Goal: Task Accomplishment & Management: Manage account settings

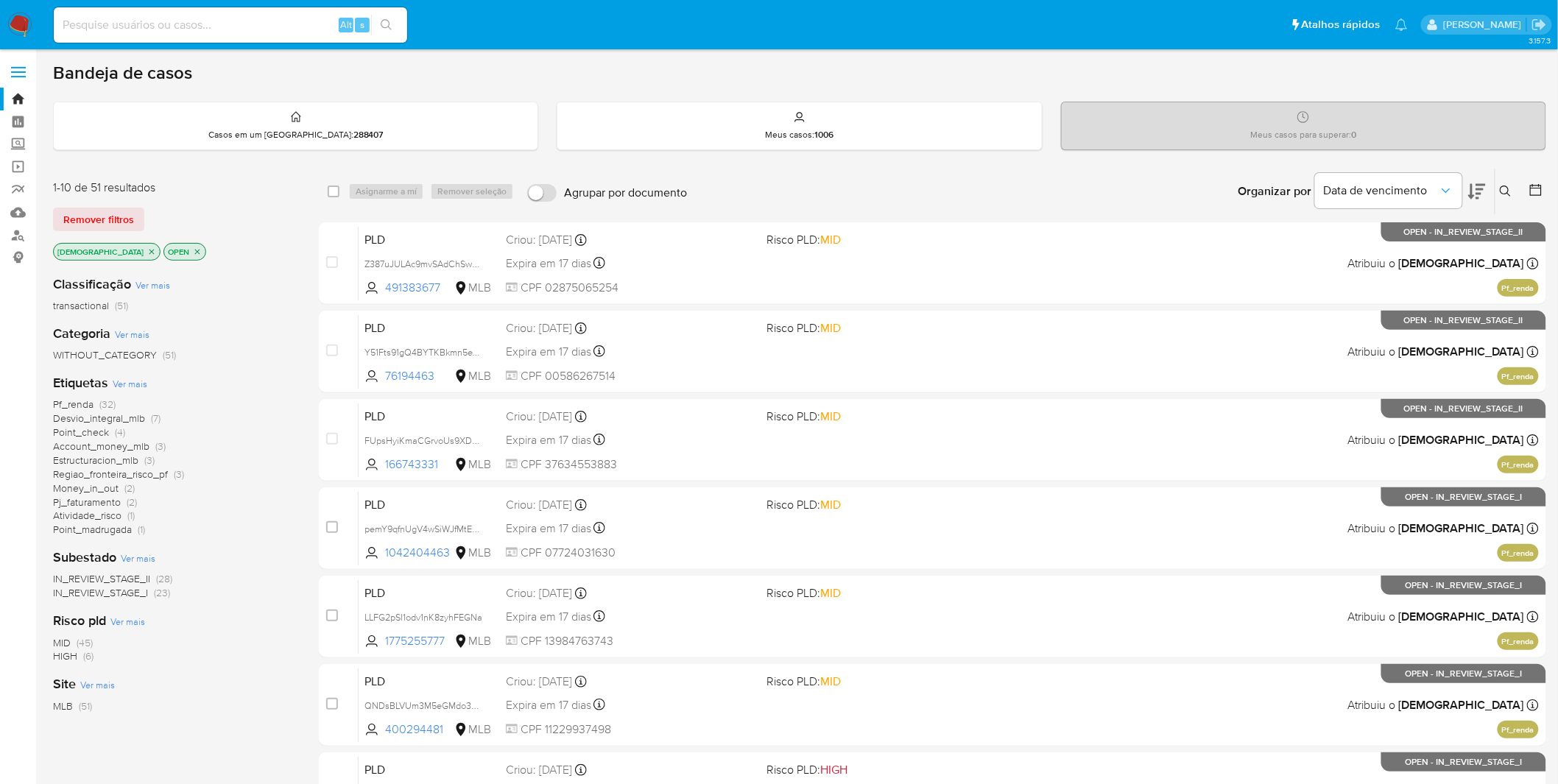
click at [235, 25] on input at bounding box center [231, 25] width 353 height 19
paste input "iGjgCkzcImzWgjXNbSPKWOyJ"
type input "iGjgCkzcImzWgjXNbSPKWOyJ"
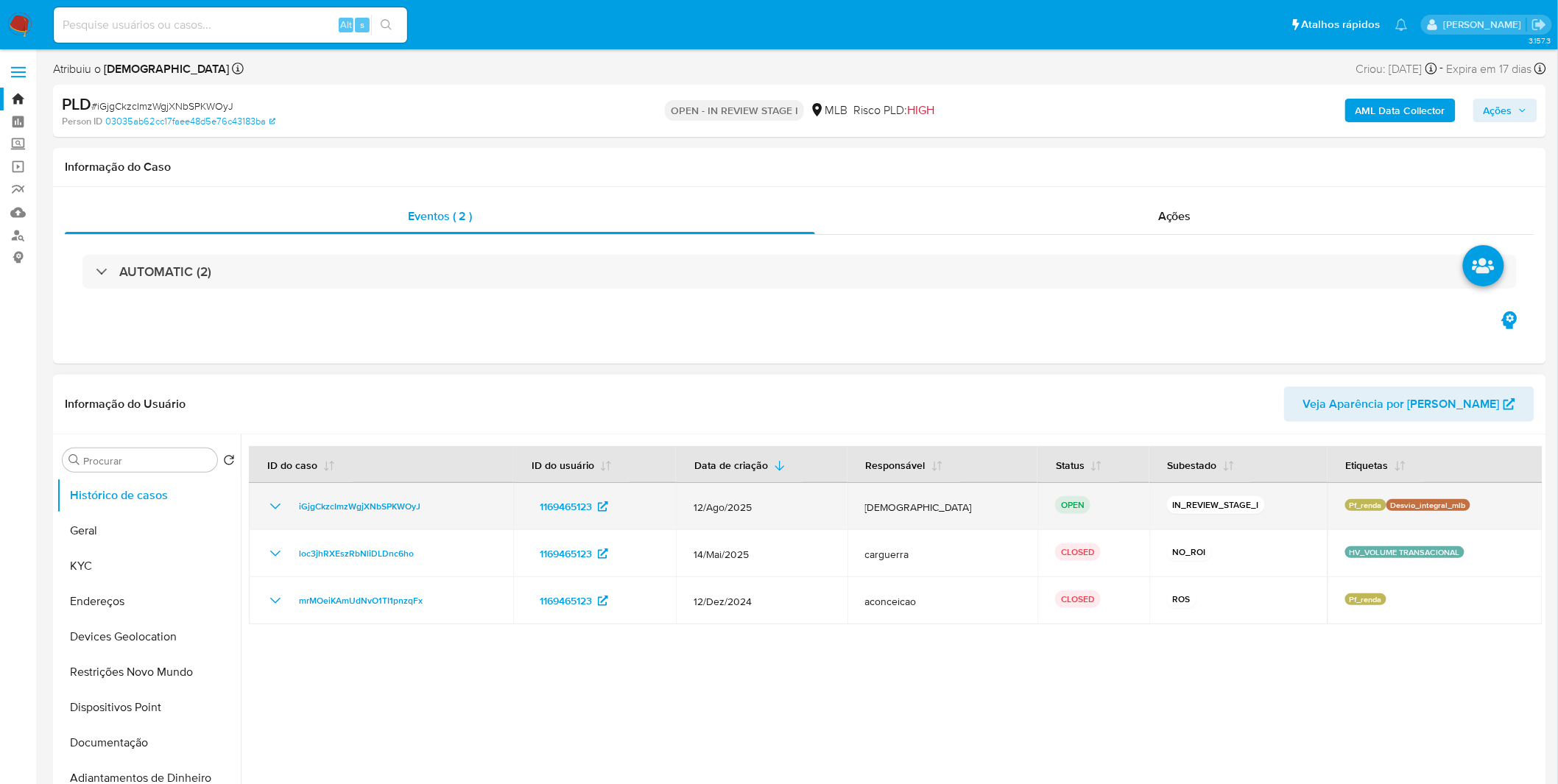
select select "10"
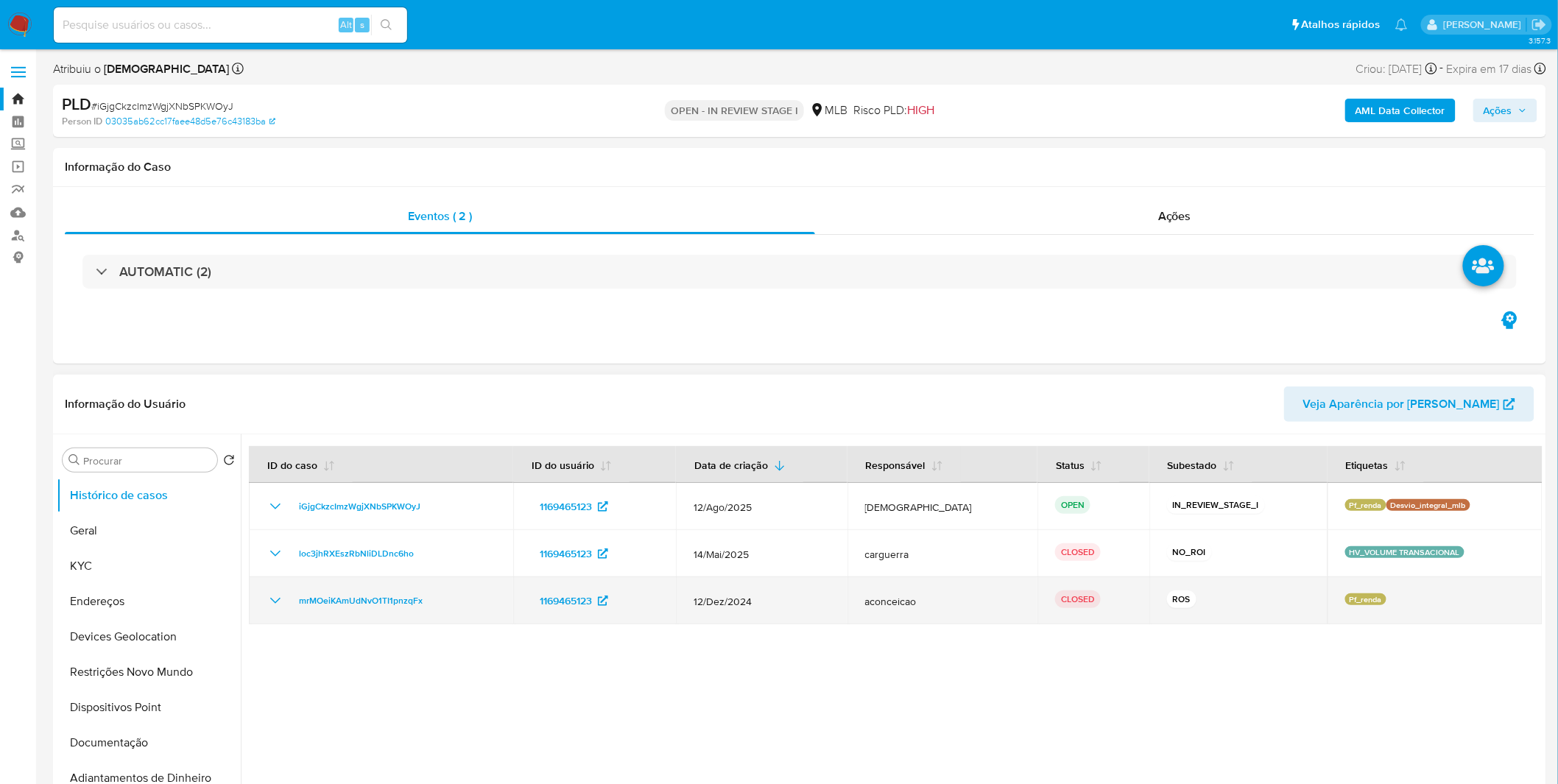
click at [284, 515] on div "mrMOeiKAmUdNvO1TI1pnzqFx" at bounding box center [381, 600] width 229 height 17
click at [281, 515] on icon "Mostrar/Ocultar" at bounding box center [275, 600] width 17 height 17
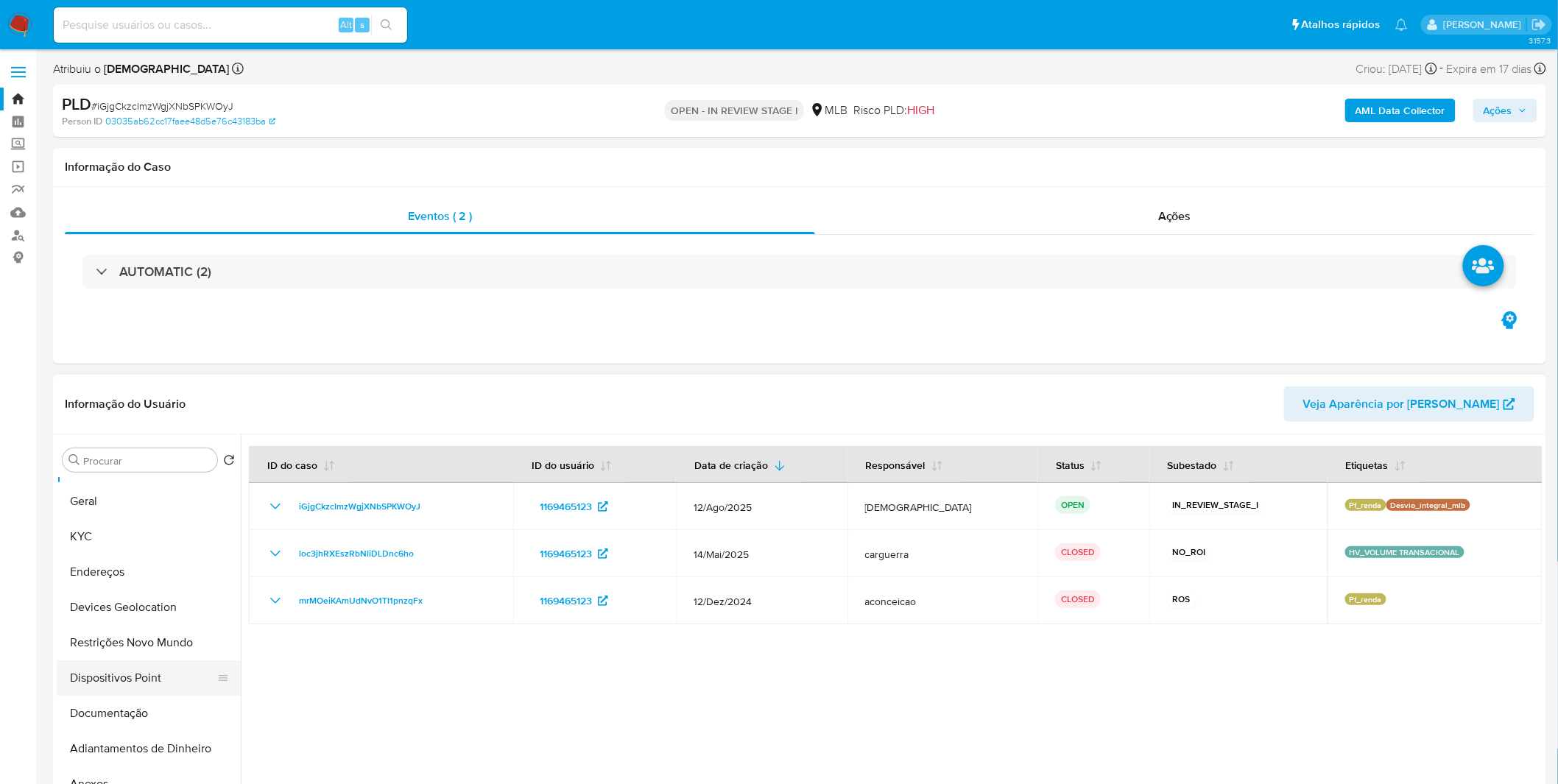
scroll to position [82, 0]
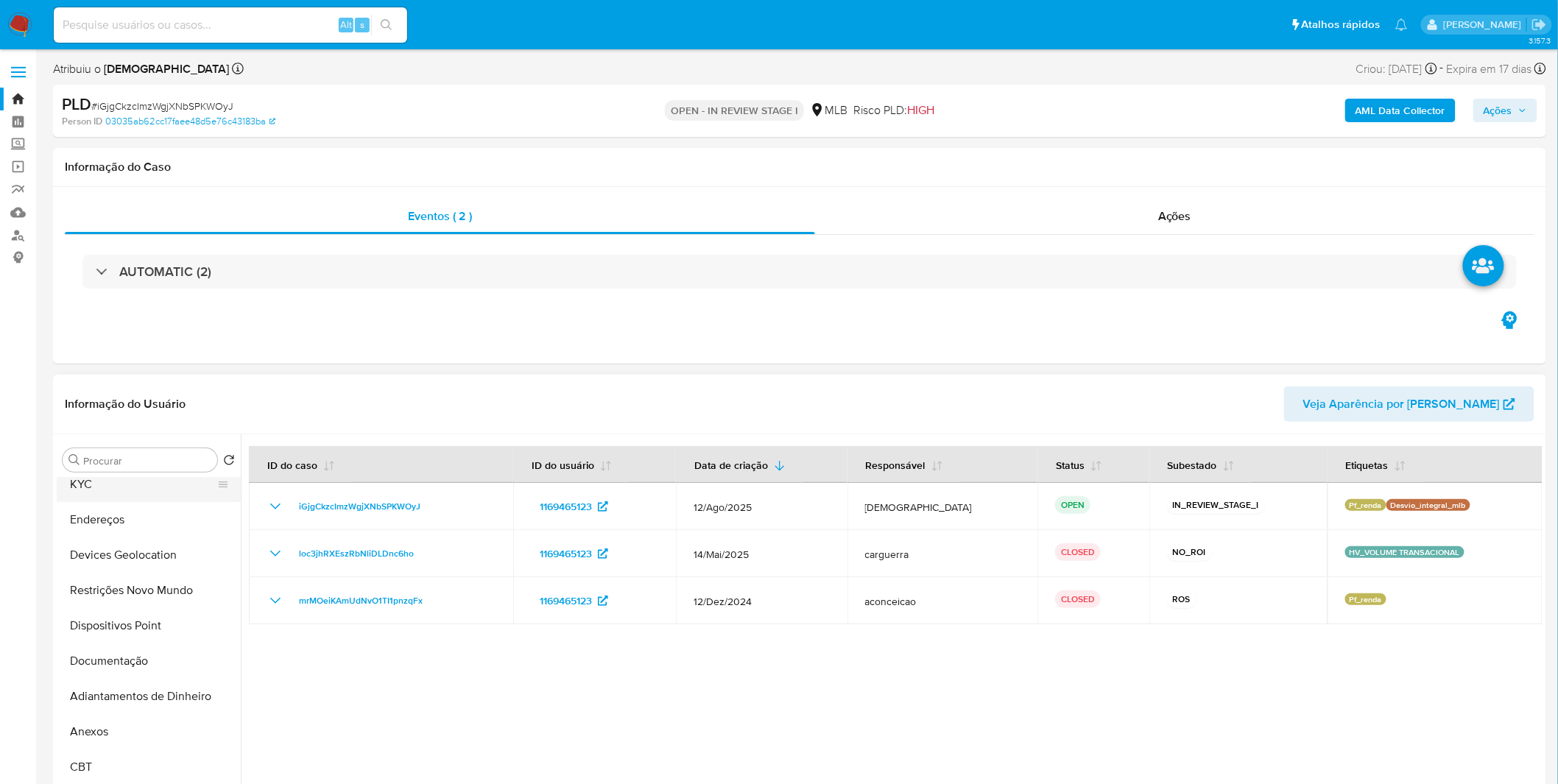
click at [115, 495] on button "KYC" at bounding box center [142, 484] width 173 height 35
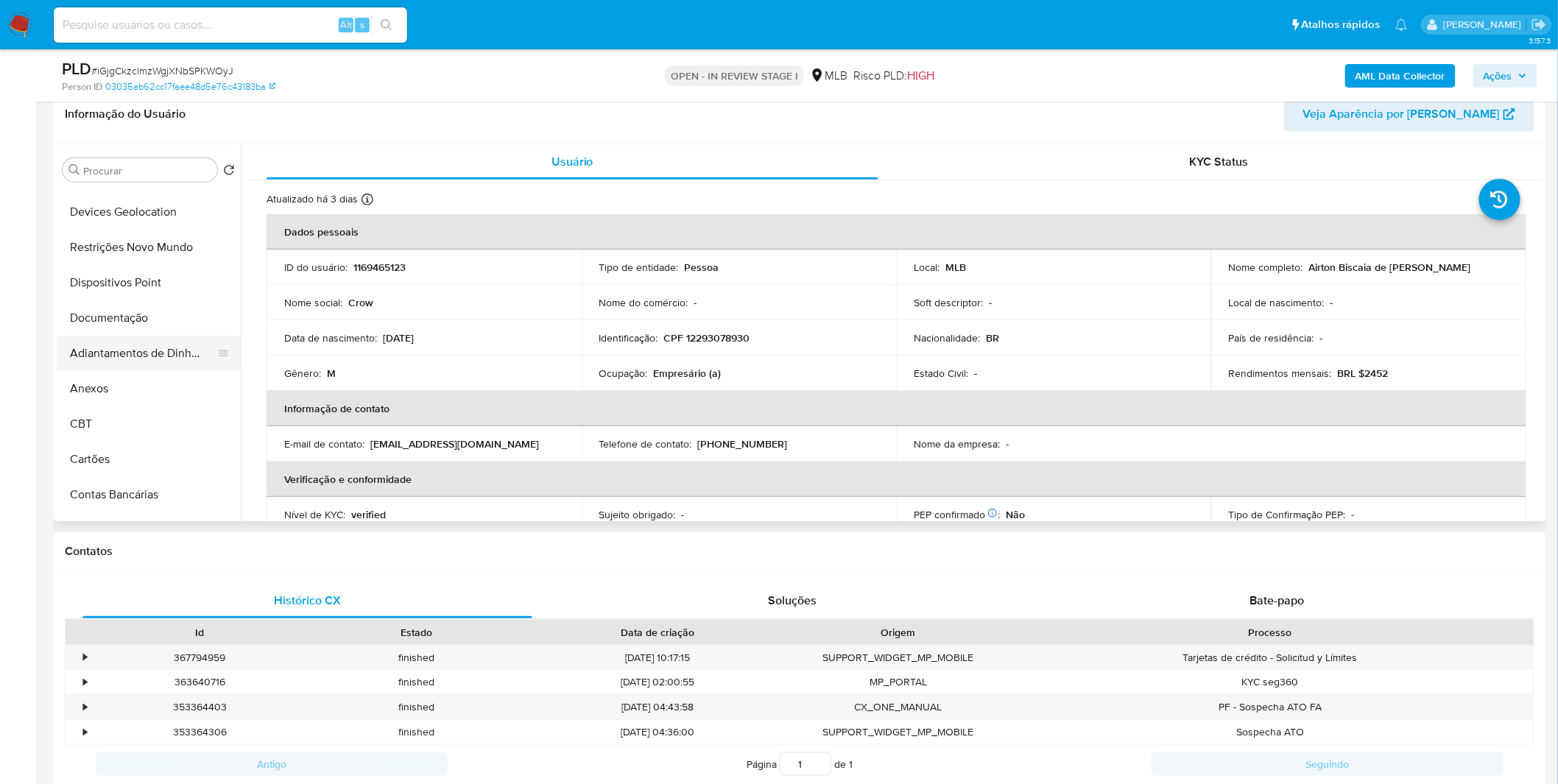
scroll to position [164, 0]
click at [126, 348] on button "Anexos" at bounding box center [142, 359] width 173 height 35
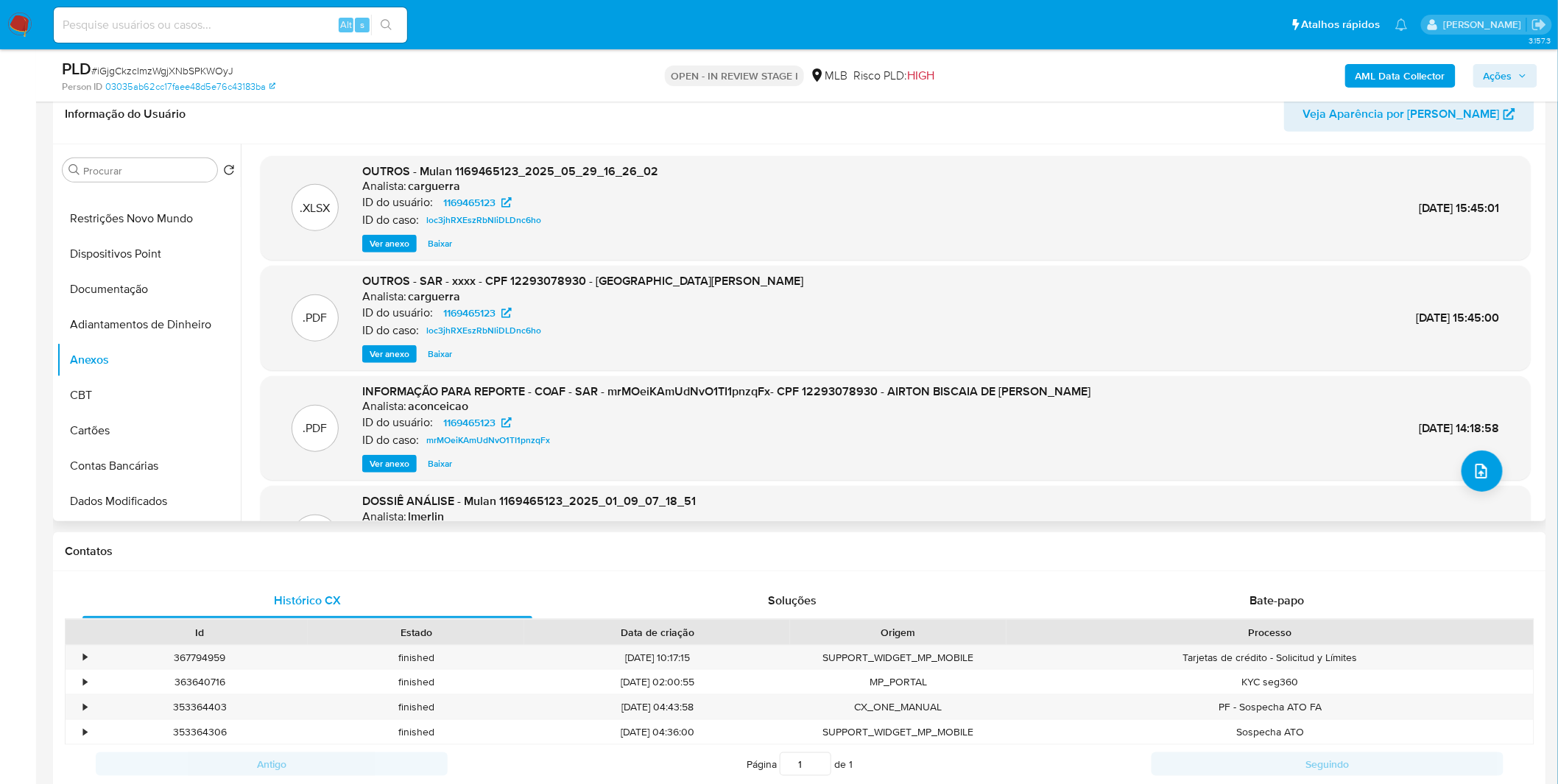
click at [387, 462] on span "Ver anexo" at bounding box center [390, 464] width 40 height 15
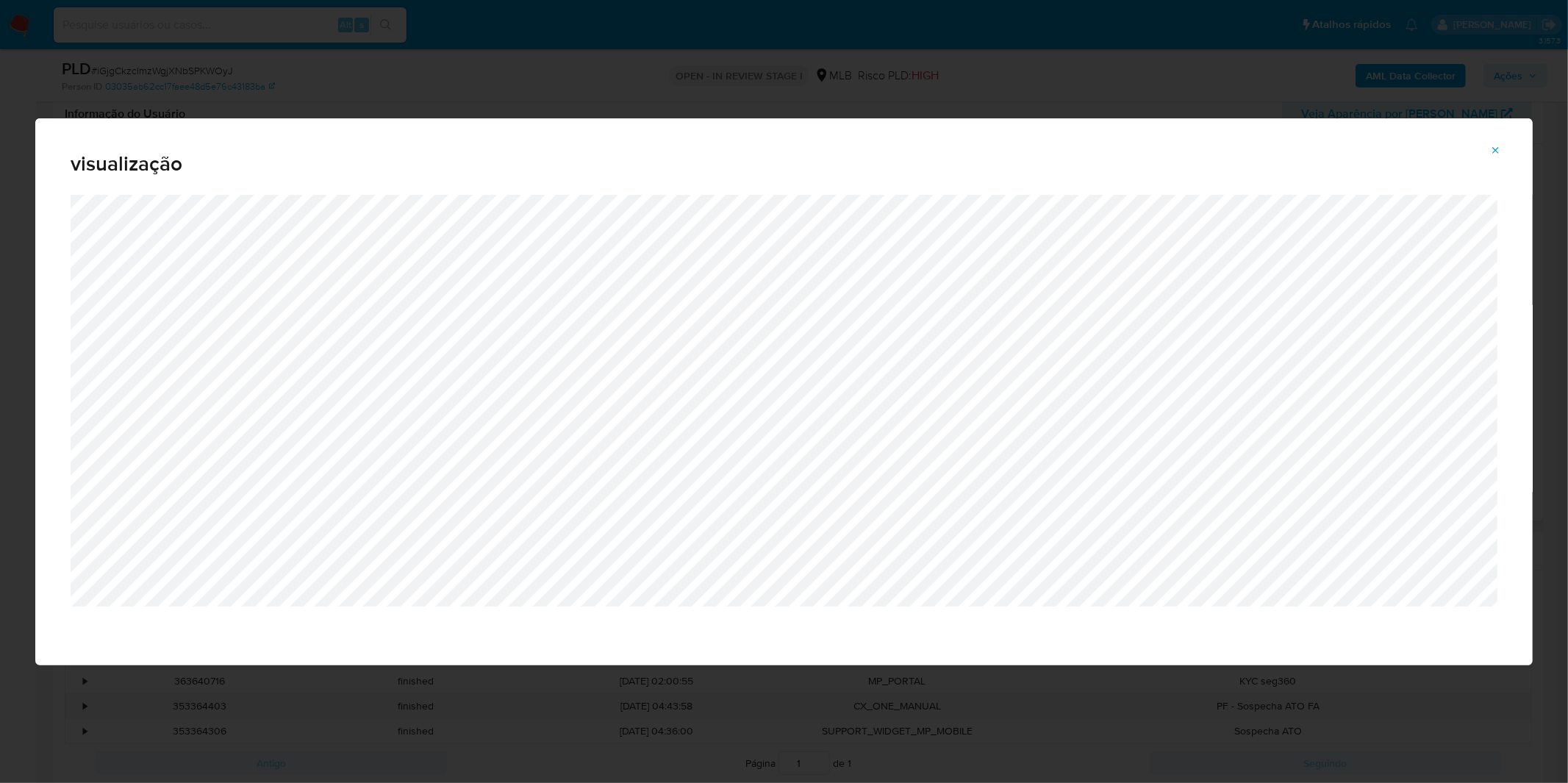
click at [1044, 150] on button "Attachment preview" at bounding box center [1495, 151] width 33 height 24
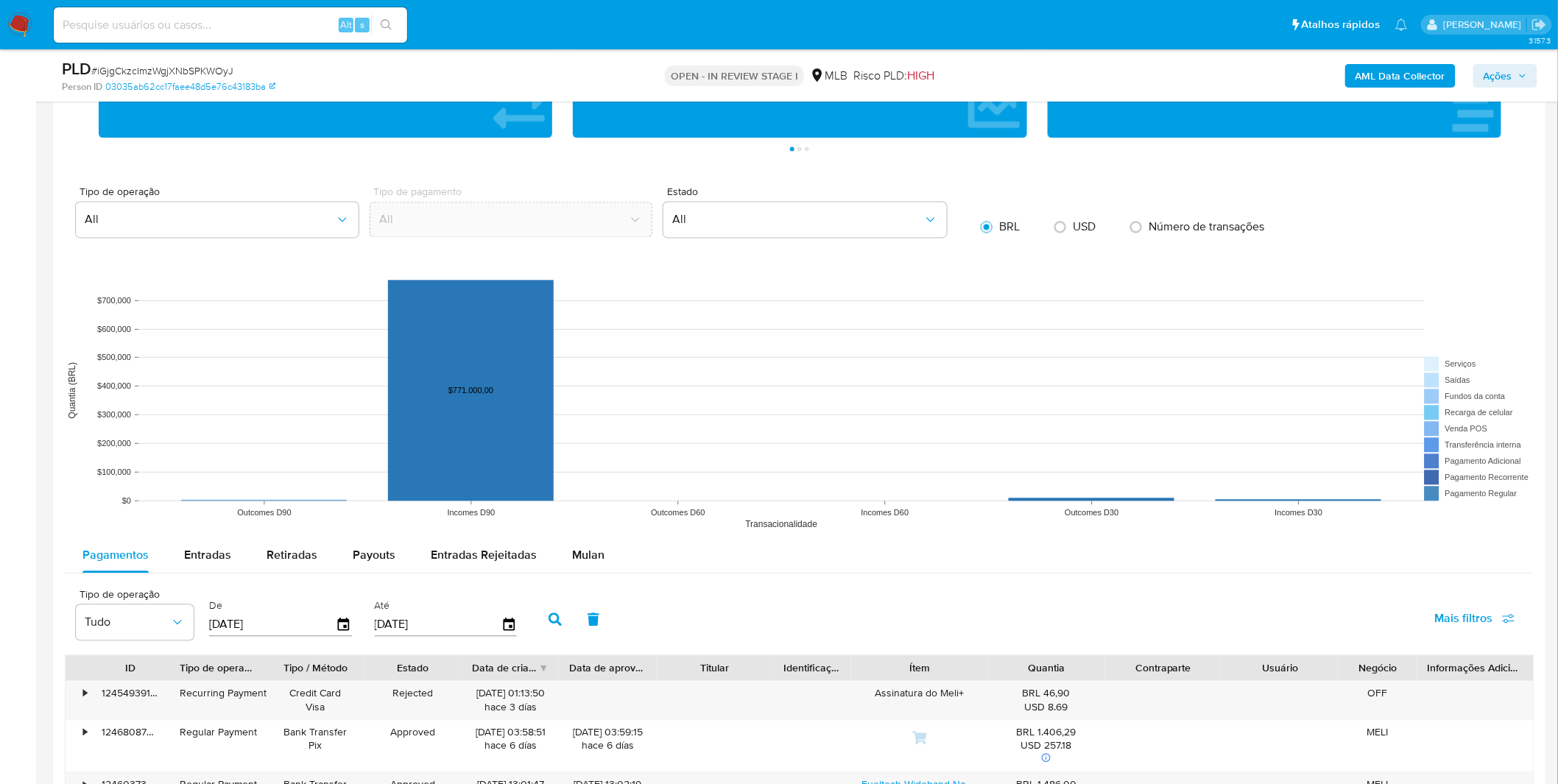
scroll to position [1301, 0]
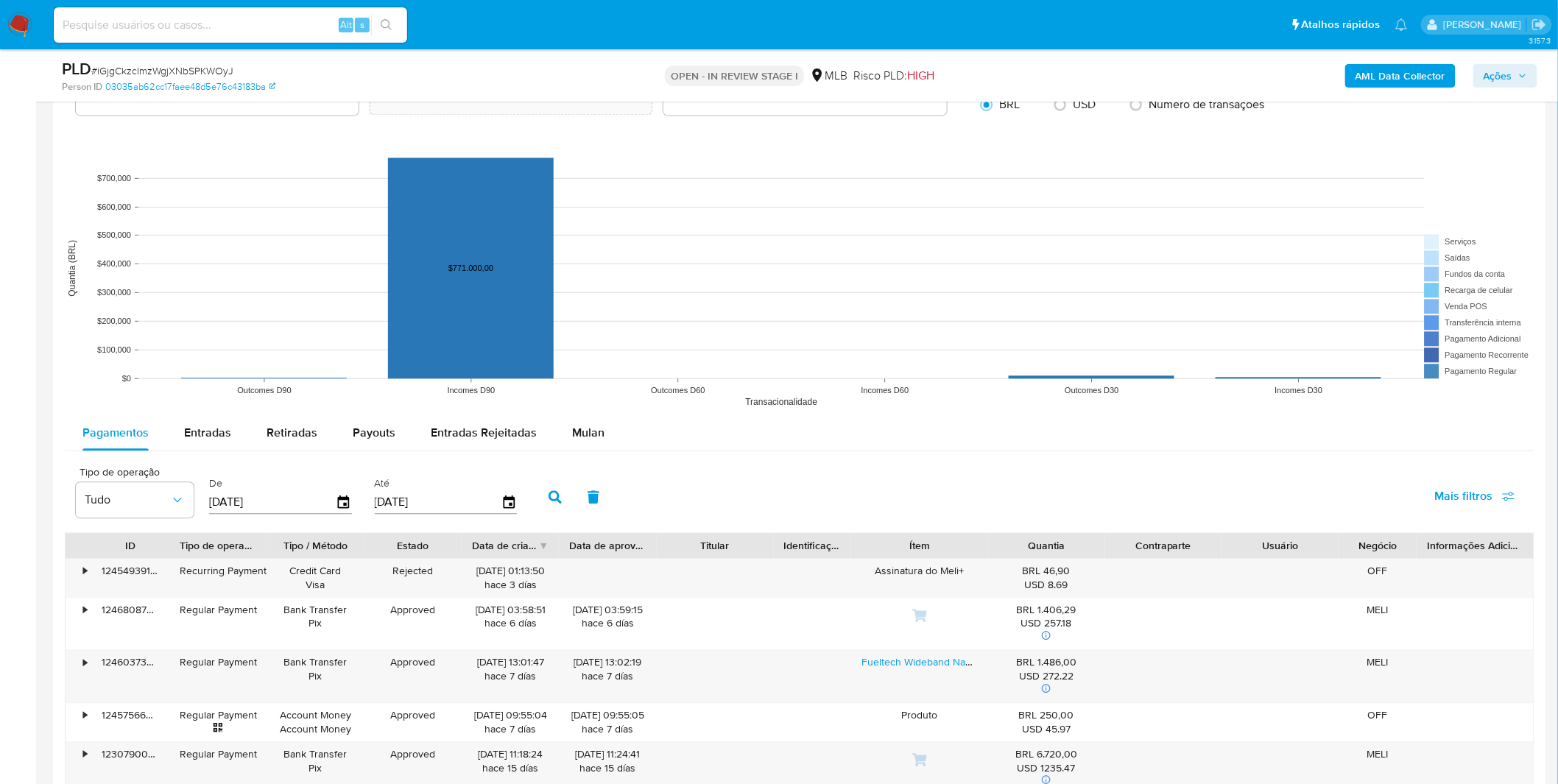
drag, startPoint x: 589, startPoint y: 433, endPoint x: 673, endPoint y: 456, distance: 87.1
click at [589, 432] on span "Mulan" at bounding box center [588, 432] width 33 height 17
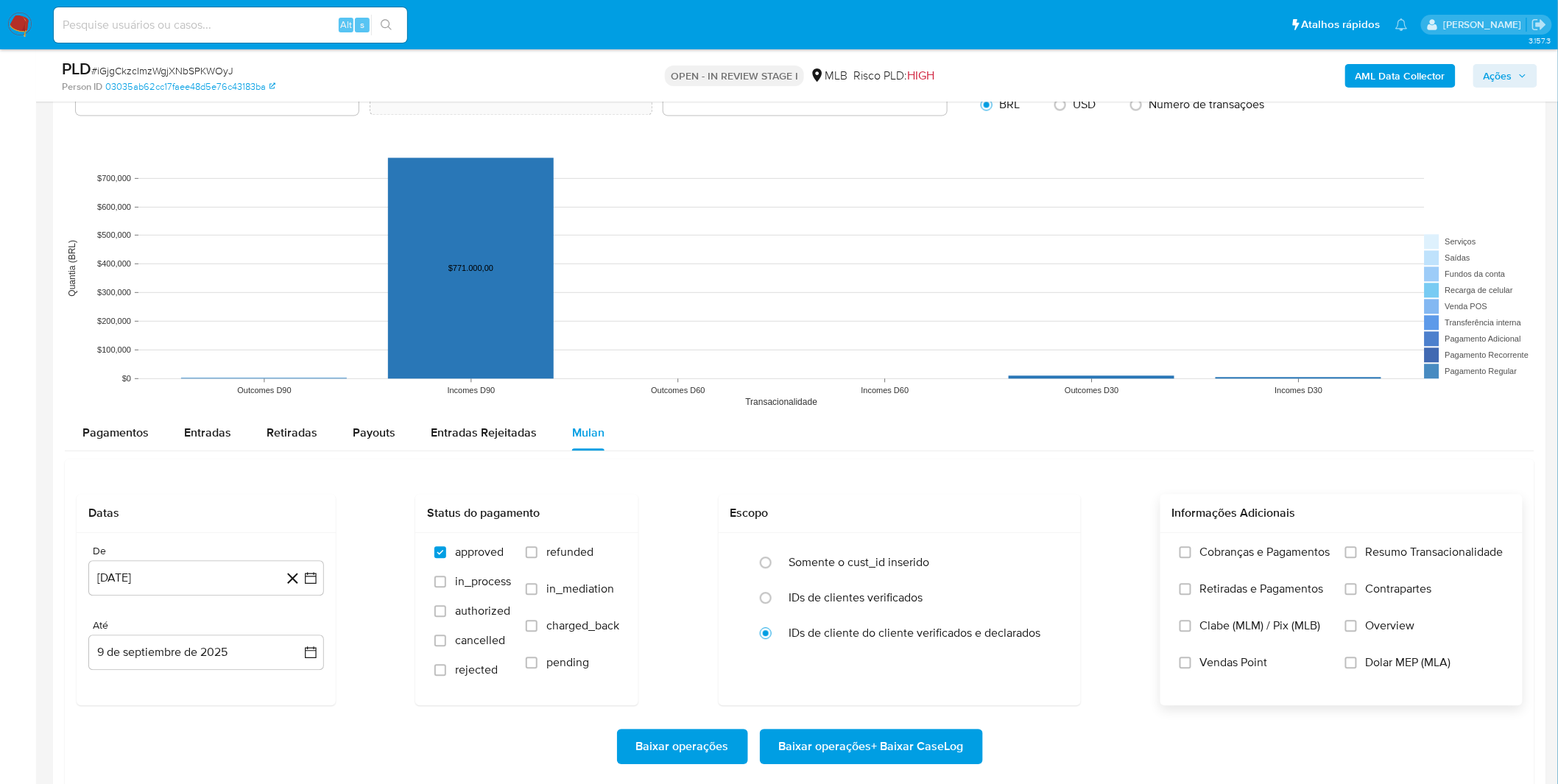
click at [1046, 515] on span "Cobranças e Pagamentos" at bounding box center [1265, 552] width 130 height 15
click at [1046, 515] on input "Cobranças e Pagamentos" at bounding box center [1185, 552] width 12 height 12
click at [1046, 515] on span "Cobranças e Pagamentos" at bounding box center [1265, 552] width 130 height 15
click at [1046, 515] on input "Cobranças e Pagamentos" at bounding box center [1185, 552] width 12 height 12
click at [1046, 515] on span "Retiradas e Pagamentos" at bounding box center [1262, 588] width 124 height 15
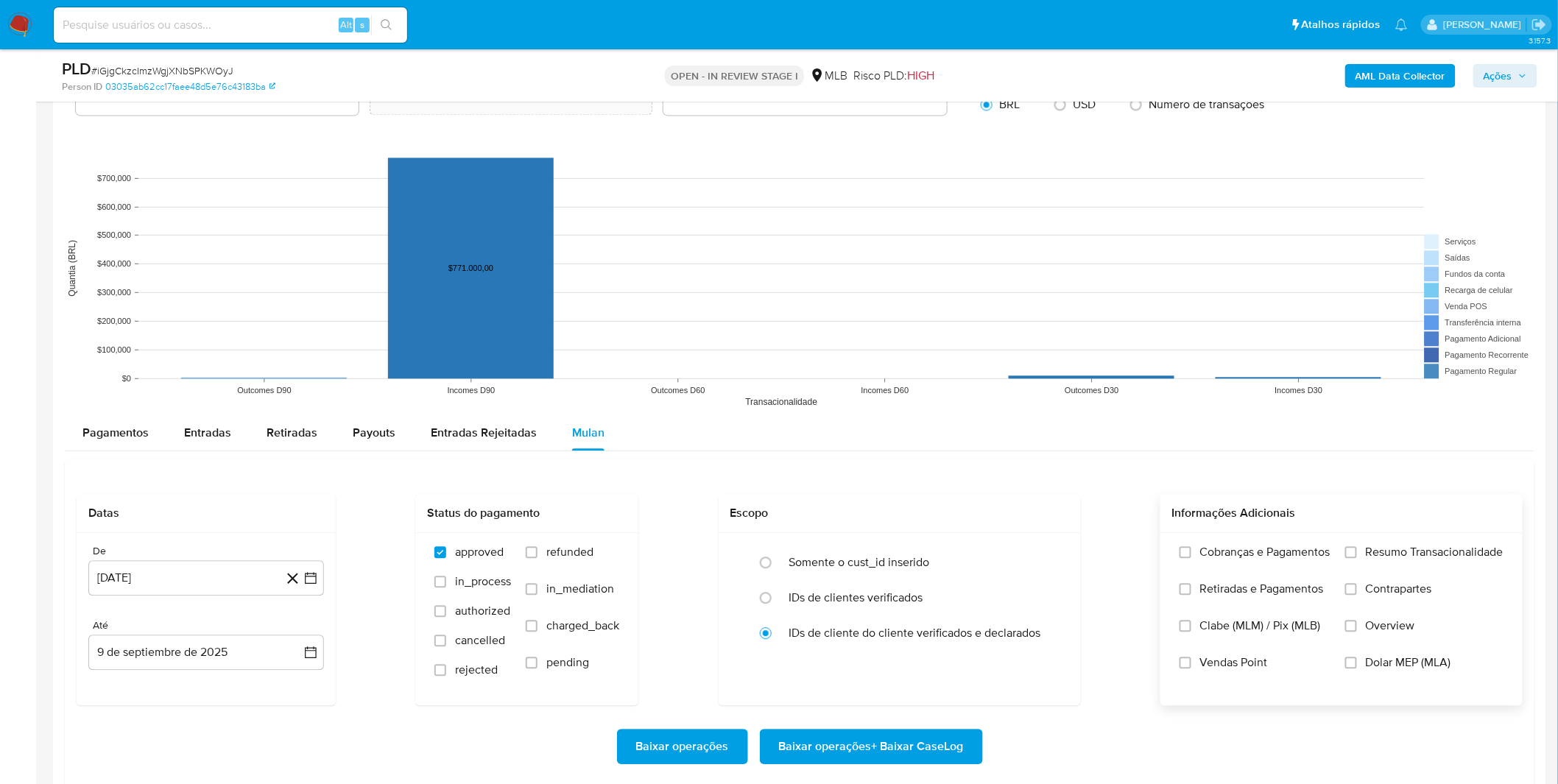
click at [1046, 515] on input "Retiradas e Pagamentos" at bounding box center [1185, 588] width 12 height 12
click at [1046, 515] on label "Cobranças e Pagamentos" at bounding box center [1255, 563] width 151 height 37
click at [1046, 515] on input "Cobranças e Pagamentos" at bounding box center [1185, 552] width 12 height 12
click at [1046, 515] on span "Retiradas e Pagamentos" at bounding box center [1262, 588] width 124 height 15
click at [1046, 515] on input "Retiradas e Pagamentos" at bounding box center [1185, 588] width 12 height 12
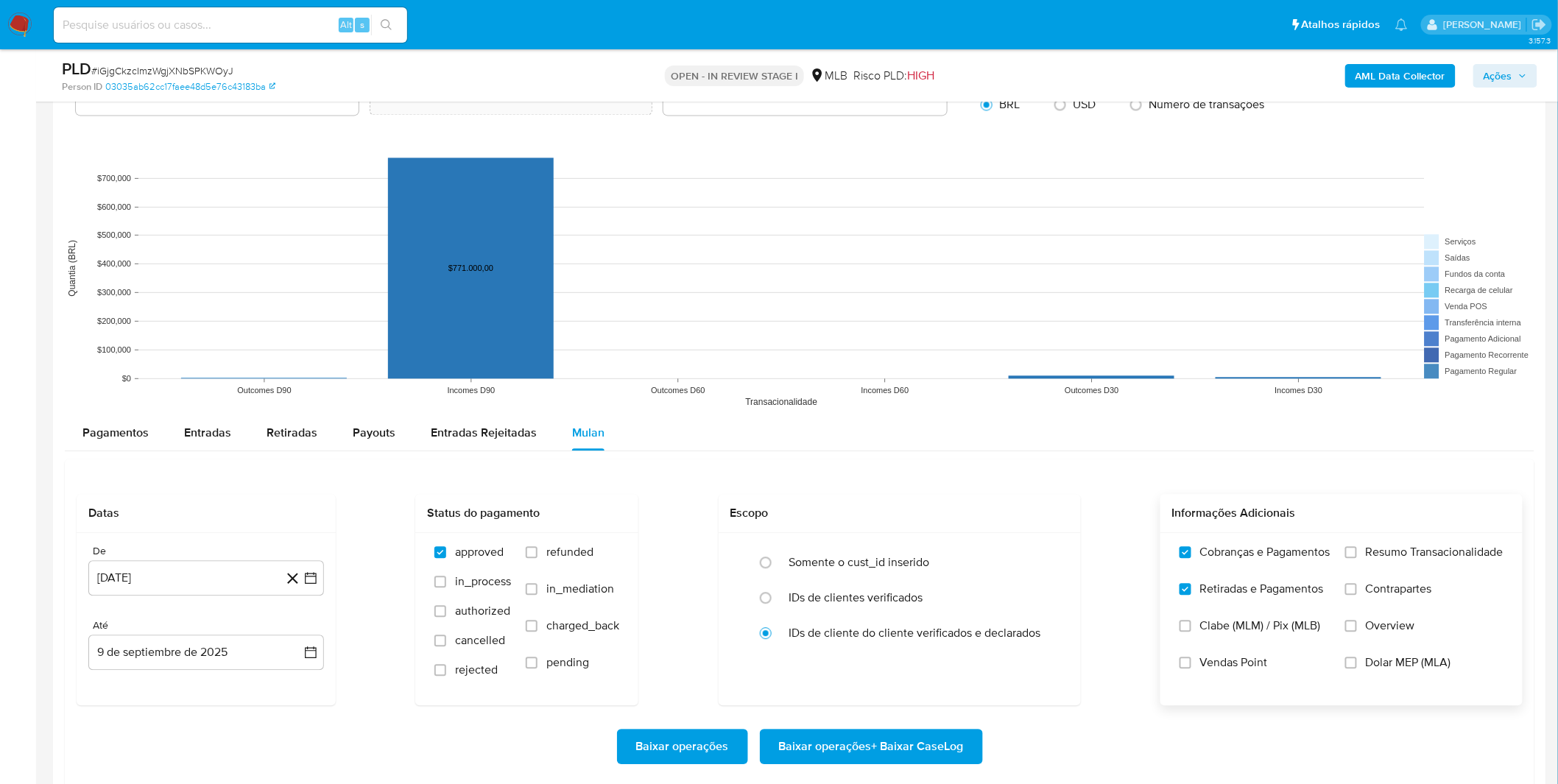
click at [1046, 515] on label "Resumo Transacionalidade" at bounding box center [1424, 563] width 158 height 37
click at [1046, 515] on input "Resumo Transacionalidade" at bounding box center [1350, 552] width 12 height 12
click at [1046, 515] on label "Resumo Transacionalidade" at bounding box center [1424, 563] width 158 height 37
click at [1046, 515] on input "Resumo Transacionalidade" at bounding box center [1350, 552] width 12 height 12
click at [1046, 515] on label "Resumo Transacionalidade" at bounding box center [1424, 563] width 158 height 37
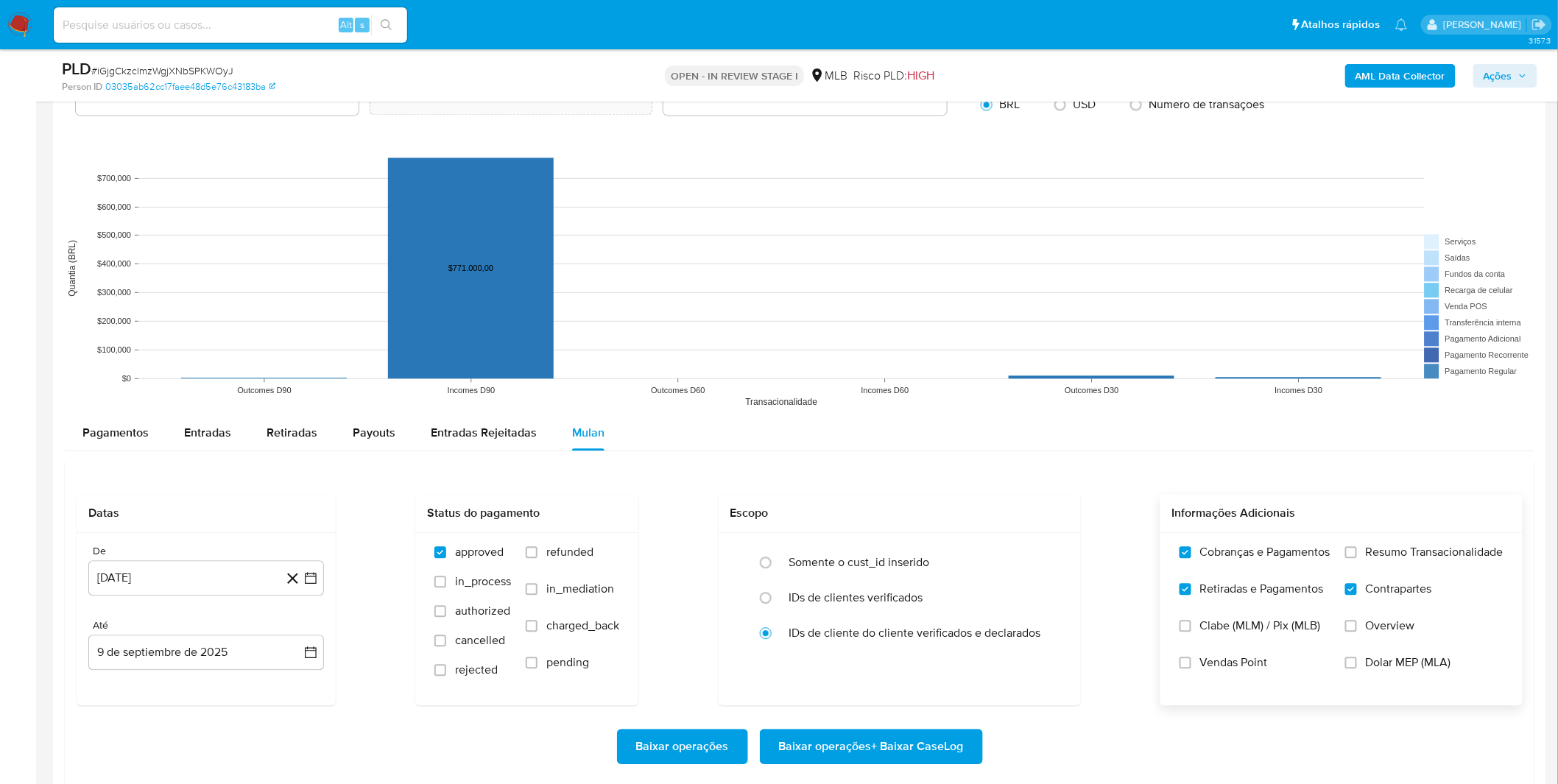
click at [1046, 515] on input "Resumo Transacionalidade" at bounding box center [1350, 552] width 12 height 12
click at [119, 515] on button "9 de agosto de 2024" at bounding box center [206, 577] width 235 height 35
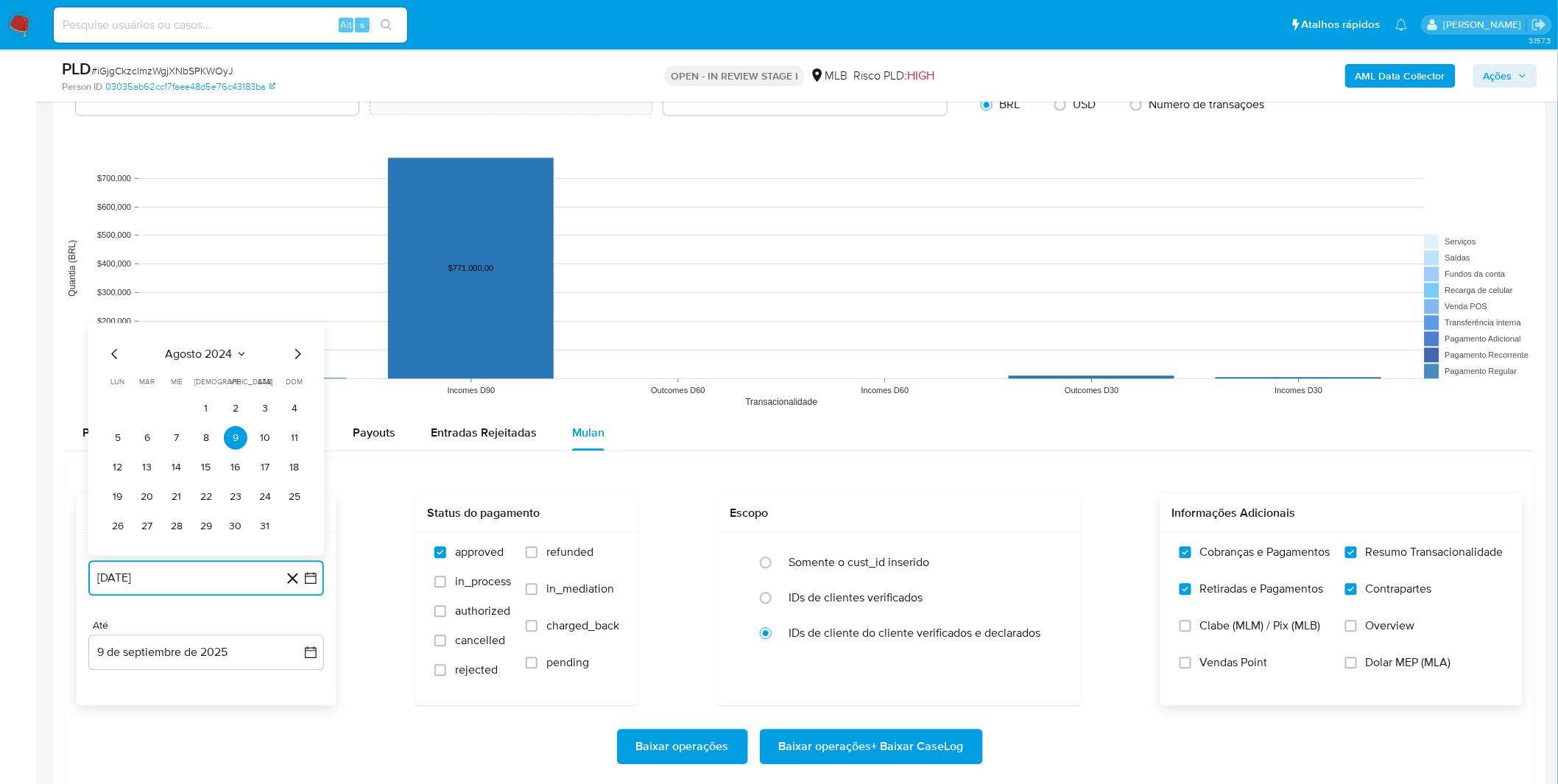
click at [119, 349] on icon "Mes anterior" at bounding box center [115, 353] width 17 height 17
click at [297, 349] on icon "Mes siguiente" at bounding box center [297, 353] width 17 height 17
click at [297, 349] on span "dom" at bounding box center [294, 351] width 17 height 11
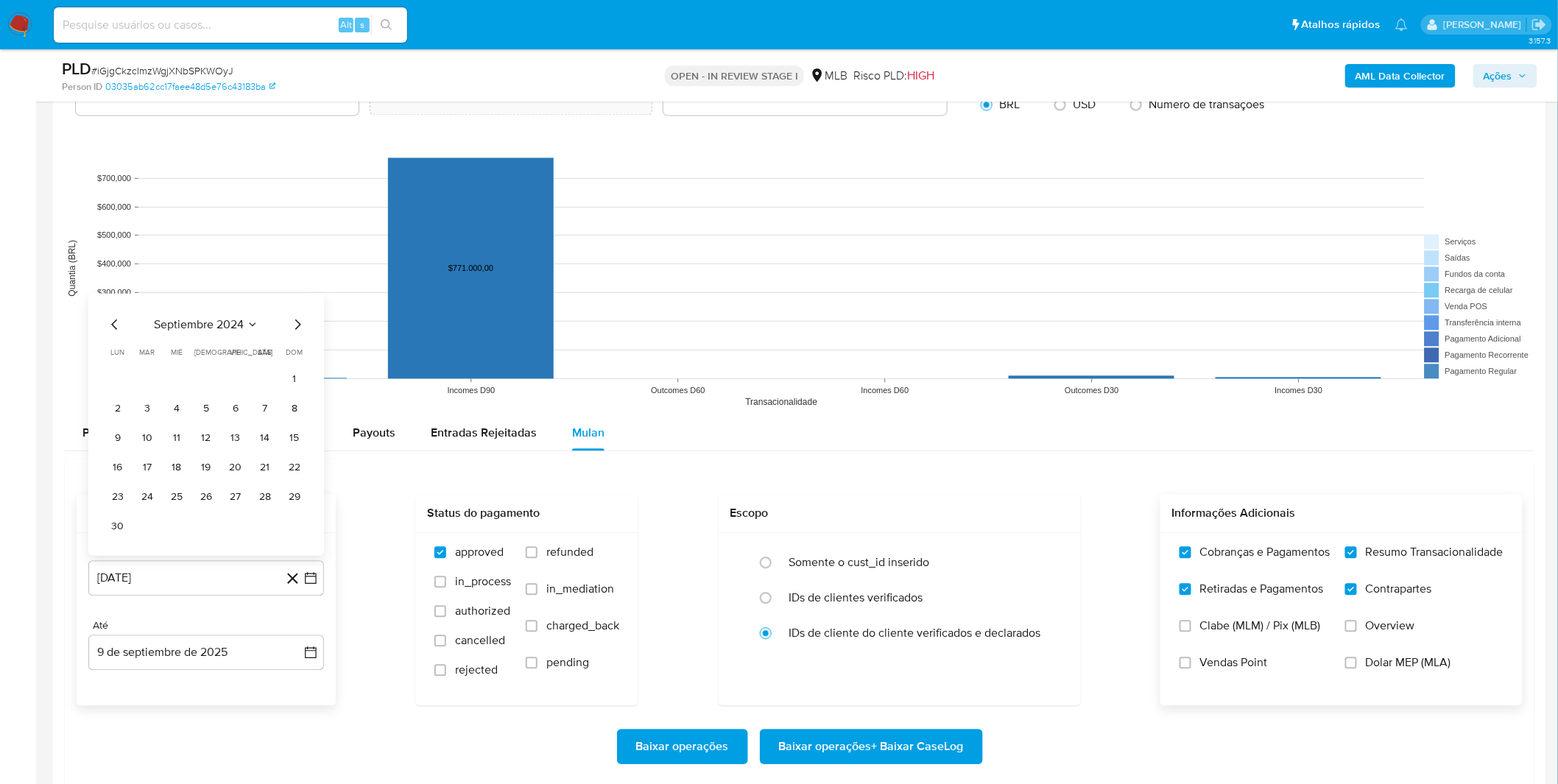
click at [297, 349] on span "dom" at bounding box center [294, 351] width 17 height 11
click at [293, 328] on icon "Mes siguiente" at bounding box center [297, 324] width 17 height 17
click at [291, 357] on icon "Mes siguiente" at bounding box center [297, 353] width 17 height 17
click at [230, 406] on button "1" at bounding box center [235, 408] width 24 height 24
click at [393, 515] on div "Datas De 1 de noviembre de 2024 1-11-2024 Até 9 de septiembre de 2025 9-09-2025…" at bounding box center [799, 600] width 1446 height 212
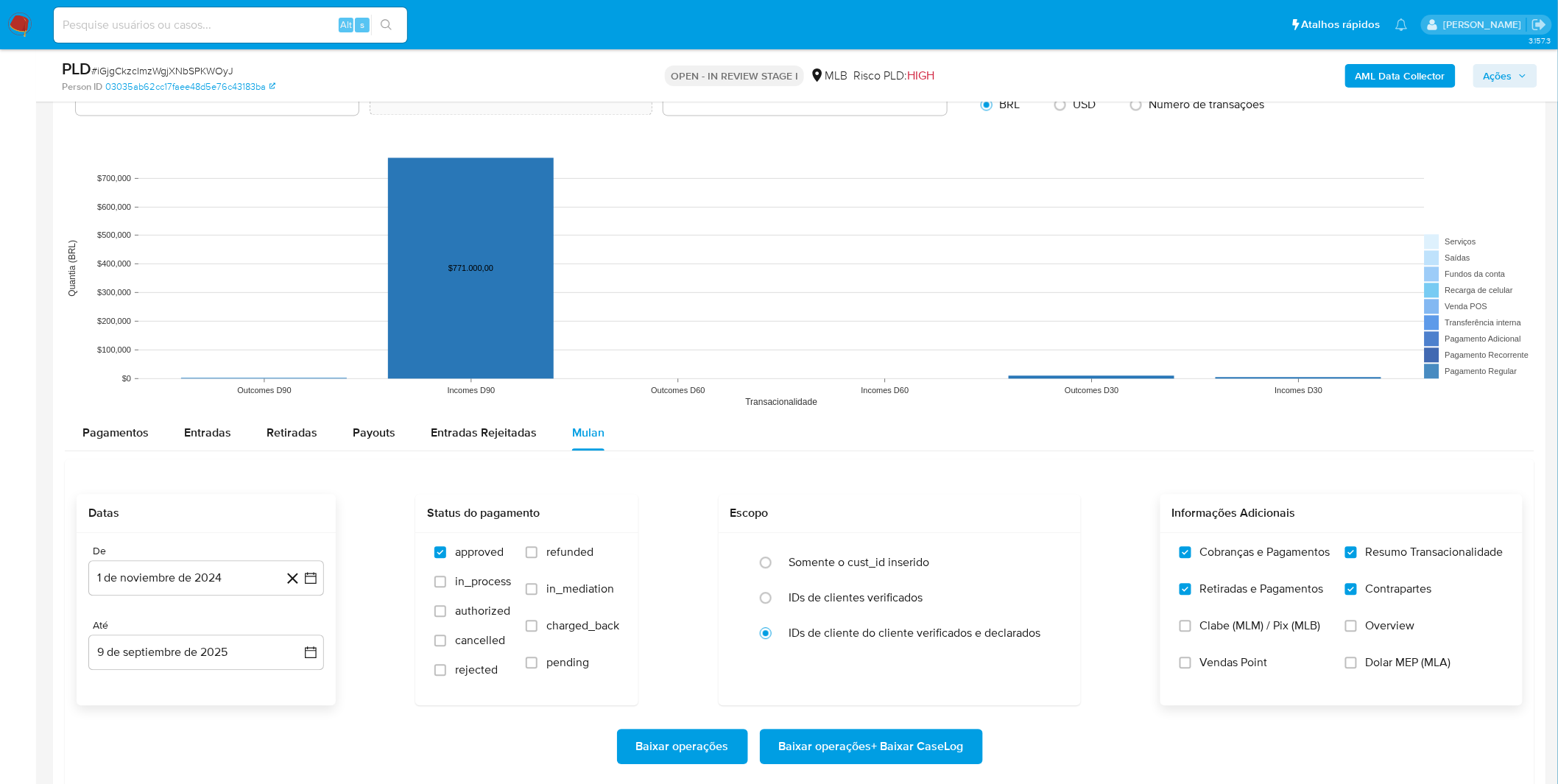
click at [393, 515] on div "Datas De 1 de noviembre de 2024 1-11-2024 Até 9 de septiembre de 2025 9-09-2025…" at bounding box center [799, 600] width 1446 height 212
click at [892, 515] on span "Baixar operações + Baixar CaseLog" at bounding box center [871, 746] width 185 height 33
click at [833, 434] on div "Pagamentos Entradas Retiradas Payouts Entradas Rejeitadas Mulan" at bounding box center [799, 433] width 1470 height 35
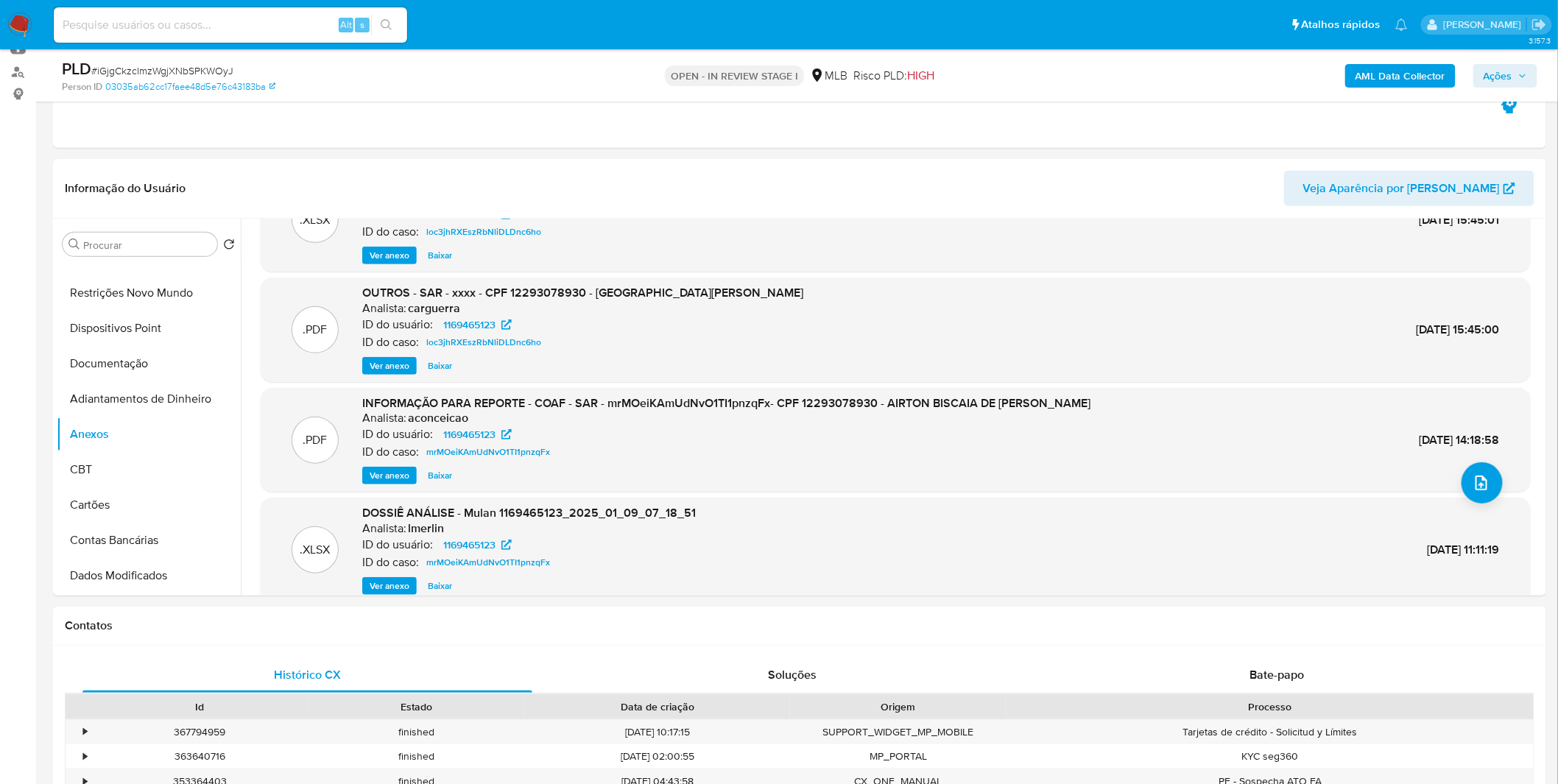
scroll to position [0, 0]
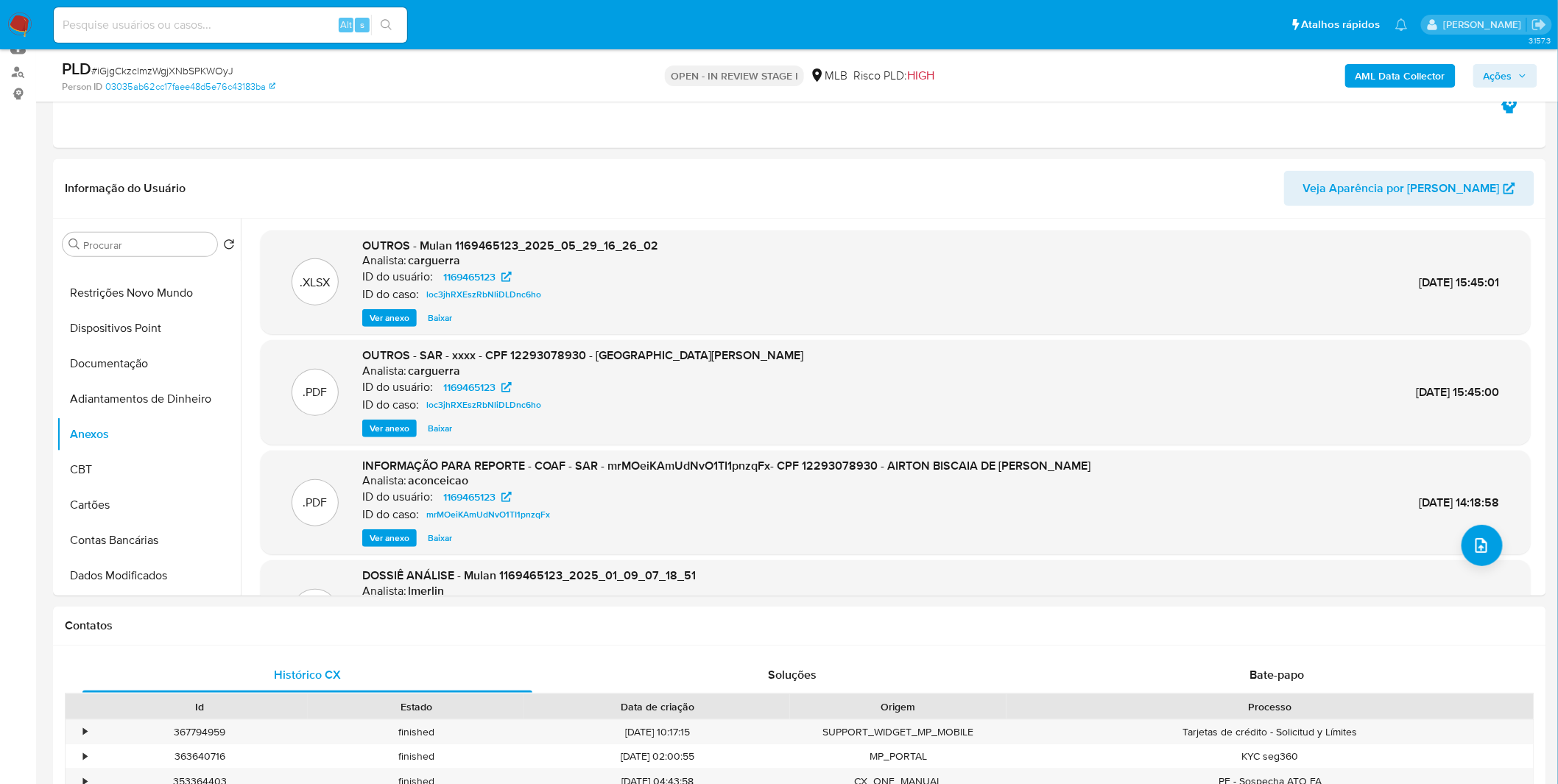
click at [294, 26] on input at bounding box center [231, 25] width 353 height 19
paste input "TRKxkipDdNsboXdPfTFvPLoJ"
type input "TRKxkipDdNsboXdPfTFvPLoJ"
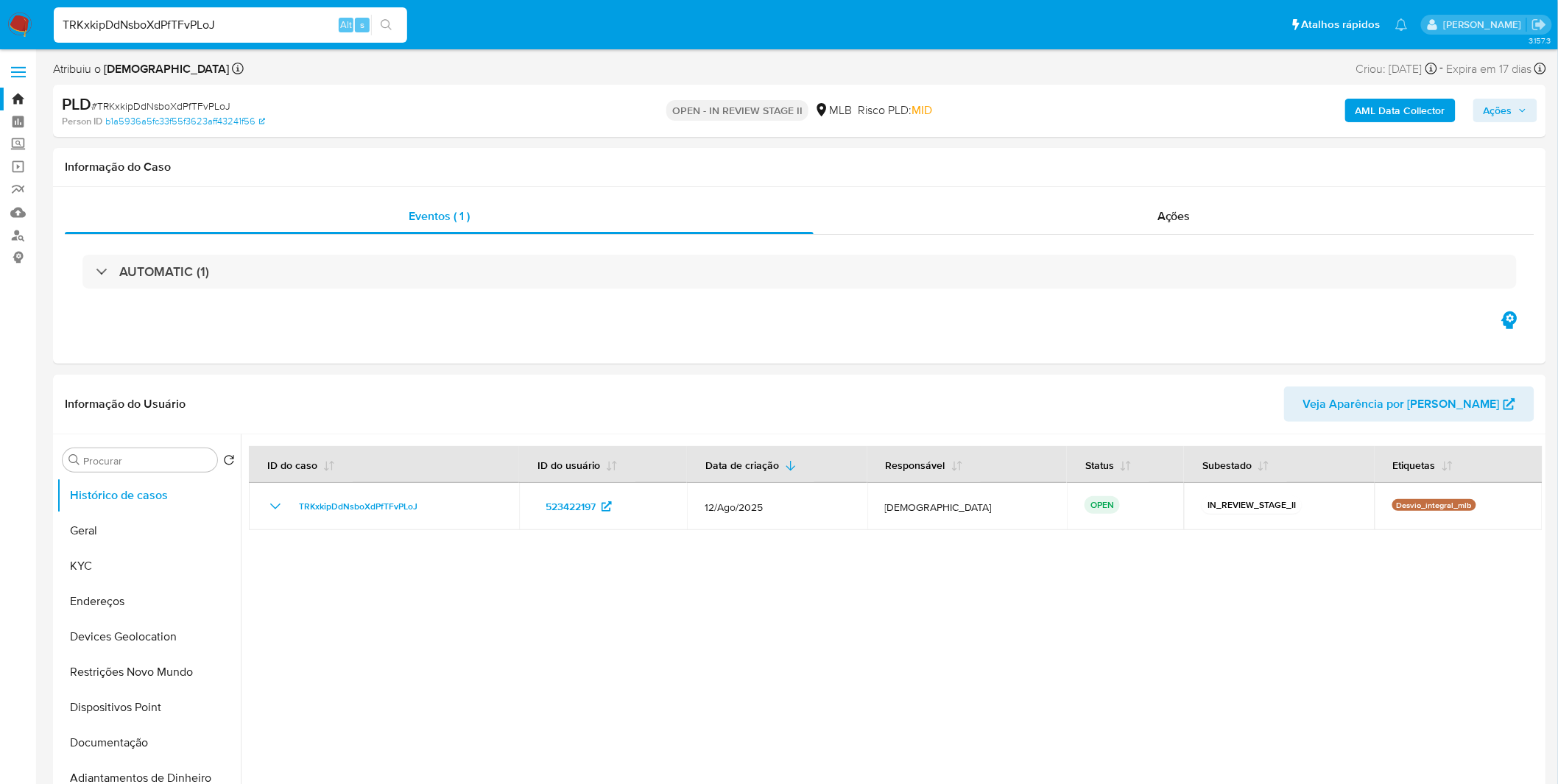
select select "10"
click at [752, 515] on div at bounding box center [892, 623] width 1302 height 377
click at [85, 515] on button "KYC" at bounding box center [142, 566] width 173 height 35
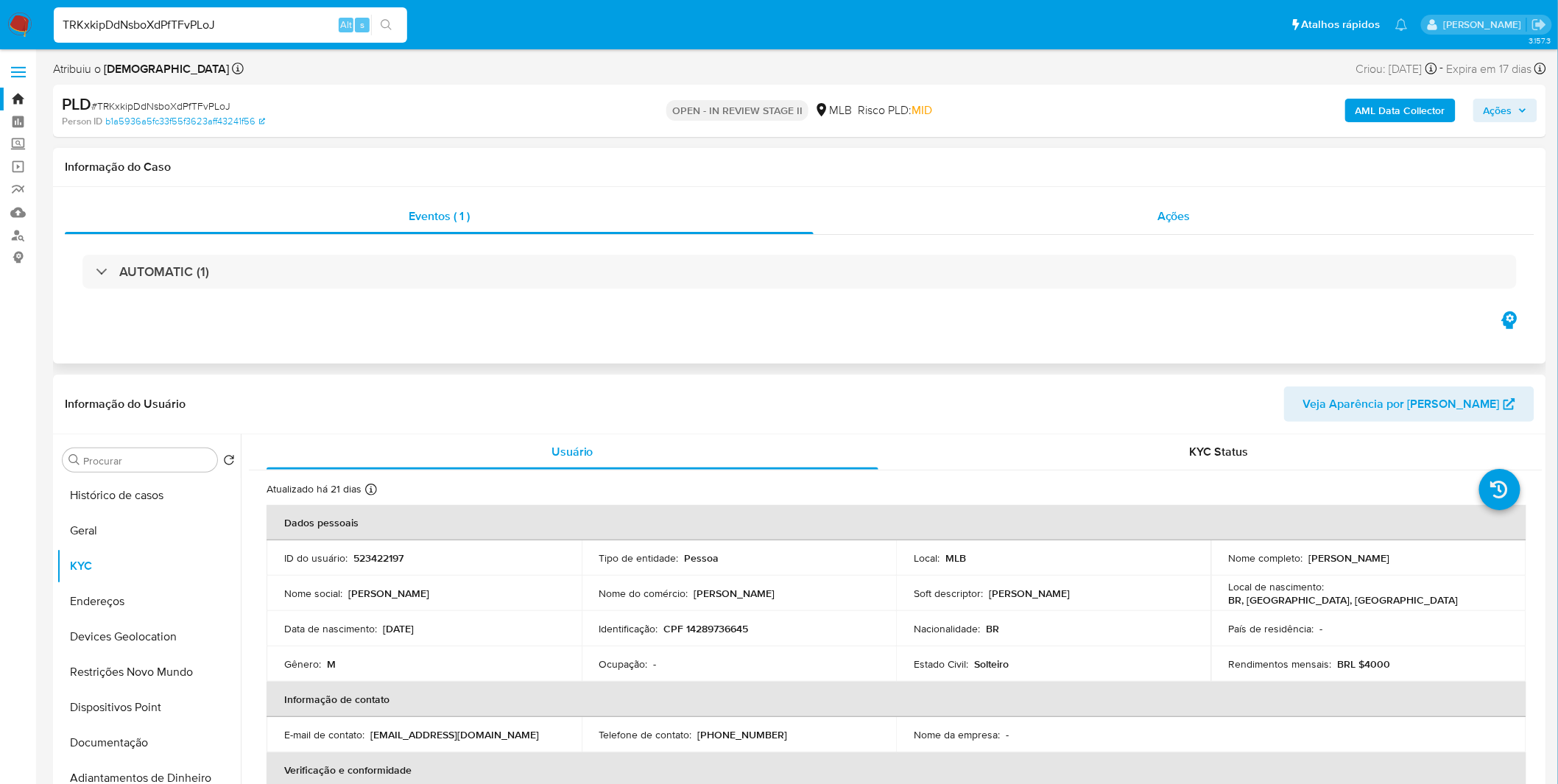
click at [983, 210] on div "Ações" at bounding box center [1174, 216] width 721 height 35
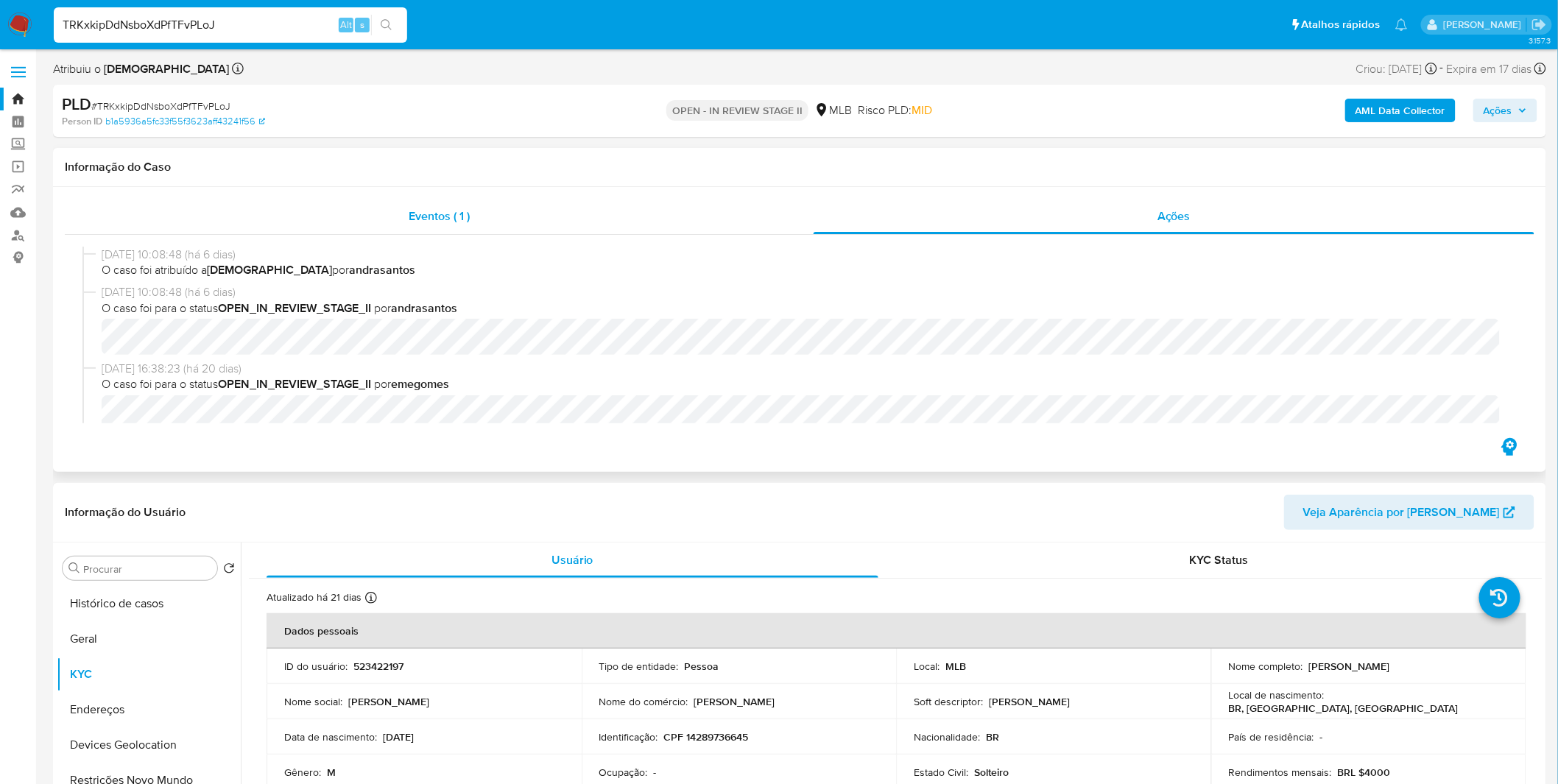
click at [659, 229] on div "Eventos ( 1 )" at bounding box center [438, 216] width 748 height 35
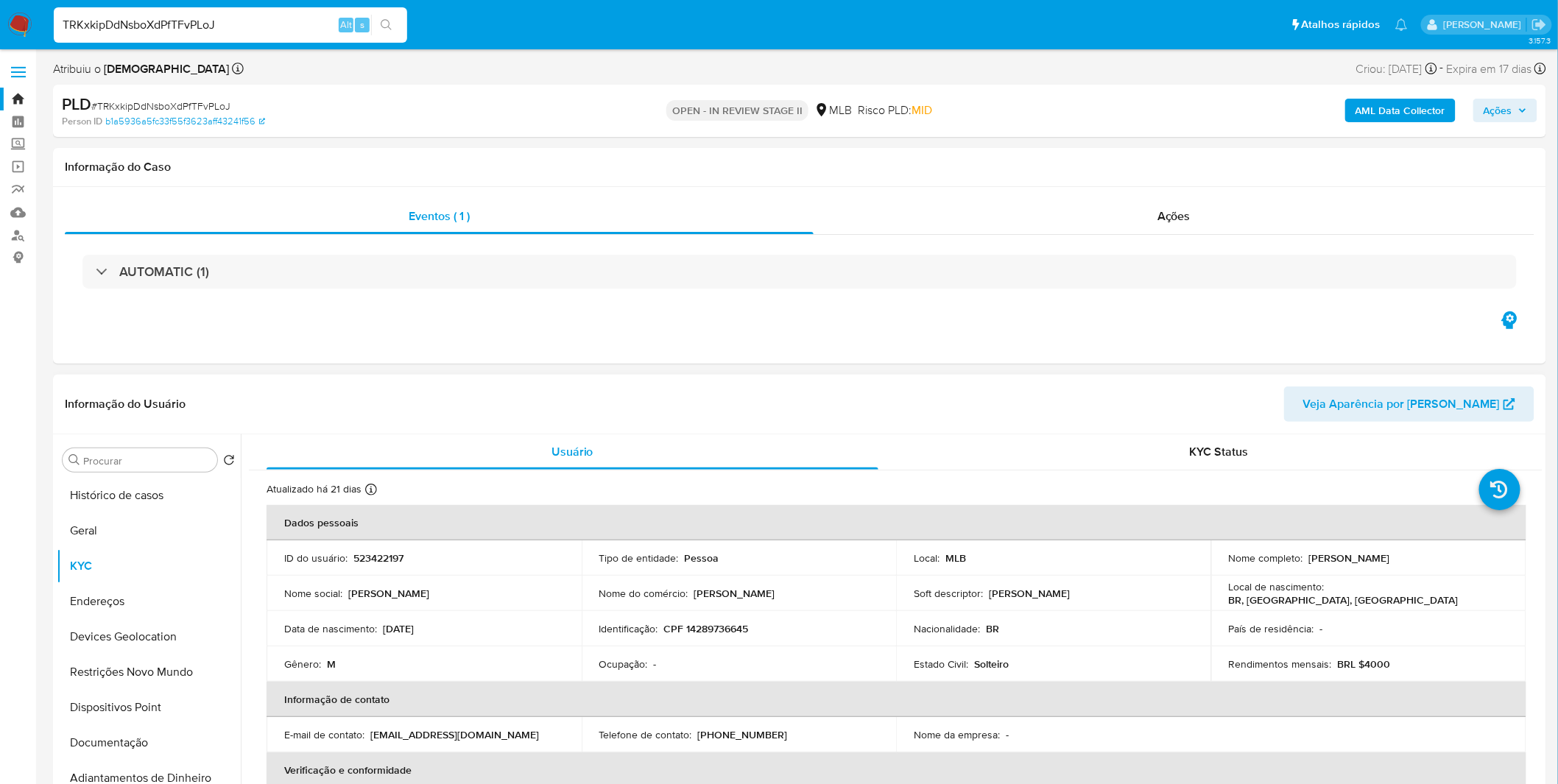
drag, startPoint x: 820, startPoint y: 589, endPoint x: 689, endPoint y: 599, distance: 131.4
click at [689, 515] on div "Nome do comércio : Gustavo borges da silva" at bounding box center [740, 593] width 280 height 14
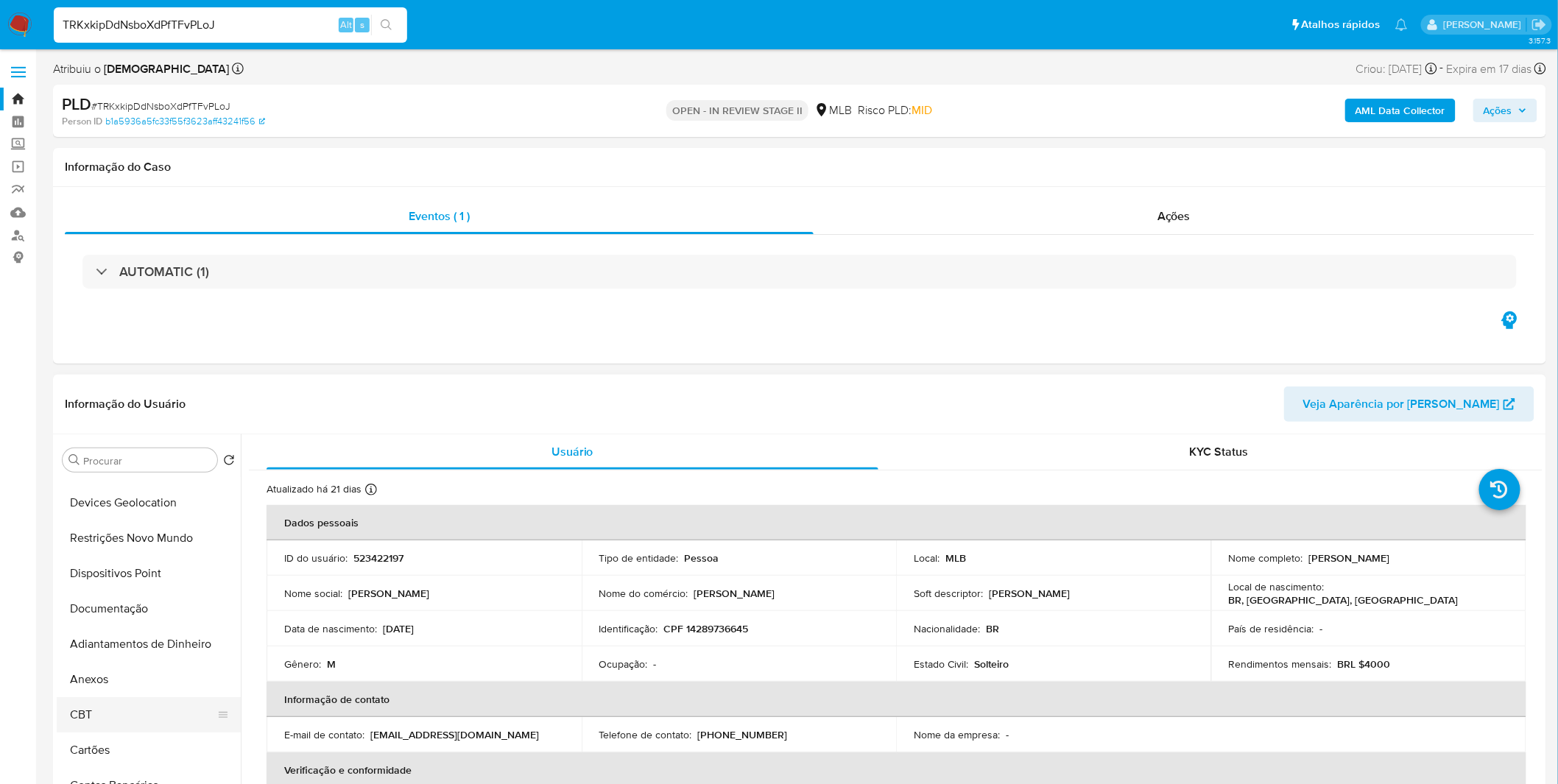
scroll to position [164, 0]
click at [126, 515] on button "Anexos" at bounding box center [142, 650] width 173 height 35
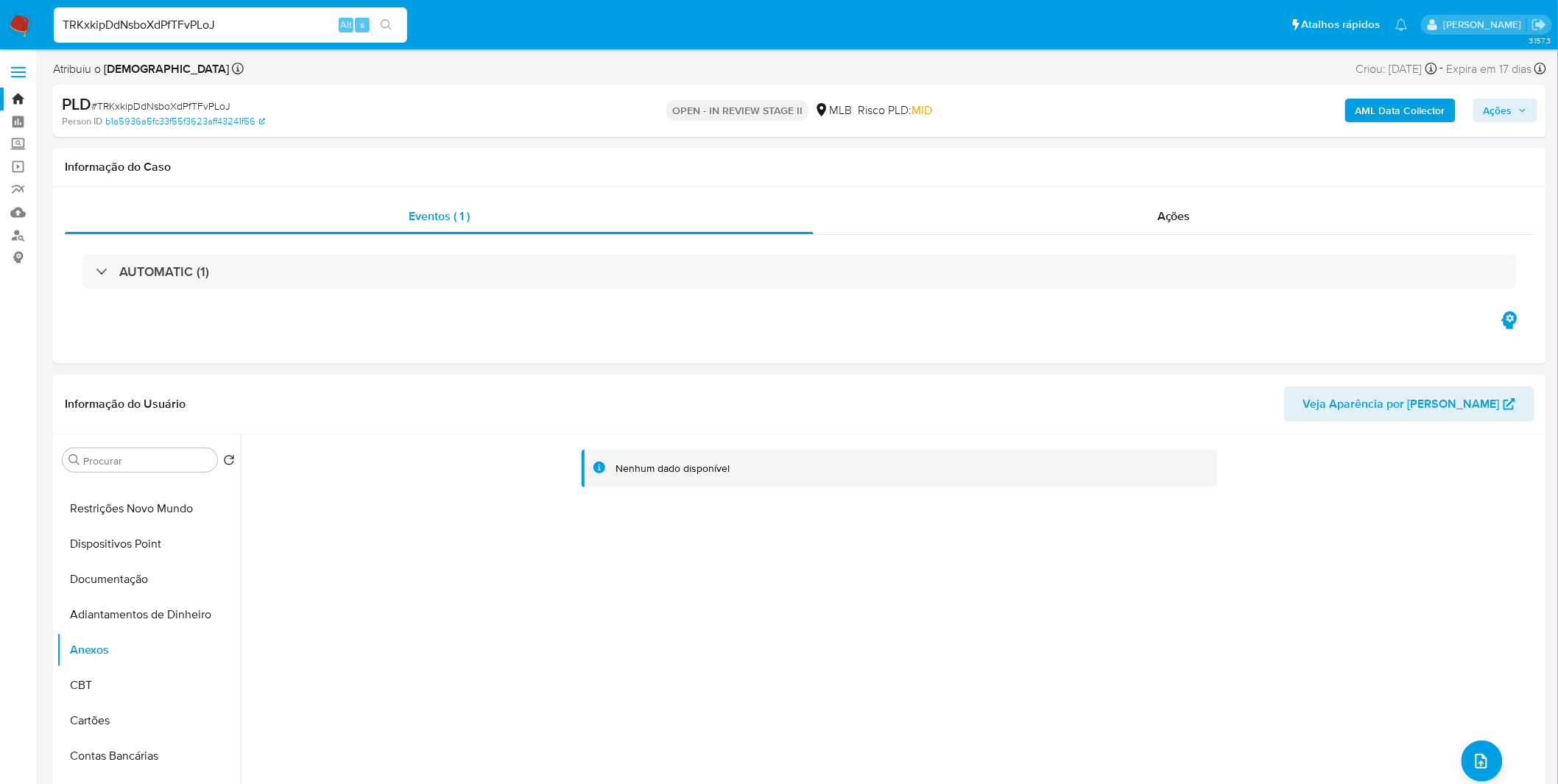
click at [1046, 125] on div "AML Data Collector Ações" at bounding box center [1293, 111] width 488 height 35
click at [1046, 114] on b "AML Data Collector" at bounding box center [1400, 111] width 90 height 24
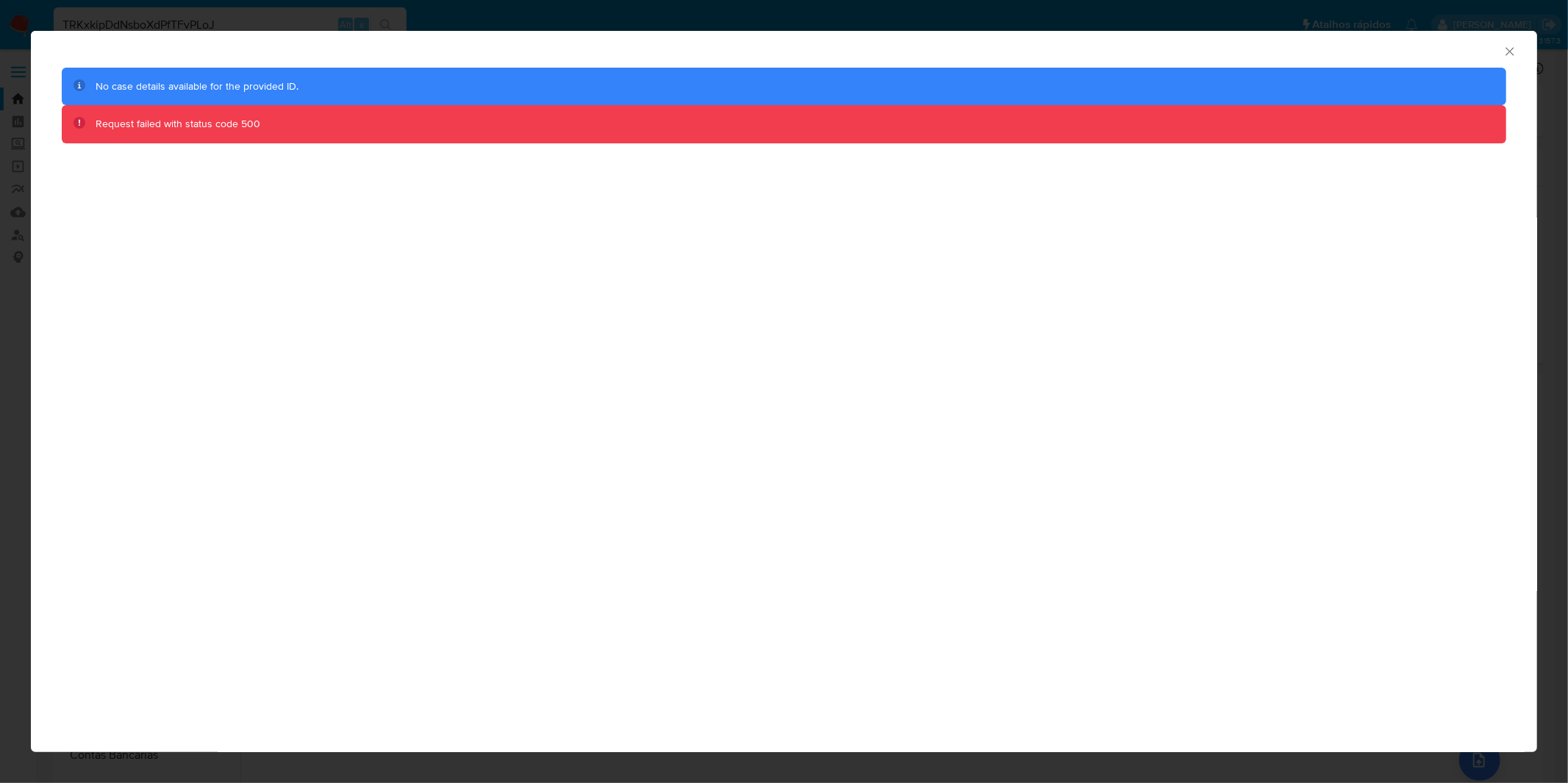
click at [1044, 21] on div "AML Data Collector No case details available for the provided ID. Request faile…" at bounding box center [784, 392] width 1568 height 783
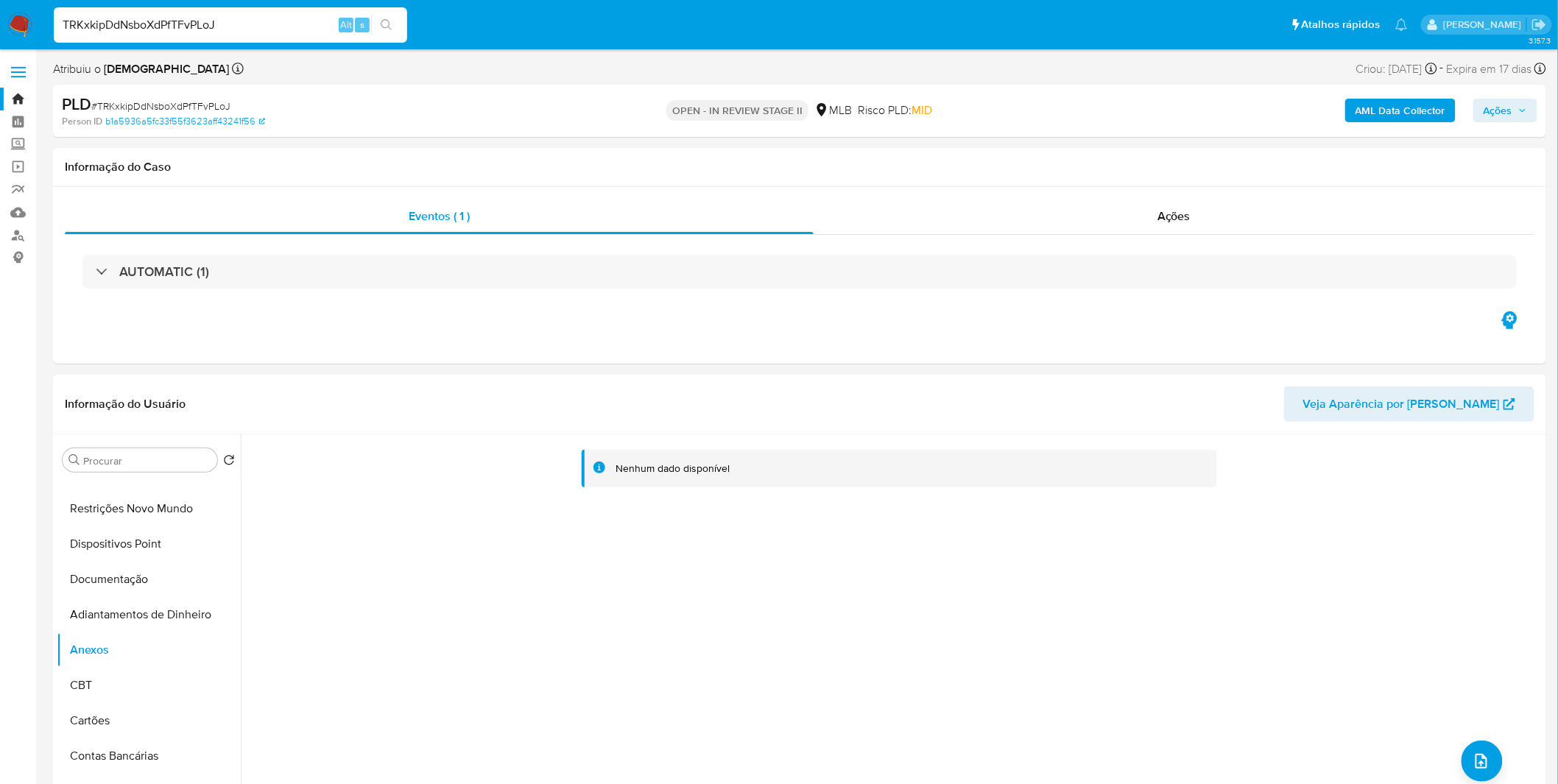
click at [1046, 121] on b "AML Data Collector" at bounding box center [1400, 111] width 90 height 24
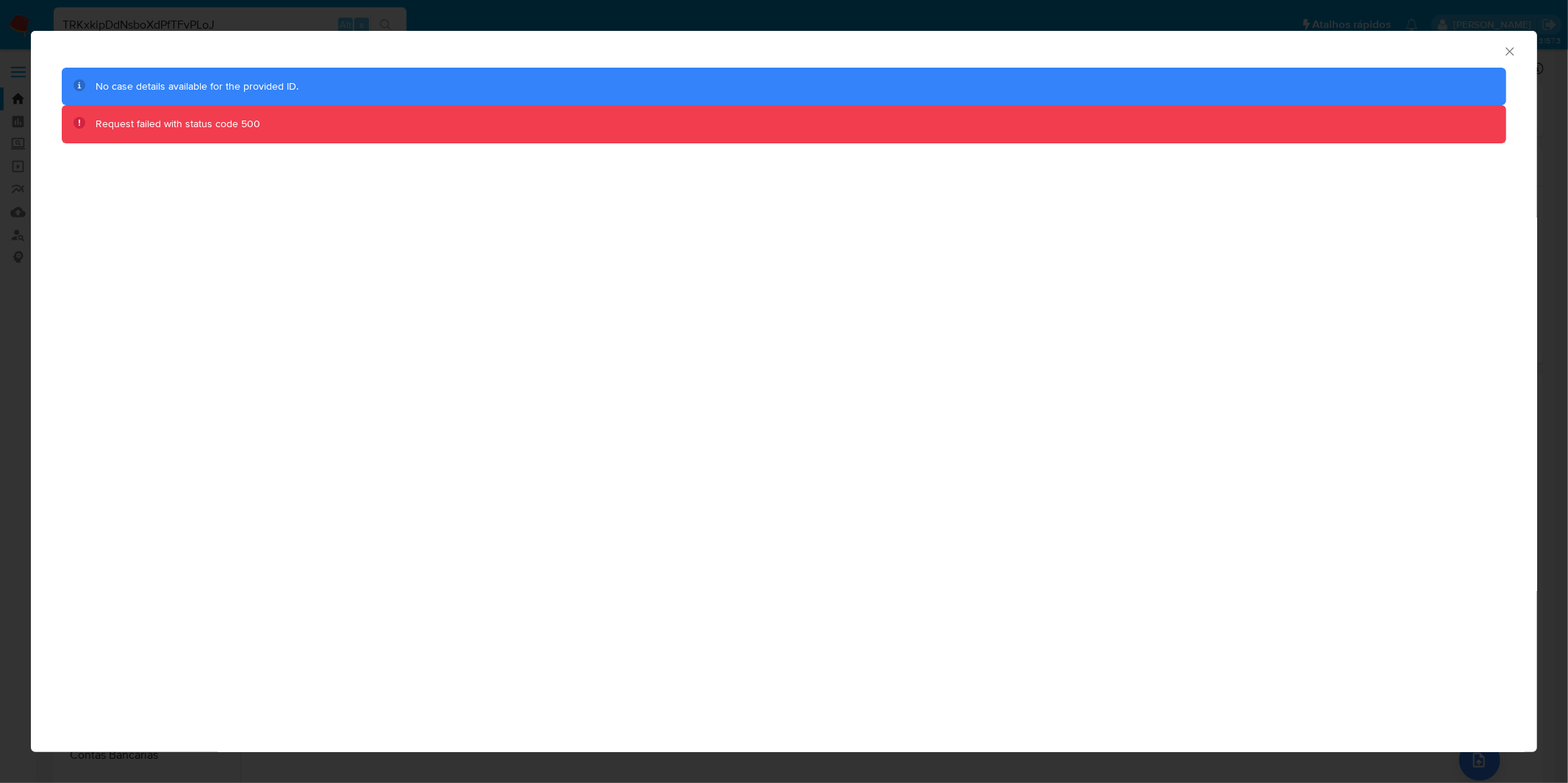
click at [1022, 10] on div "AML Data Collector No case details available for the provided ID. Request faile…" at bounding box center [784, 392] width 1568 height 783
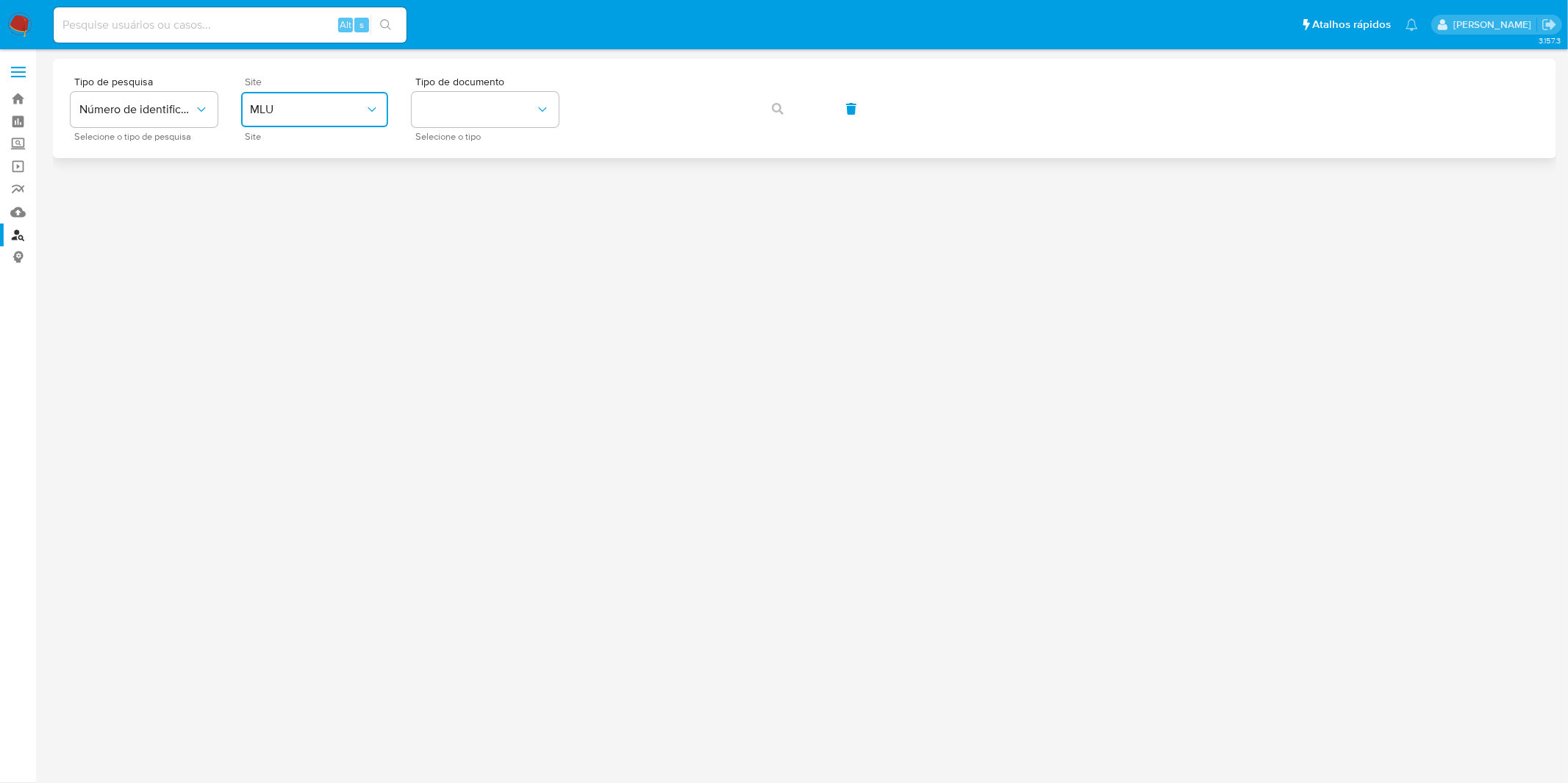
click at [379, 113] on button "MLU" at bounding box center [314, 110] width 147 height 35
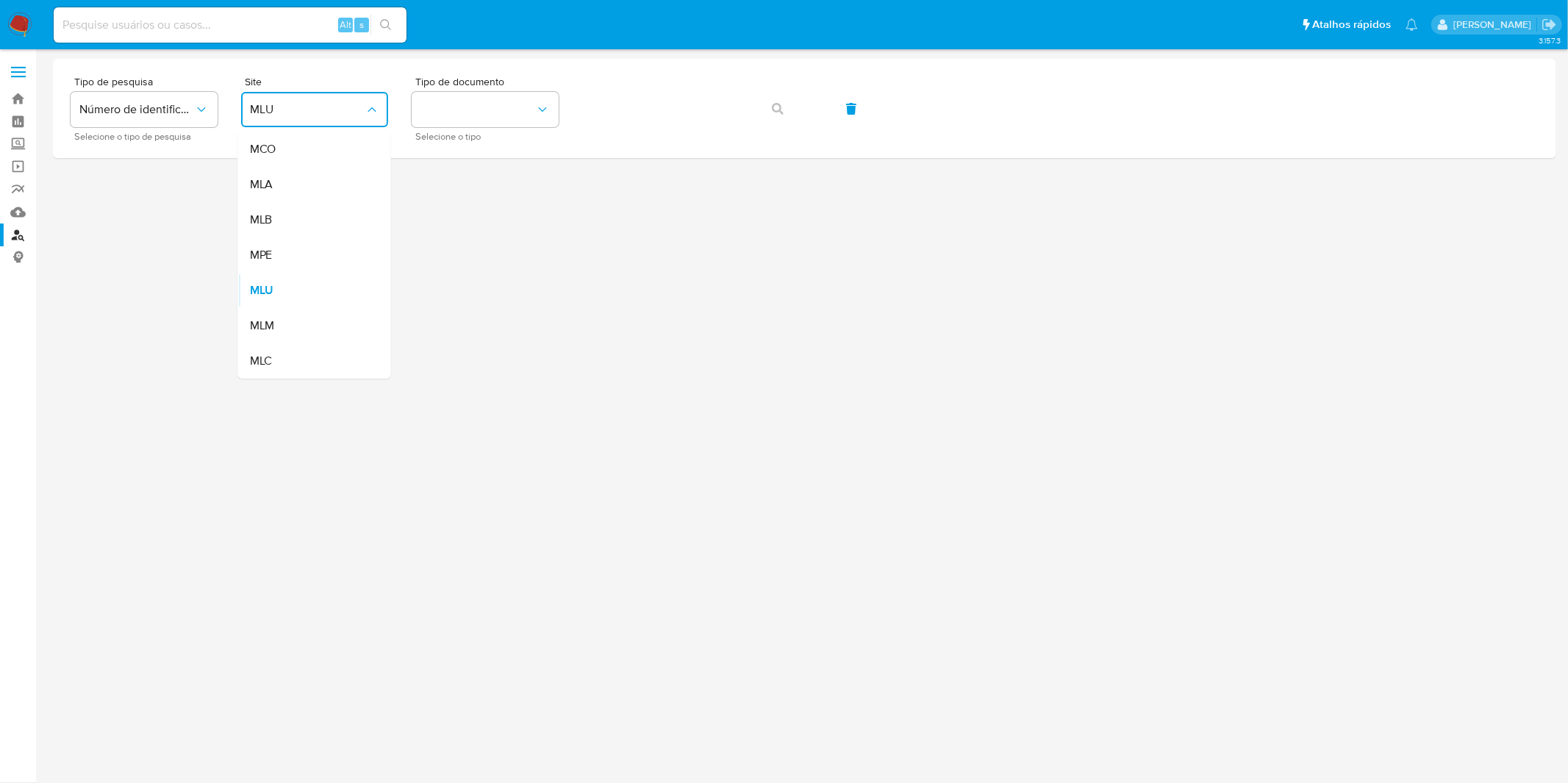
drag, startPoint x: 332, startPoint y: 222, endPoint x: 336, endPoint y: 216, distance: 7.2
click at [332, 222] on div "MLB" at bounding box center [310, 220] width 121 height 35
click at [332, 222] on div at bounding box center [804, 416] width 1503 height 715
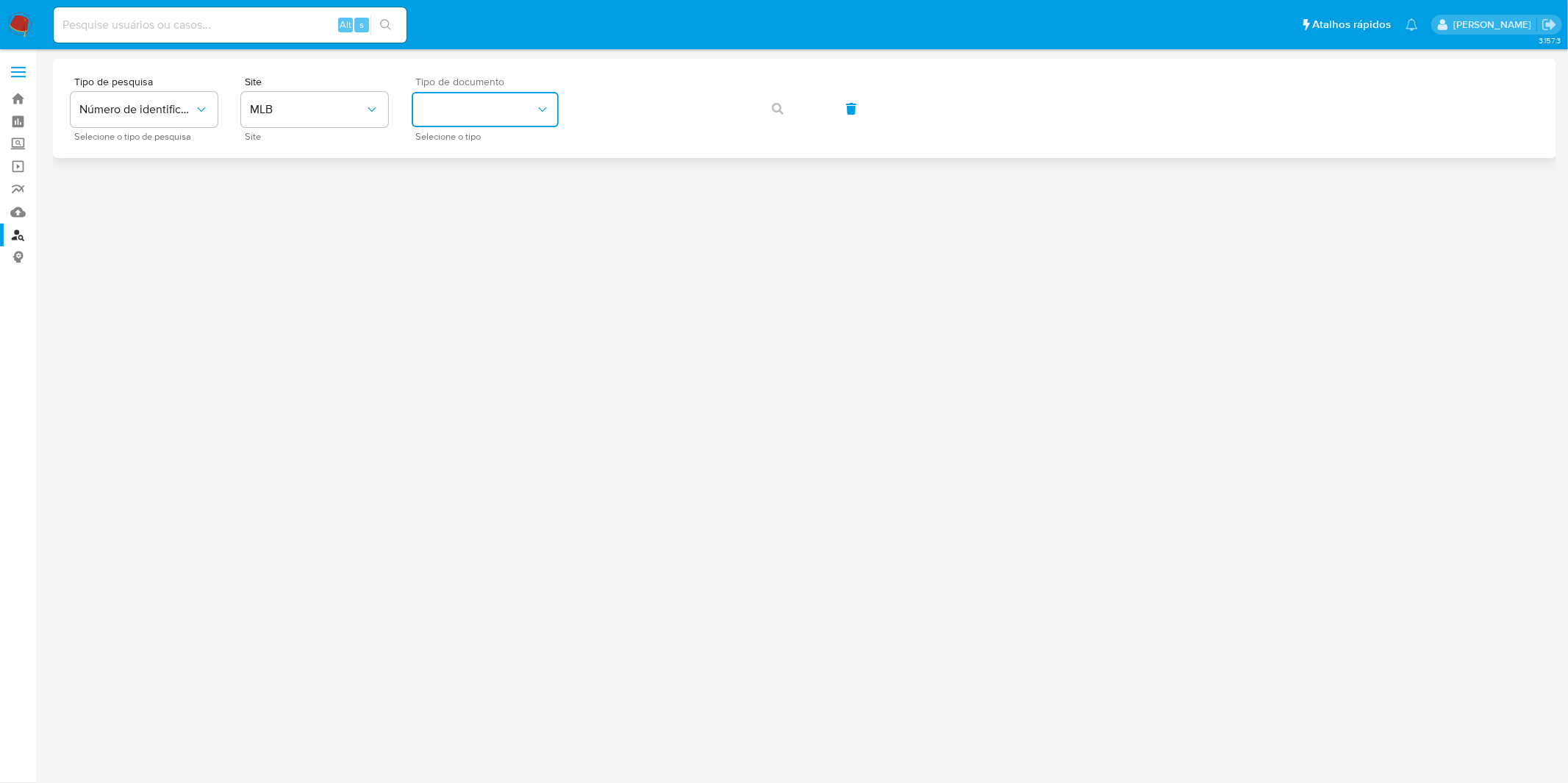
click at [487, 98] on button "identificationType" at bounding box center [484, 110] width 147 height 35
click at [497, 208] on div "CPF CPF" at bounding box center [481, 206] width 121 height 50
click at [497, 208] on div at bounding box center [804, 416] width 1503 height 715
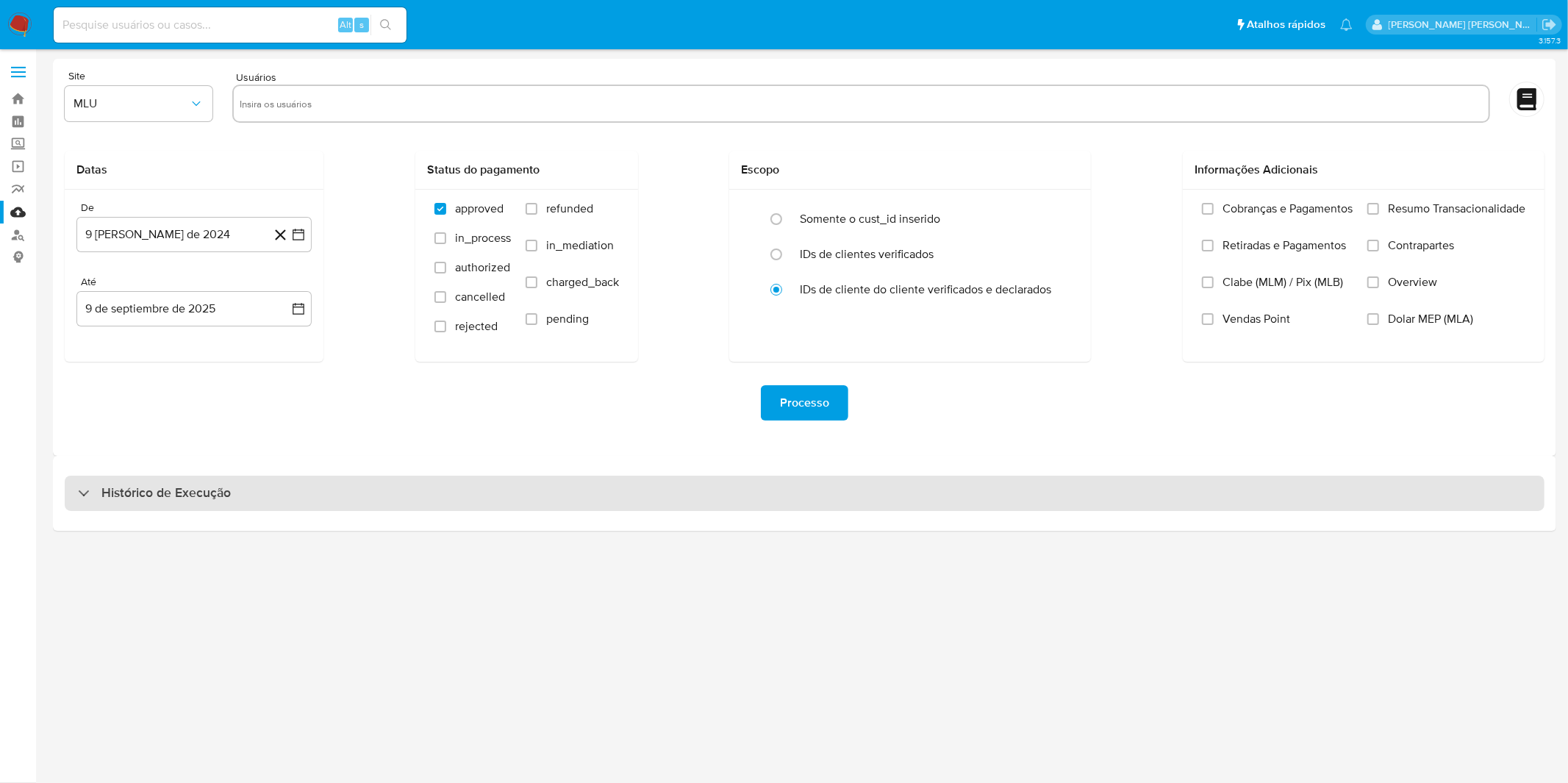
click at [136, 498] on h3 "Histórico de Execução" at bounding box center [166, 493] width 129 height 17
select select "10"
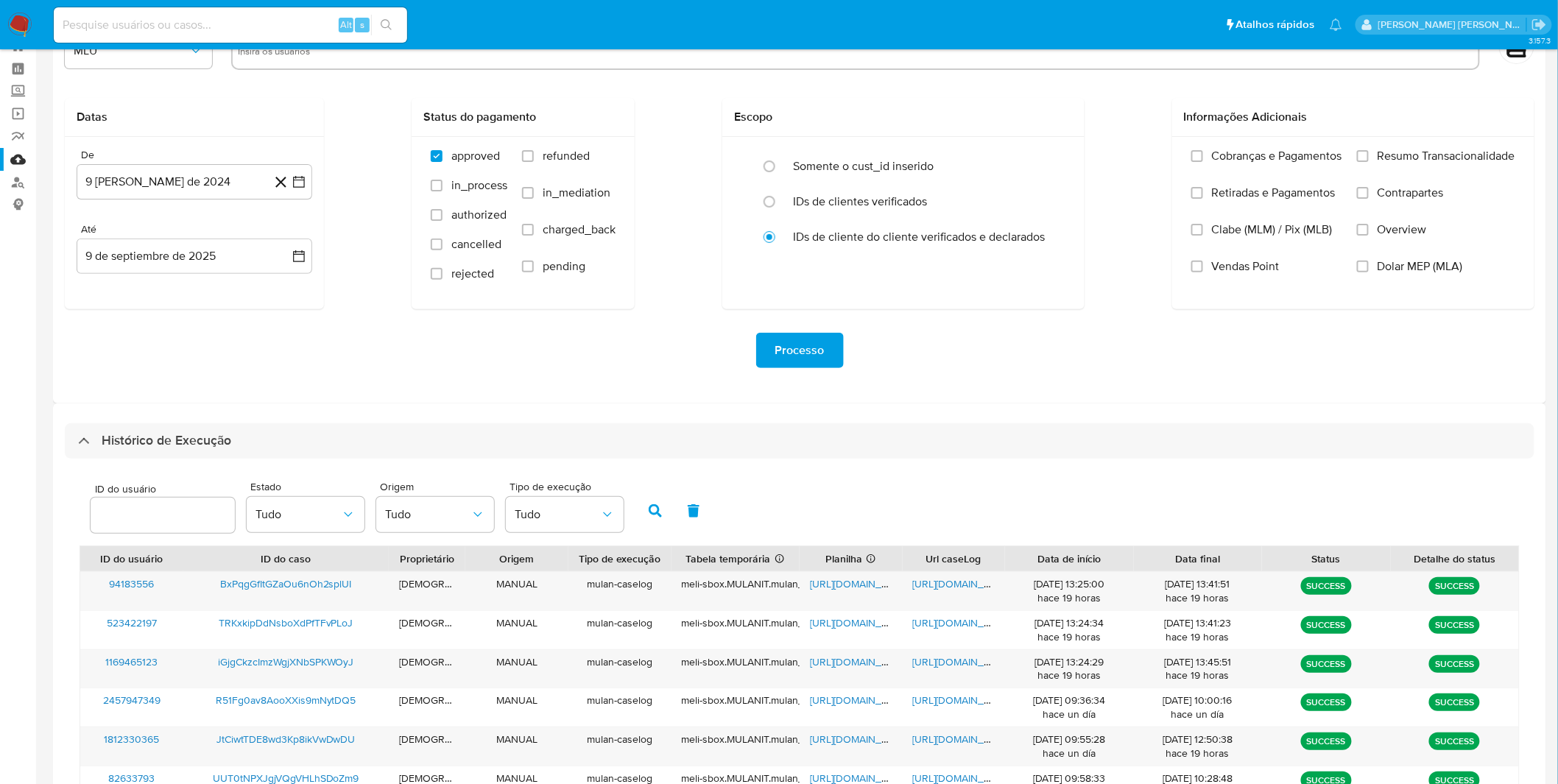
scroll to position [82, 0]
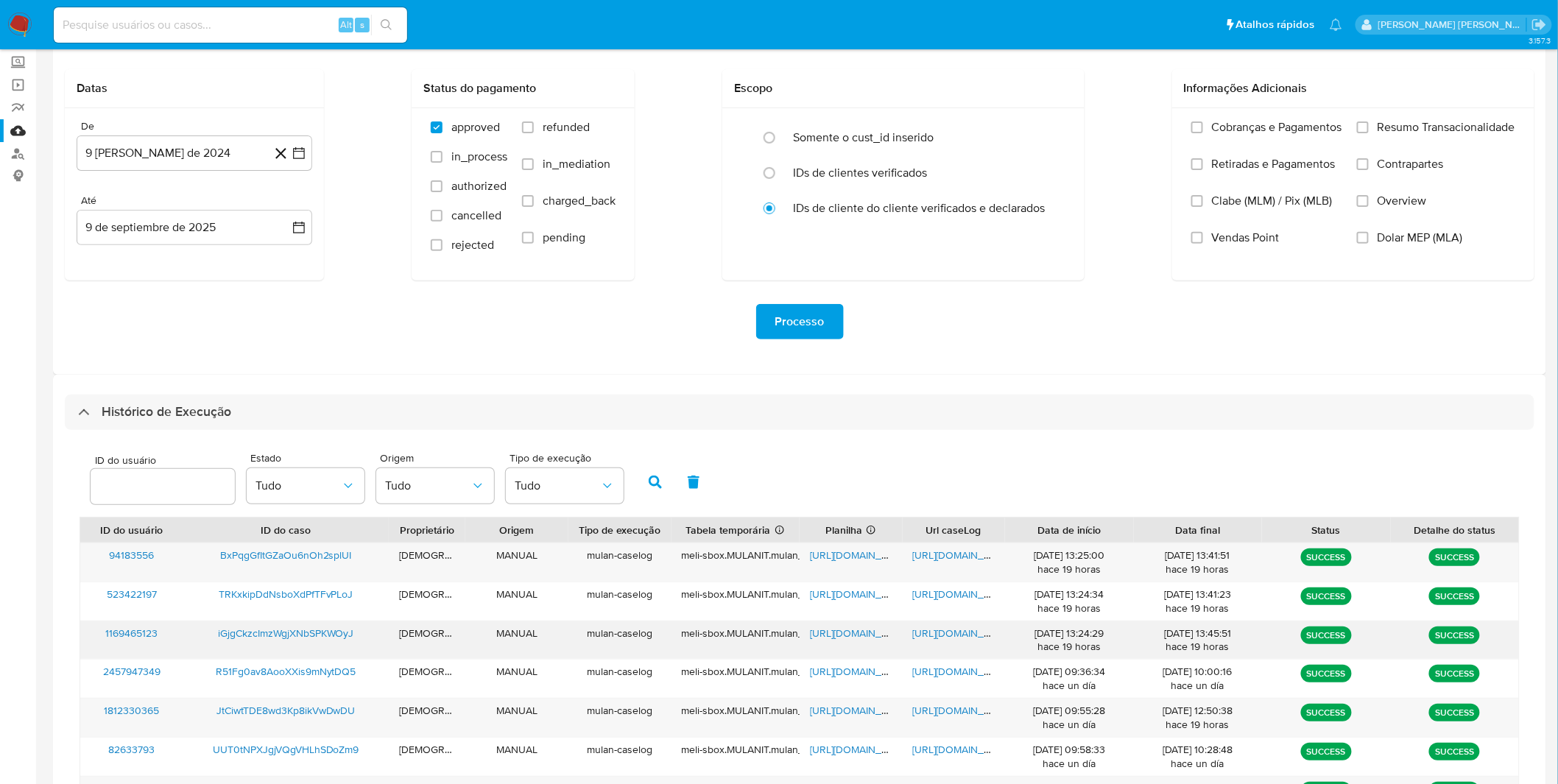
click at [935, 642] on div "[URL][DOMAIN_NAME]" at bounding box center [954, 640] width 103 height 38
click at [937, 637] on span "https://docs.google.com/document/d/1MSO2VCRgs9rdhWnWPAEo10pokxHA4s9SQ4WyrDlmCrU…" at bounding box center [964, 633] width 102 height 15
click at [864, 633] on span "https://docs.google.com/spreadsheets/d/1M3TzSo-SuAaF7wzLxwo5YP4i5QXpTtllc7abf4T…" at bounding box center [861, 633] width 102 height 15
click at [950, 624] on div "https://docs.google.com/document/d/1MSO2VCRgs9rdhWnWPAEo10pokxHA4s9SQ4WyrDlmCrU…" at bounding box center [954, 640] width 103 height 38
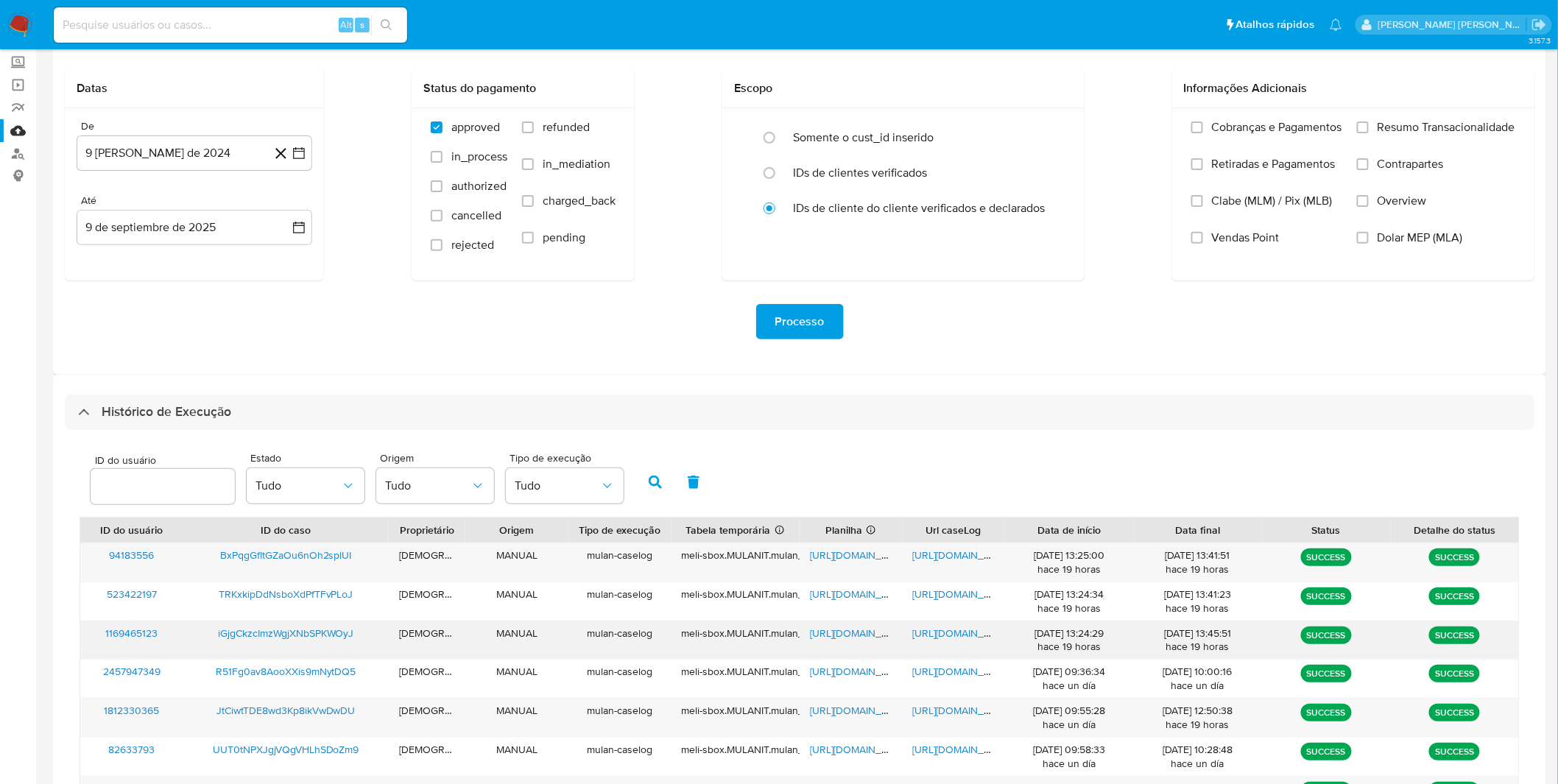
click at [950, 628] on span "https://docs.google.com/document/d/1MSO2VCRgs9rdhWnWPAEo10pokxHA4s9SQ4WyrDlmCrU…" at bounding box center [964, 633] width 102 height 15
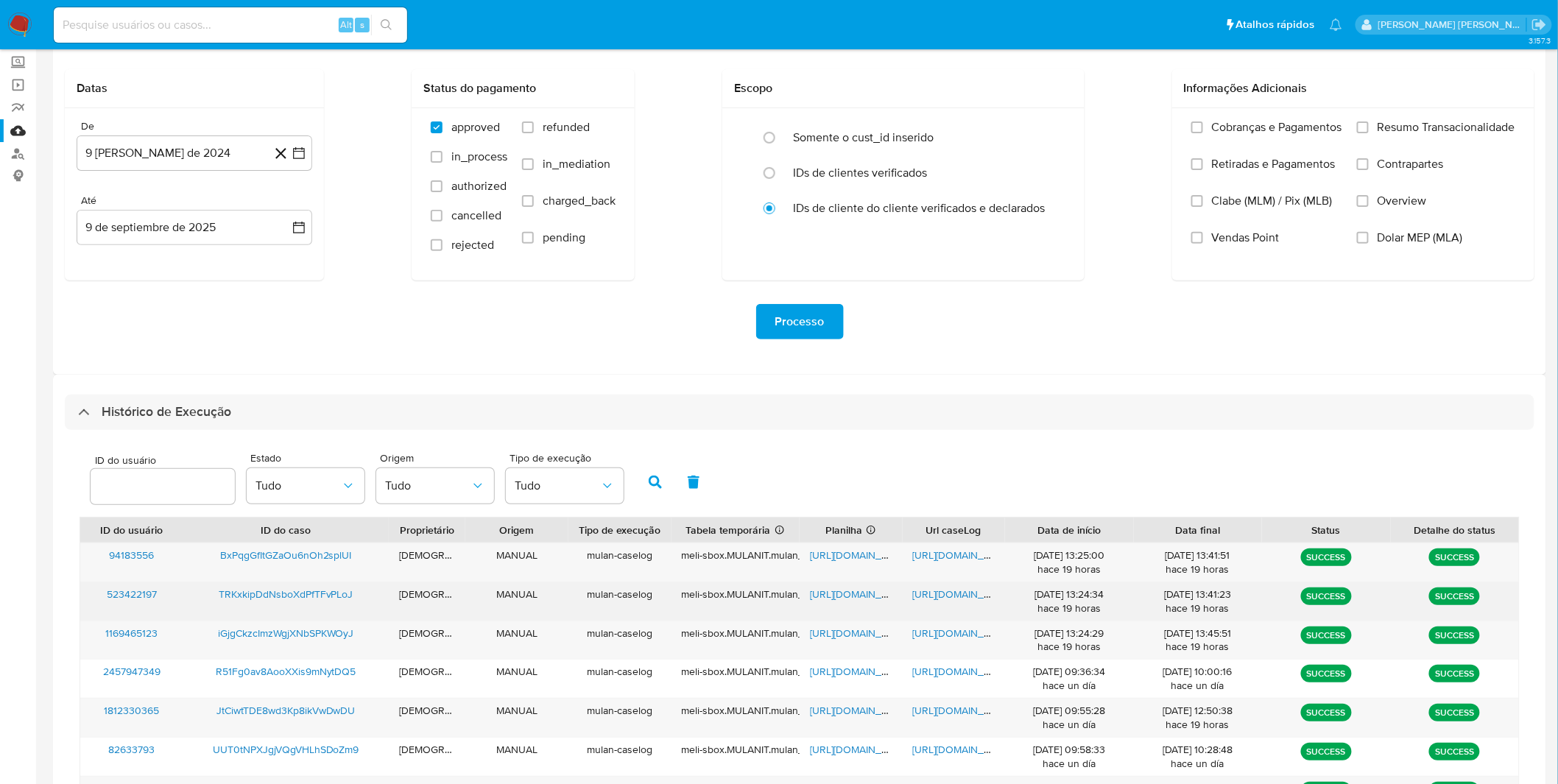
click at [974, 599] on span "https://docs.google.com/document/d/1XYftI4WK20P__ausLEON5Nn9IRqeW3CsVgSjSOPM5nI…" at bounding box center [964, 594] width 102 height 15
click at [833, 592] on span "https://docs.google.com/spreadsheets/d/16zqTUDXv0ga6TEuKucuGvmaCkE0CR1axOAwHWn0…" at bounding box center [861, 594] width 102 height 15
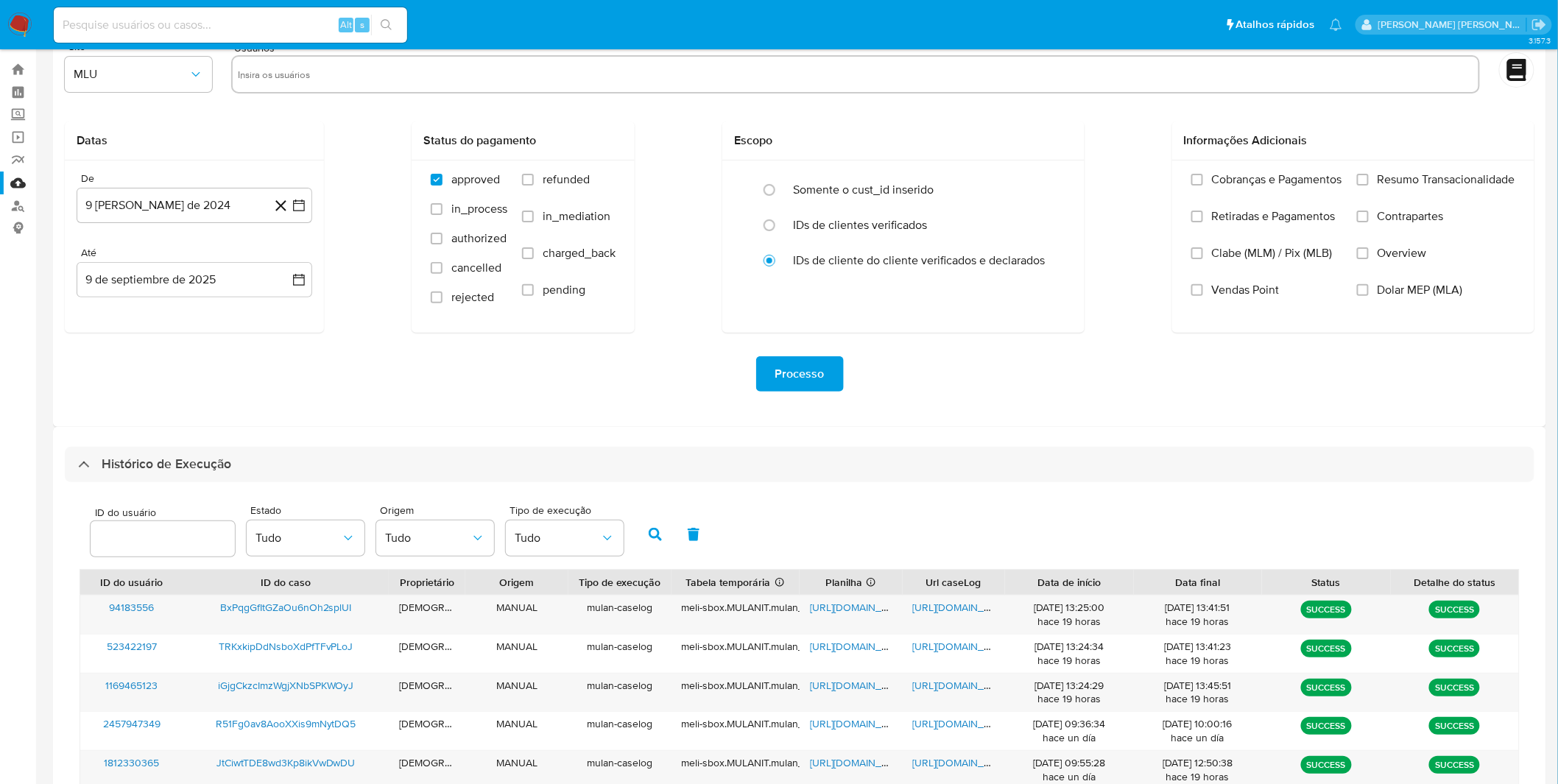
scroll to position [0, 0]
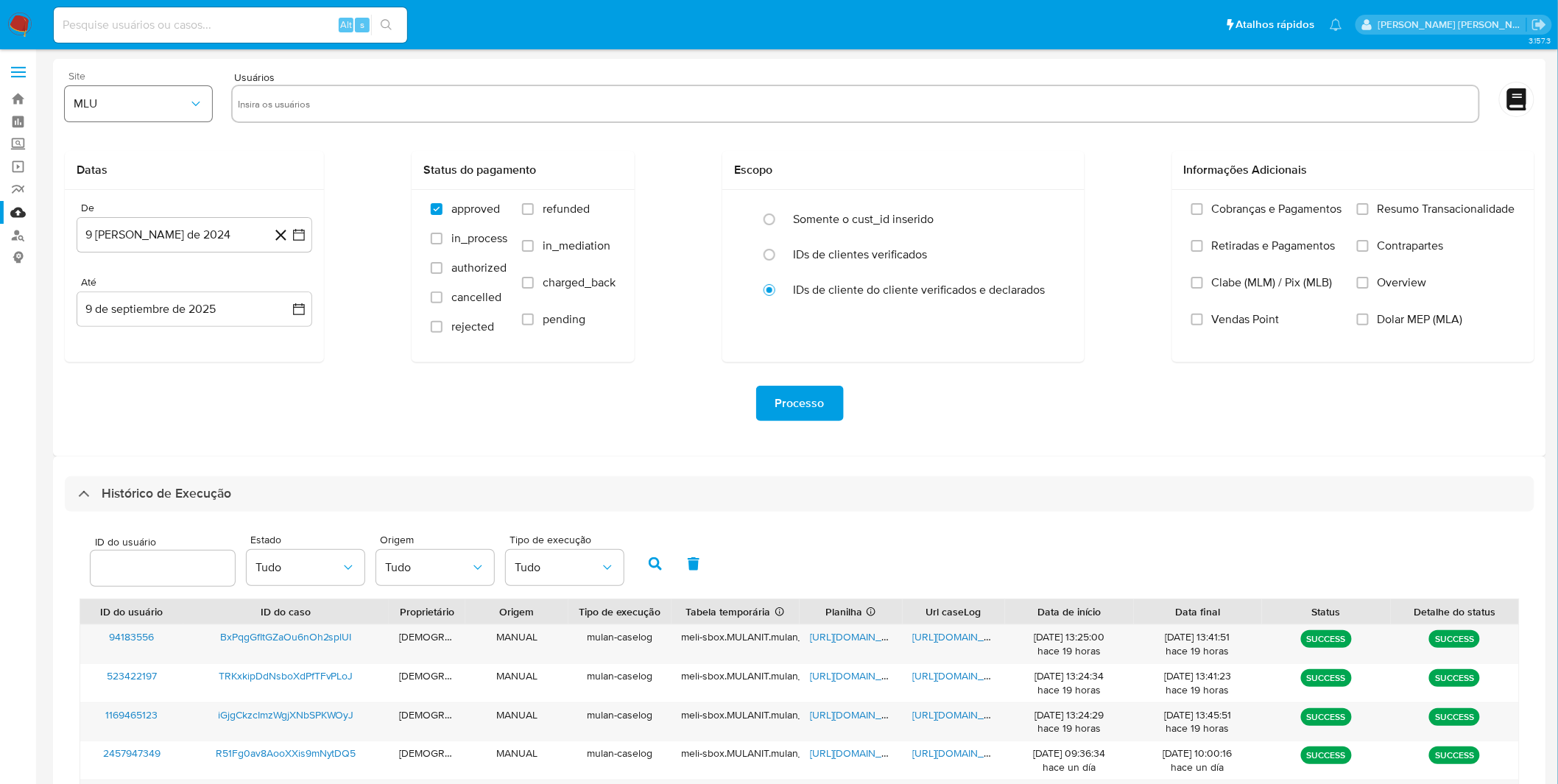
click at [152, 107] on span "MLU" at bounding box center [131, 103] width 115 height 15
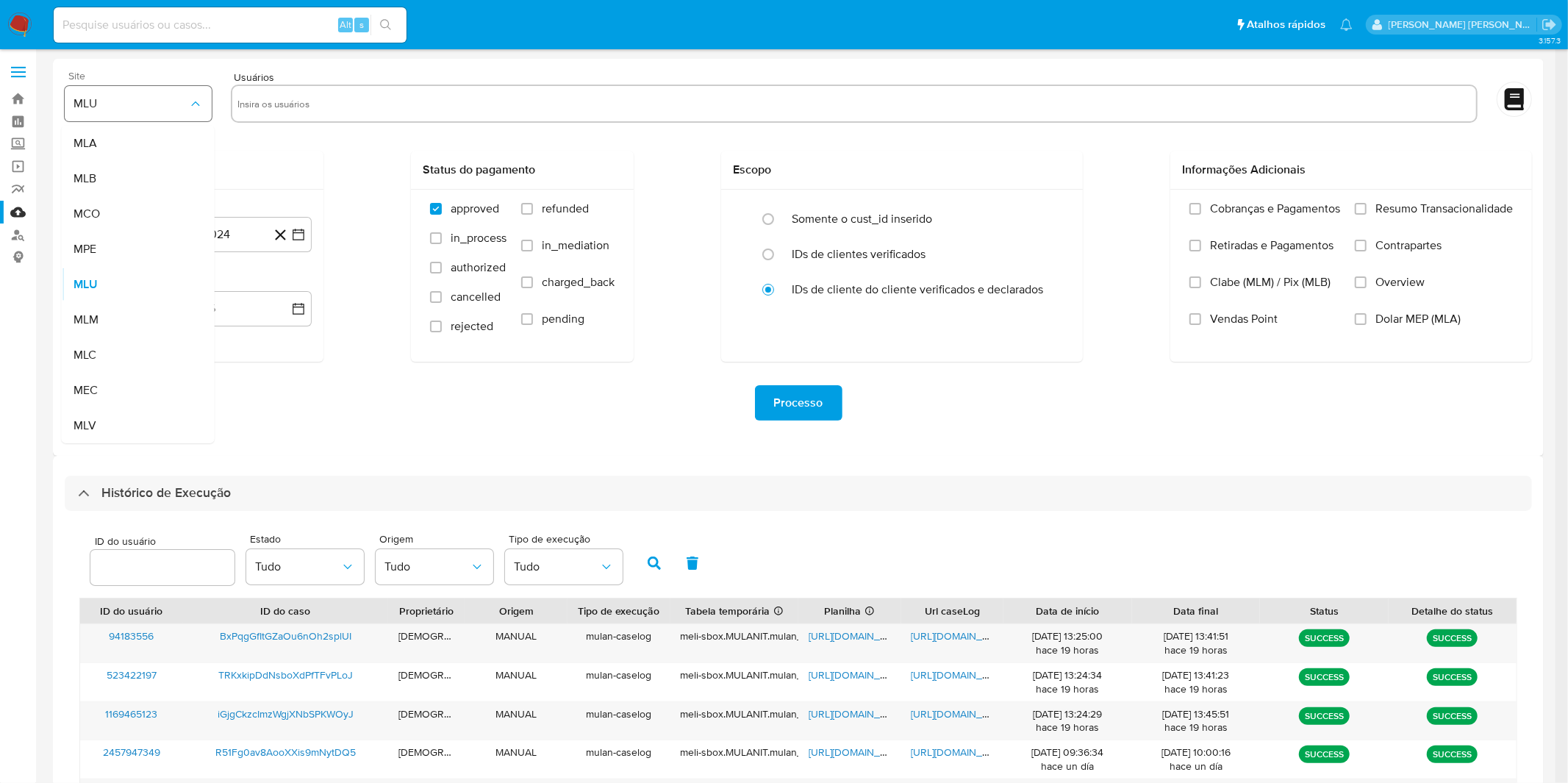
click at [152, 108] on span "MLU" at bounding box center [131, 103] width 114 height 15
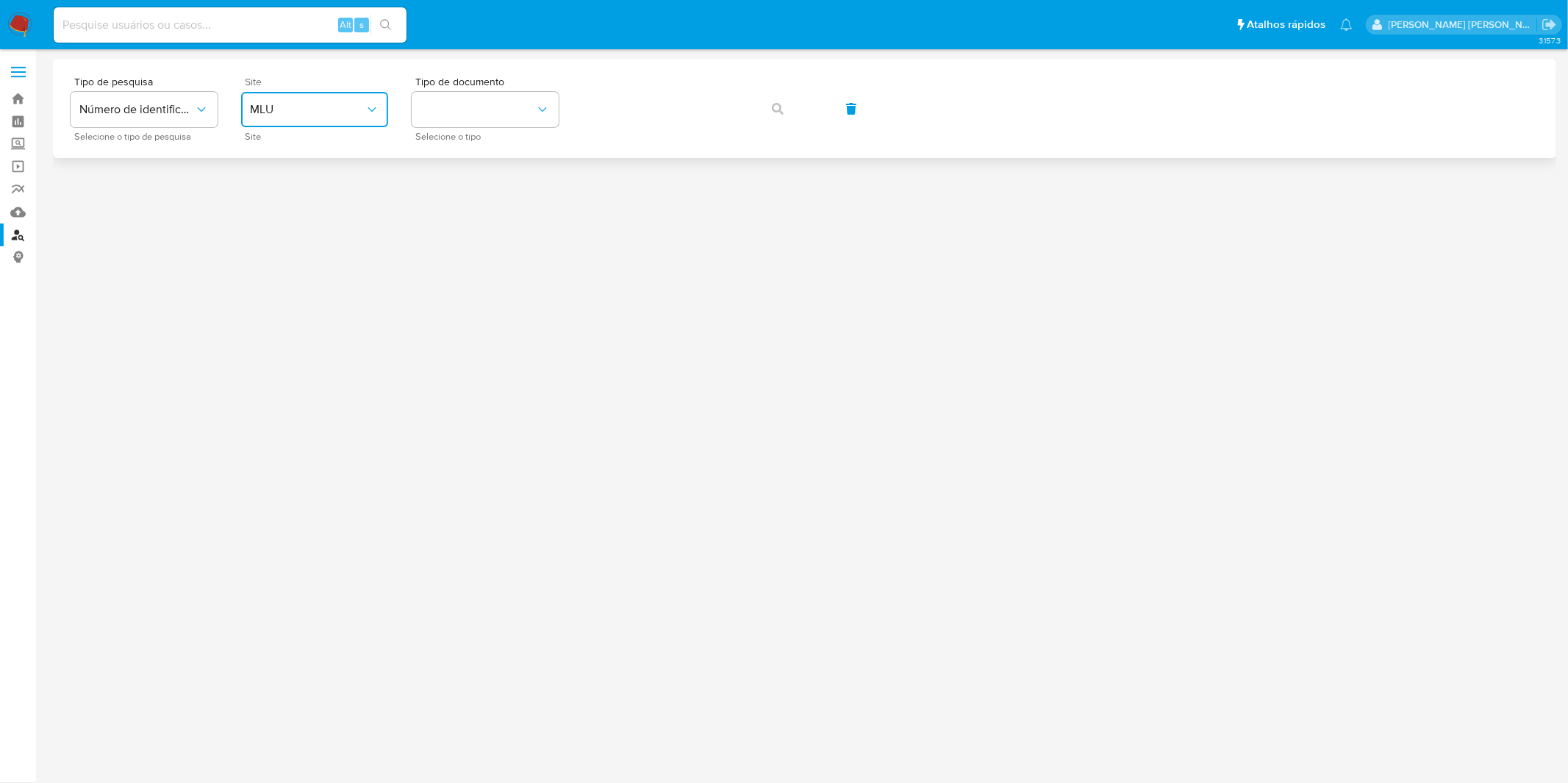
click at [323, 112] on span "MLU" at bounding box center [307, 110] width 114 height 15
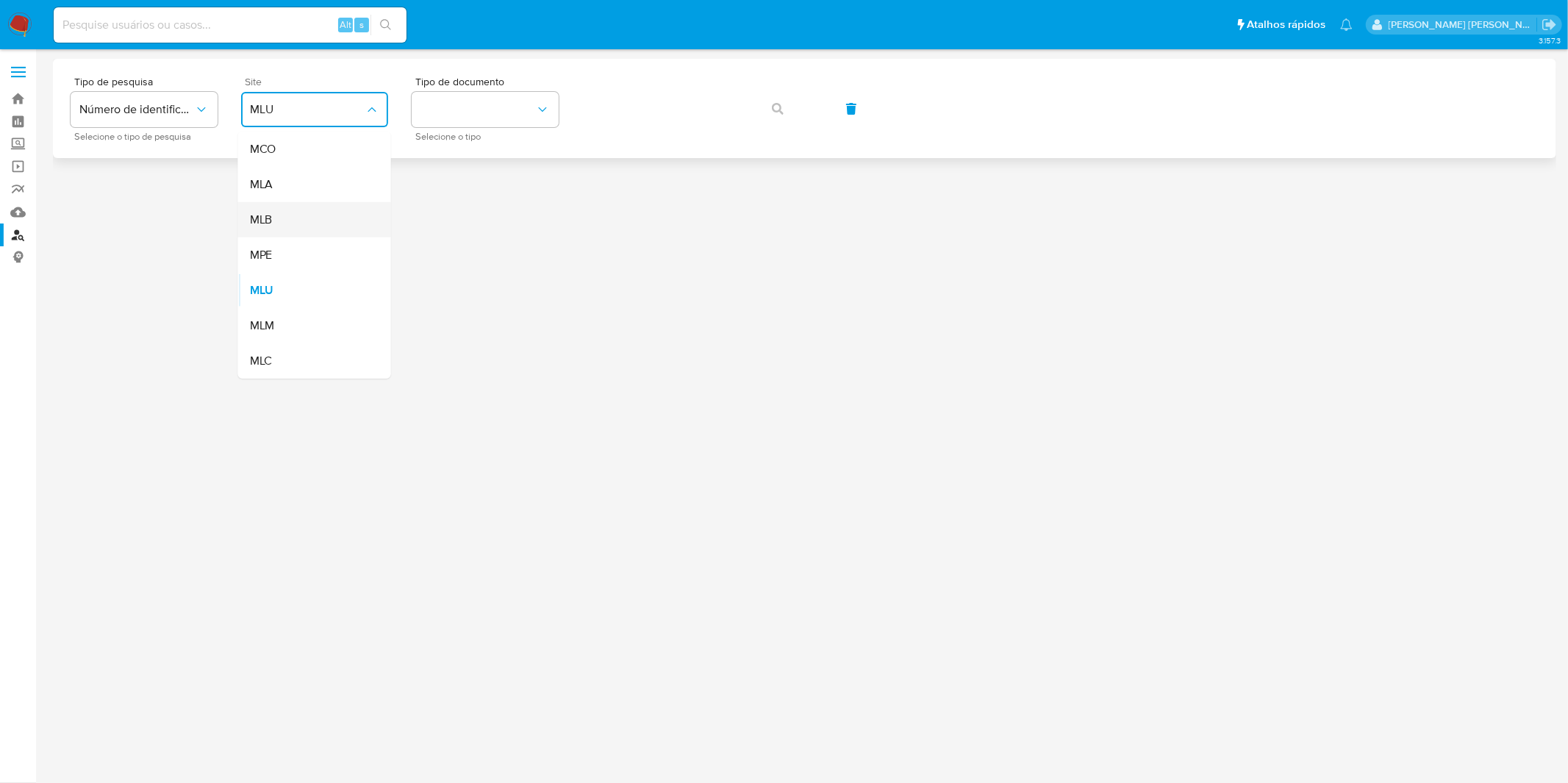
click at [303, 213] on div "MLB" at bounding box center [310, 220] width 121 height 35
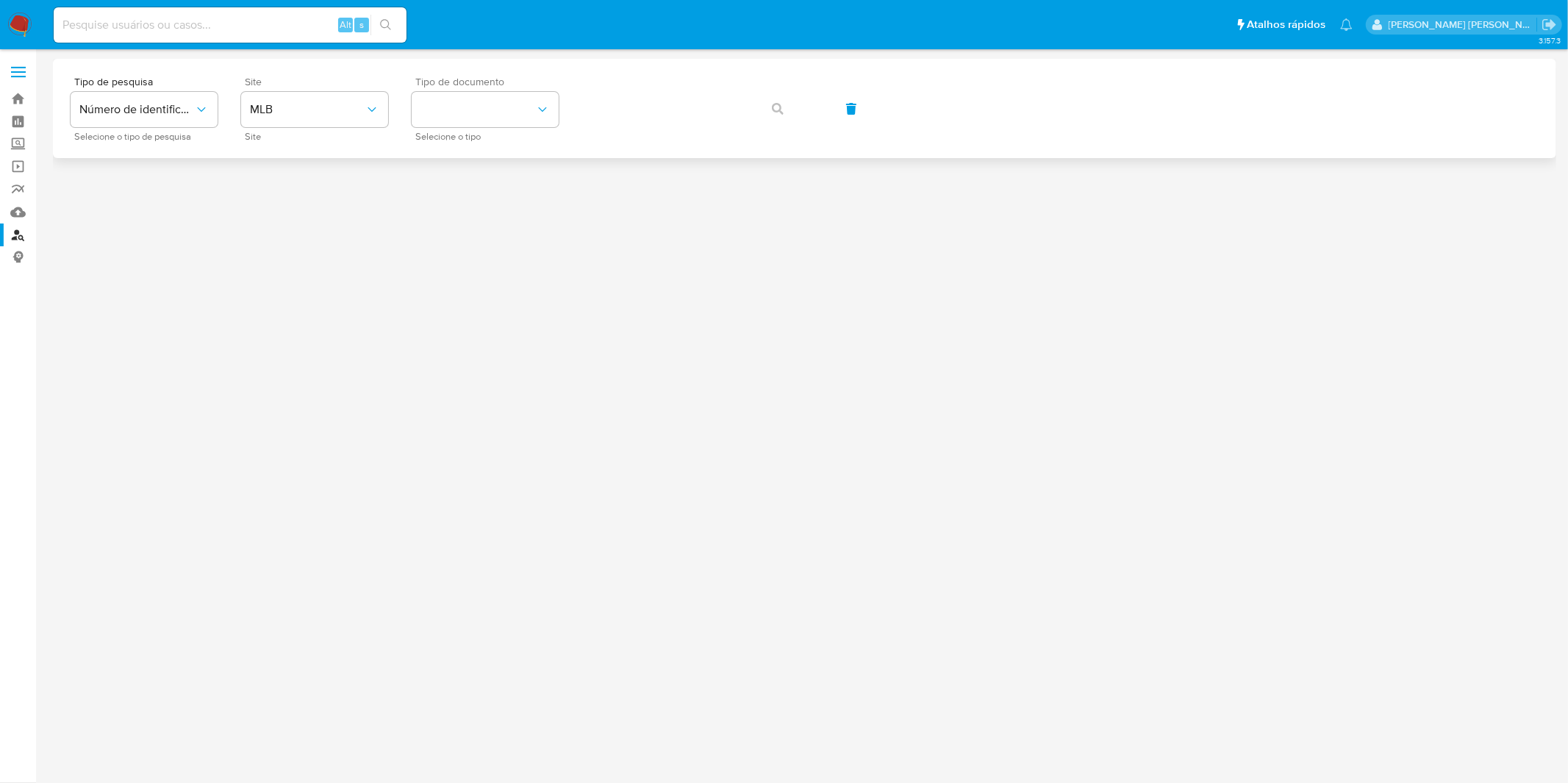
click at [503, 77] on span "Tipo de documento" at bounding box center [488, 81] width 147 height 10
click at [505, 93] on button "identificationType" at bounding box center [484, 110] width 147 height 35
click at [494, 119] on button "identificationType" at bounding box center [484, 110] width 147 height 35
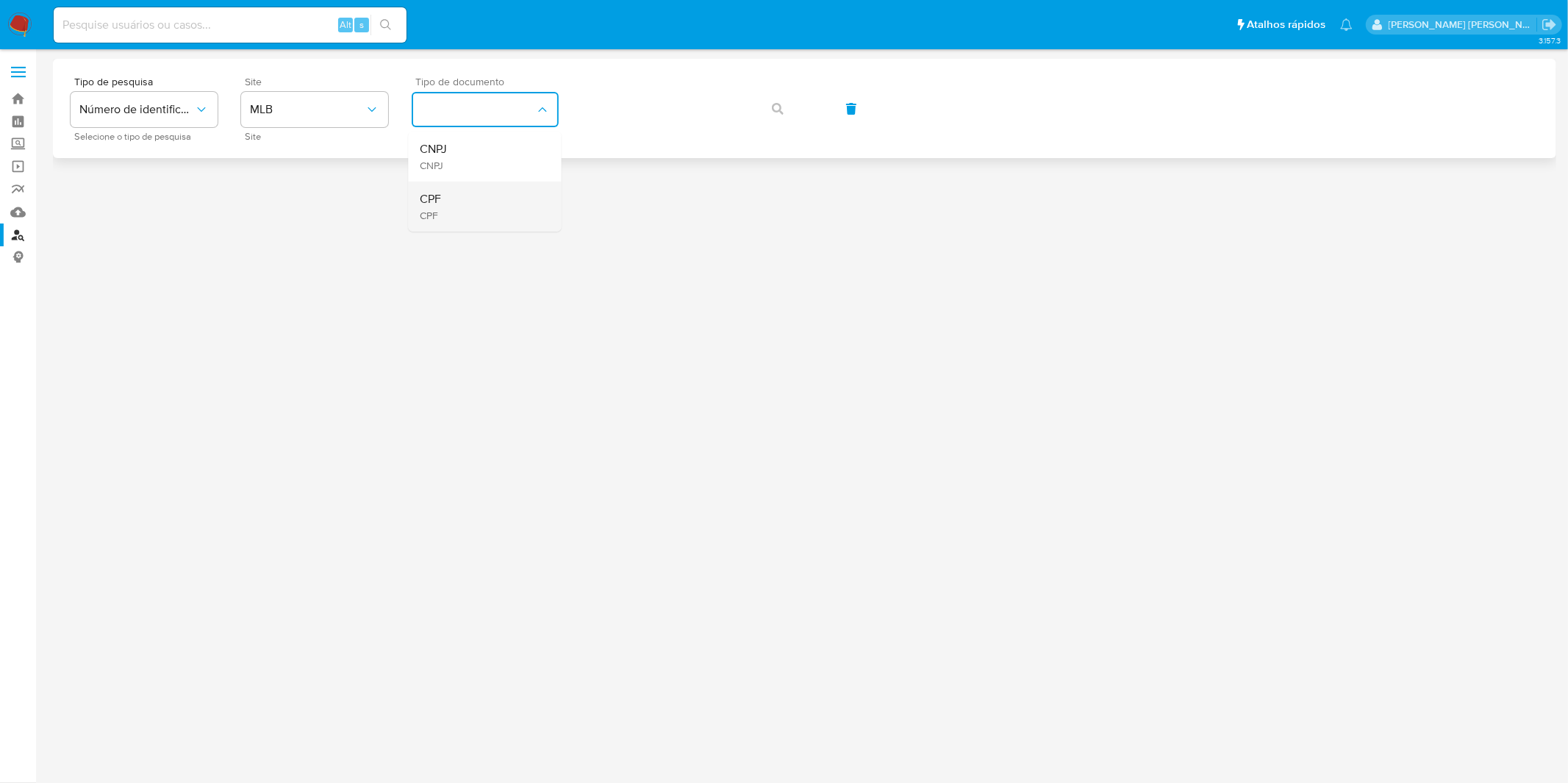
click at [479, 189] on div "CPF CPF" at bounding box center [481, 206] width 121 height 50
click at [779, 104] on icon "button" at bounding box center [777, 109] width 12 height 12
click at [779, 104] on div "Tipo de pesquisa Número de identificação Selecione o tipo de pesquisa Site MLB …" at bounding box center [804, 108] width 1468 height 64
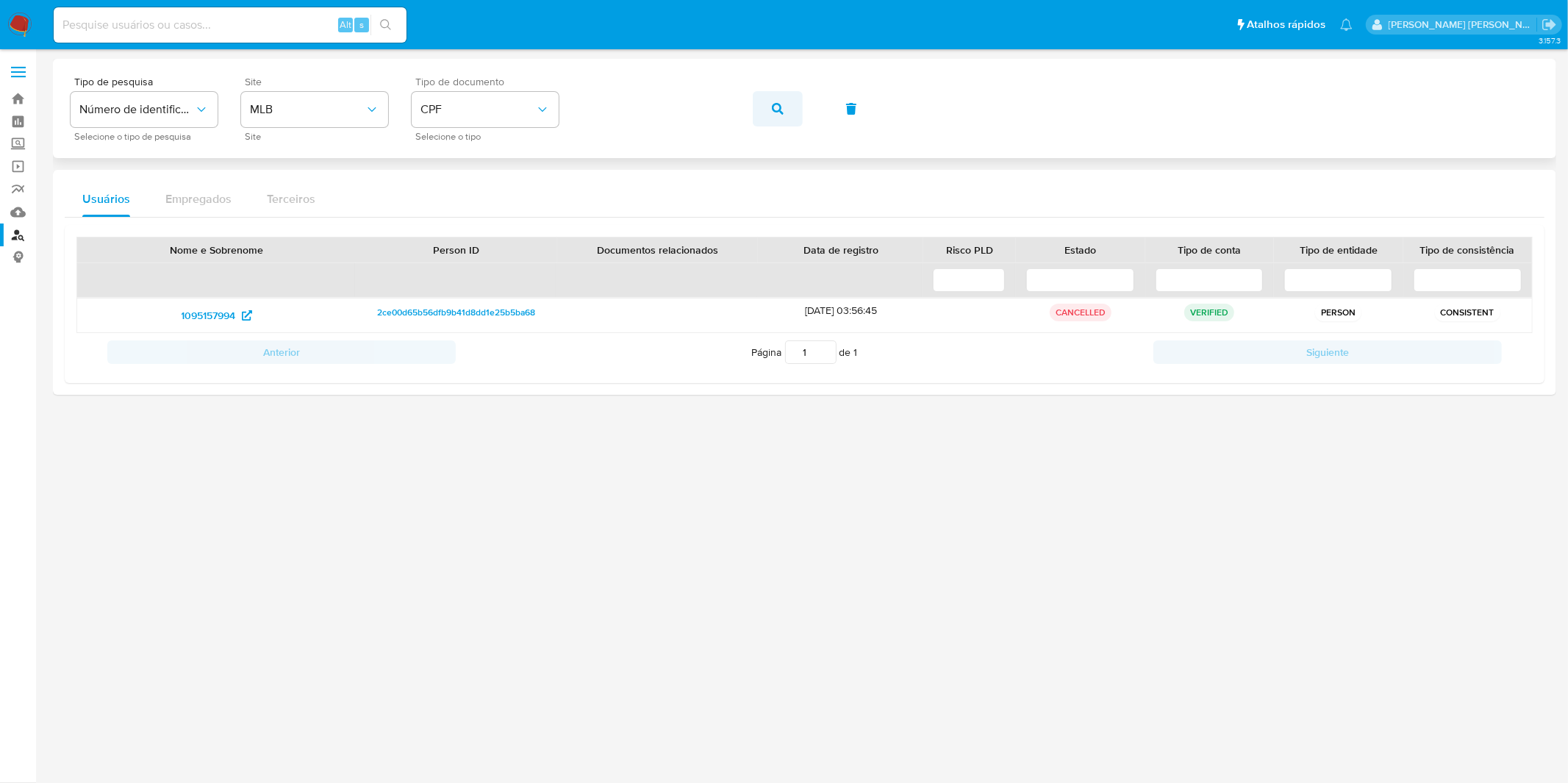
click at [785, 114] on button "button" at bounding box center [777, 109] width 50 height 35
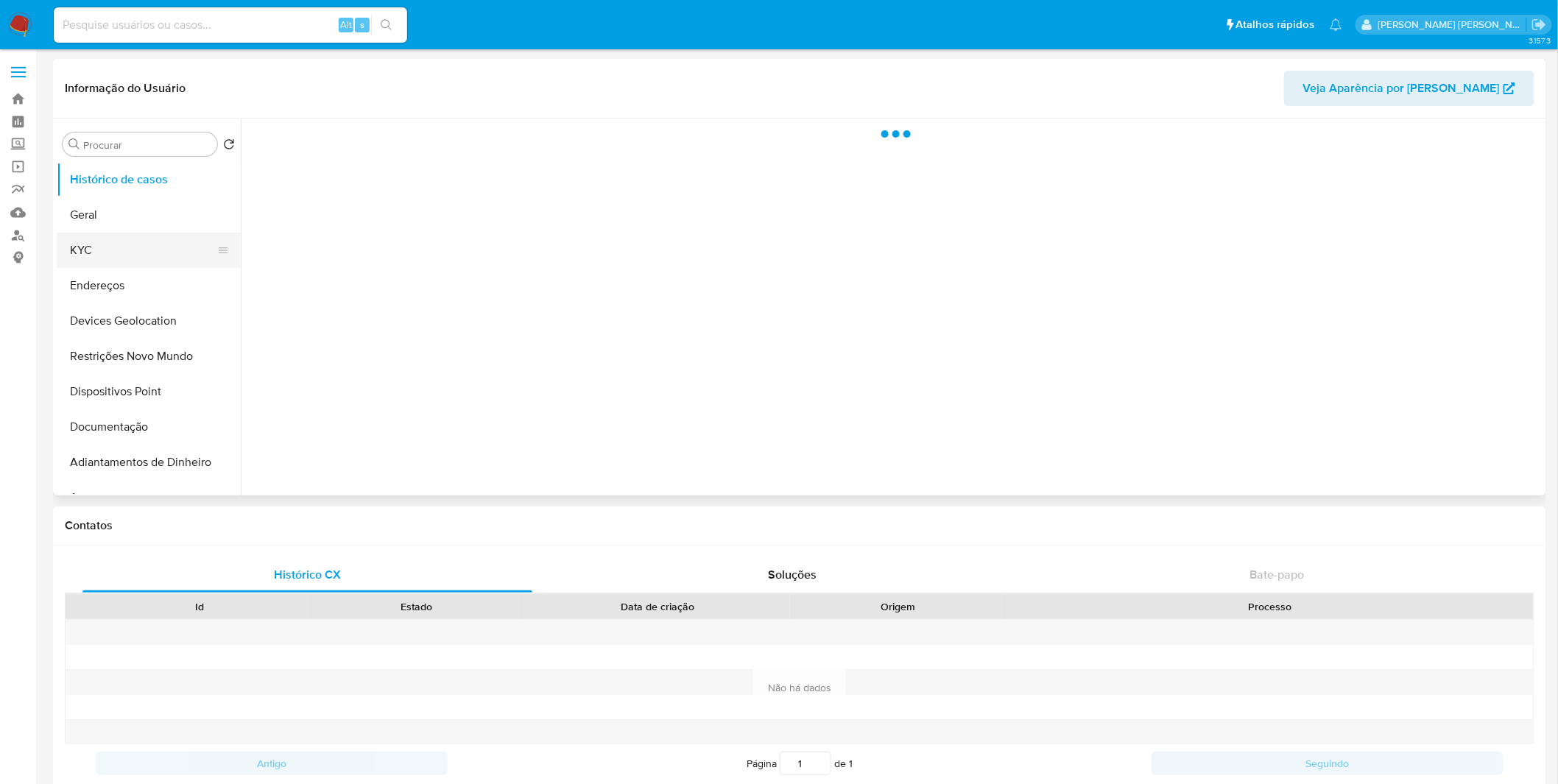
click at [124, 262] on button "KYC" at bounding box center [142, 250] width 173 height 35
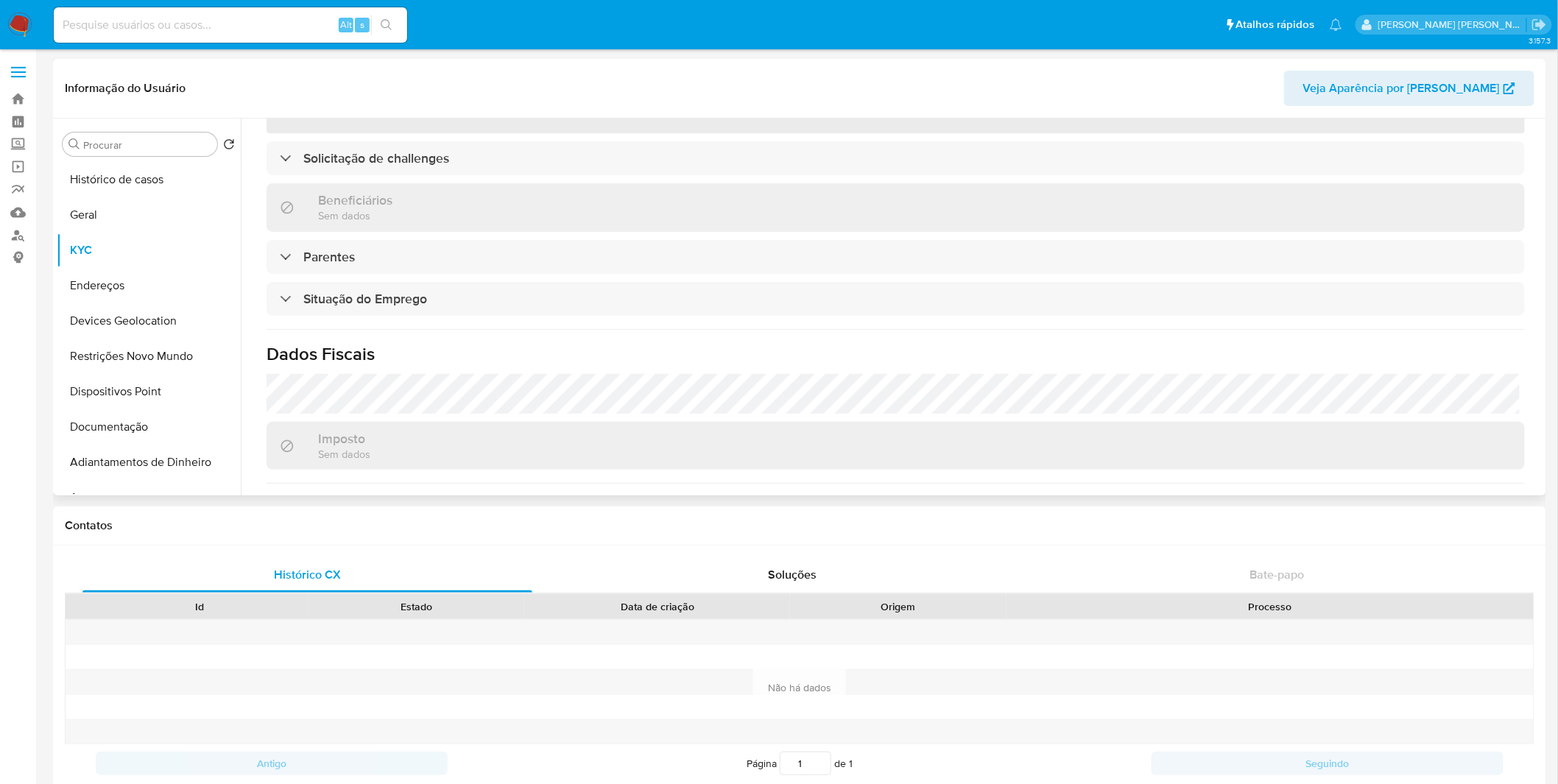
scroll to position [371, 0]
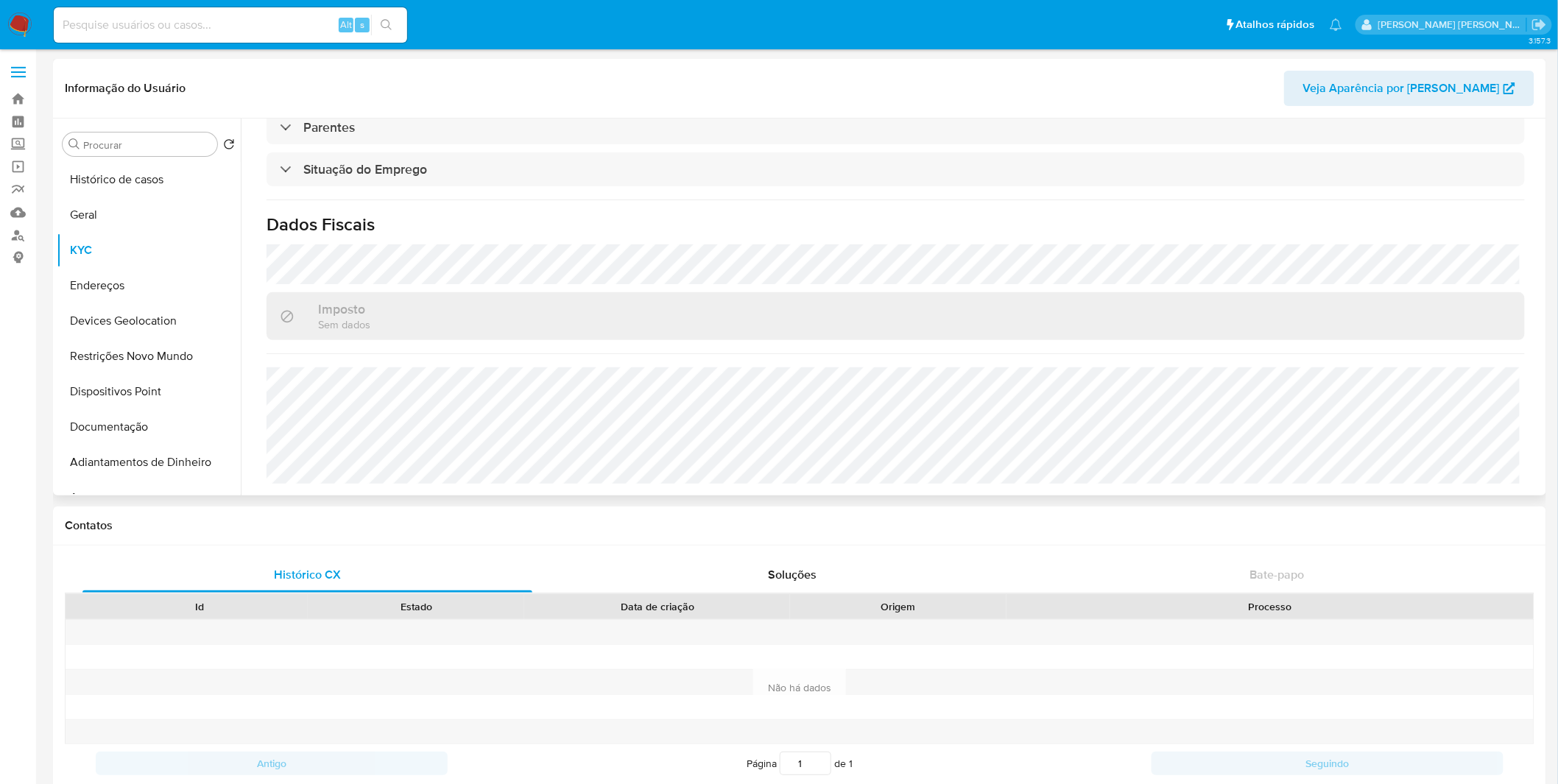
select select "10"
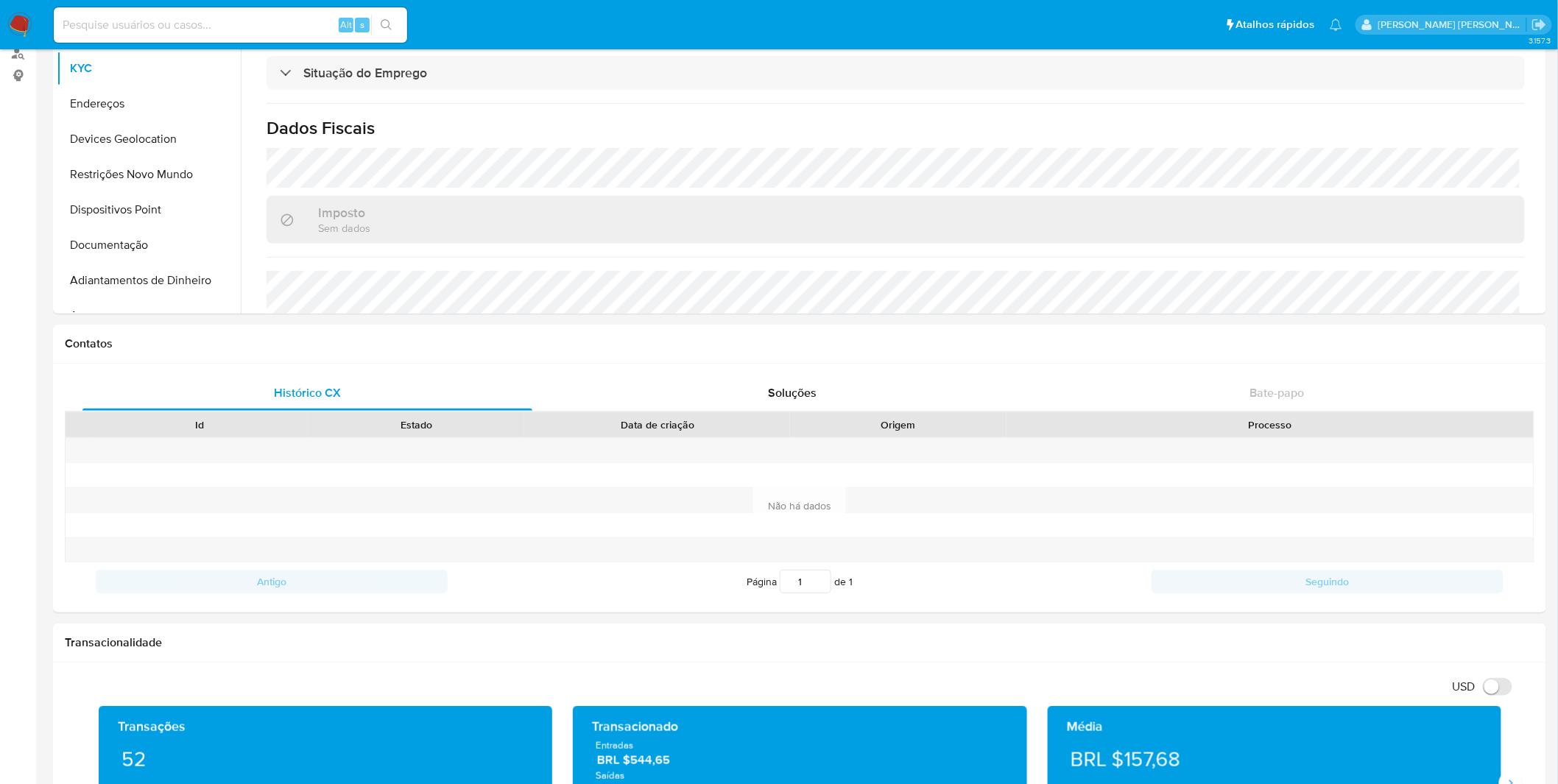
scroll to position [164, 0]
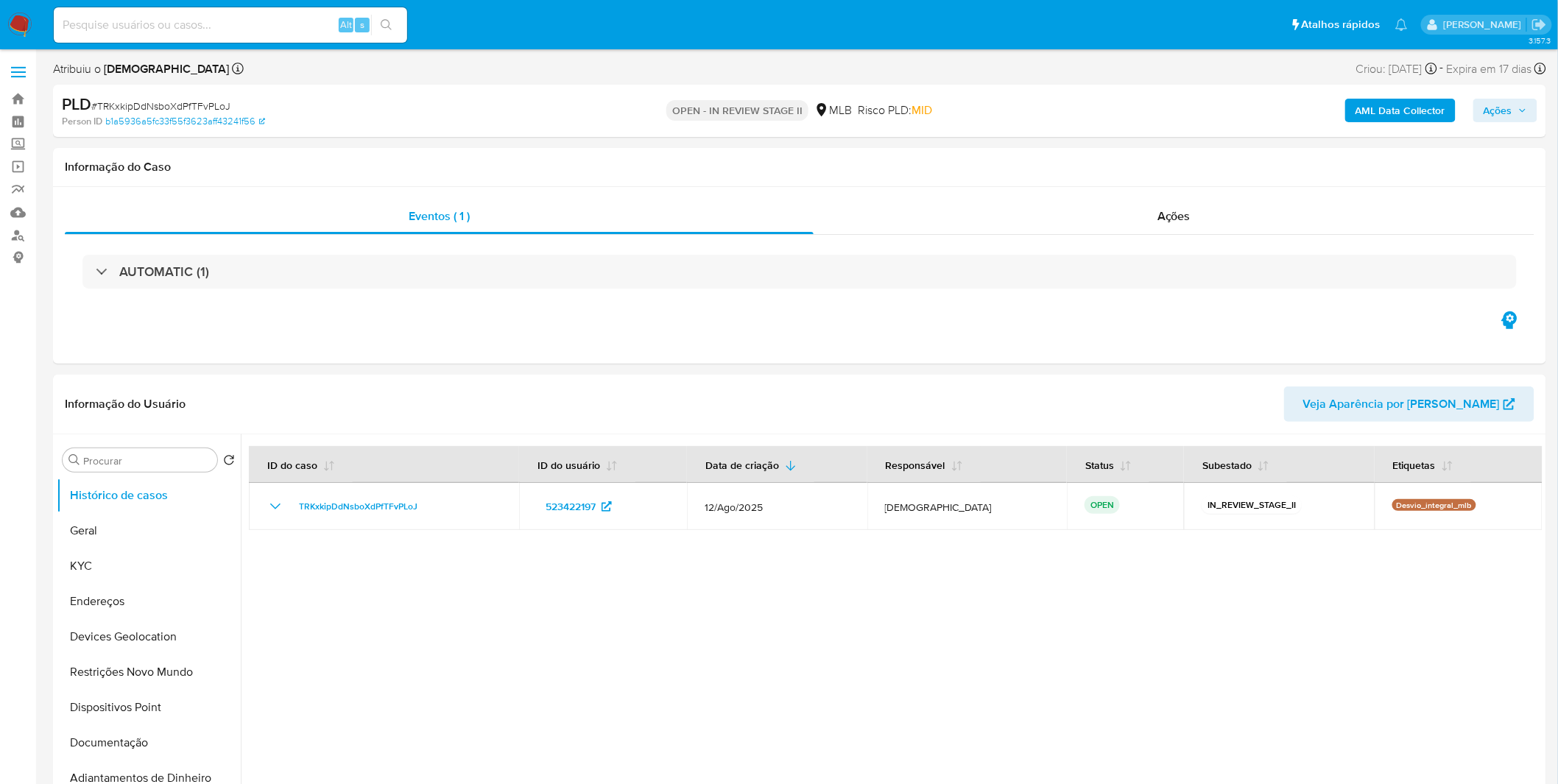
click at [1387, 116] on b "AML Data Collector" at bounding box center [1400, 111] width 90 height 24
select select "10"
click at [1370, 113] on b "AML Data Collector" at bounding box center [1400, 111] width 90 height 24
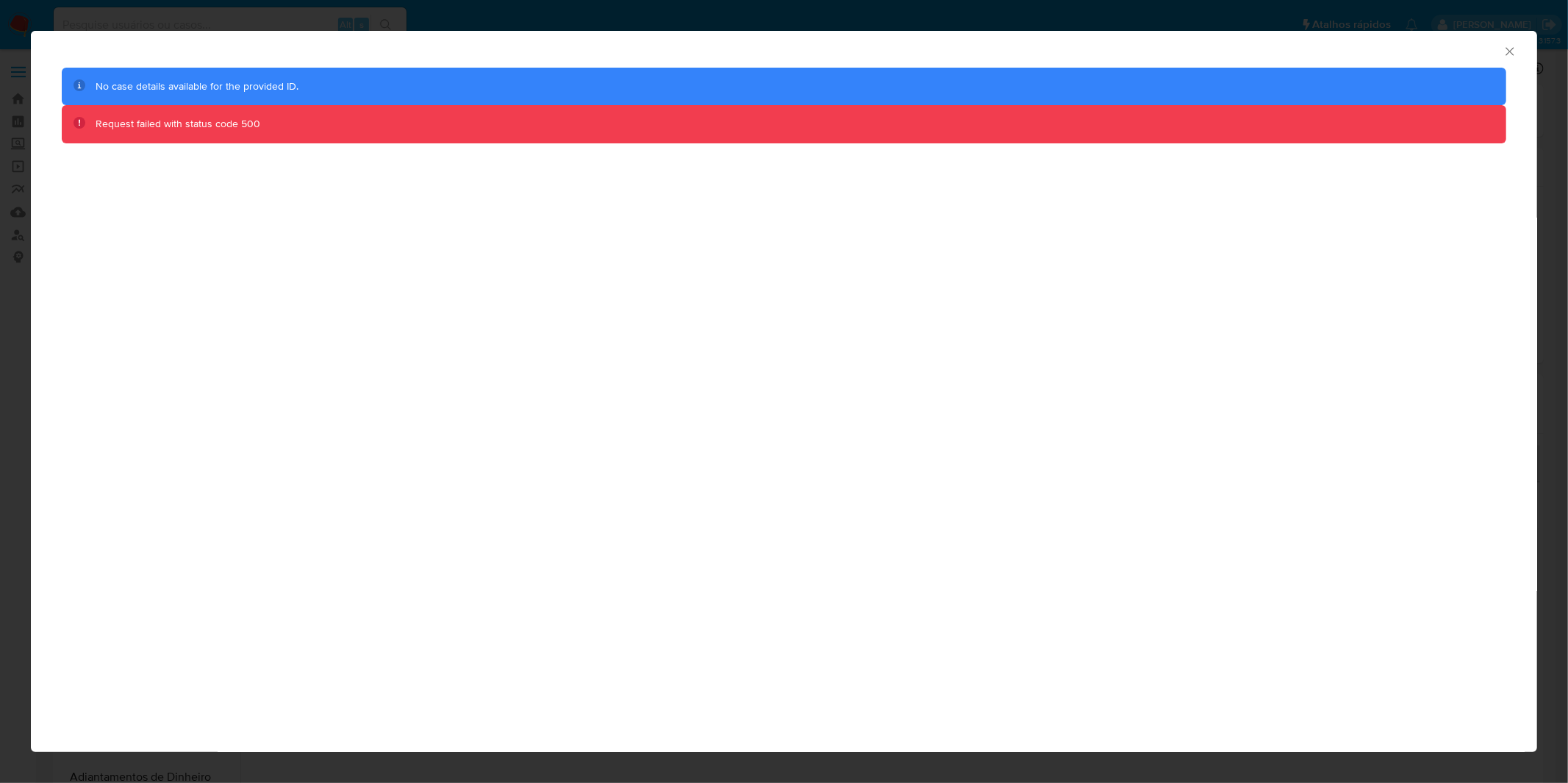
click at [709, 16] on div "AML Data Collector No case details available for the provided ID. Request faile…" at bounding box center [784, 392] width 1568 height 783
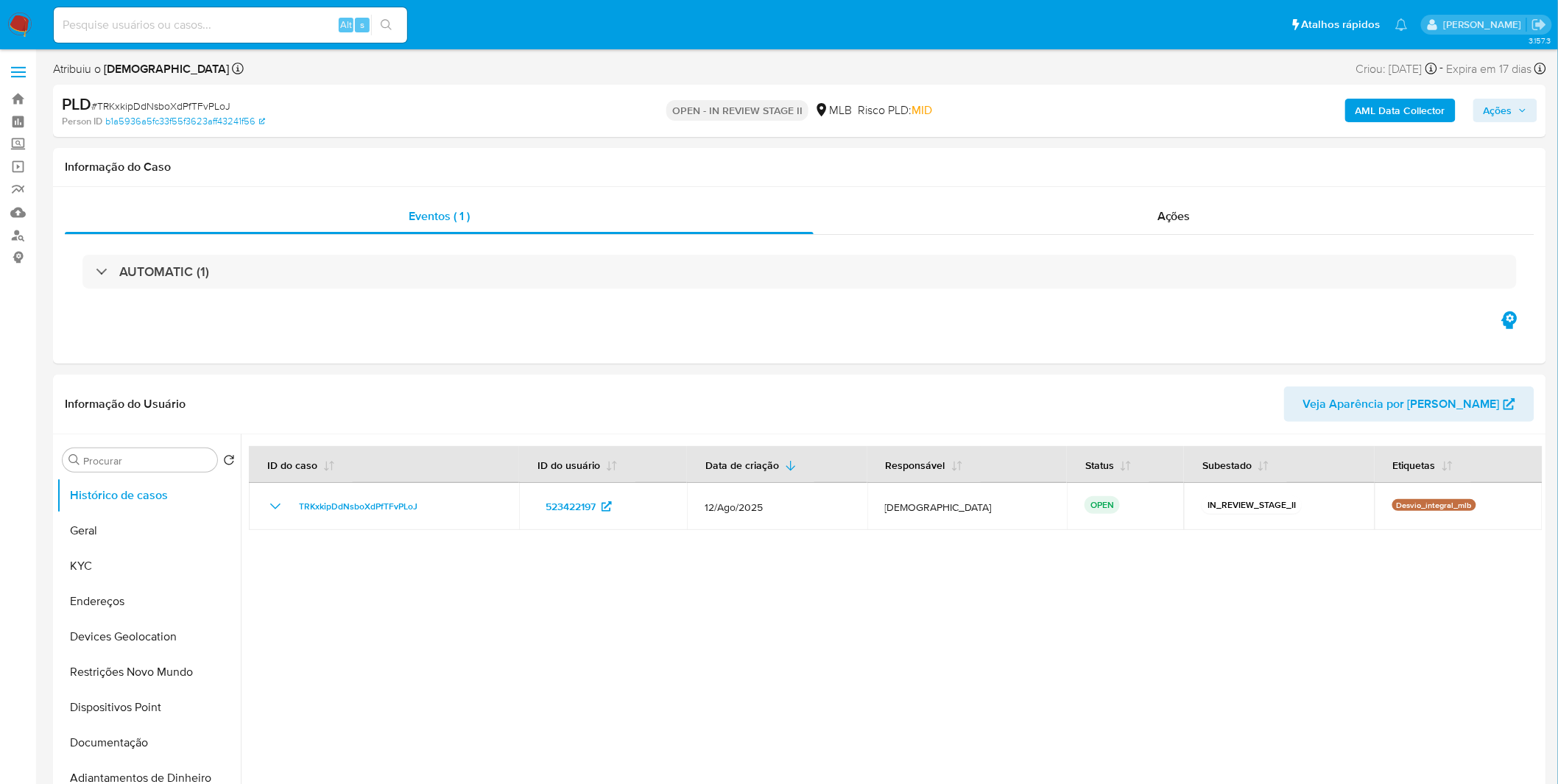
click at [1422, 111] on b "AML Data Collector" at bounding box center [1400, 111] width 90 height 24
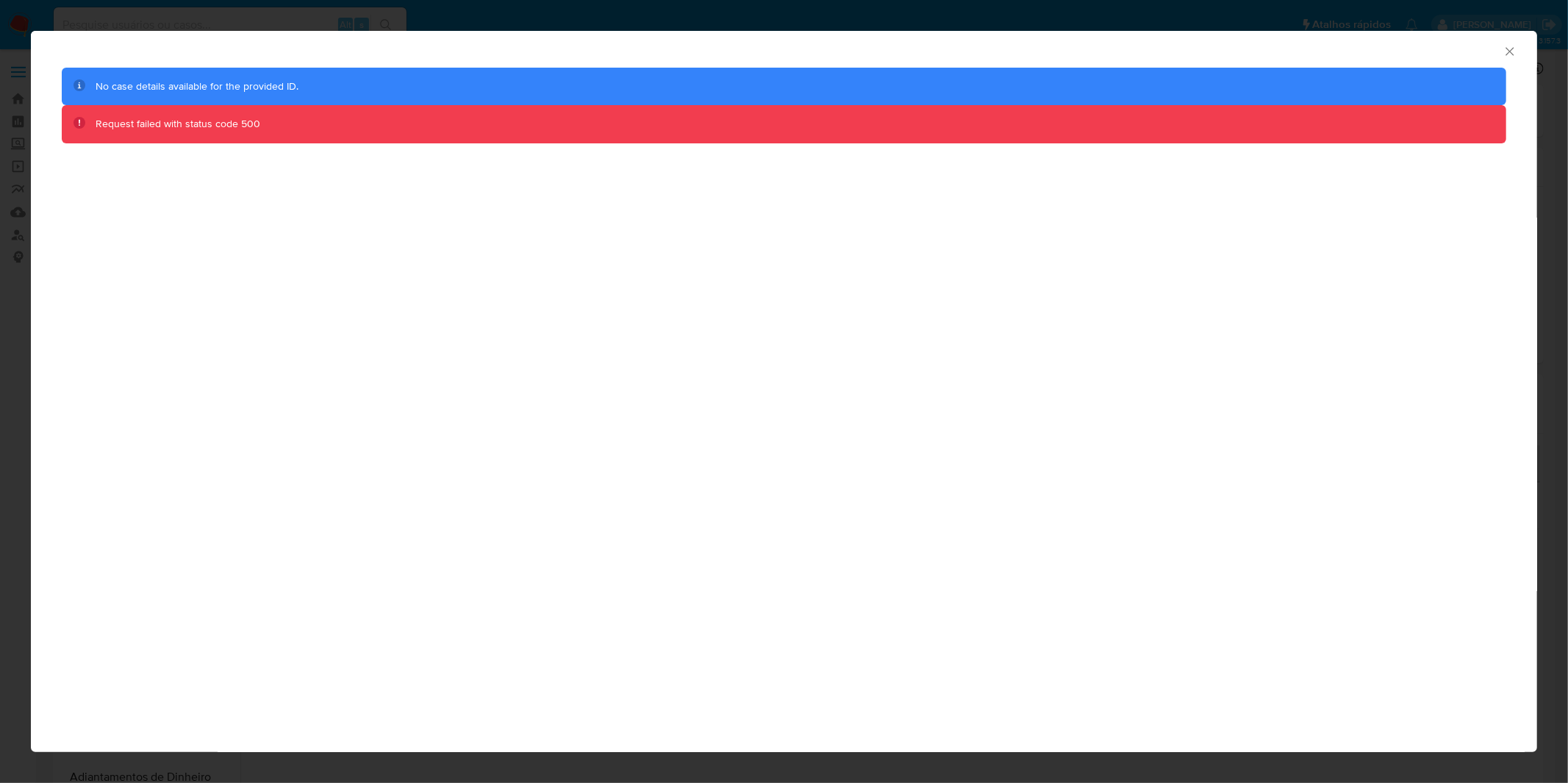
click at [1335, 10] on div "AML Data Collector No case details available for the provided ID. Request faile…" at bounding box center [784, 392] width 1568 height 783
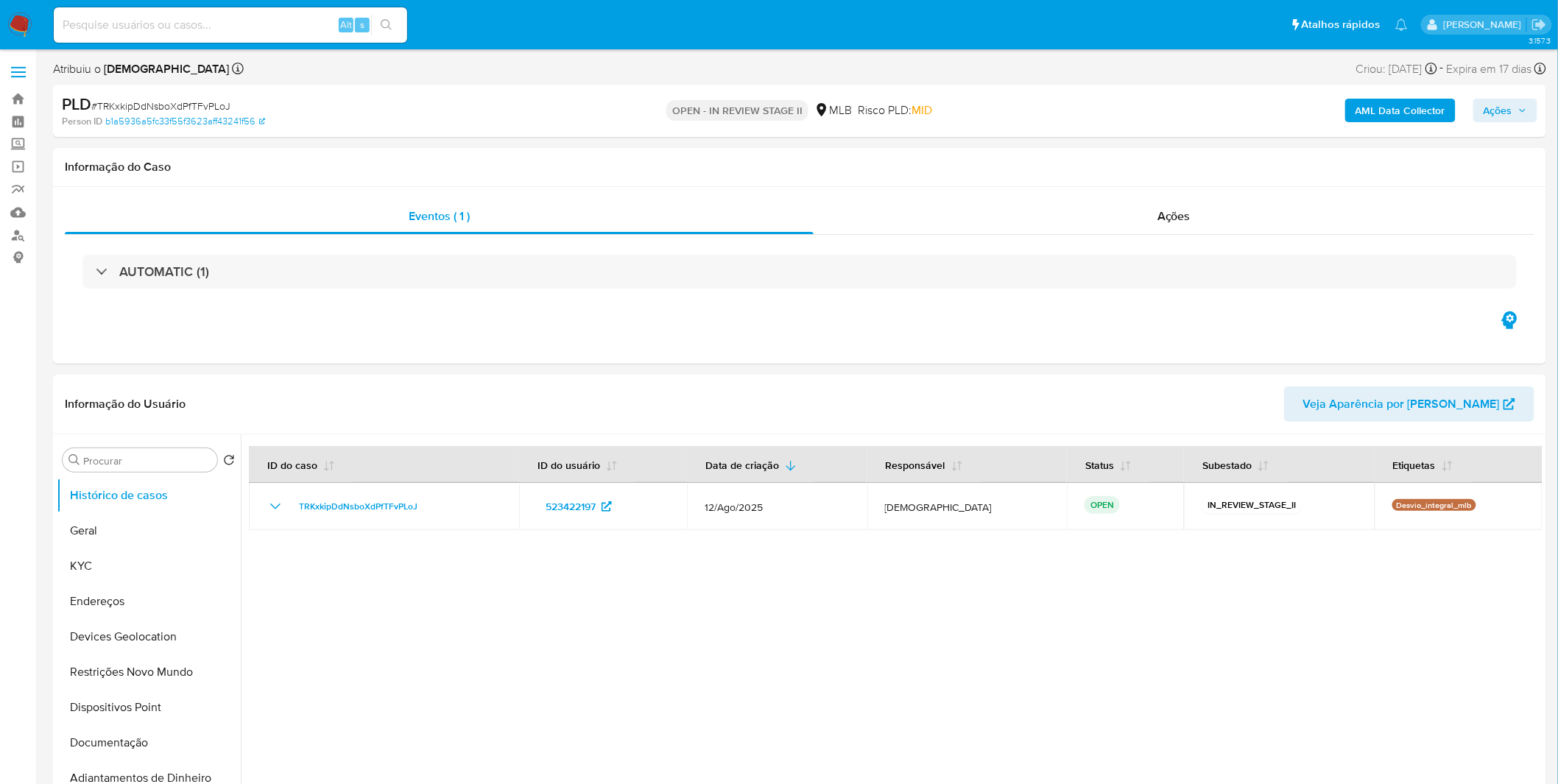
click at [1397, 120] on b "AML Data Collector" at bounding box center [1400, 111] width 90 height 24
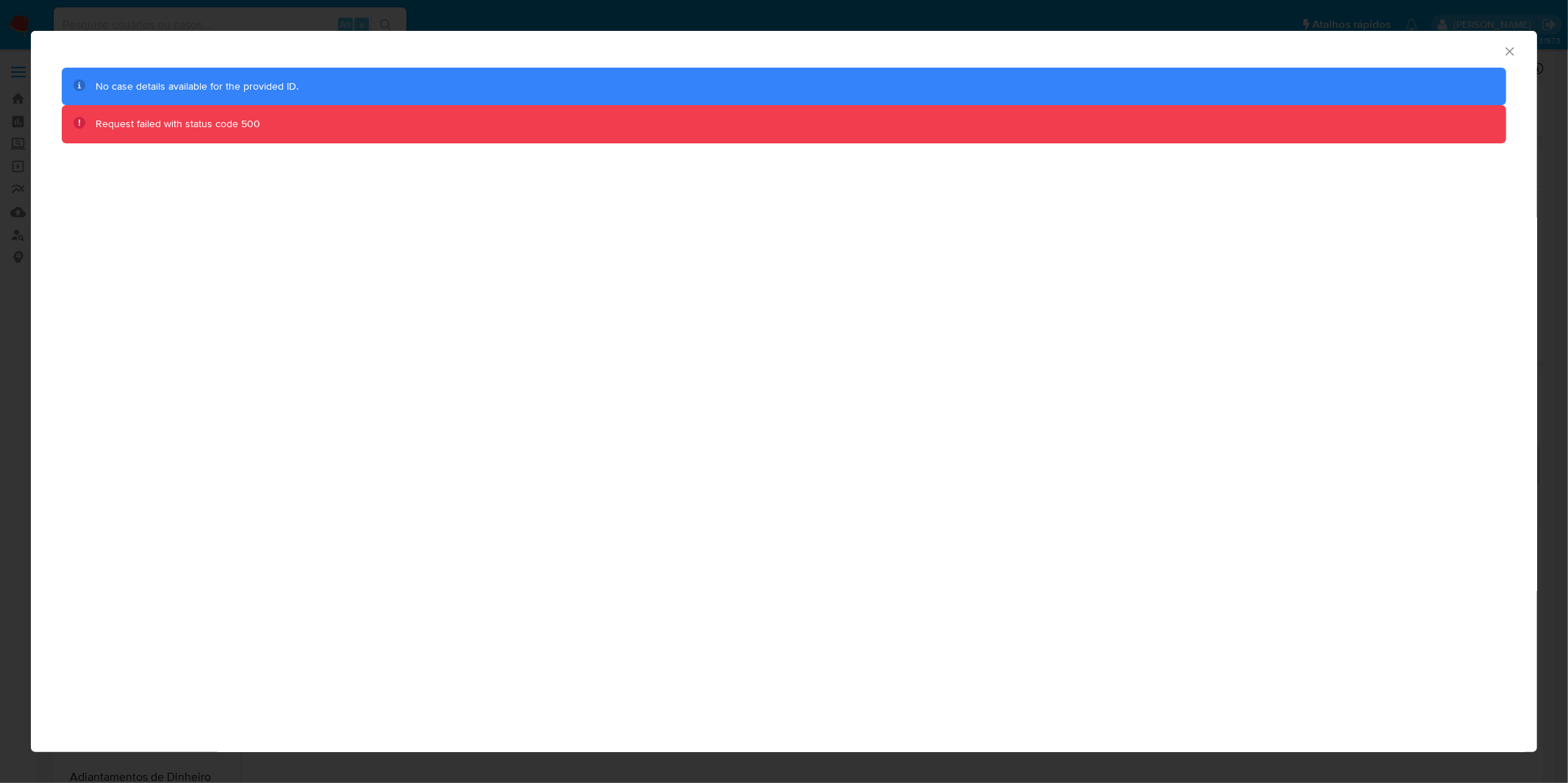
click at [813, 17] on div "AML Data Collector No case details available for the provided ID. Request faile…" at bounding box center [784, 392] width 1568 height 783
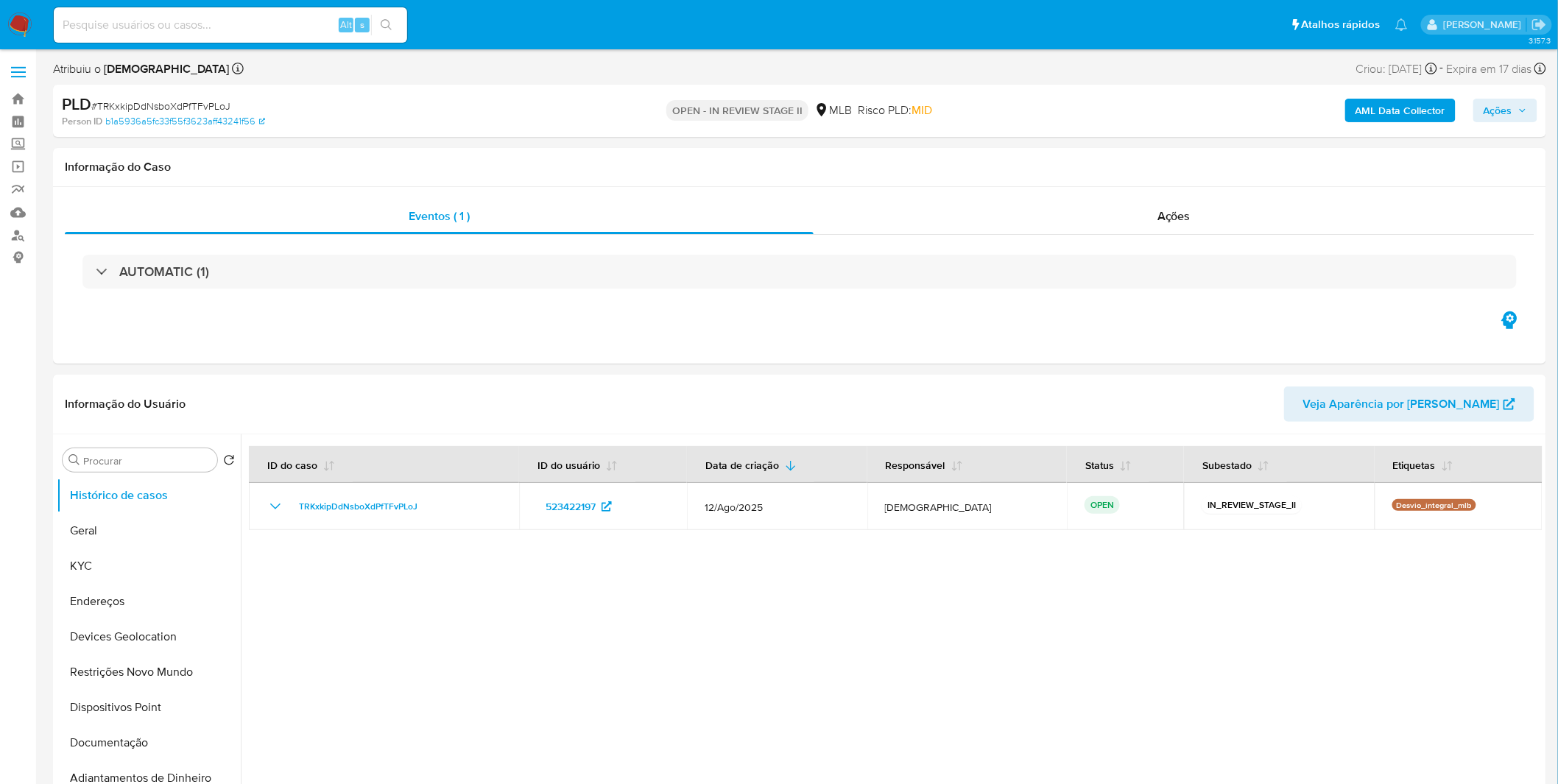
click at [1395, 118] on b "AML Data Collector" at bounding box center [1400, 111] width 90 height 24
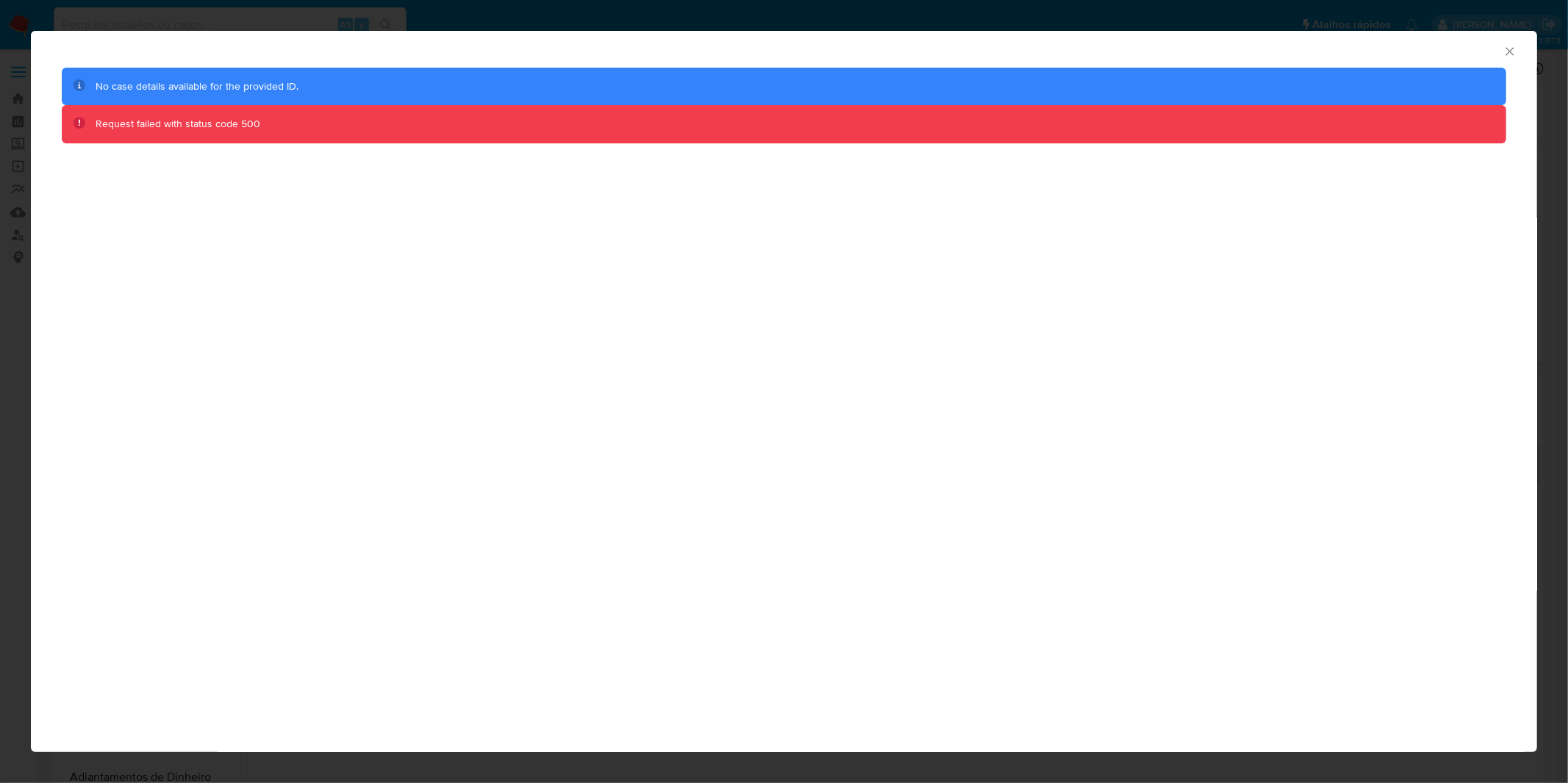
click at [1519, 45] on div "AML Data Collector" at bounding box center [784, 49] width 1506 height 37
click at [1504, 52] on icon "Fechar a janela" at bounding box center [1509, 52] width 15 height 15
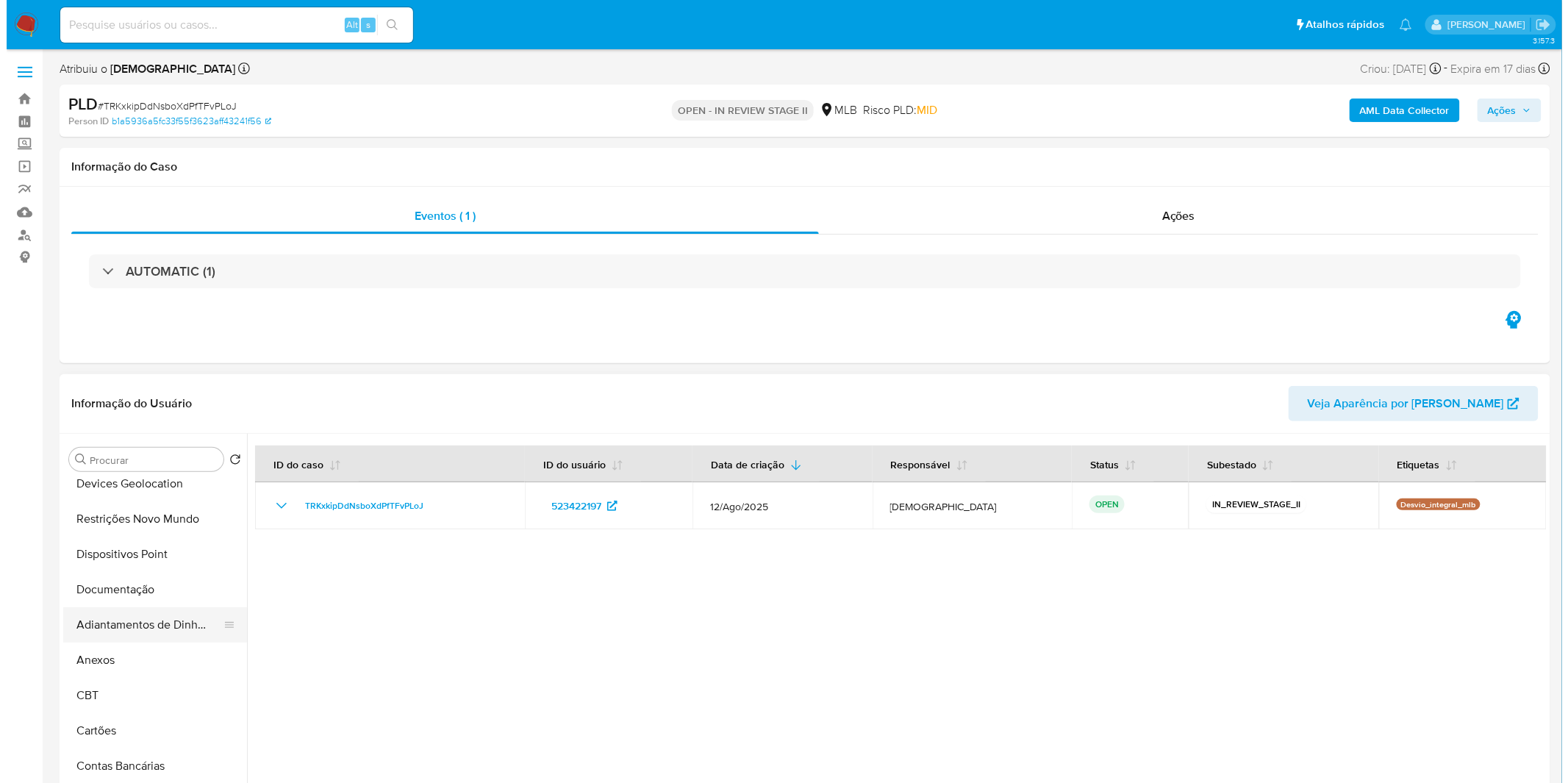
scroll to position [164, 0]
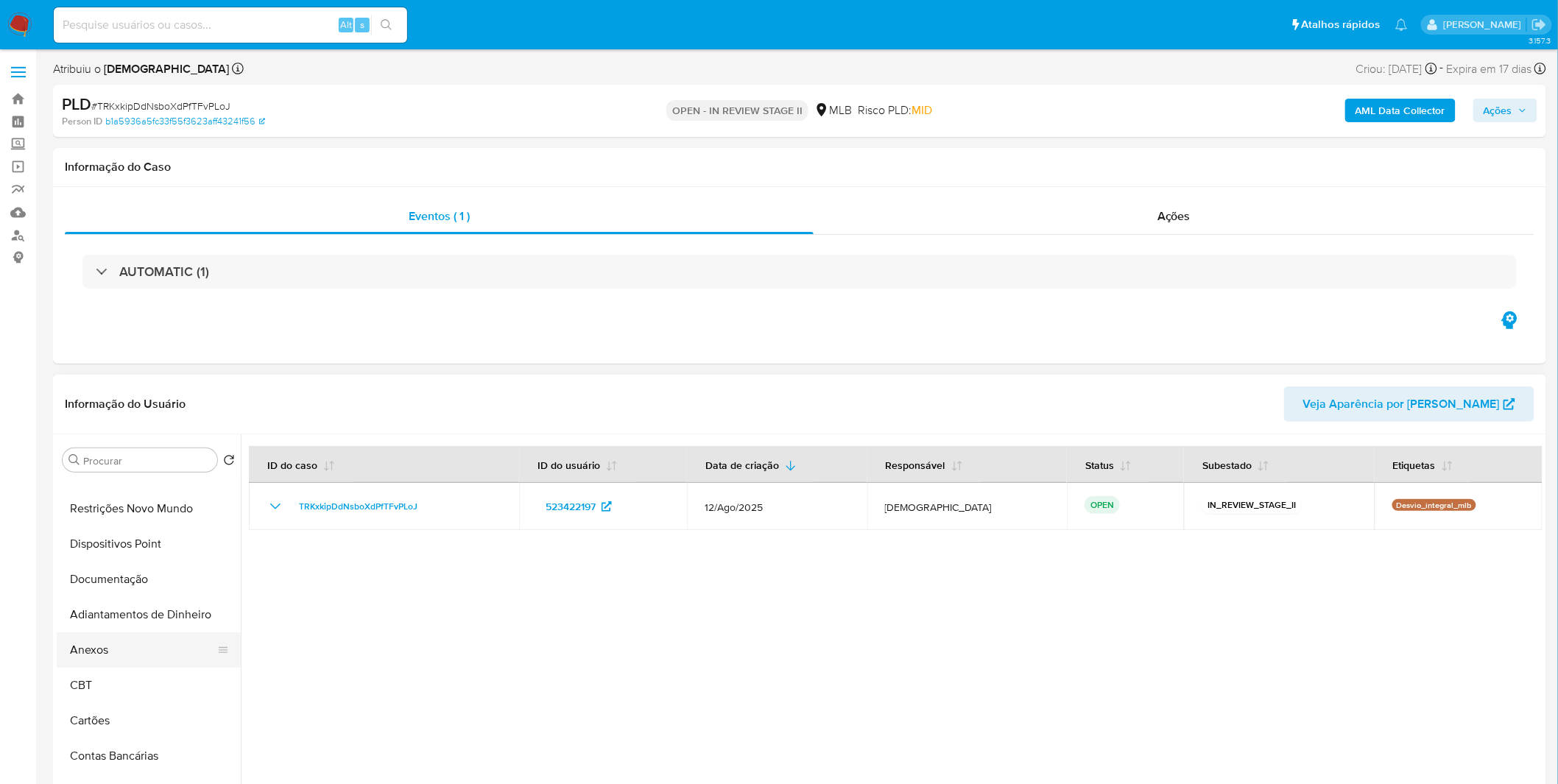
click at [126, 646] on button "Anexos" at bounding box center [142, 650] width 173 height 35
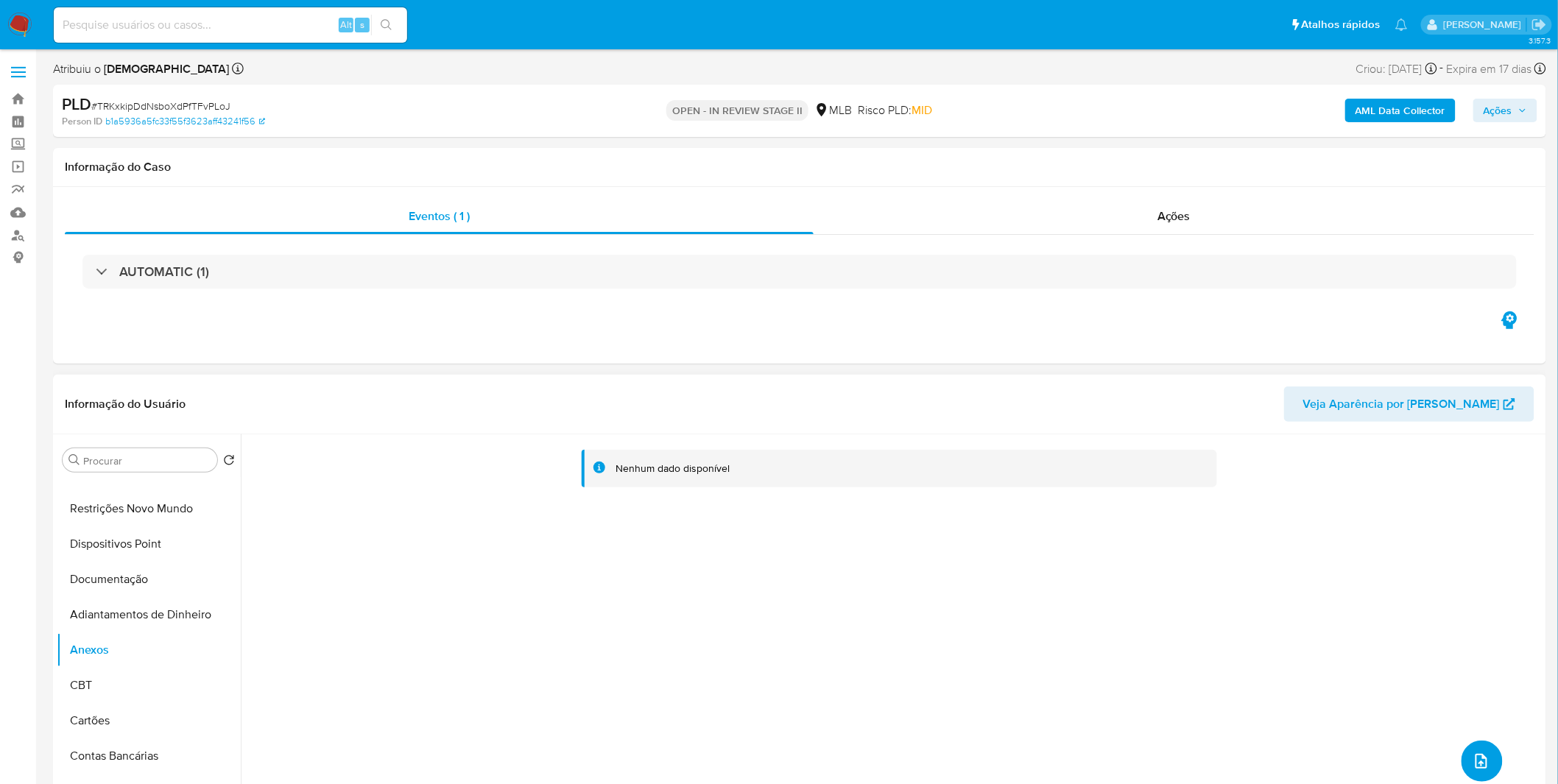
click at [1468, 754] on button "upload-file" at bounding box center [1482, 761] width 41 height 41
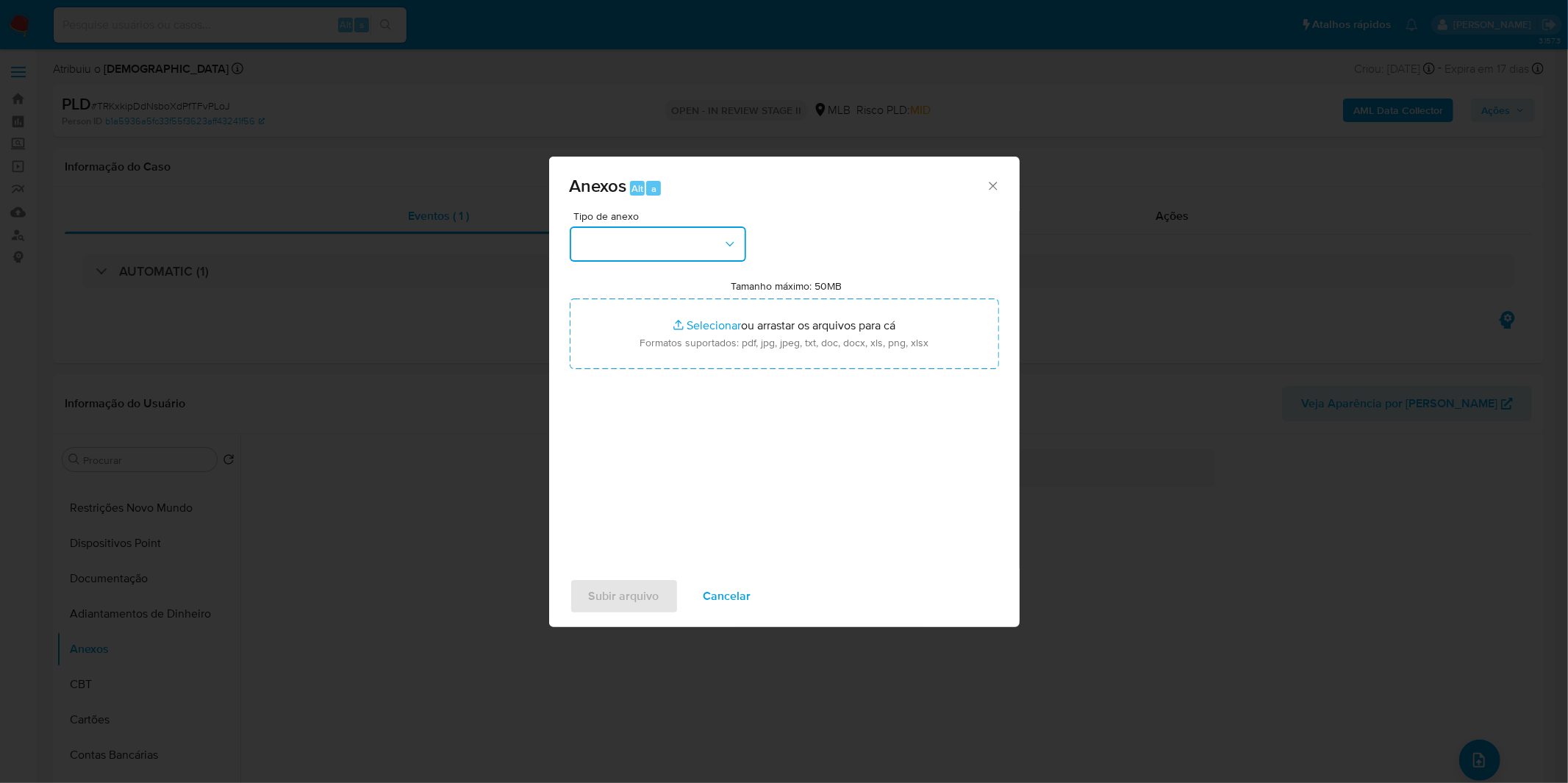
click at [710, 257] on button "button" at bounding box center [657, 244] width 176 height 35
click at [651, 385] on div "OUTROS" at bounding box center [653, 368] width 150 height 35
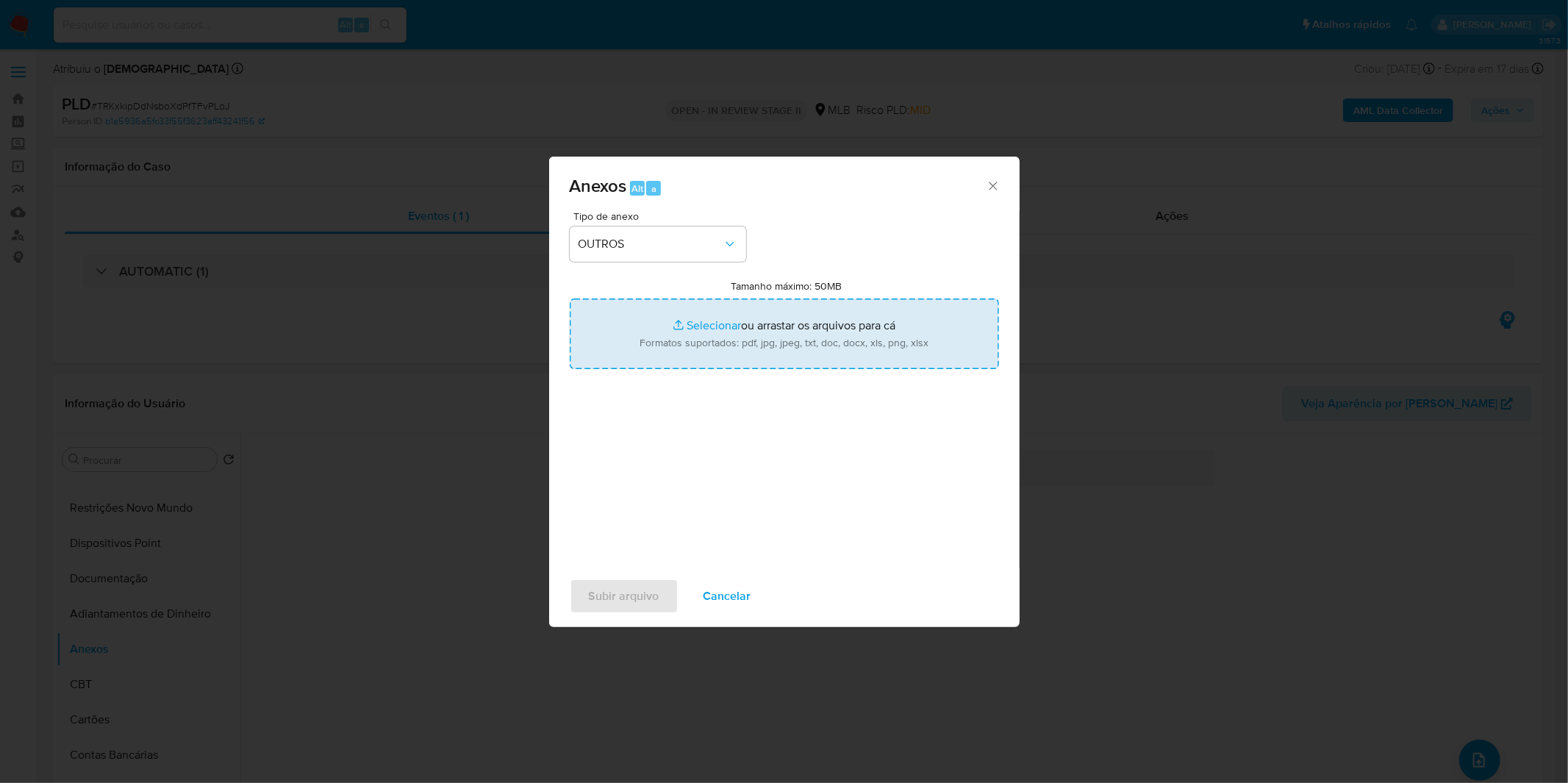
click at [687, 321] on input "Tamanho máximo: 50MB Selecionar arquivos" at bounding box center [784, 334] width 430 height 71
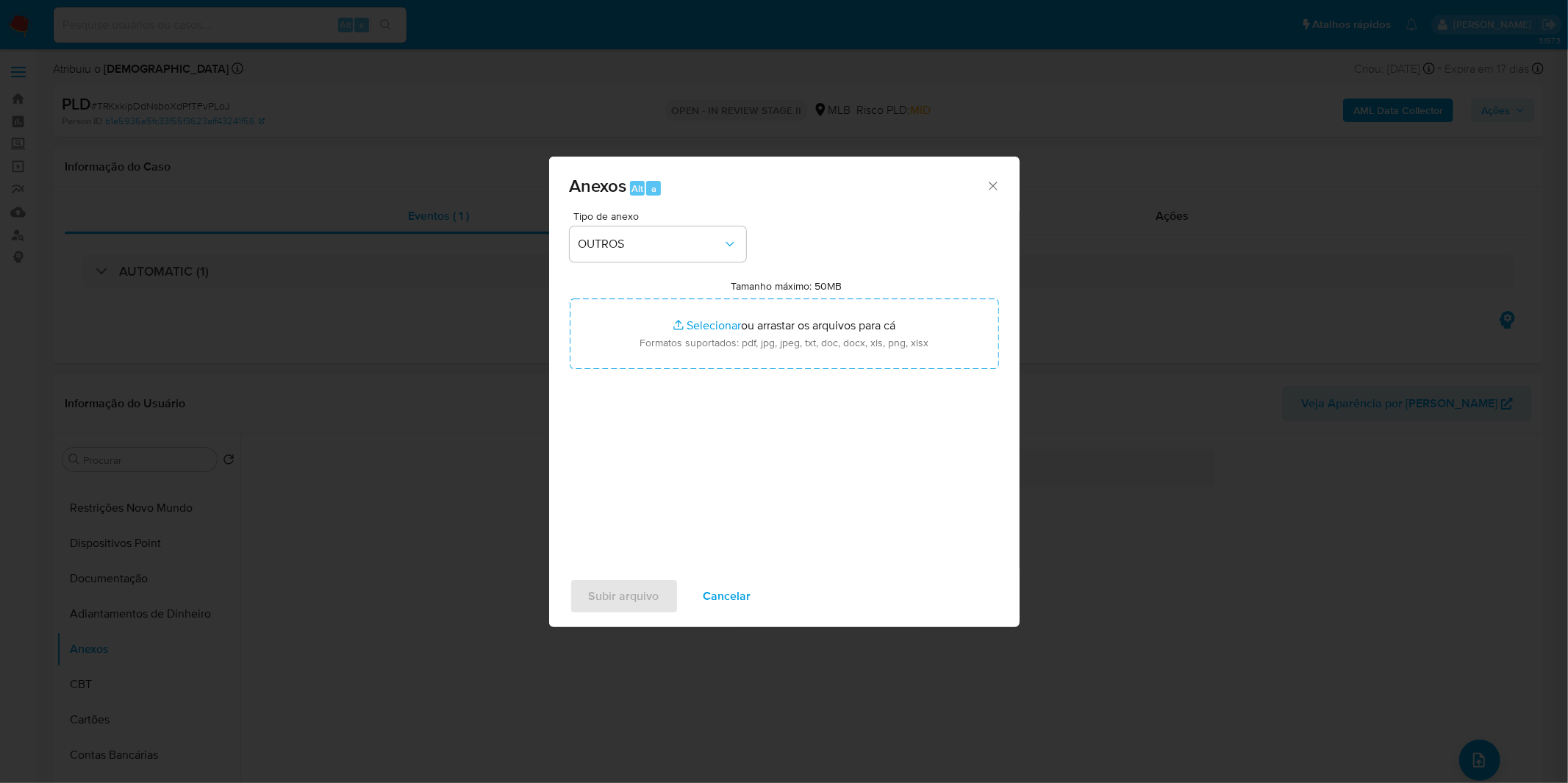
type input "C:\fakepath\Captura de tela 2025-09-09 091230.png"
click at [615, 588] on span "Subir arquivo" at bounding box center [623, 596] width 71 height 33
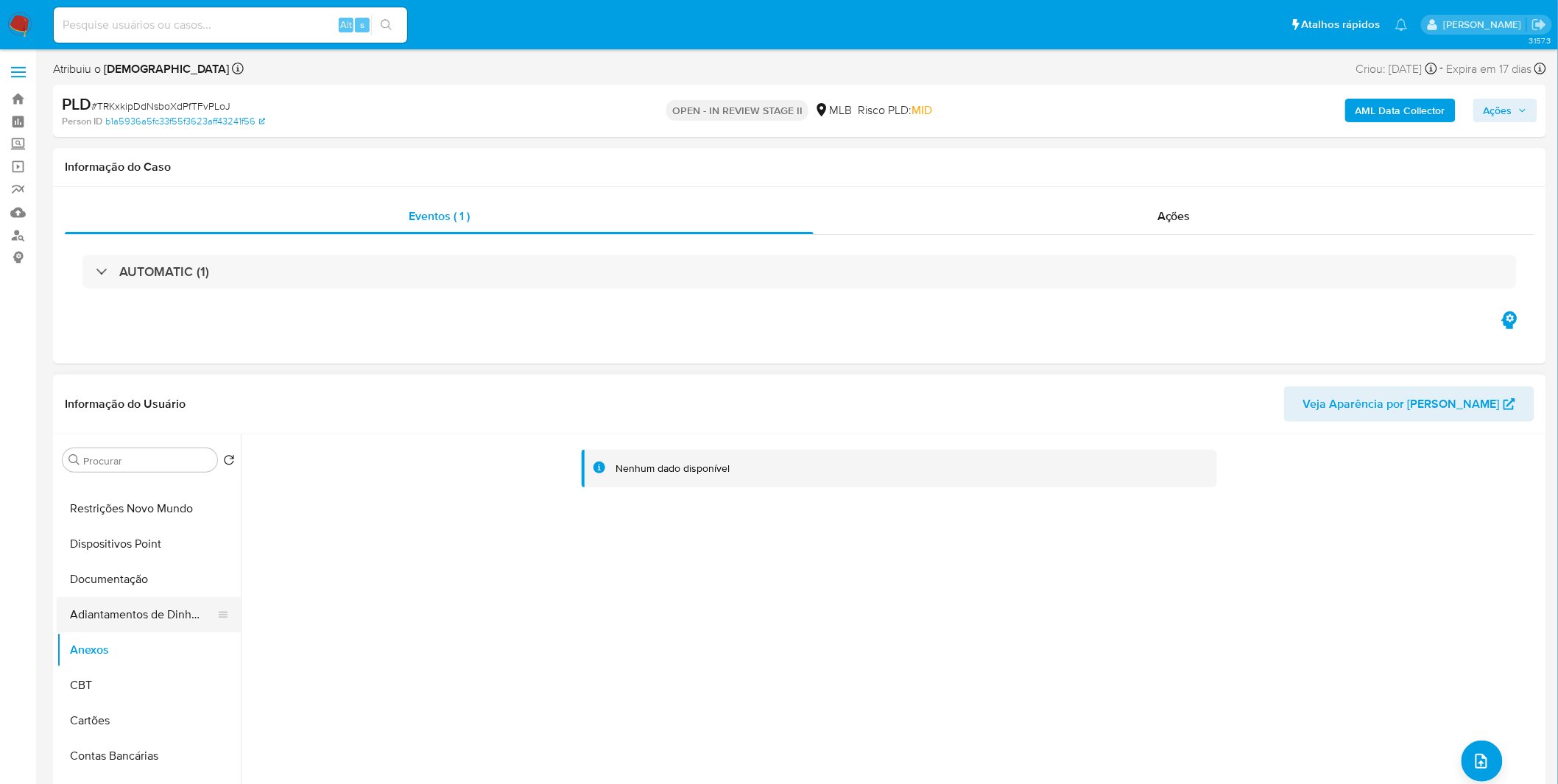
drag, startPoint x: 175, startPoint y: 593, endPoint x: 173, endPoint y: 606, distance: 13.2
click at [177, 593] on button "Documentação" at bounding box center [148, 579] width 184 height 35
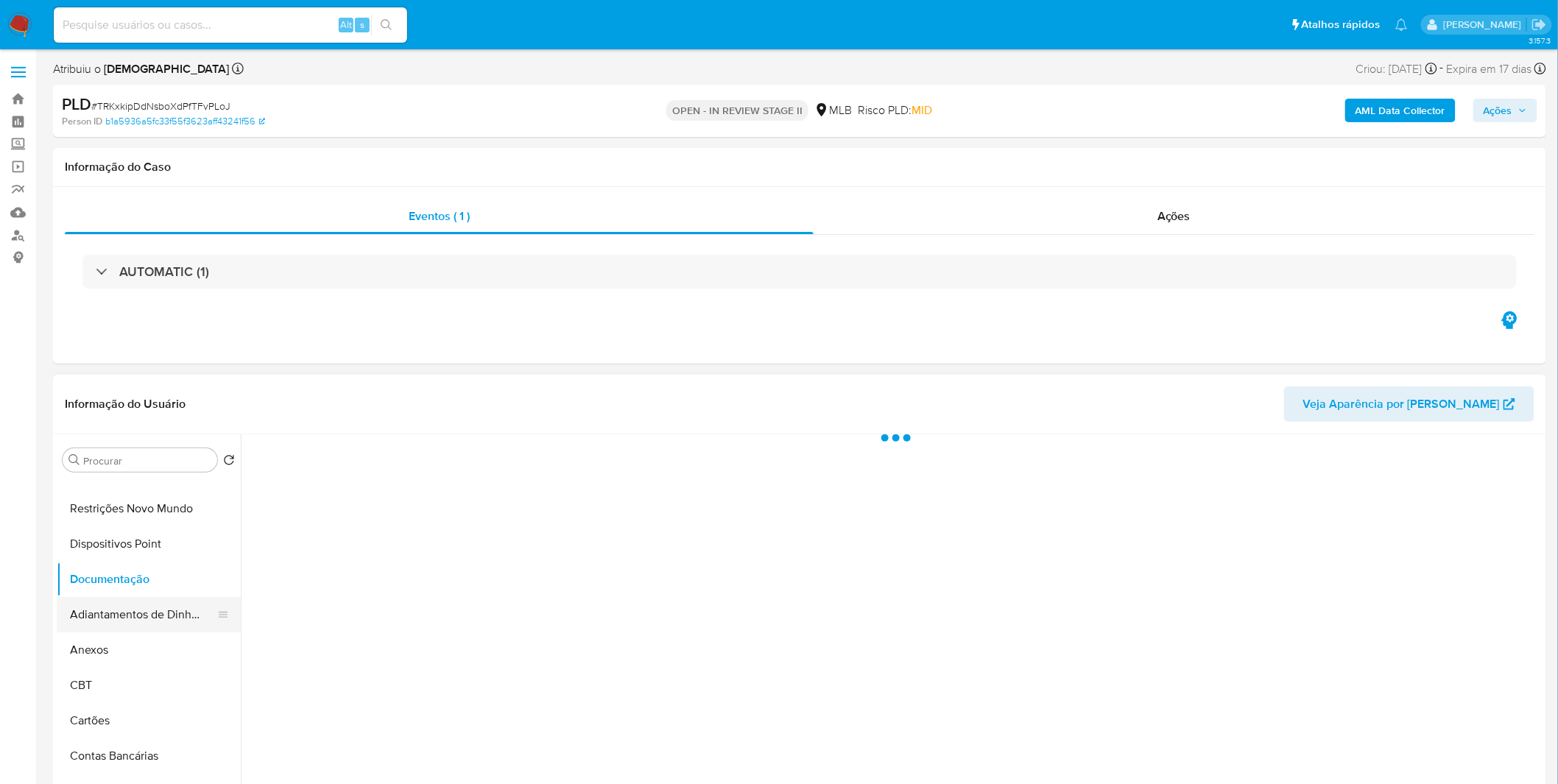
click at [168, 615] on button "Adiantamentos de Dinheiro" at bounding box center [142, 615] width 173 height 35
click at [161, 645] on button "Anexos" at bounding box center [142, 650] width 173 height 35
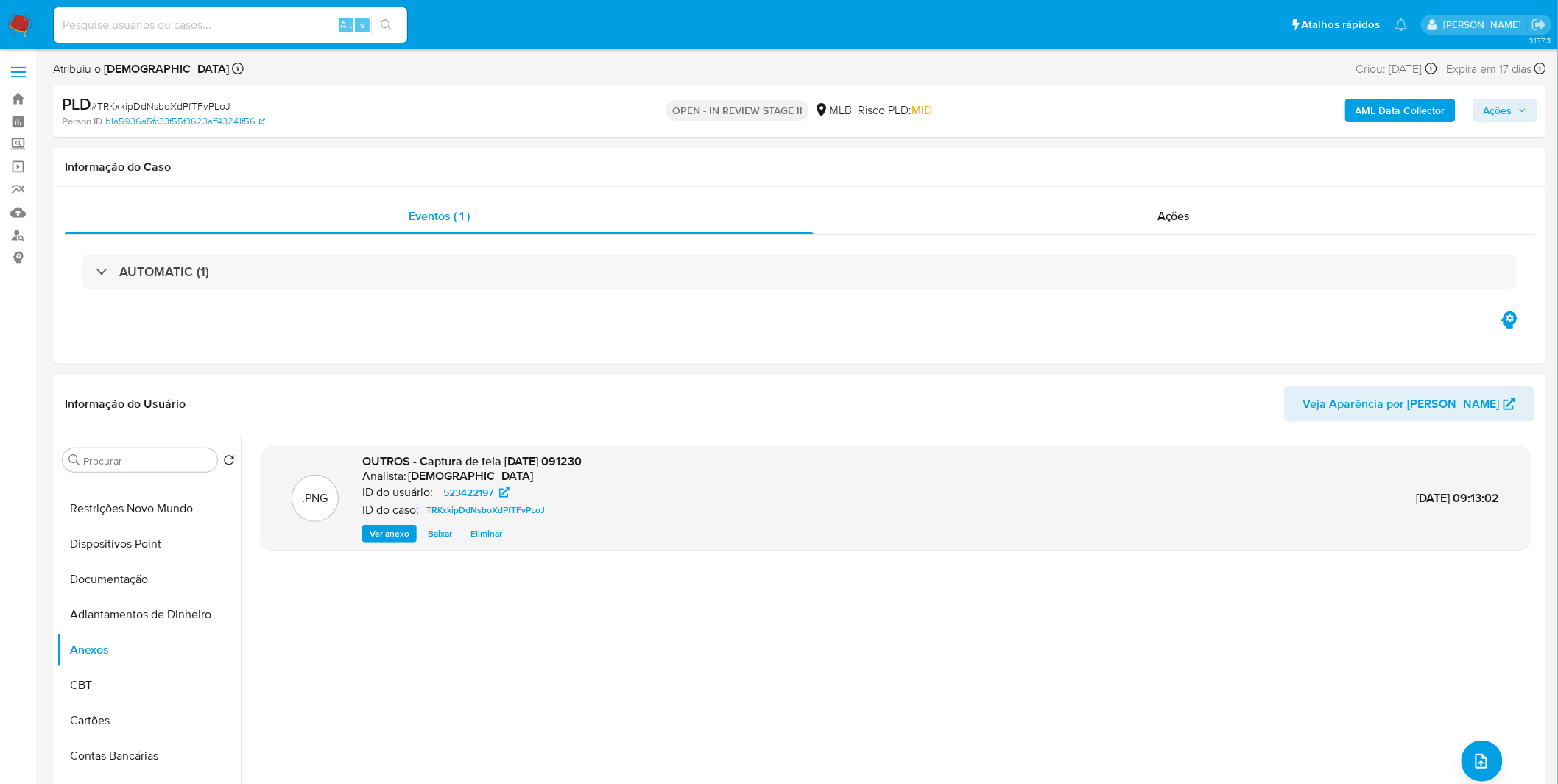
click at [398, 528] on span "Ver anexo" at bounding box center [390, 534] width 40 height 15
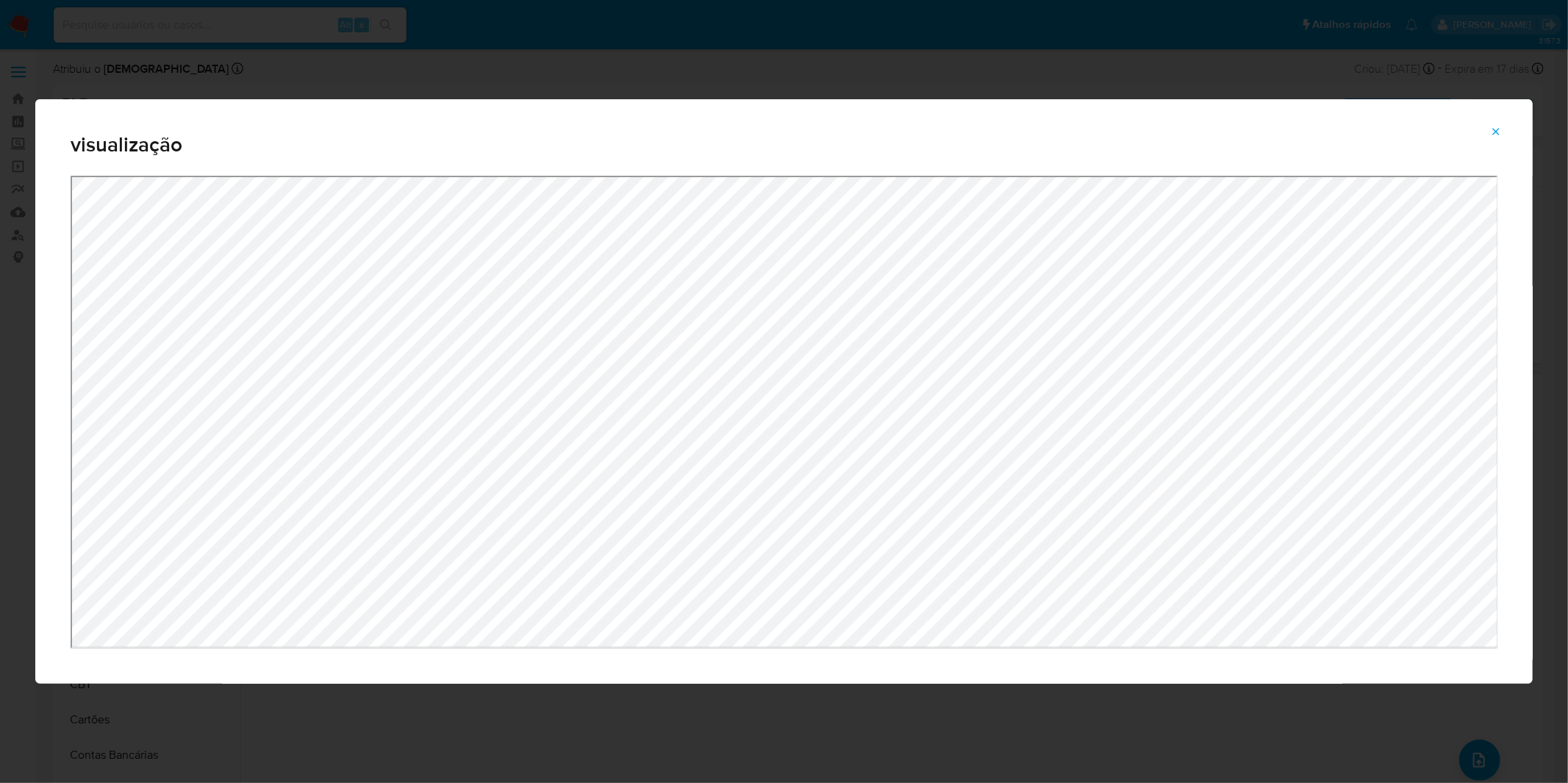
click at [1505, 129] on button "Attachment preview" at bounding box center [1495, 132] width 33 height 24
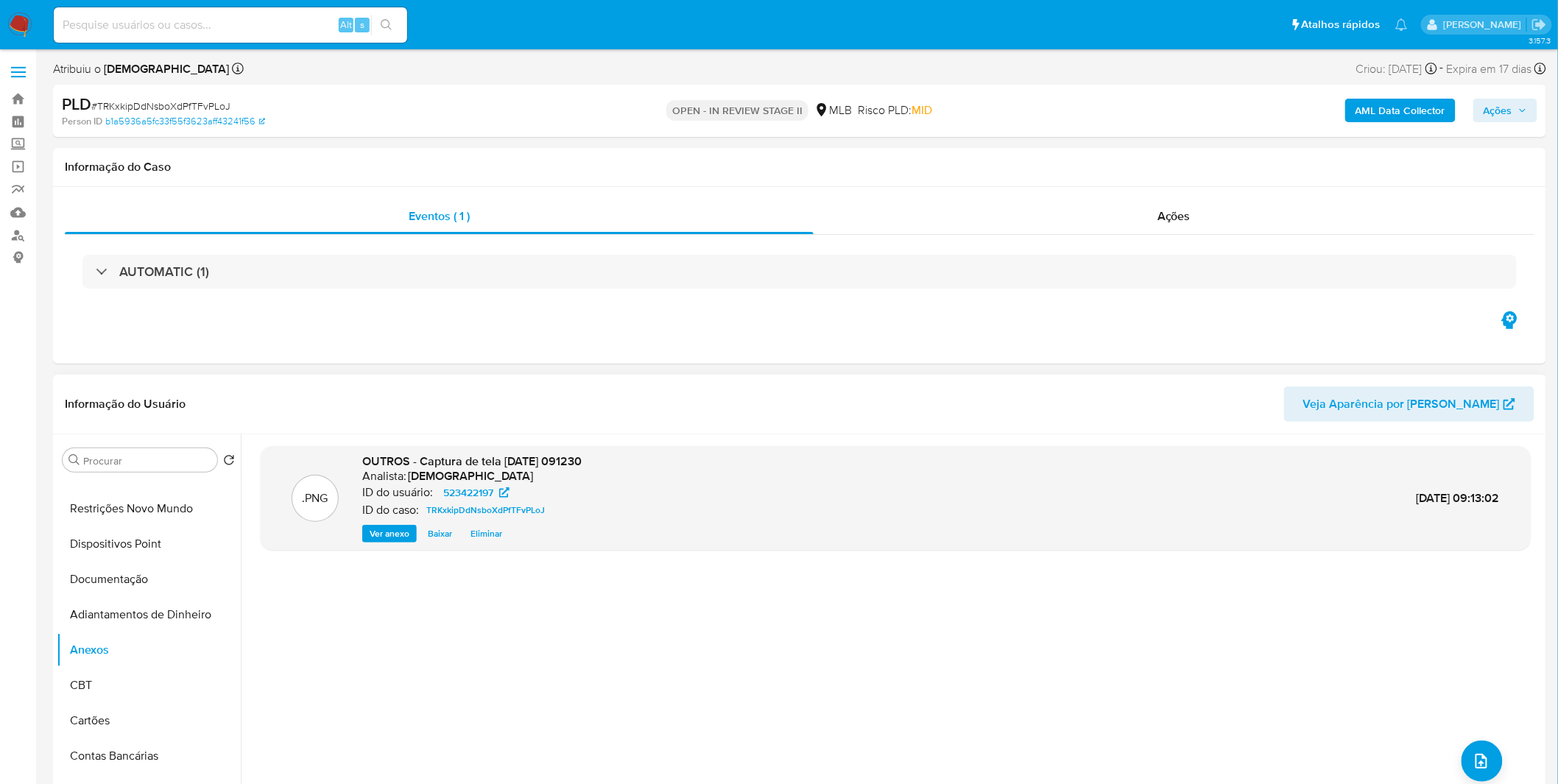
click at [1390, 103] on b "AML Data Collector" at bounding box center [1400, 111] width 90 height 24
click at [1355, 116] on button "AML Data Collector" at bounding box center [1400, 111] width 111 height 24
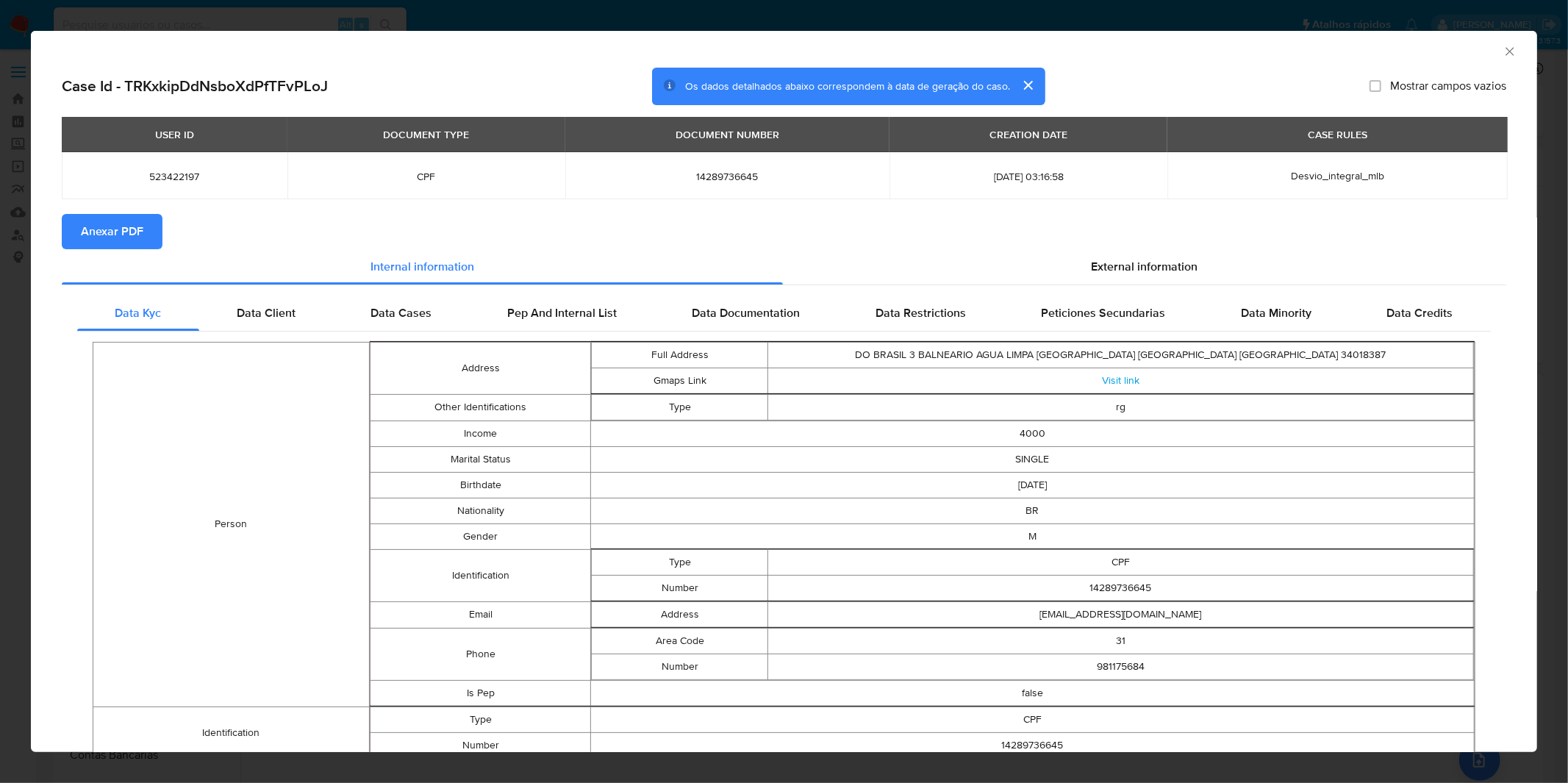
click at [143, 237] on button "Anexar PDF" at bounding box center [112, 231] width 101 height 35
click at [695, 5] on div "AML Data Collector Case Id - TRKxkipDdNsboXdPfTFvPLoJ Os dados detalhados abaix…" at bounding box center [784, 392] width 1568 height 783
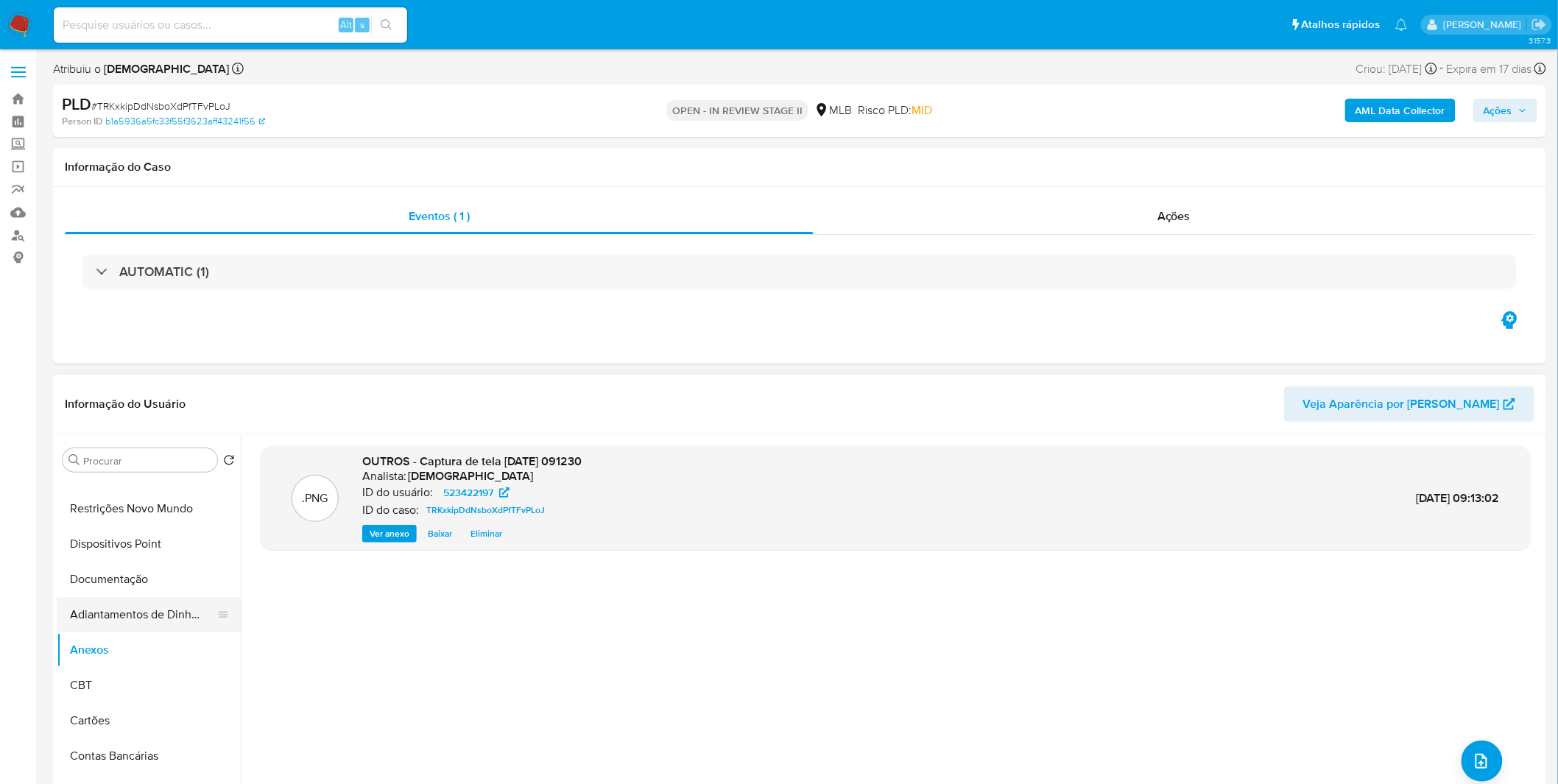
click at [130, 615] on button "Adiantamentos de Dinheiro" at bounding box center [142, 615] width 173 height 35
click at [95, 671] on button "CBT" at bounding box center [142, 685] width 173 height 35
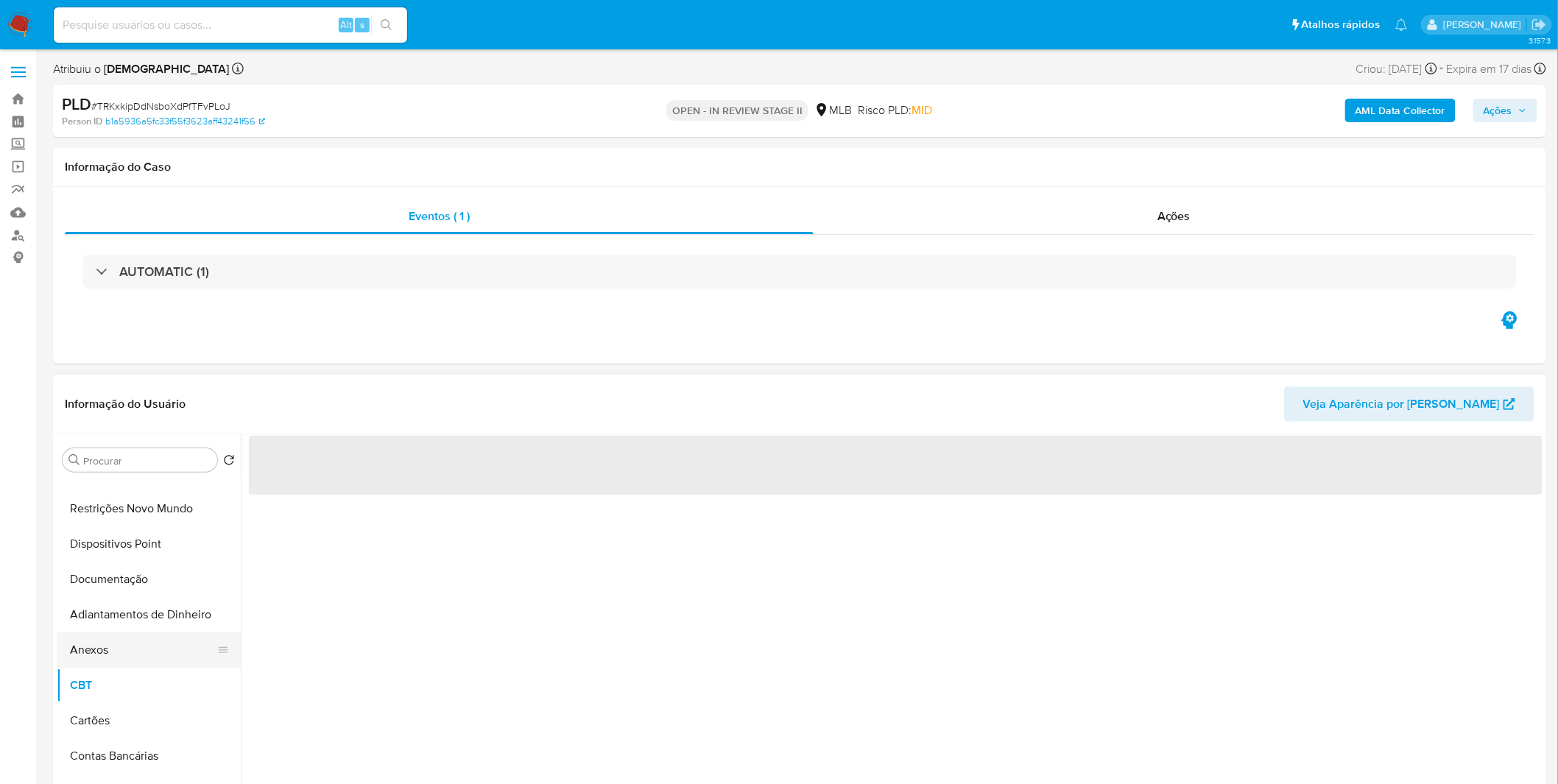
click at [97, 658] on button "Anexos" at bounding box center [142, 650] width 173 height 35
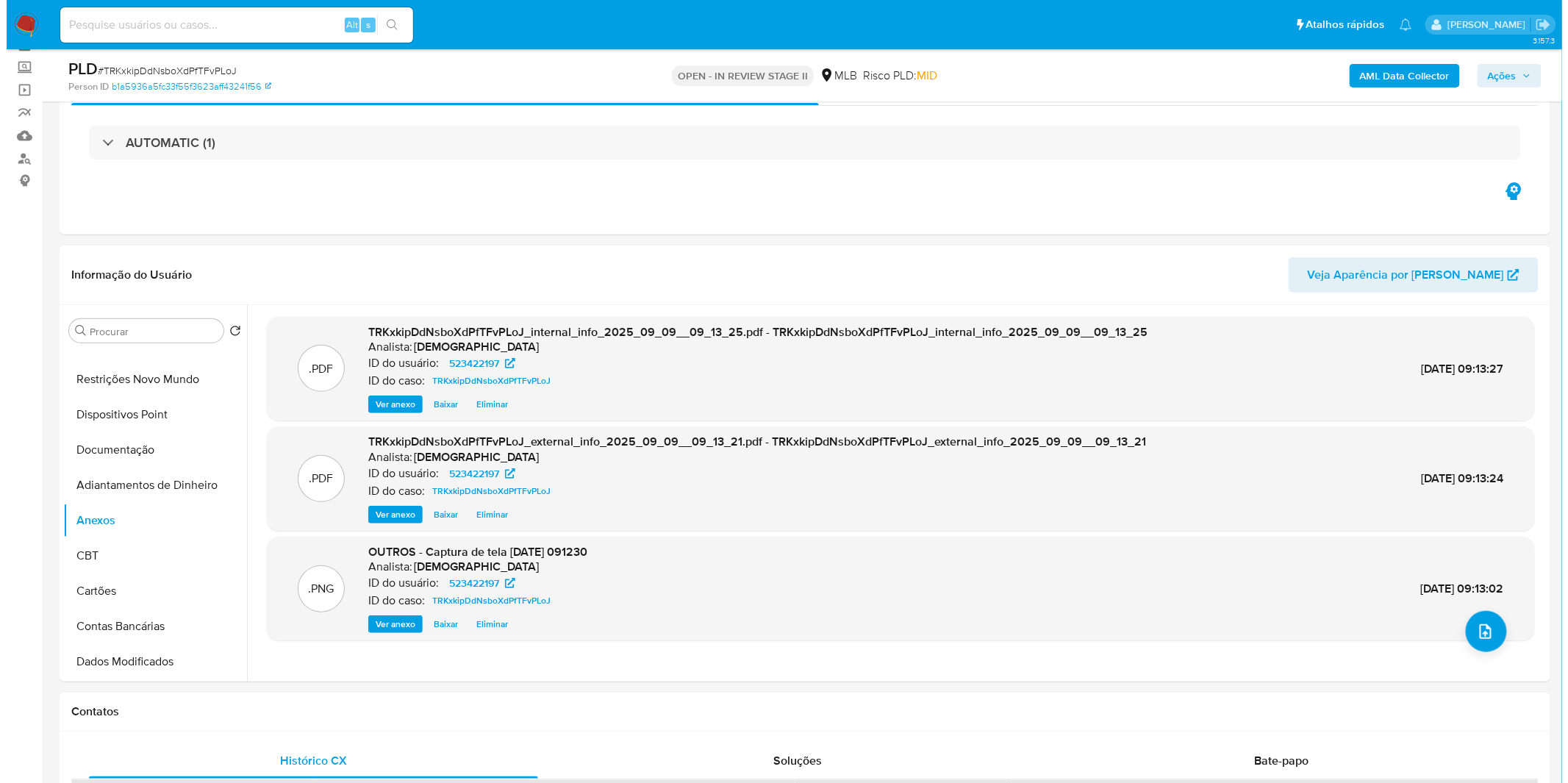
scroll to position [0, 0]
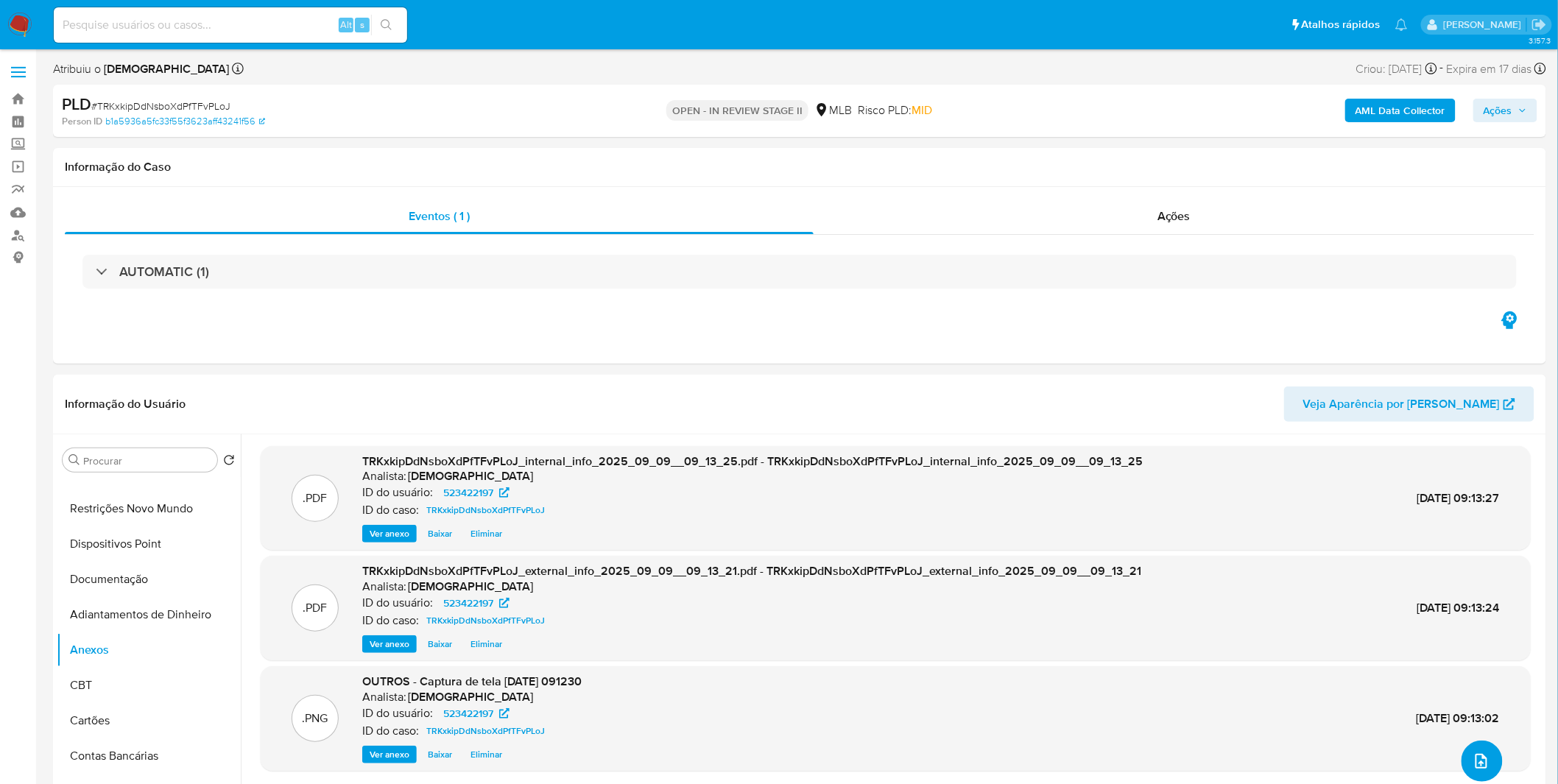
click at [1478, 769] on icon "upload-file" at bounding box center [1481, 761] width 17 height 17
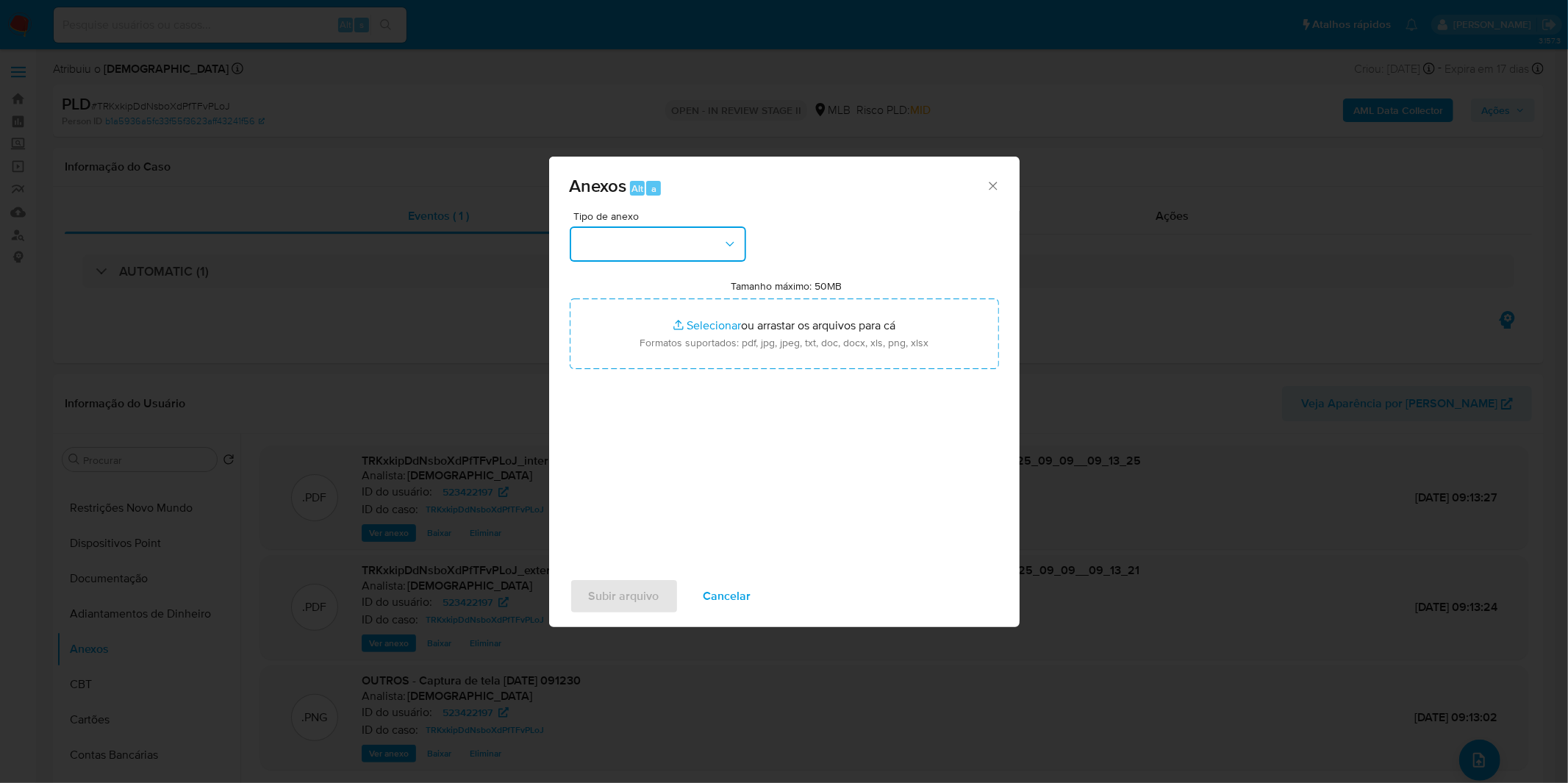
click at [707, 246] on button "button" at bounding box center [657, 244] width 176 height 35
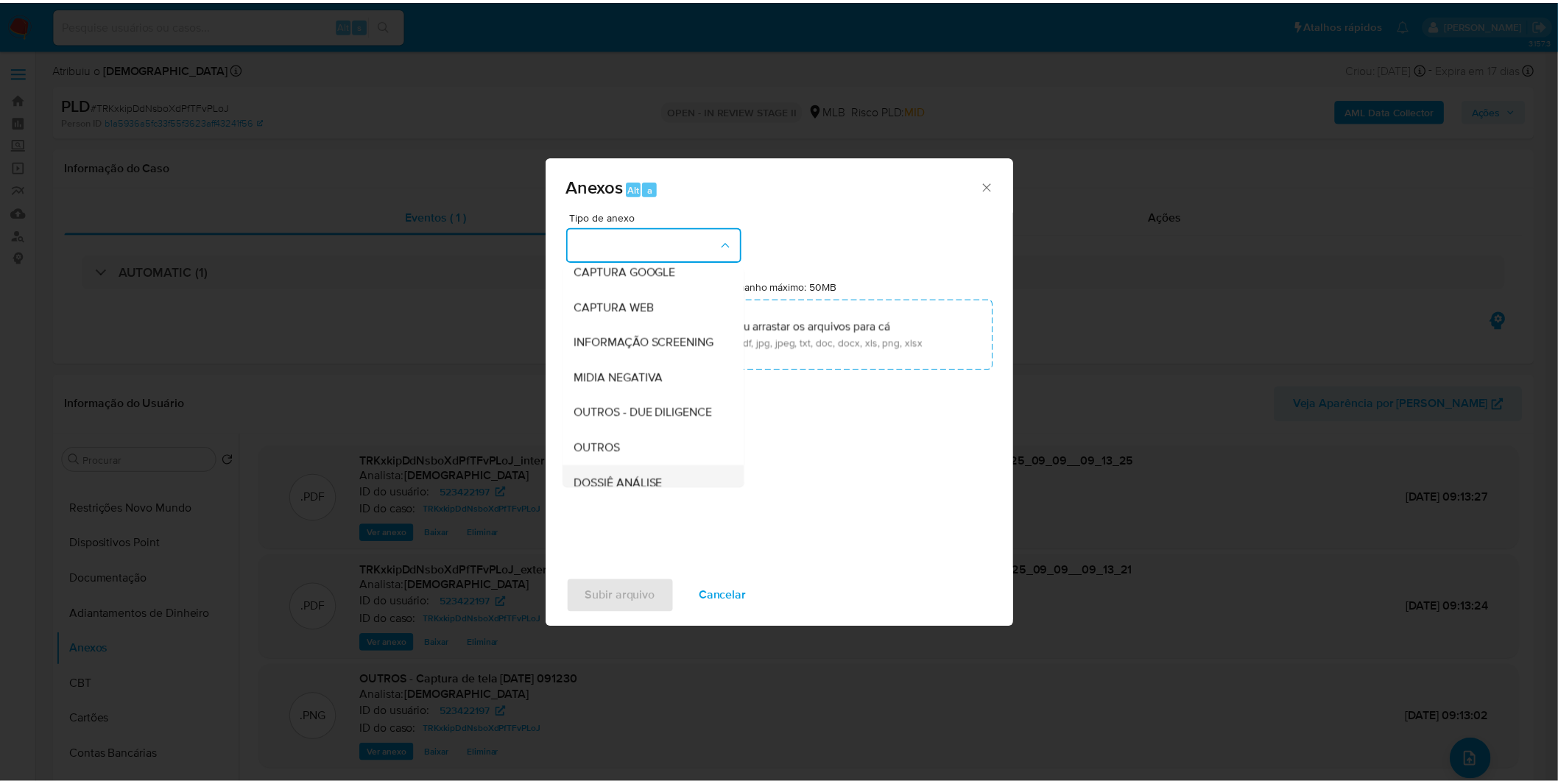
scroll to position [164, 0]
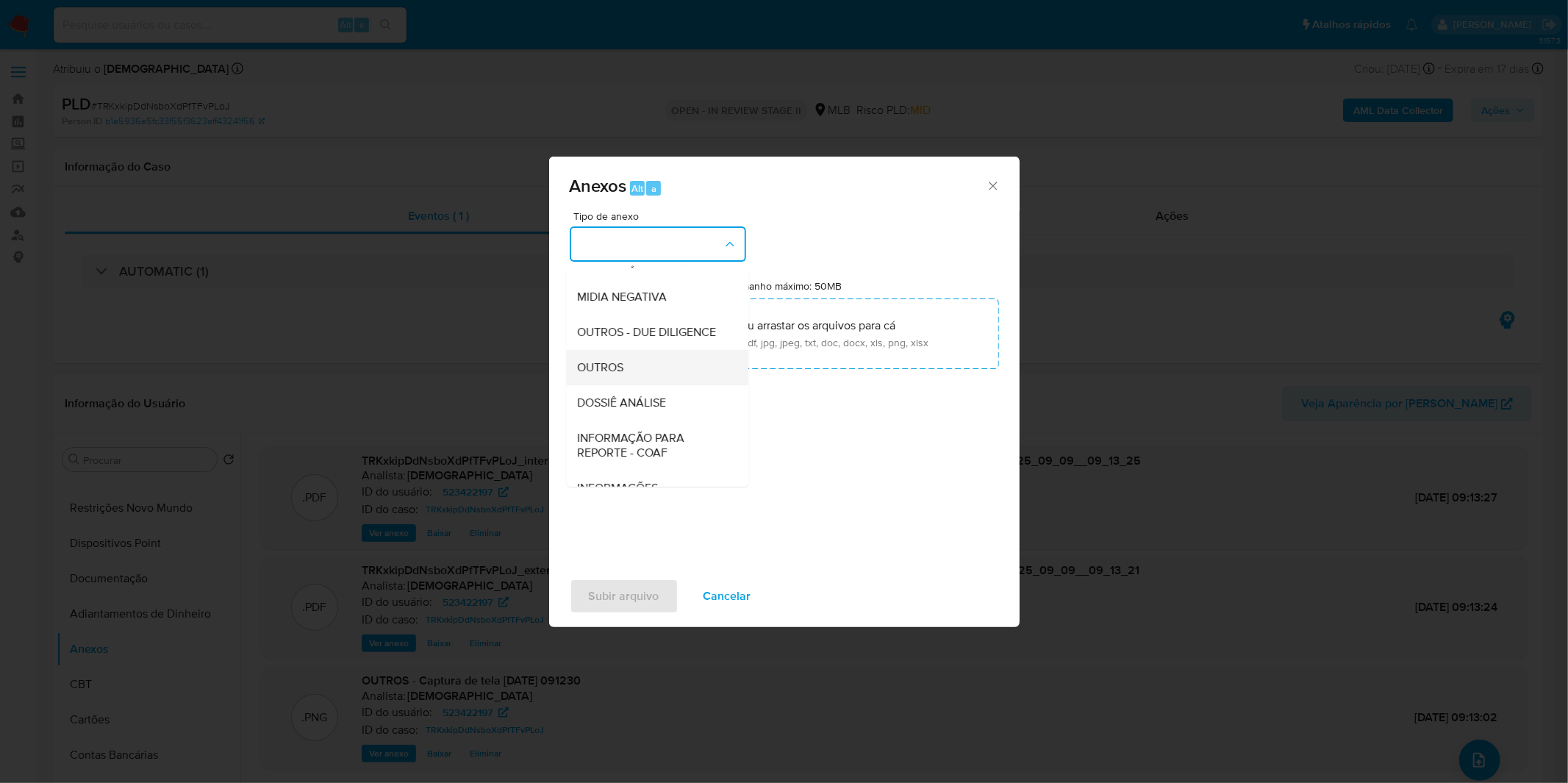
click at [661, 385] on div "OUTROS" at bounding box center [653, 368] width 150 height 35
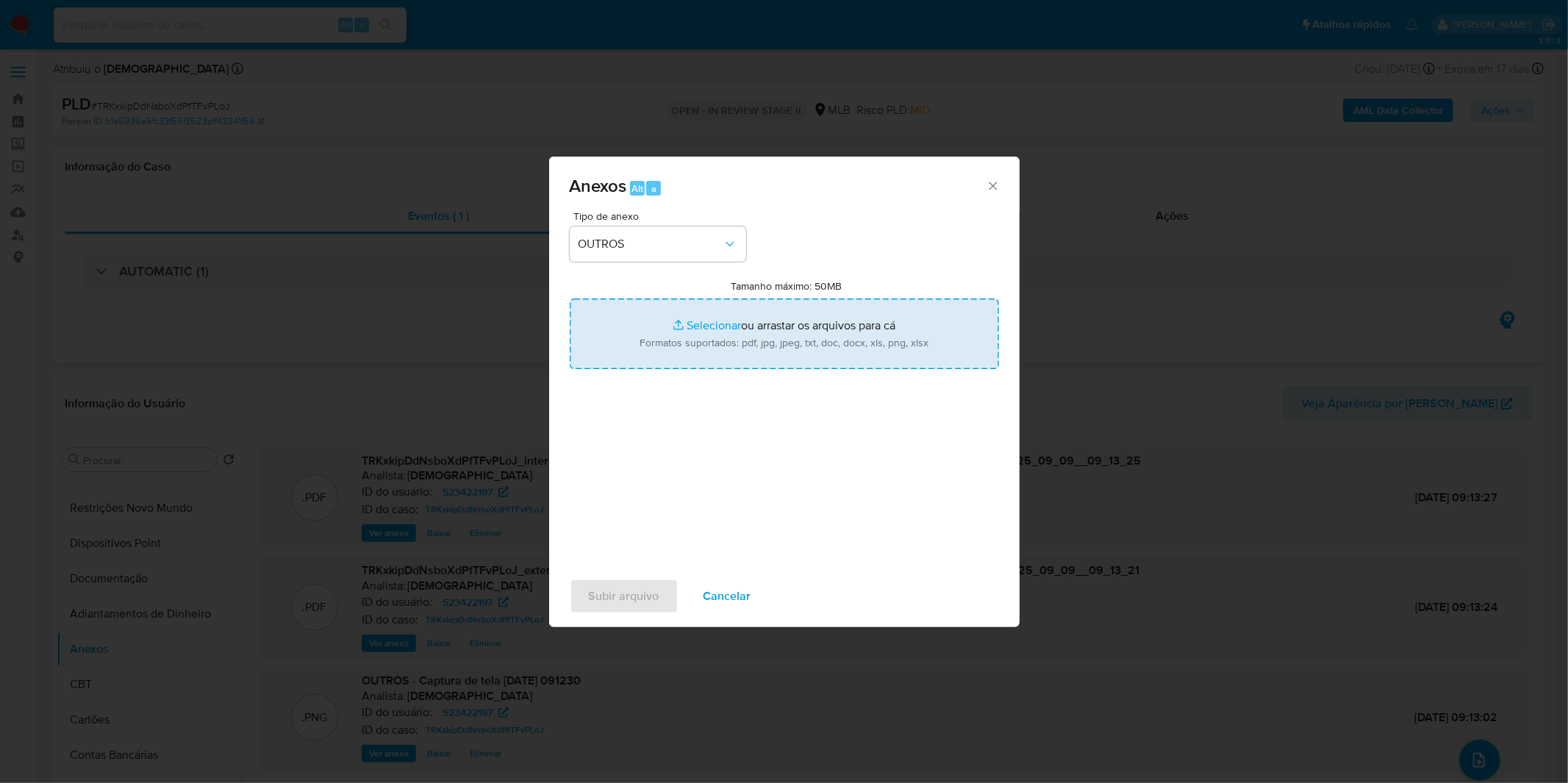
click at [722, 318] on input "Tamanho máximo: 50MB Selecionar arquivos" at bounding box center [784, 334] width 430 height 71
type input "C:\fakepath\Mulan 523422197_2025_09_08_12_37_05.xlsx"
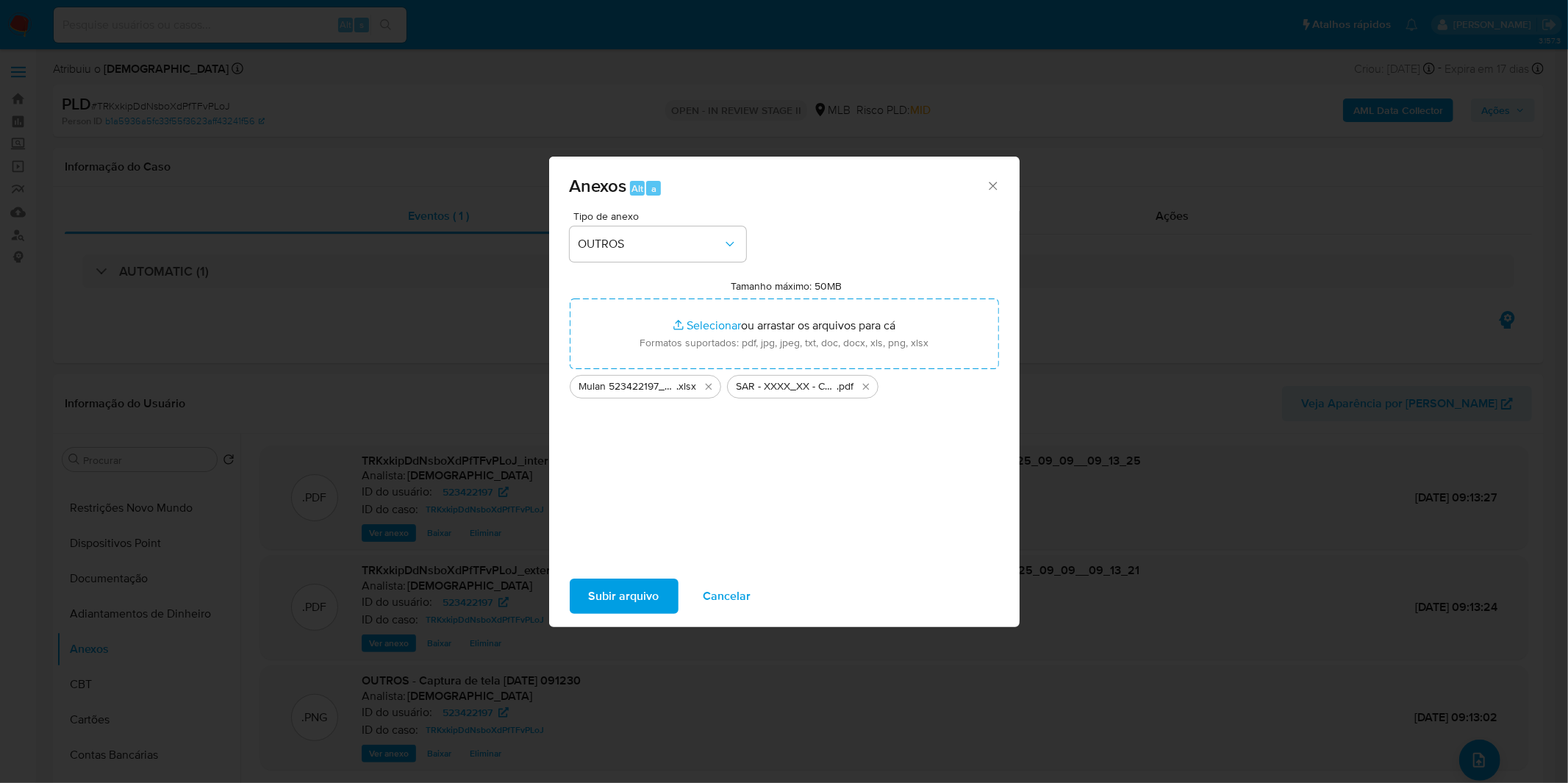
click at [629, 607] on span "Subir arquivo" at bounding box center [623, 596] width 71 height 33
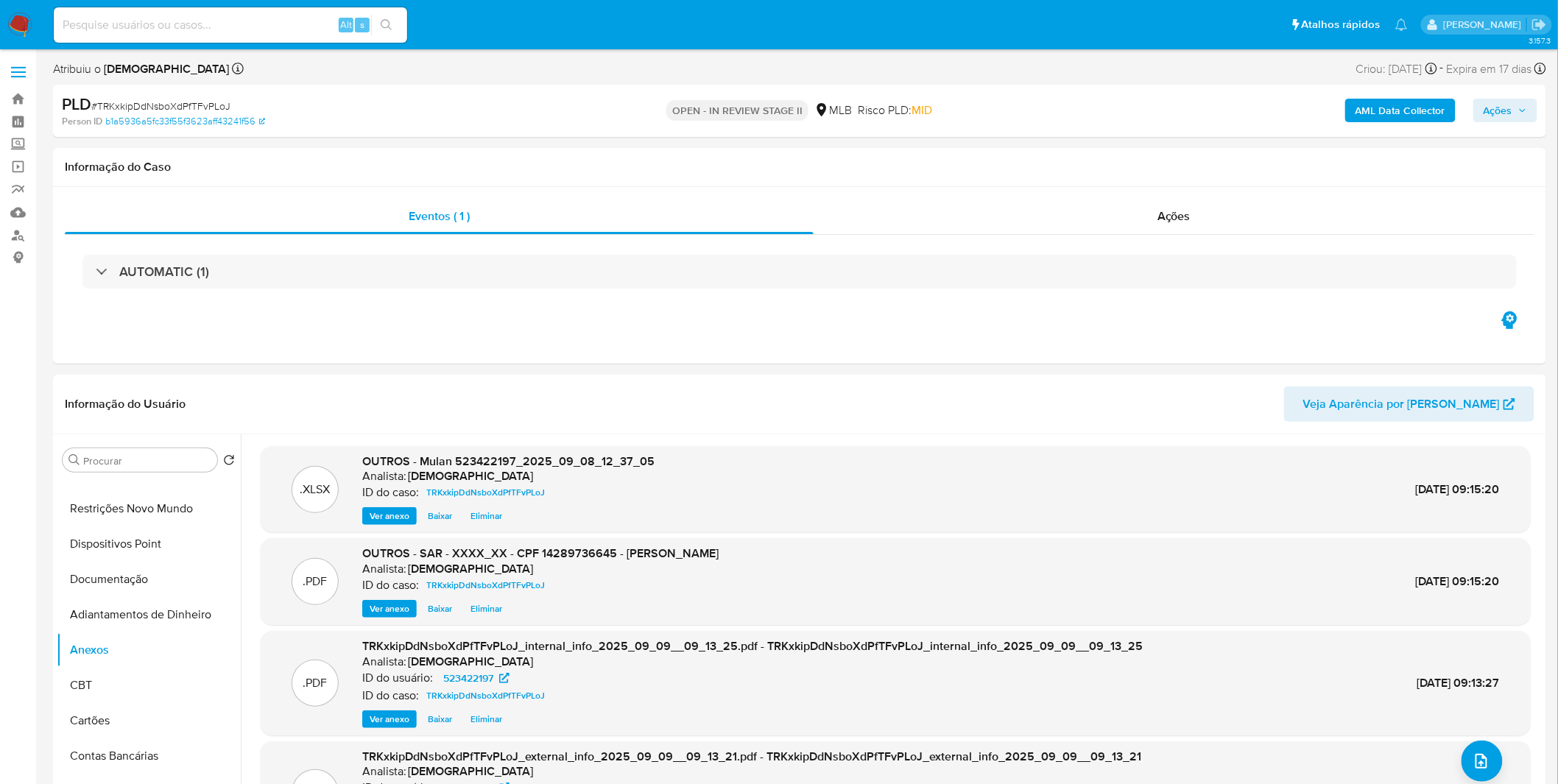
click at [1512, 103] on span "Ações" at bounding box center [1498, 111] width 29 height 24
click at [1041, 160] on span "Resolução do caso" at bounding box center [1077, 157] width 99 height 17
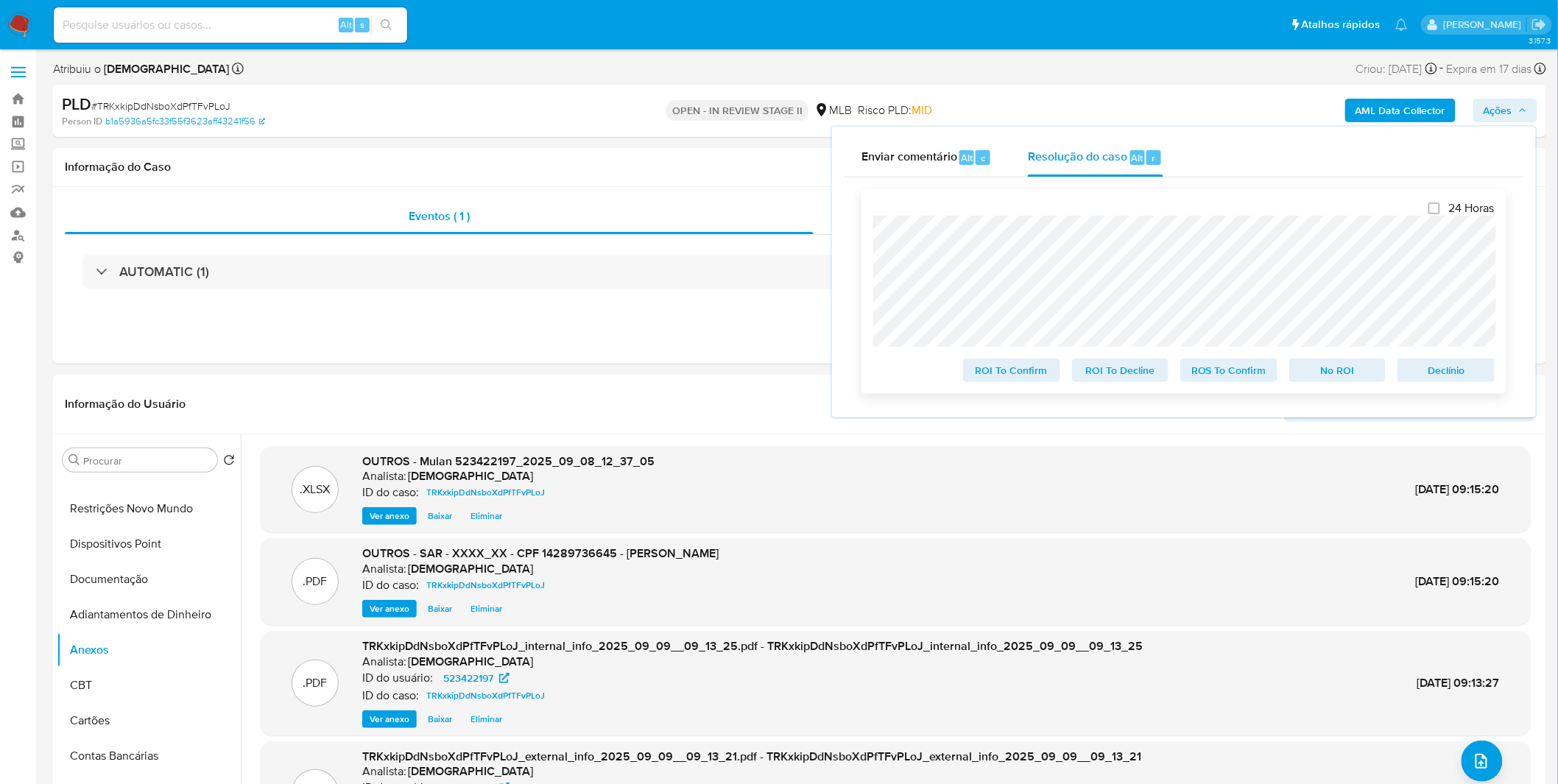
click at [1231, 373] on span "ROS To Confirm" at bounding box center [1229, 371] width 76 height 21
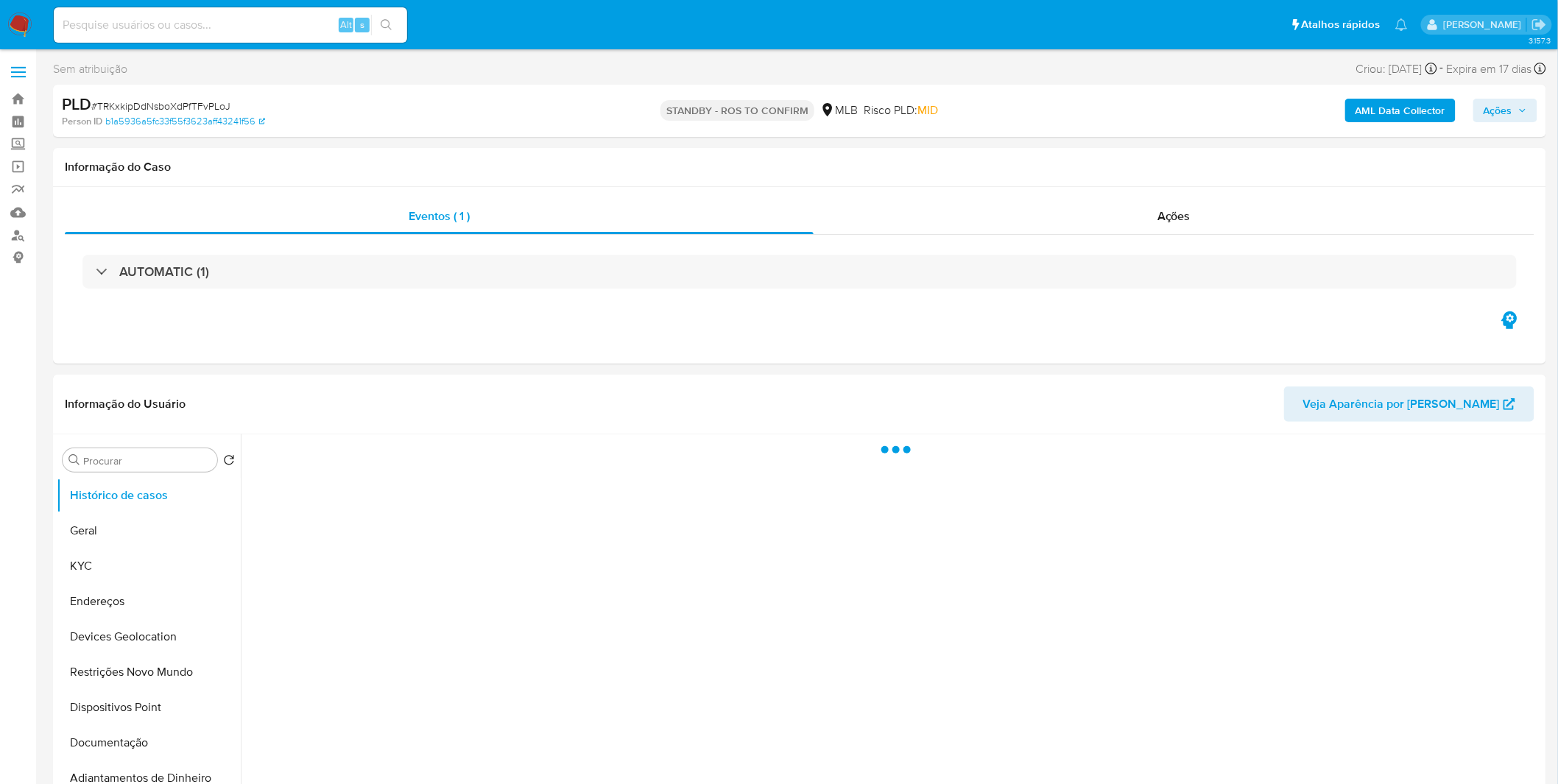
select select "10"
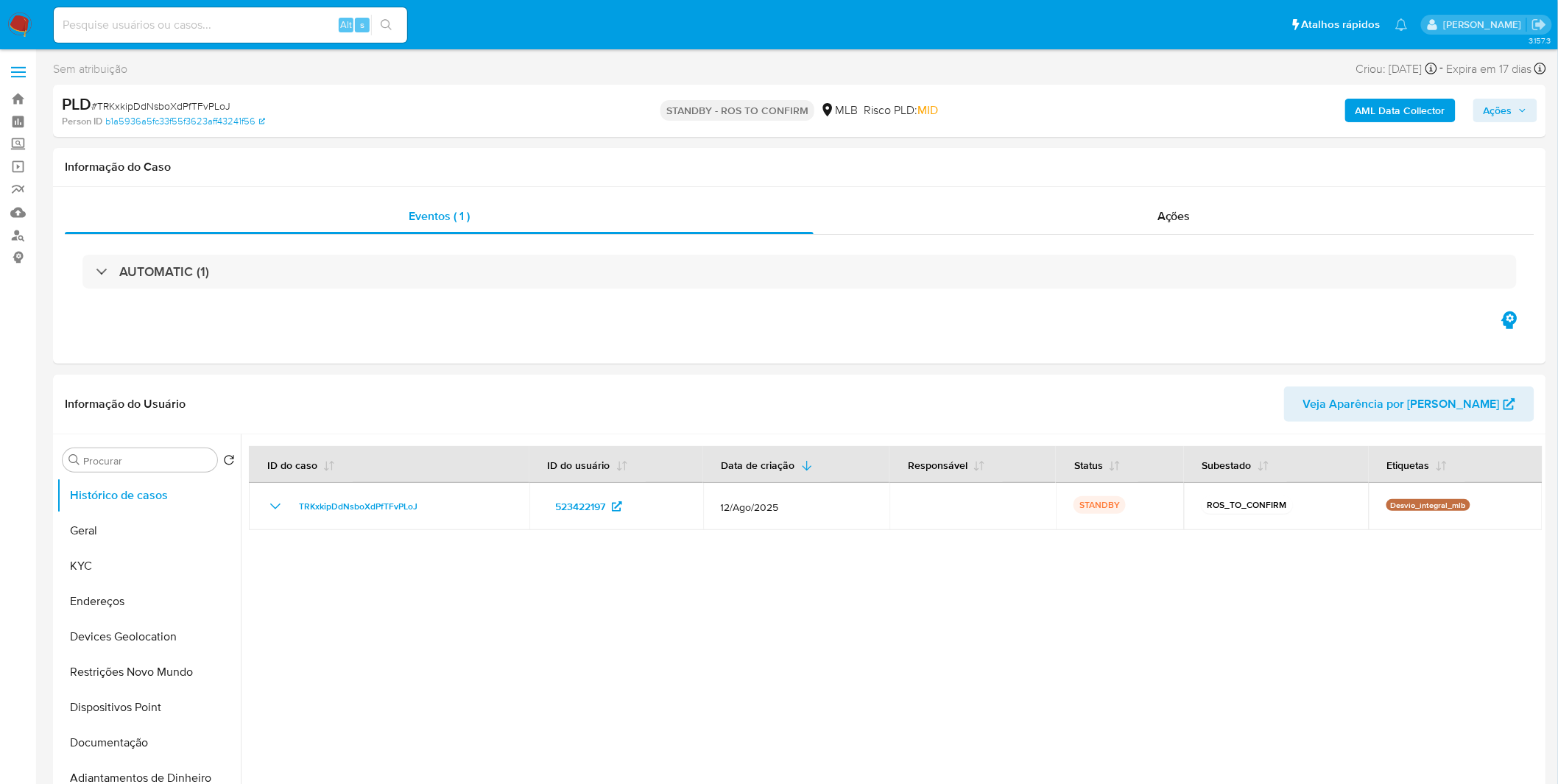
click at [228, 29] on input at bounding box center [231, 25] width 353 height 19
paste input "iGjgCkzcImzWgjXNbSPKWOyJ"
type input "iGjgCkzcImzWgjXNbSPKWOyJ"
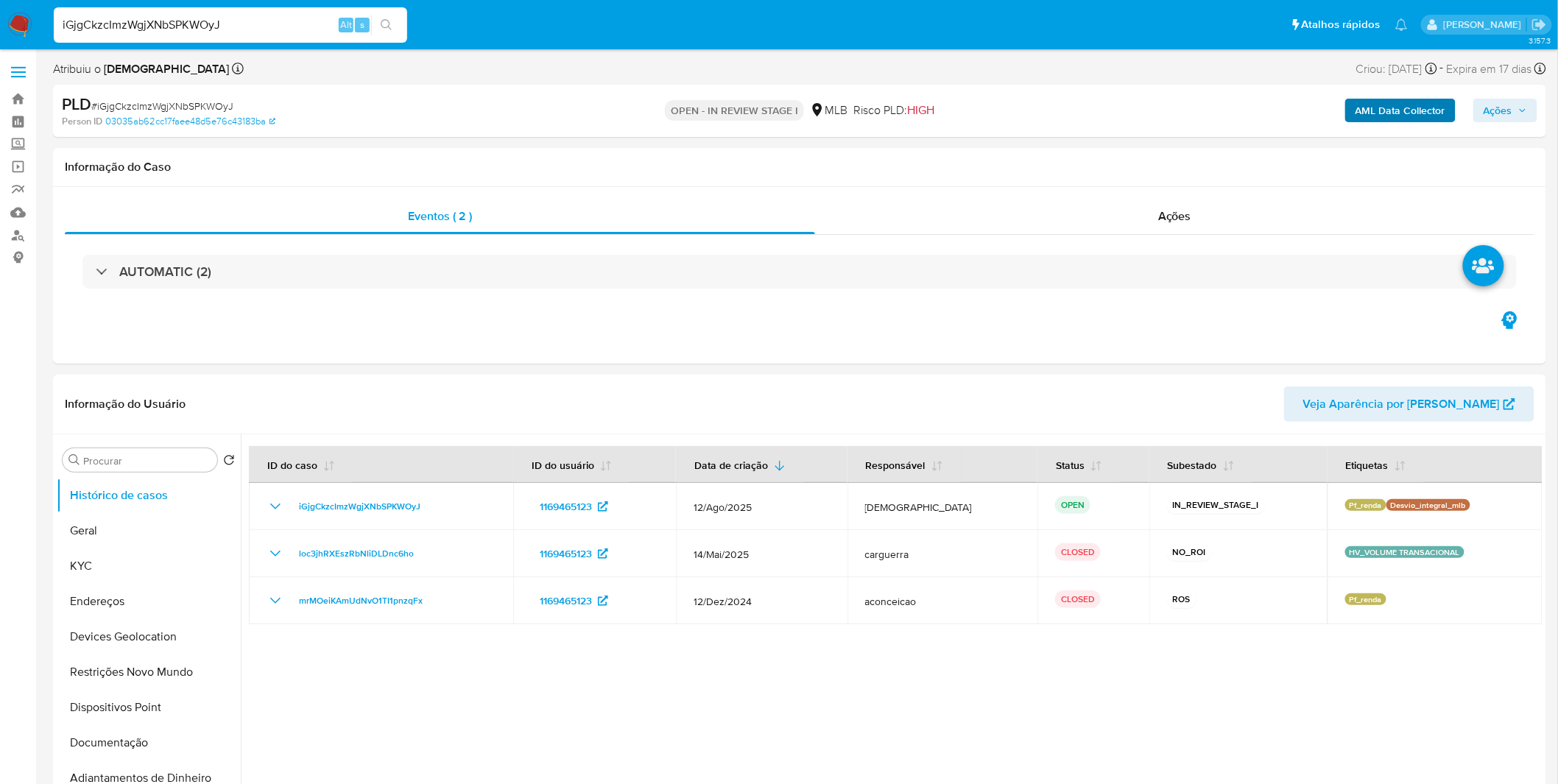
select select "10"
click at [1408, 114] on b "AML Data Collector" at bounding box center [1400, 111] width 90 height 24
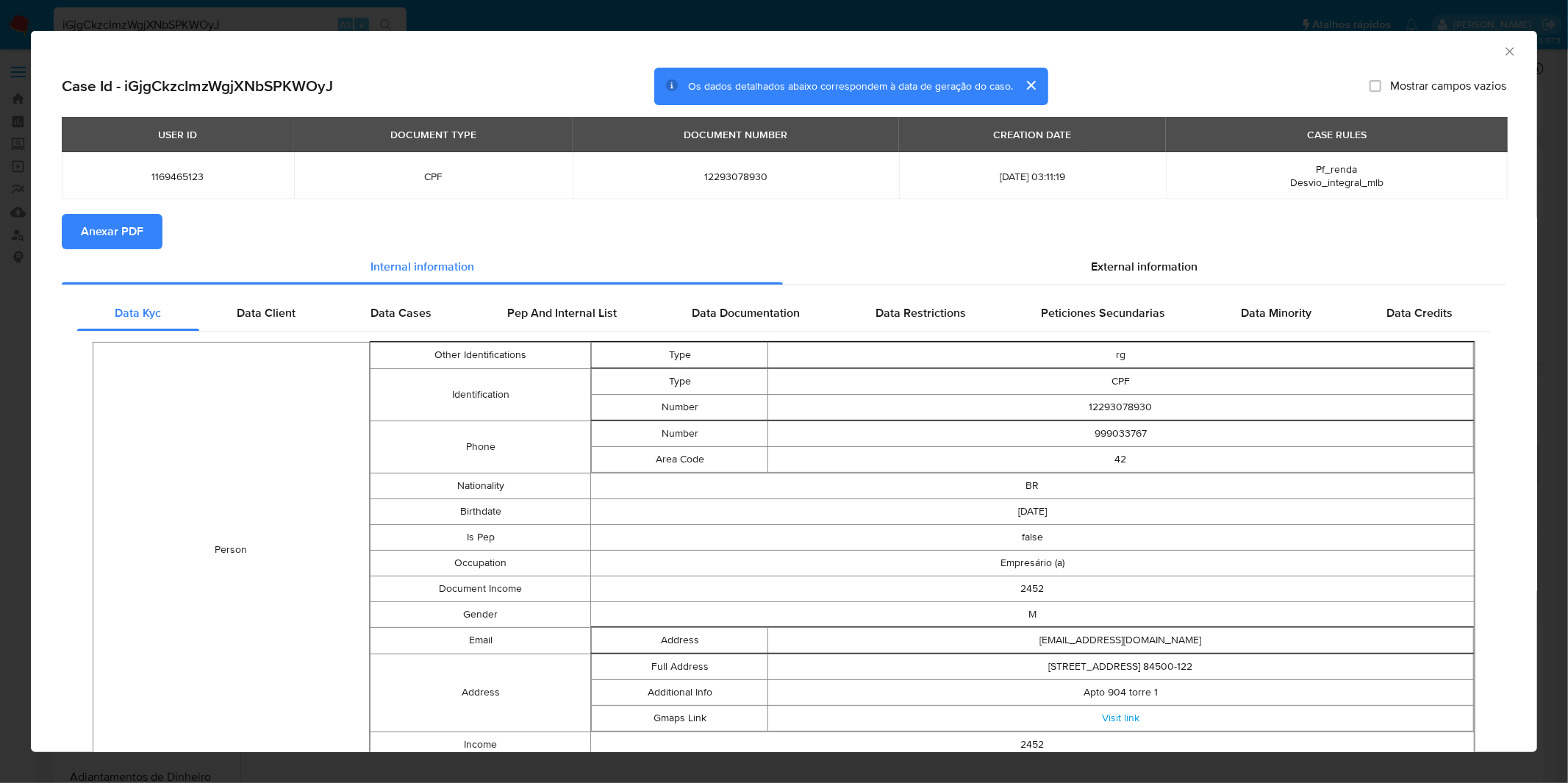
click at [98, 216] on span "Anexar PDF" at bounding box center [112, 231] width 63 height 33
click at [556, 10] on div "AML Data Collector Case Id - iGjgCkzcImzWgjXNbSPKWOyJ Os dados detalhados abaix…" at bounding box center [784, 392] width 1568 height 783
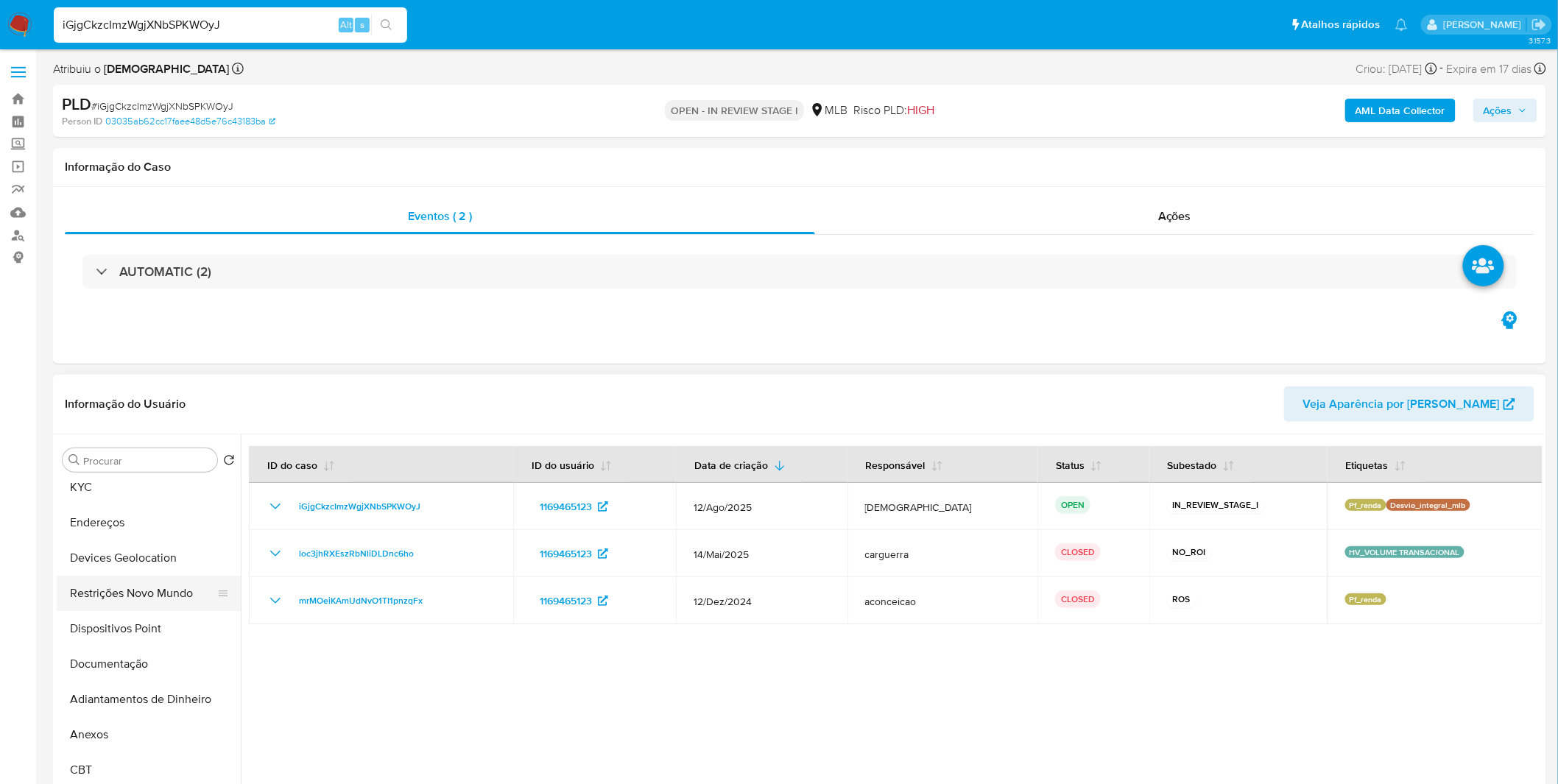
scroll to position [244, 0]
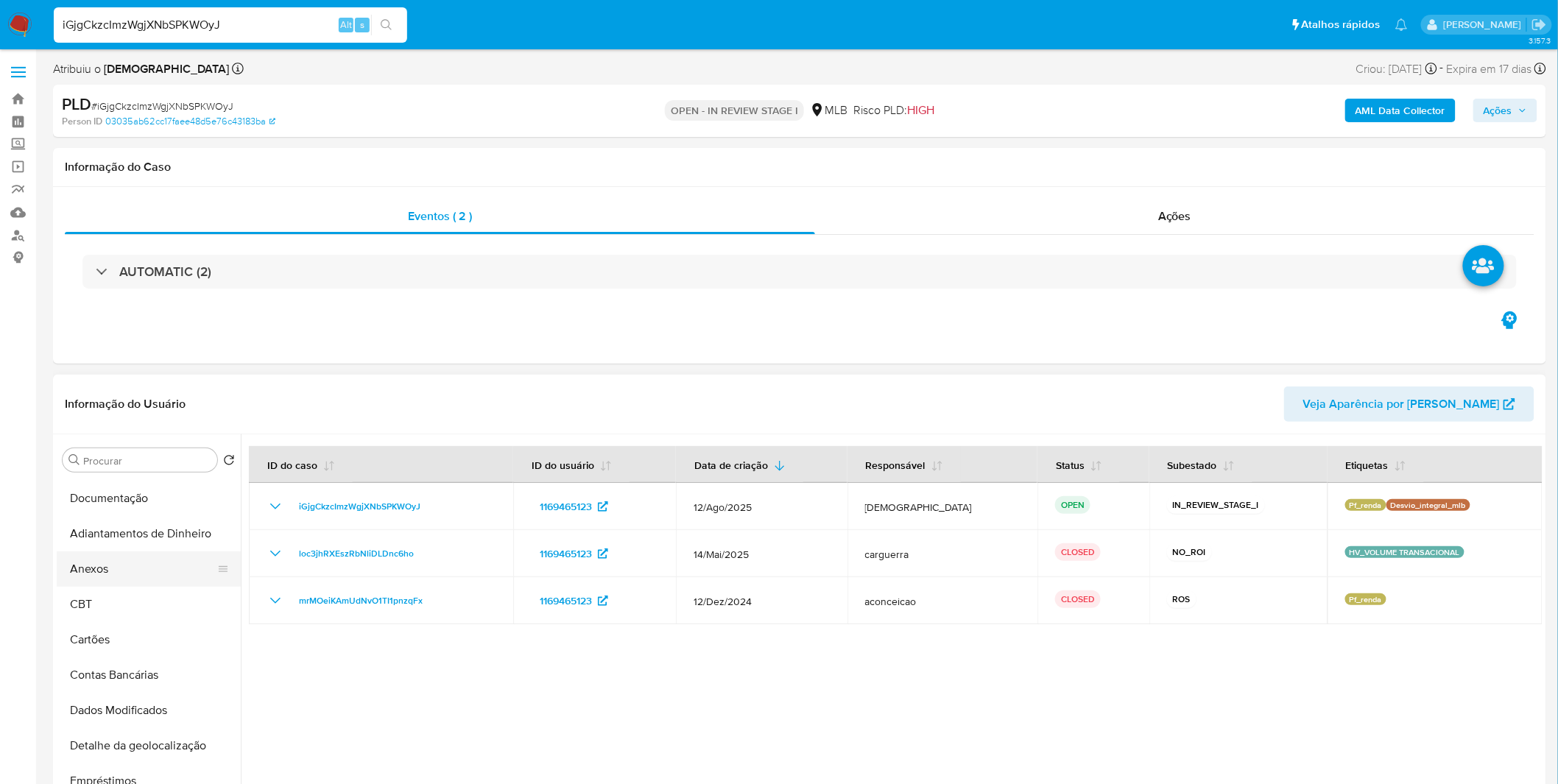
click at [122, 572] on button "Anexos" at bounding box center [142, 569] width 173 height 35
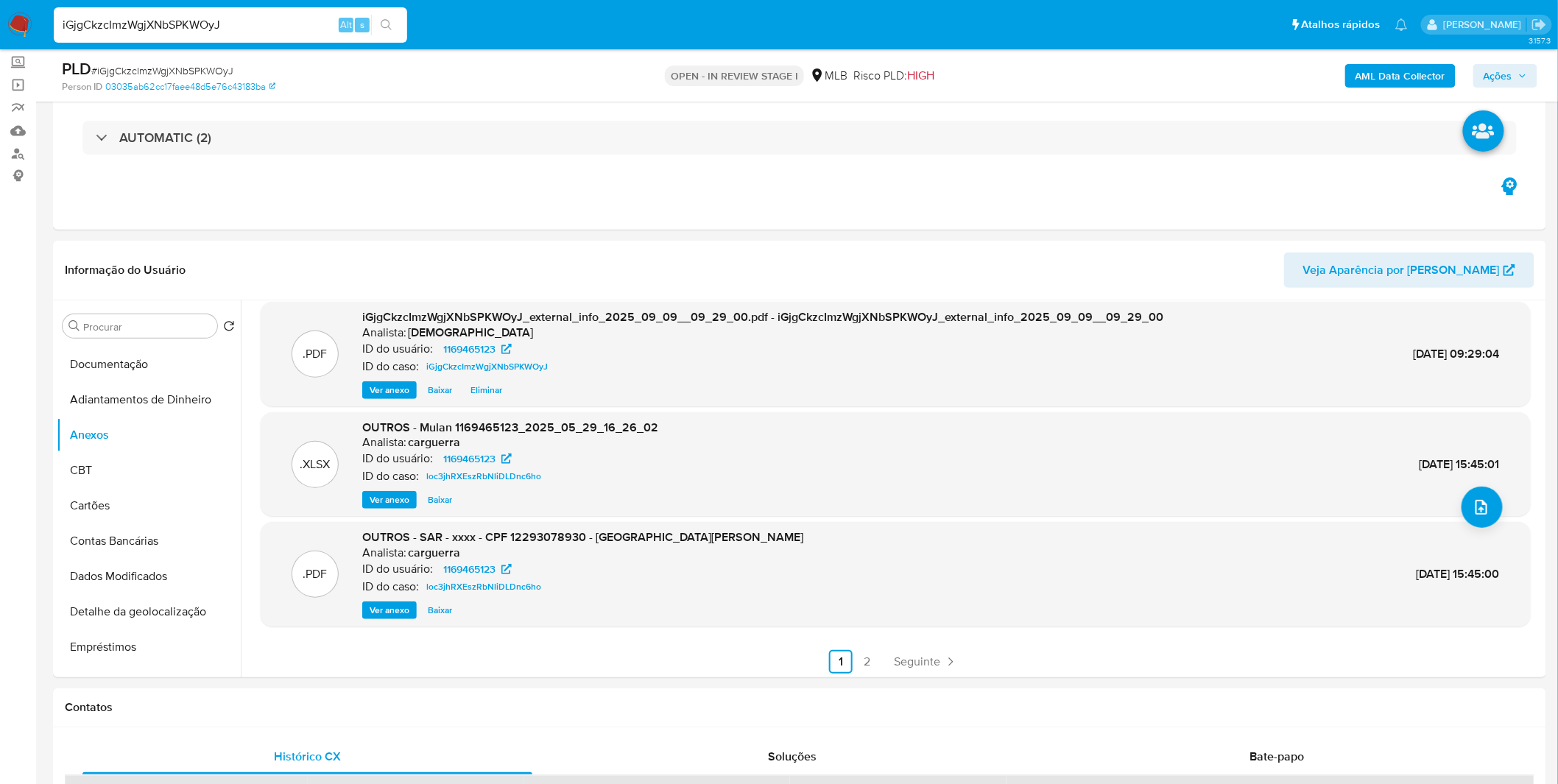
scroll to position [123, 0]
click at [876, 655] on link "2" at bounding box center [868, 659] width 24 height 24
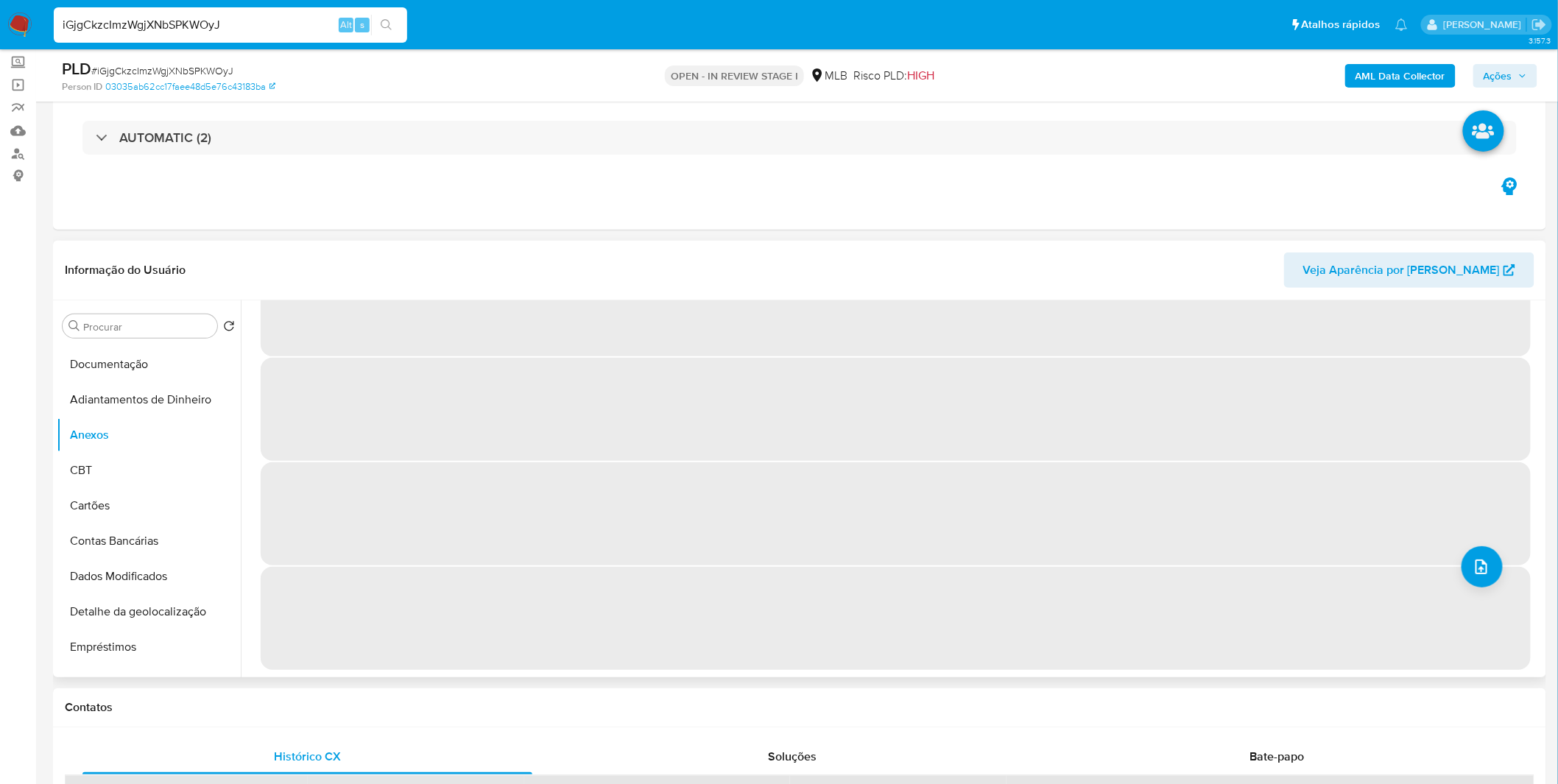
scroll to position [0, 0]
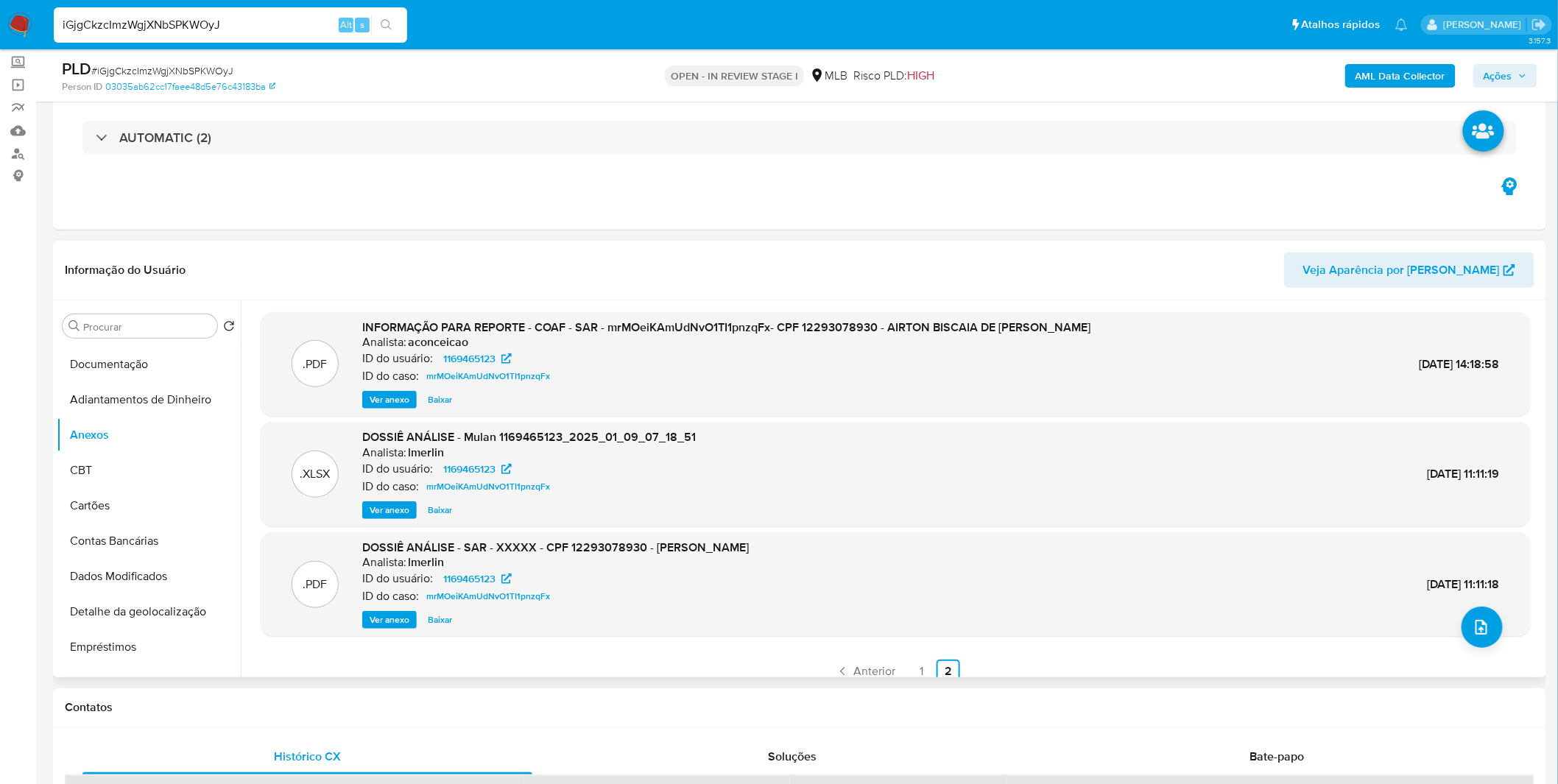
click at [390, 388] on div "INFORMAÇÃO PARA REPORTE - COAF - SAR - mrMOeiKAmUdNvO1TI1pnzqFx- CPF 1229307893…" at bounding box center [726, 364] width 728 height 90
click at [393, 407] on span "Ver anexo" at bounding box center [390, 399] width 40 height 15
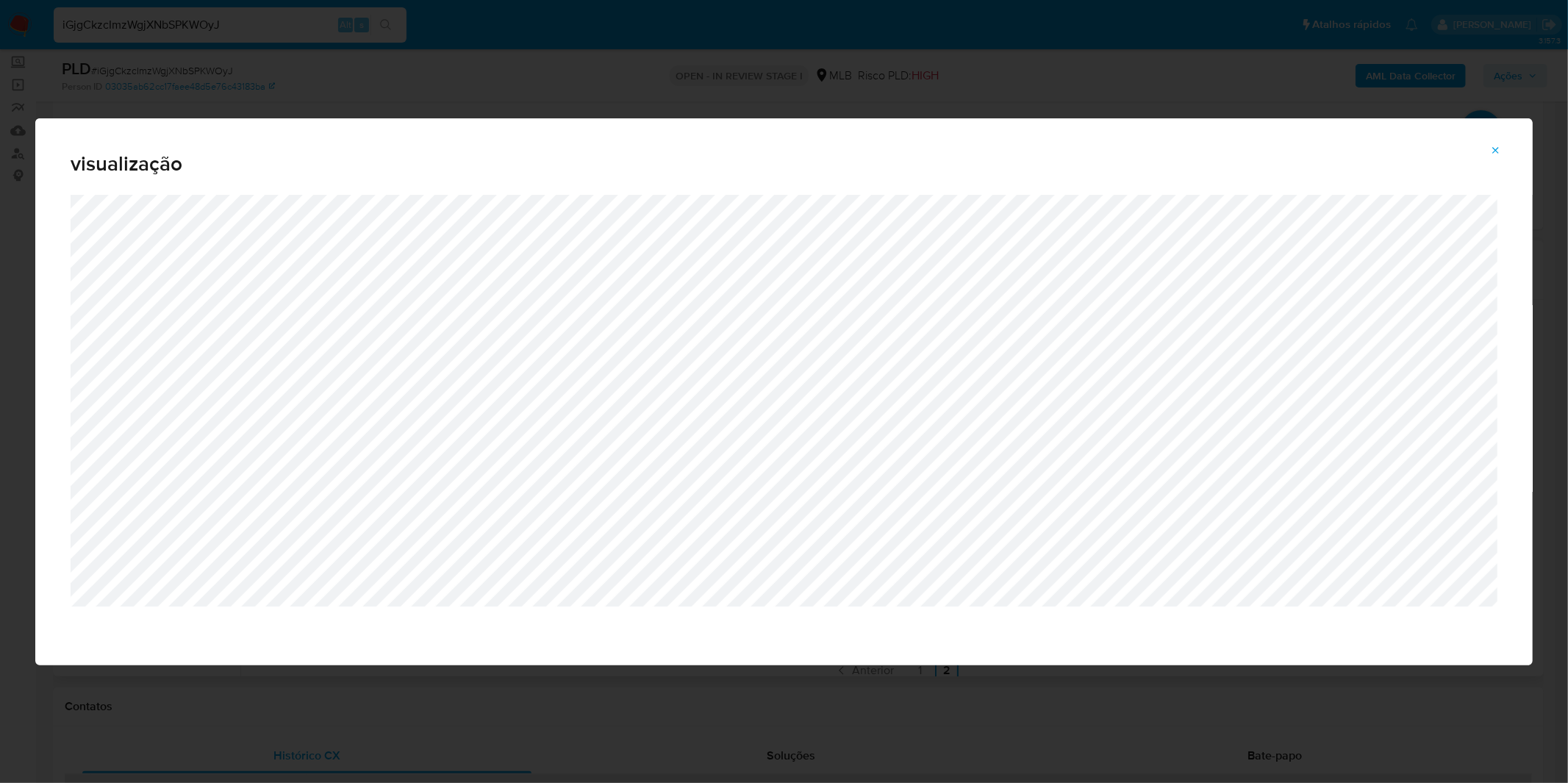
click at [608, 56] on div "visualização" at bounding box center [784, 392] width 1568 height 783
click at [561, 121] on div "visualização" at bounding box center [784, 156] width 1497 height 76
click at [1483, 148] on button "Attachment preview" at bounding box center [1495, 151] width 33 height 24
click at [1485, 148] on button "Attachment preview" at bounding box center [1495, 151] width 33 height 24
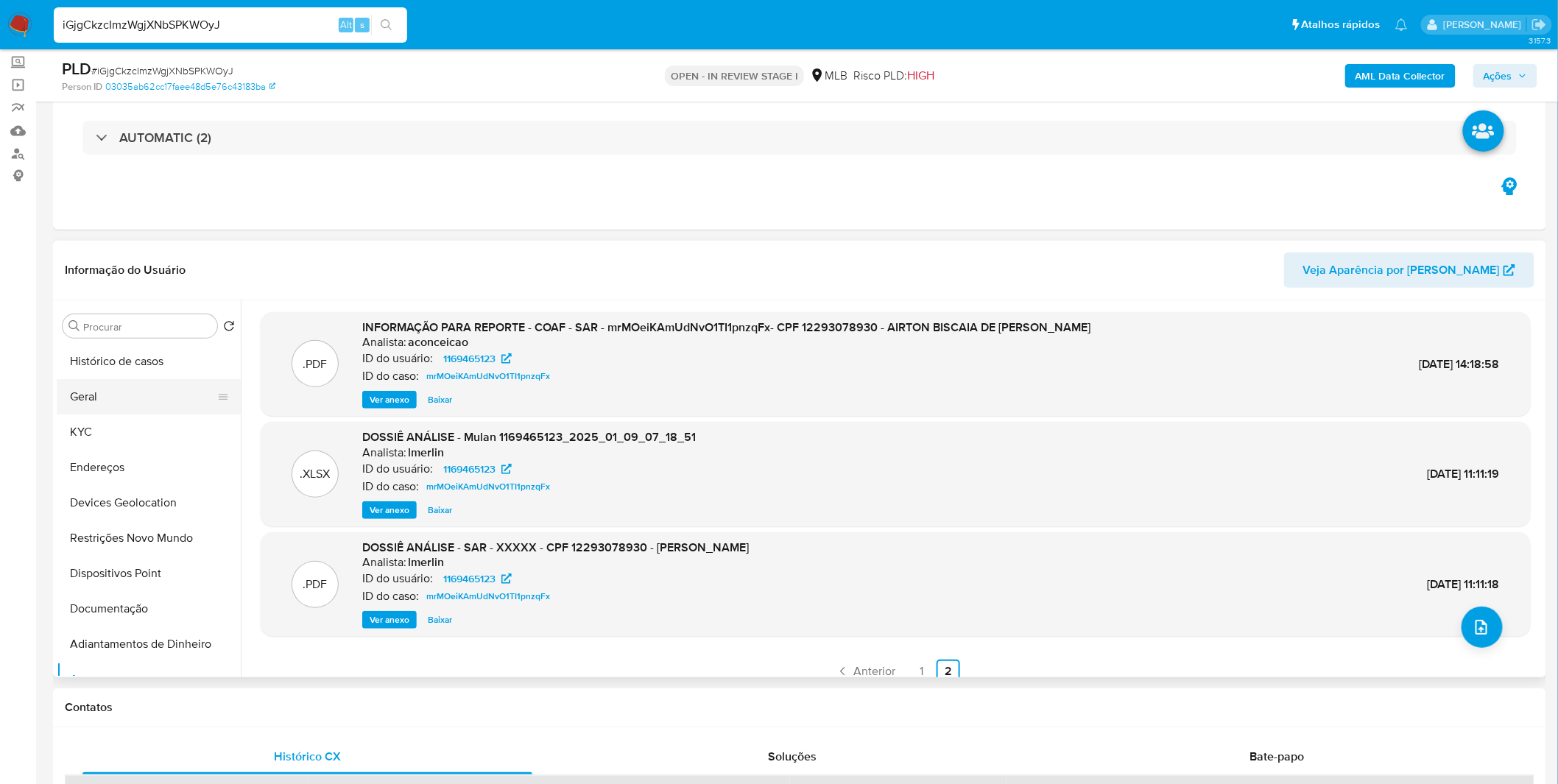
click at [137, 406] on button "Geral" at bounding box center [142, 397] width 173 height 35
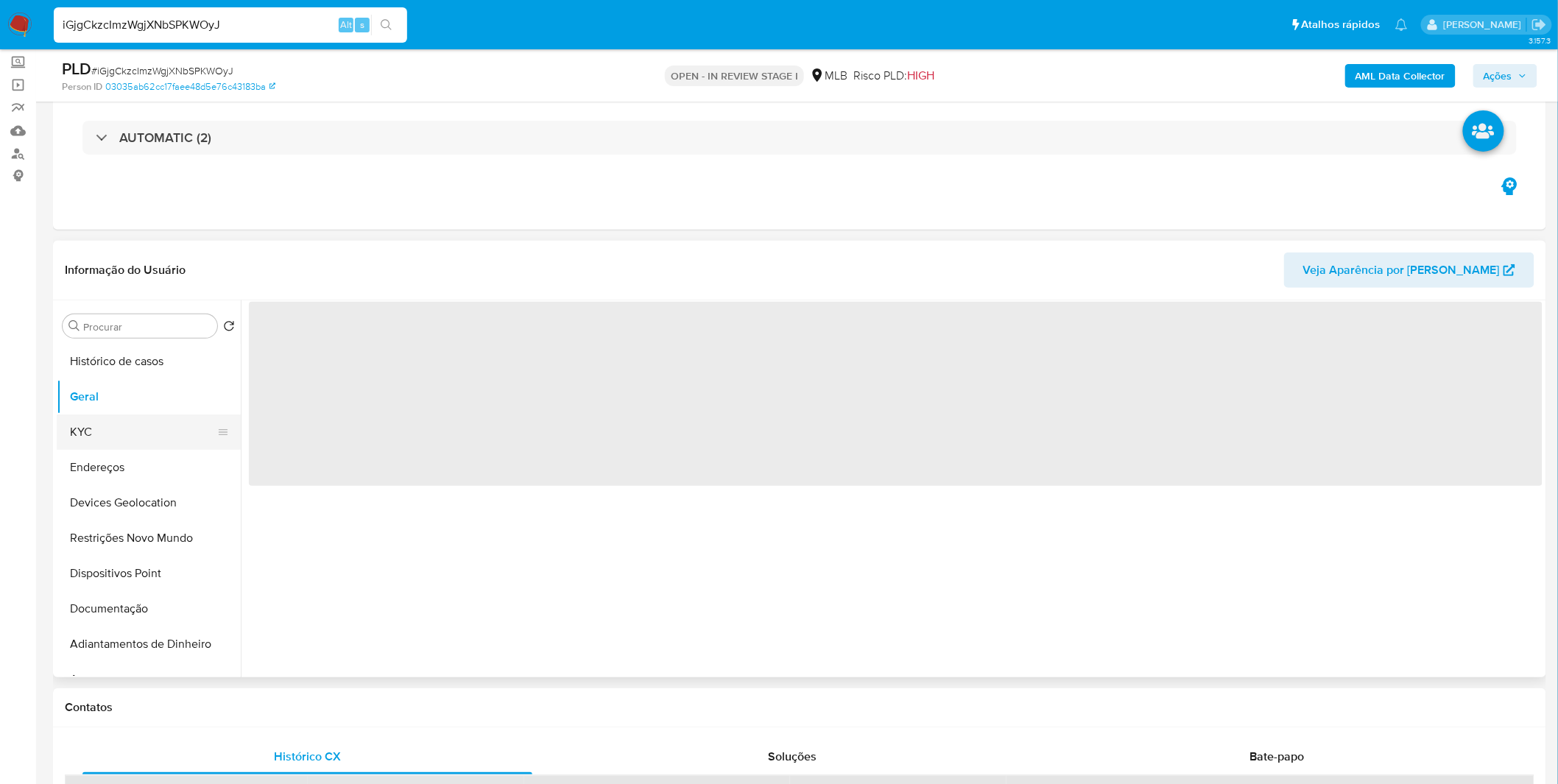
drag, startPoint x: 140, startPoint y: 421, endPoint x: 174, endPoint y: 425, distance: 34.2
click at [141, 421] on button "KYC" at bounding box center [142, 432] width 173 height 35
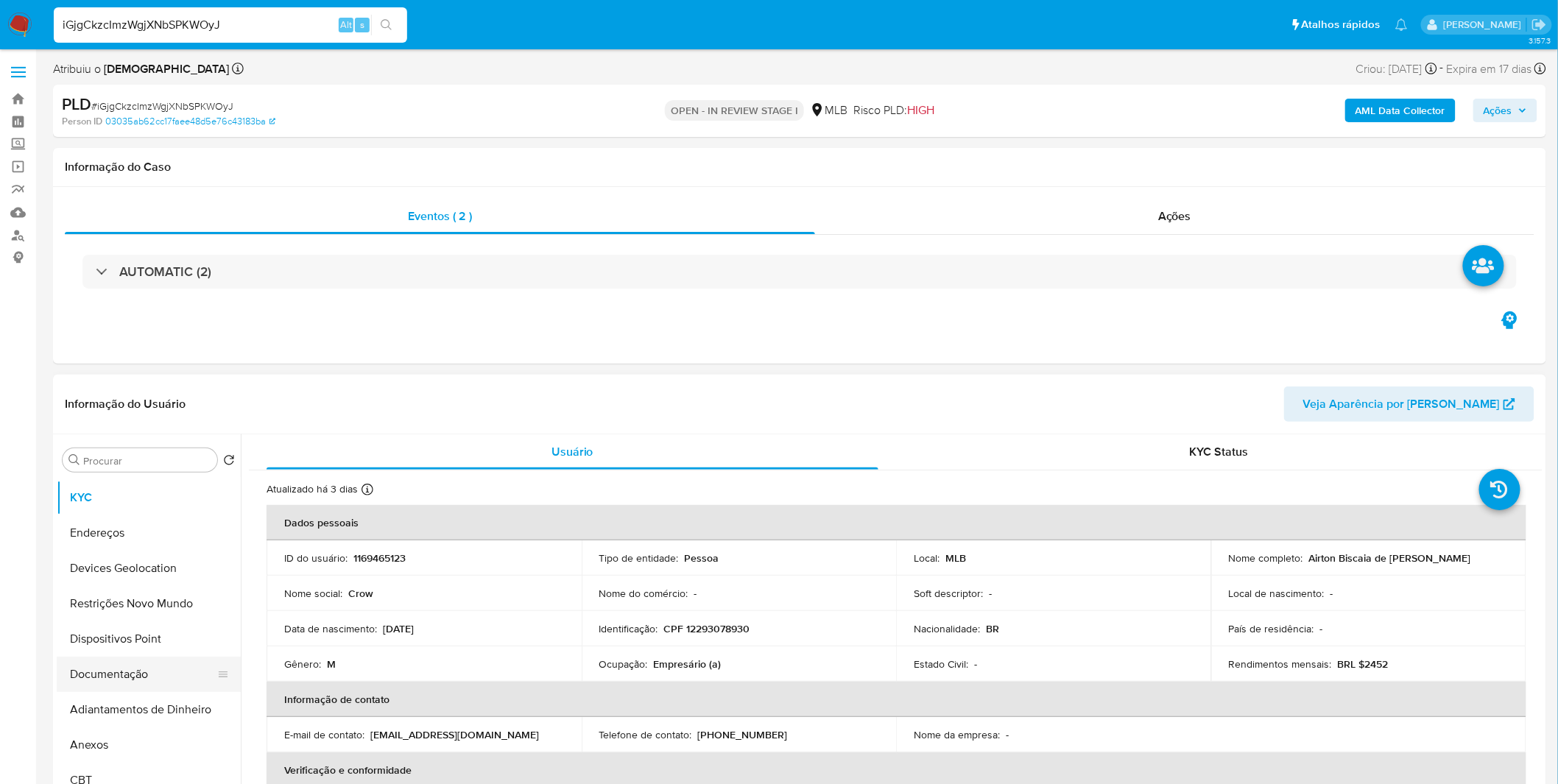
scroll to position [164, 0]
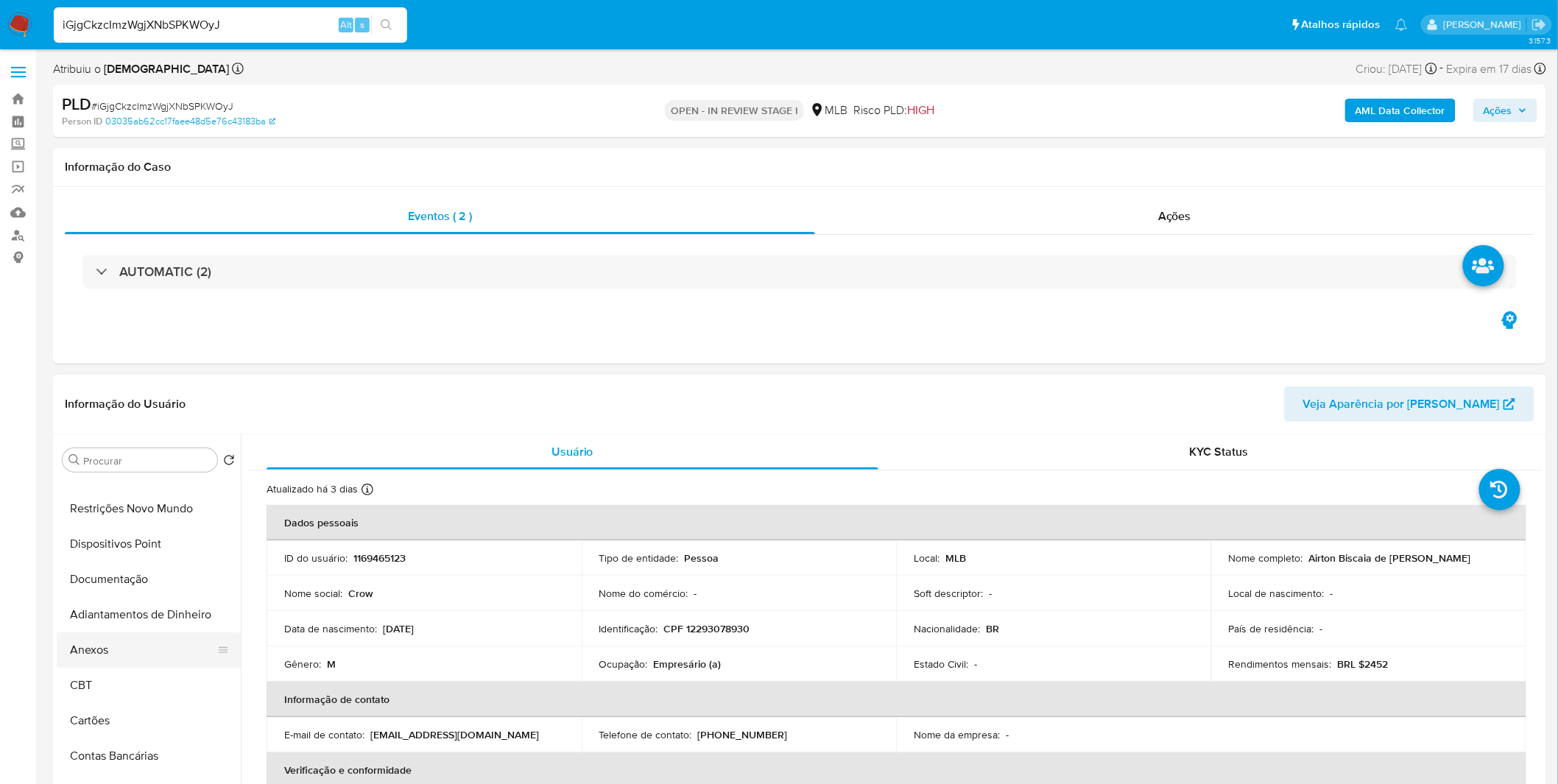
click at [111, 653] on button "Anexos" at bounding box center [142, 650] width 173 height 35
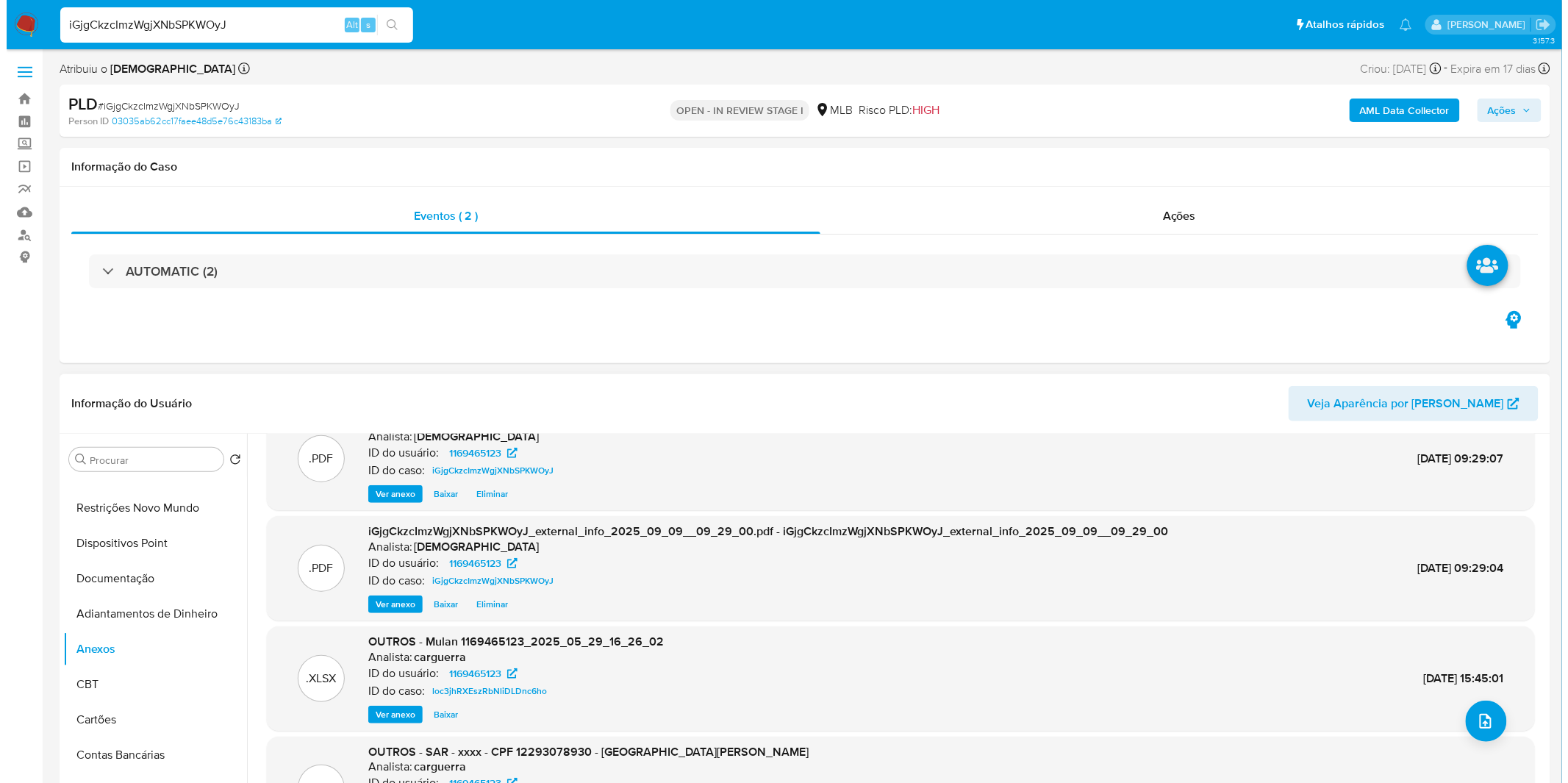
scroll to position [0, 0]
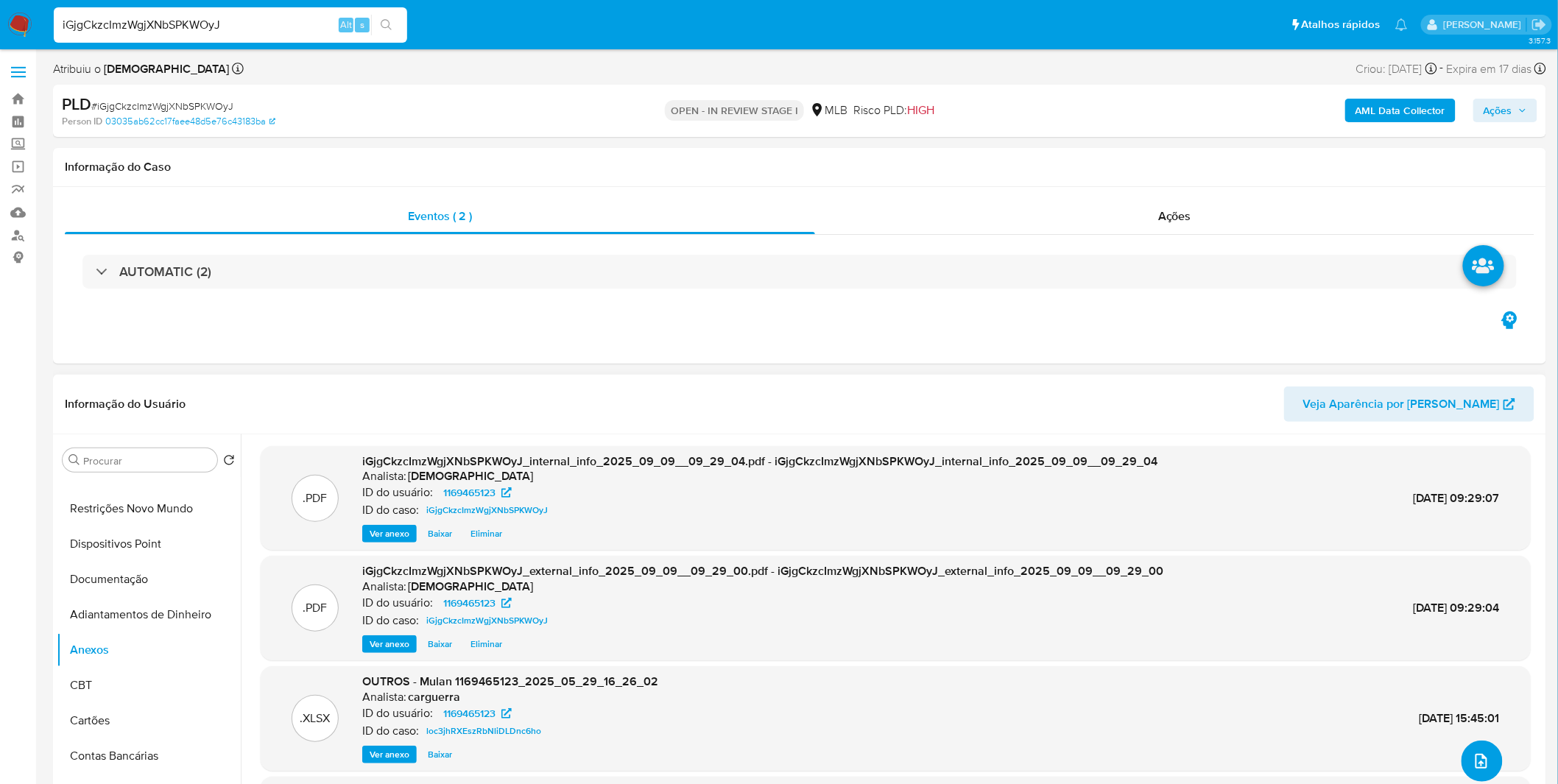
click at [1480, 755] on icon "upload-file" at bounding box center [1481, 761] width 17 height 17
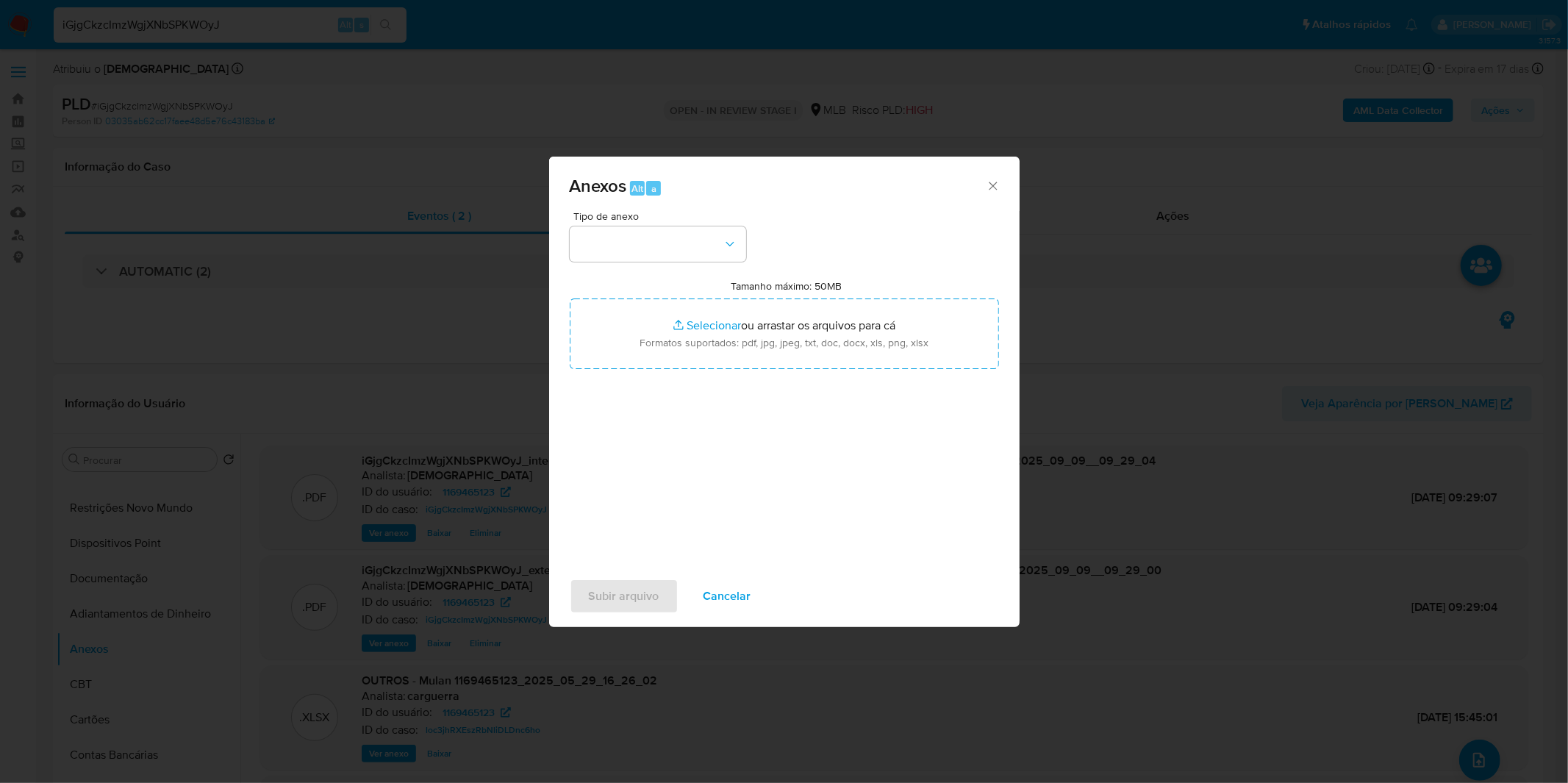
click at [676, 216] on span "Tipo de anexo" at bounding box center [661, 216] width 176 height 10
click at [676, 232] on button "button" at bounding box center [657, 244] width 176 height 35
click at [668, 259] on button "button" at bounding box center [657, 244] width 176 height 35
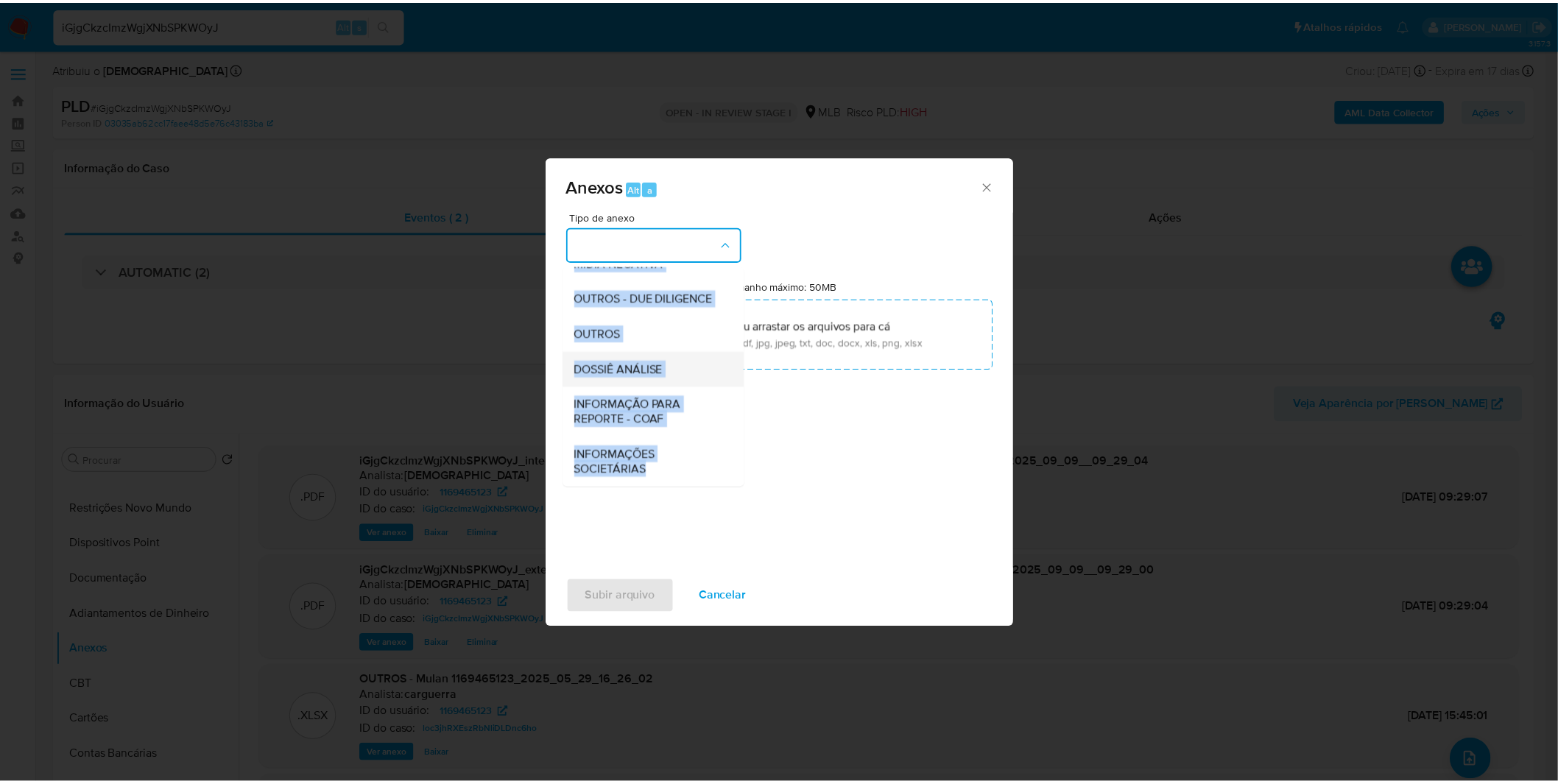
scroll to position [226, 0]
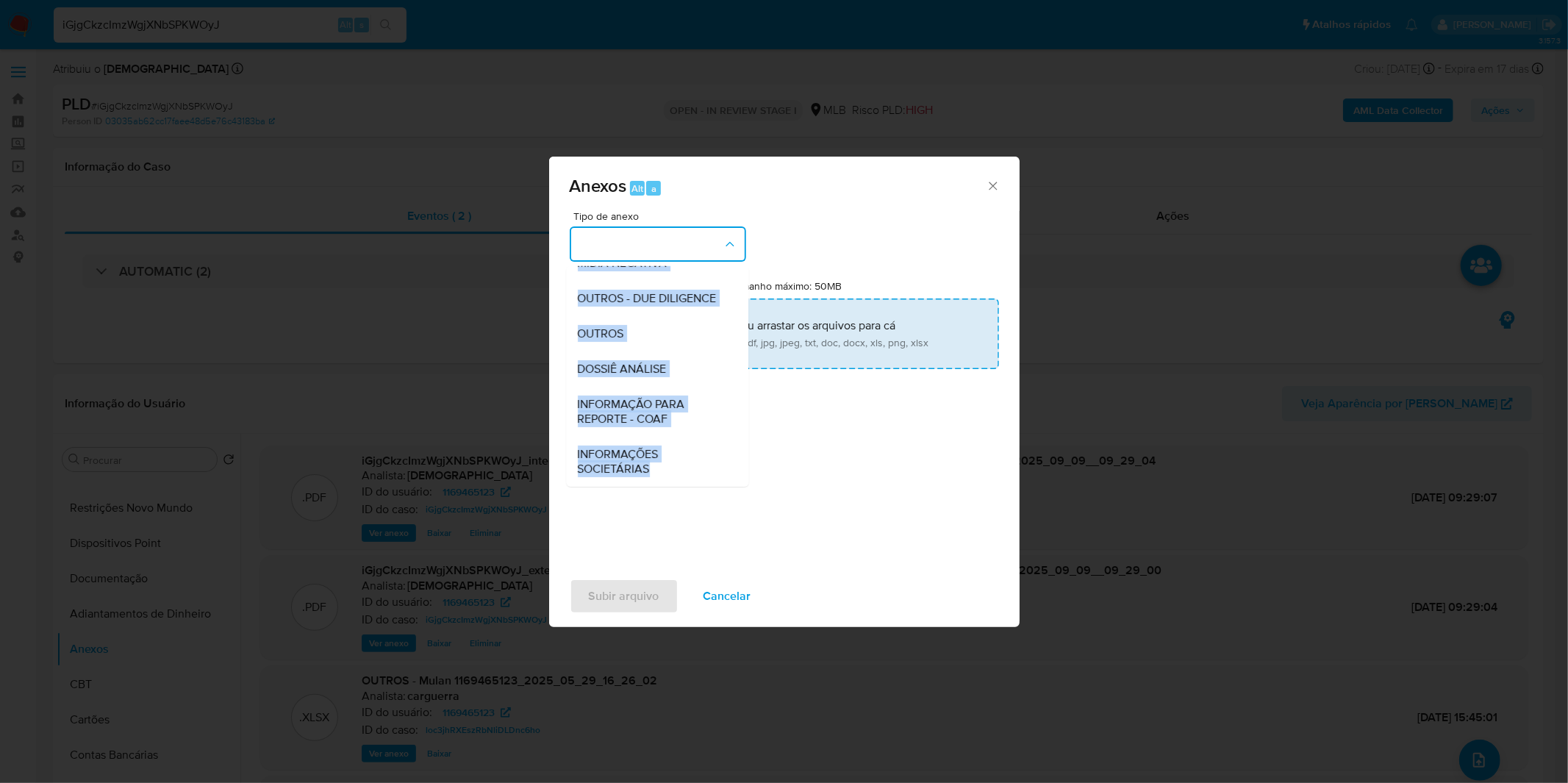
click at [634, 330] on div "OUTROS" at bounding box center [653, 334] width 150 height 35
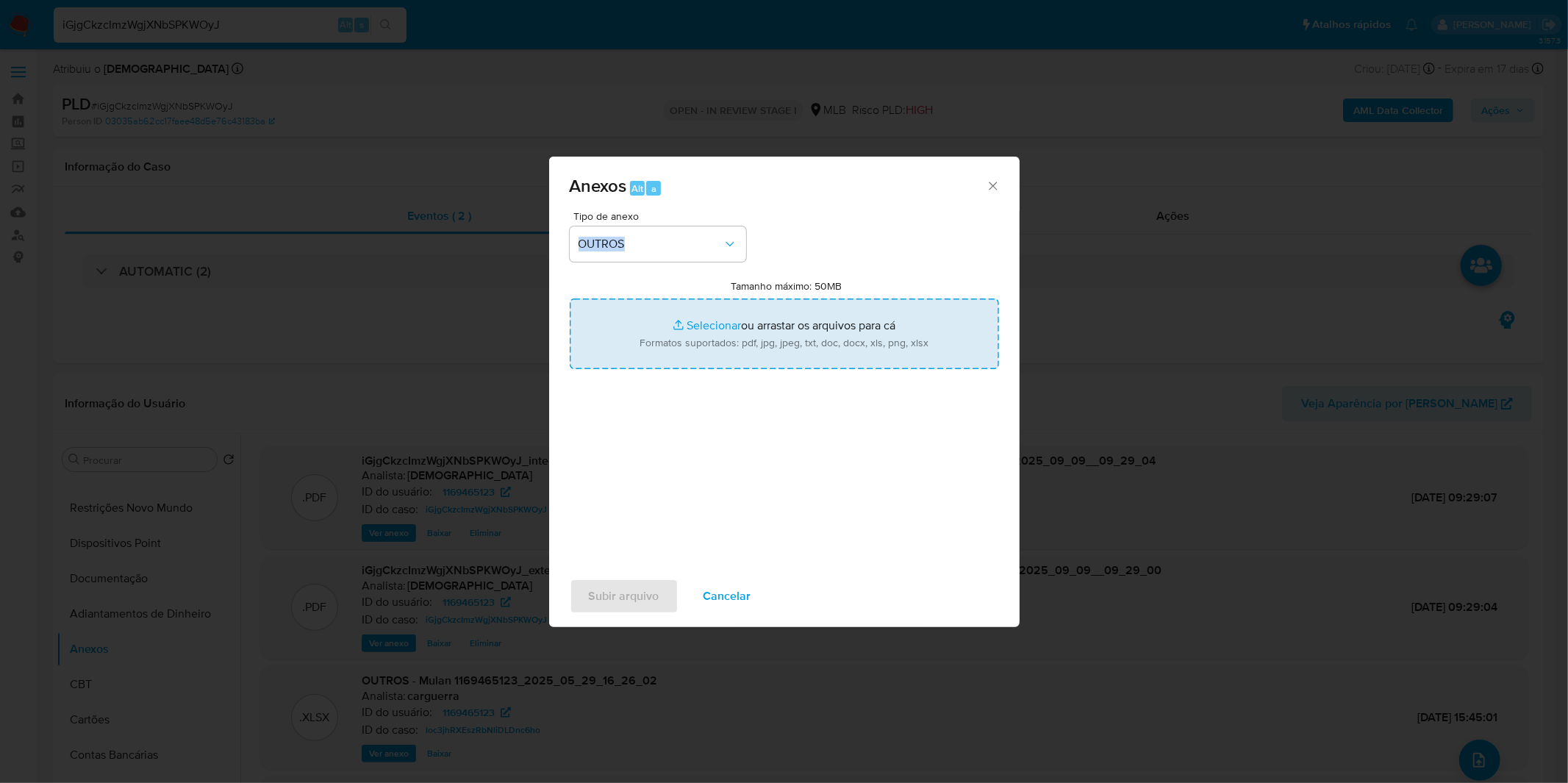
click at [692, 312] on input "Tamanho máximo: 50MB Selecionar arquivos" at bounding box center [784, 334] width 430 height 71
type input "C:\fakepath\2º SAR - XXXX_XX - CPF 12293078930 - AIRTON BISCAIA DE ANDRADE NETO…"
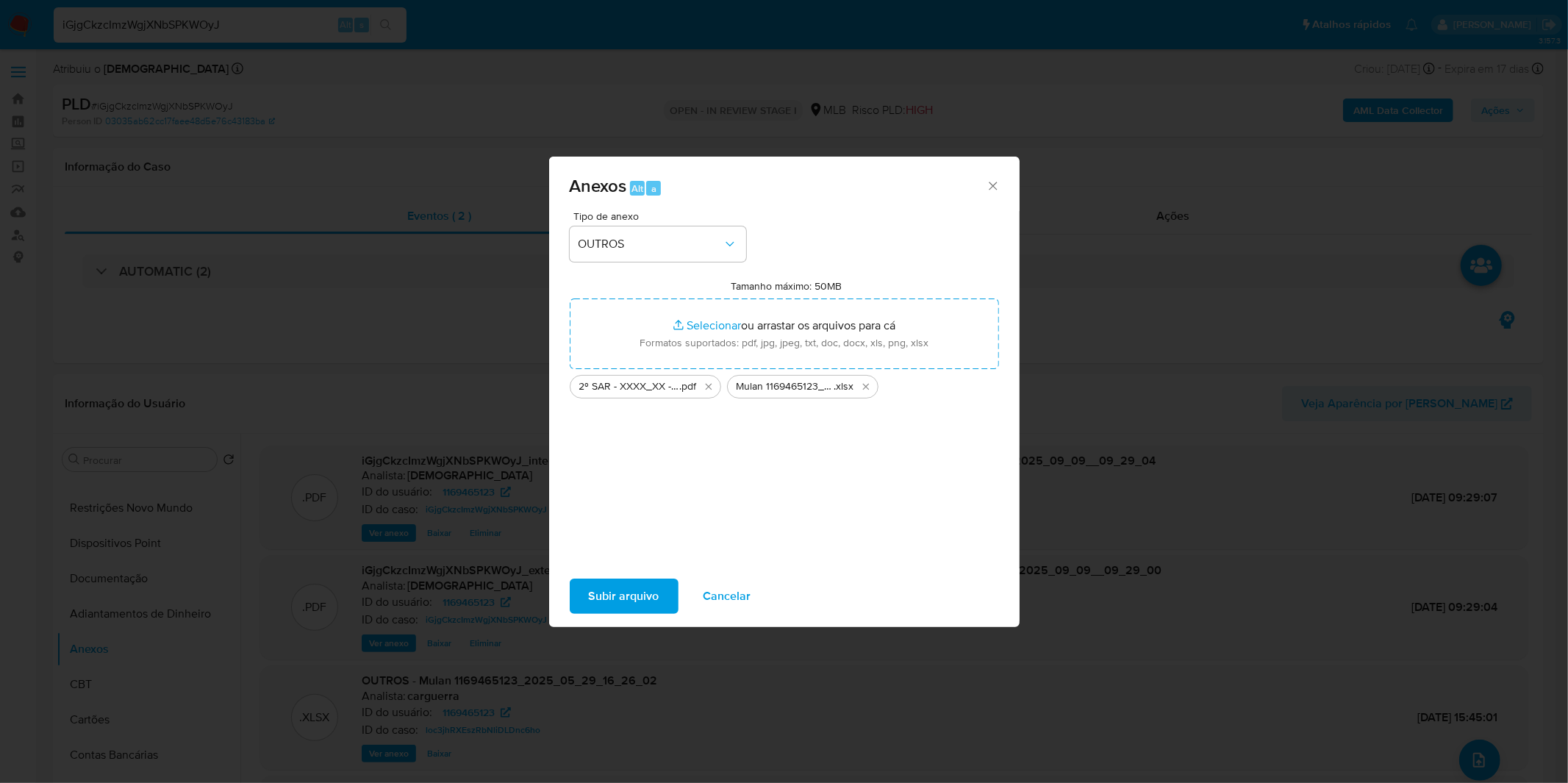
click at [788, 449] on div "Tipo de anexo OUTROS Tamanho máximo: 50MB Selecionar arquivos Selecionar ou arr…" at bounding box center [784, 384] width 430 height 347
click at [633, 594] on span "Subir arquivo" at bounding box center [623, 596] width 71 height 33
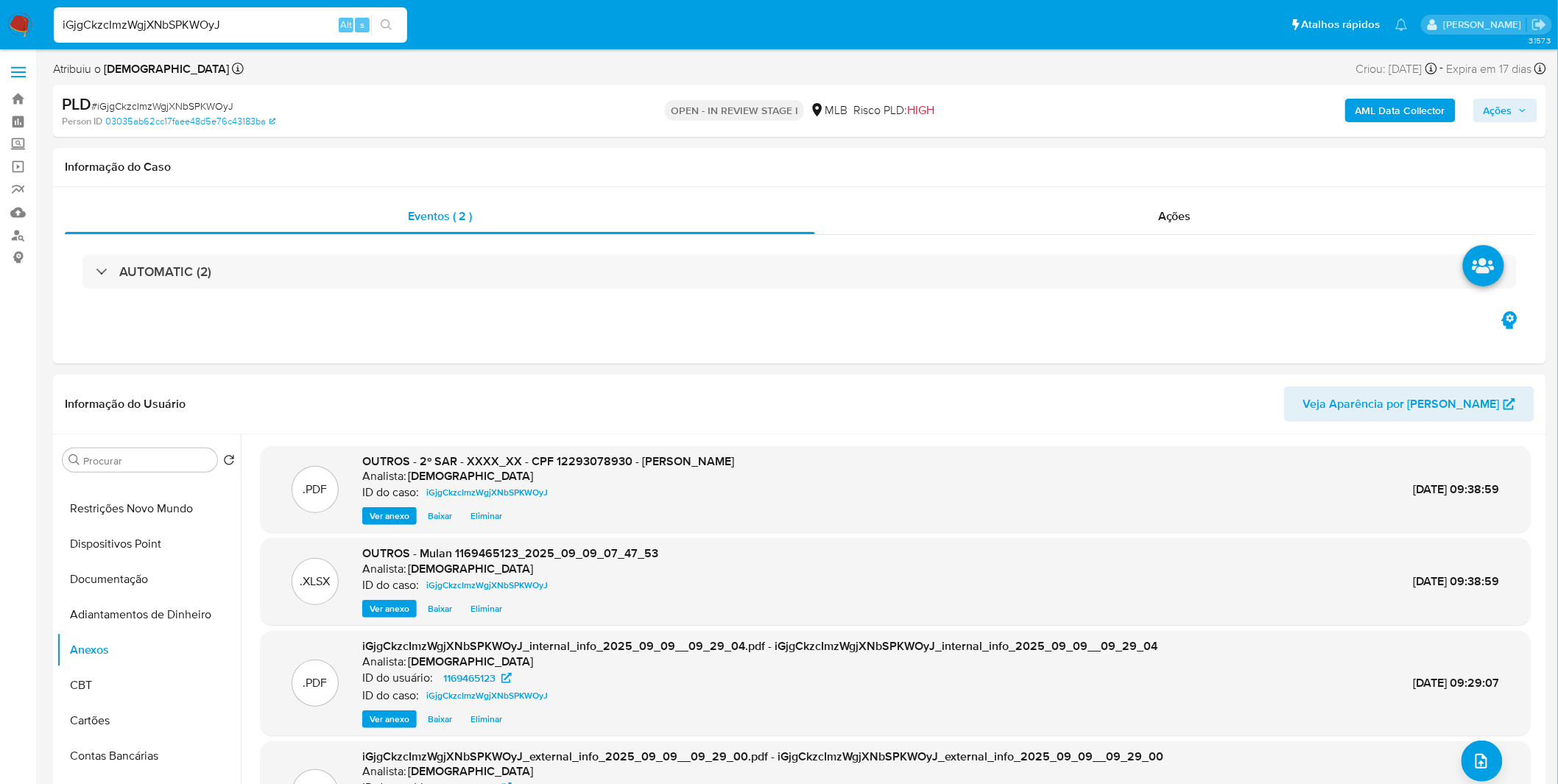
click at [1502, 104] on span "Ações" at bounding box center [1498, 111] width 29 height 24
click at [1094, 165] on div "Resolução do caso Alt r" at bounding box center [1094, 157] width 134 height 38
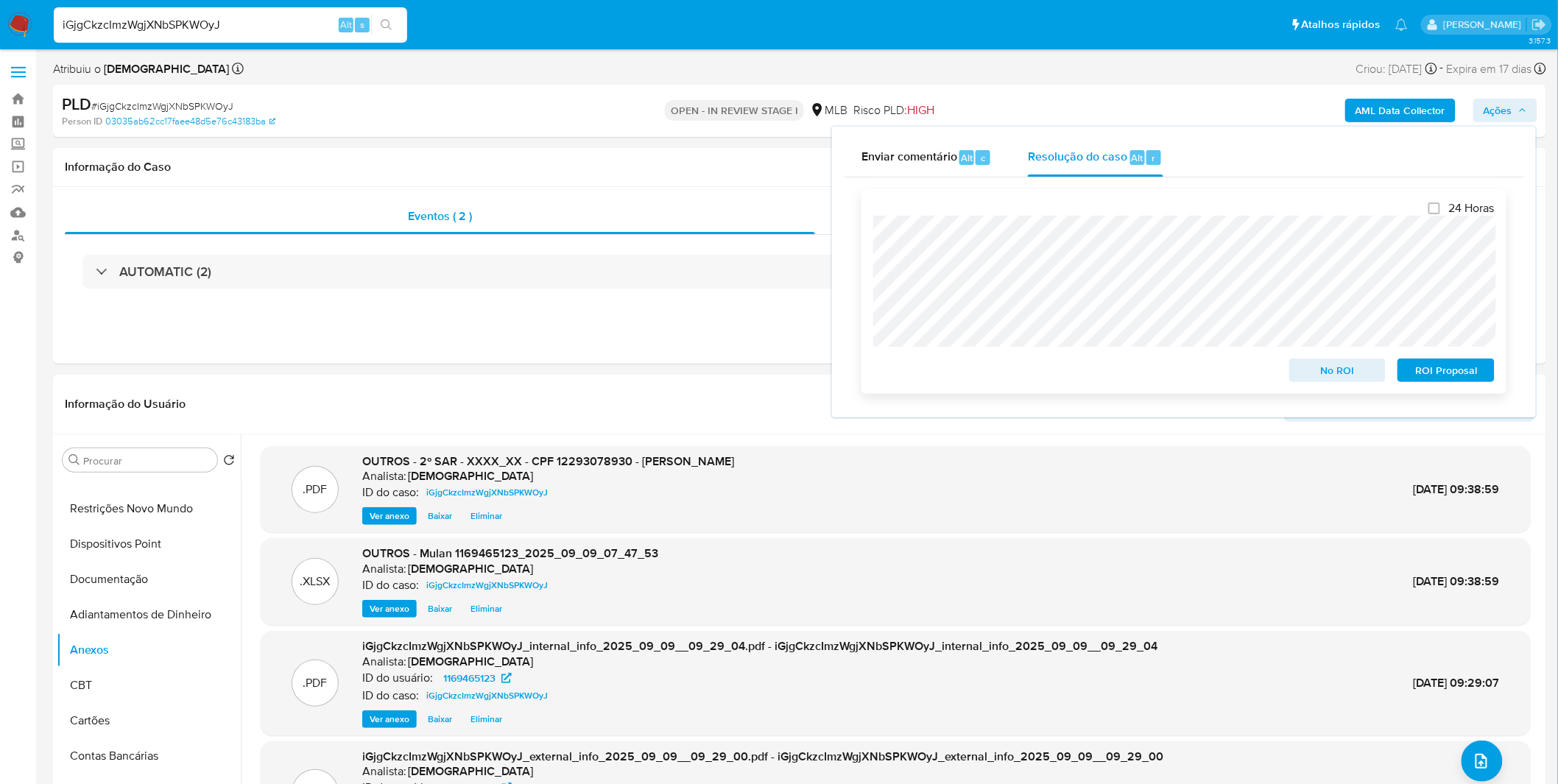
click at [1449, 370] on span "ROI Proposal" at bounding box center [1446, 371] width 76 height 21
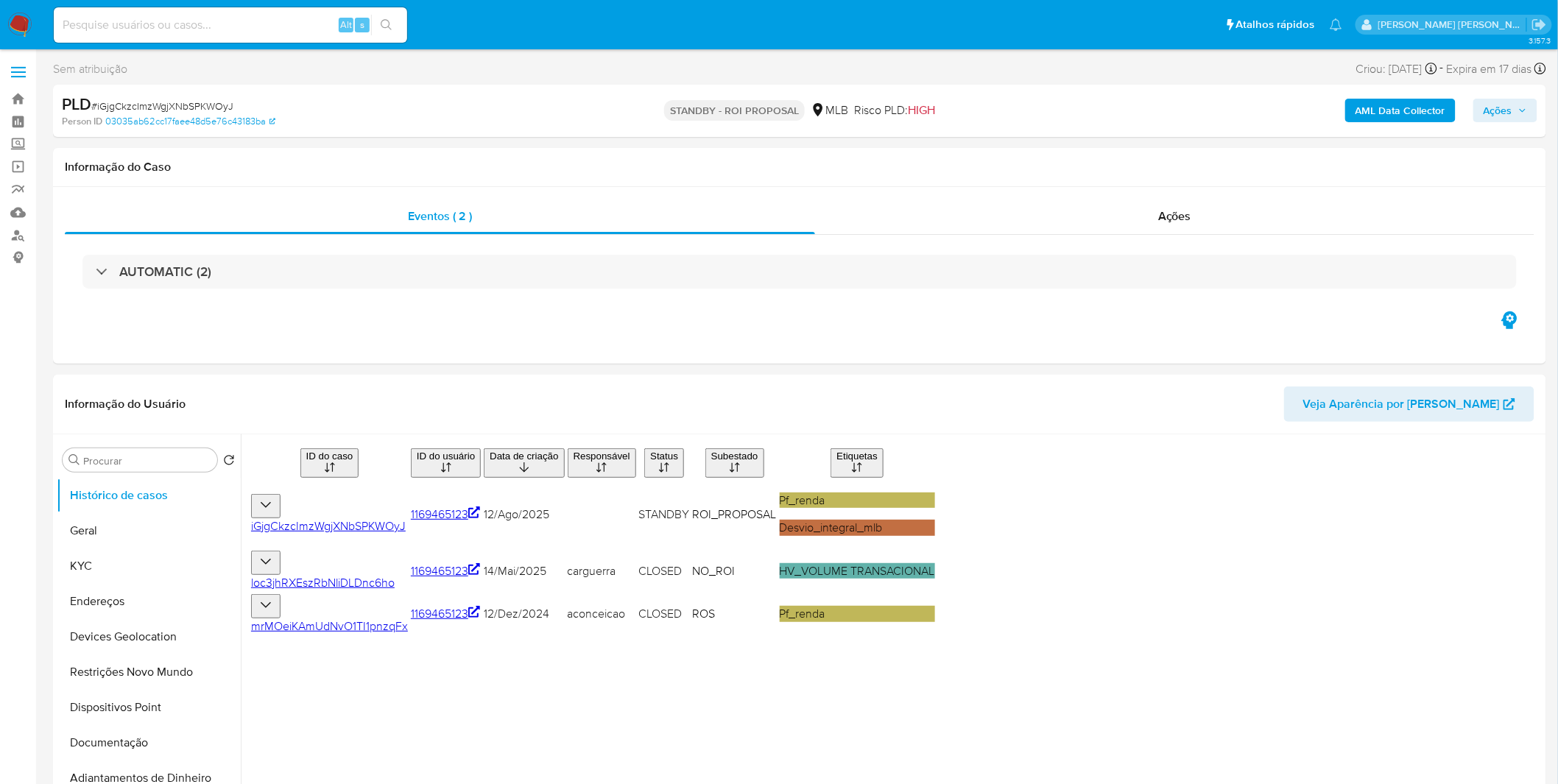
select select "10"
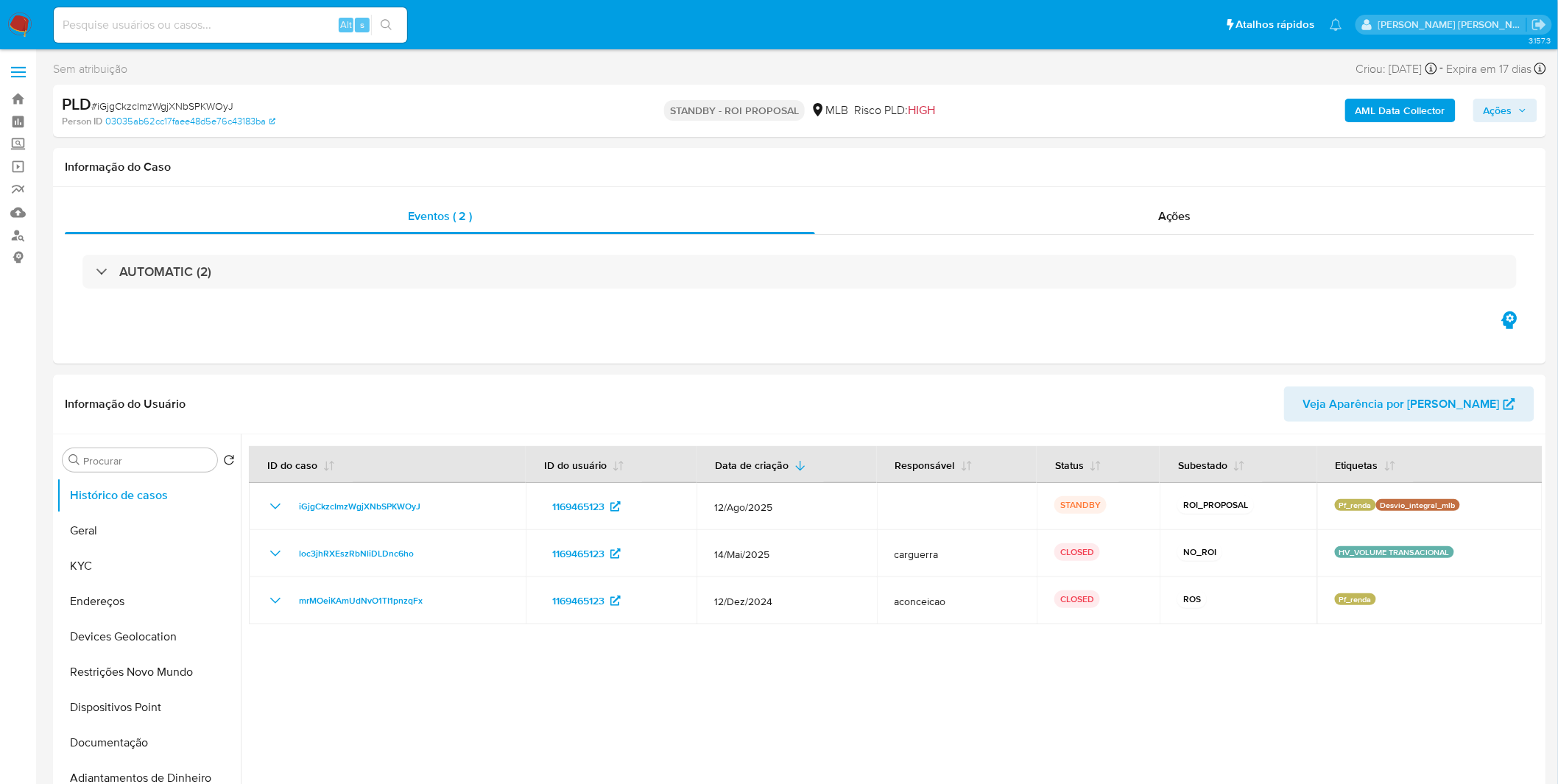
click at [23, 15] on img at bounding box center [19, 25] width 25 height 25
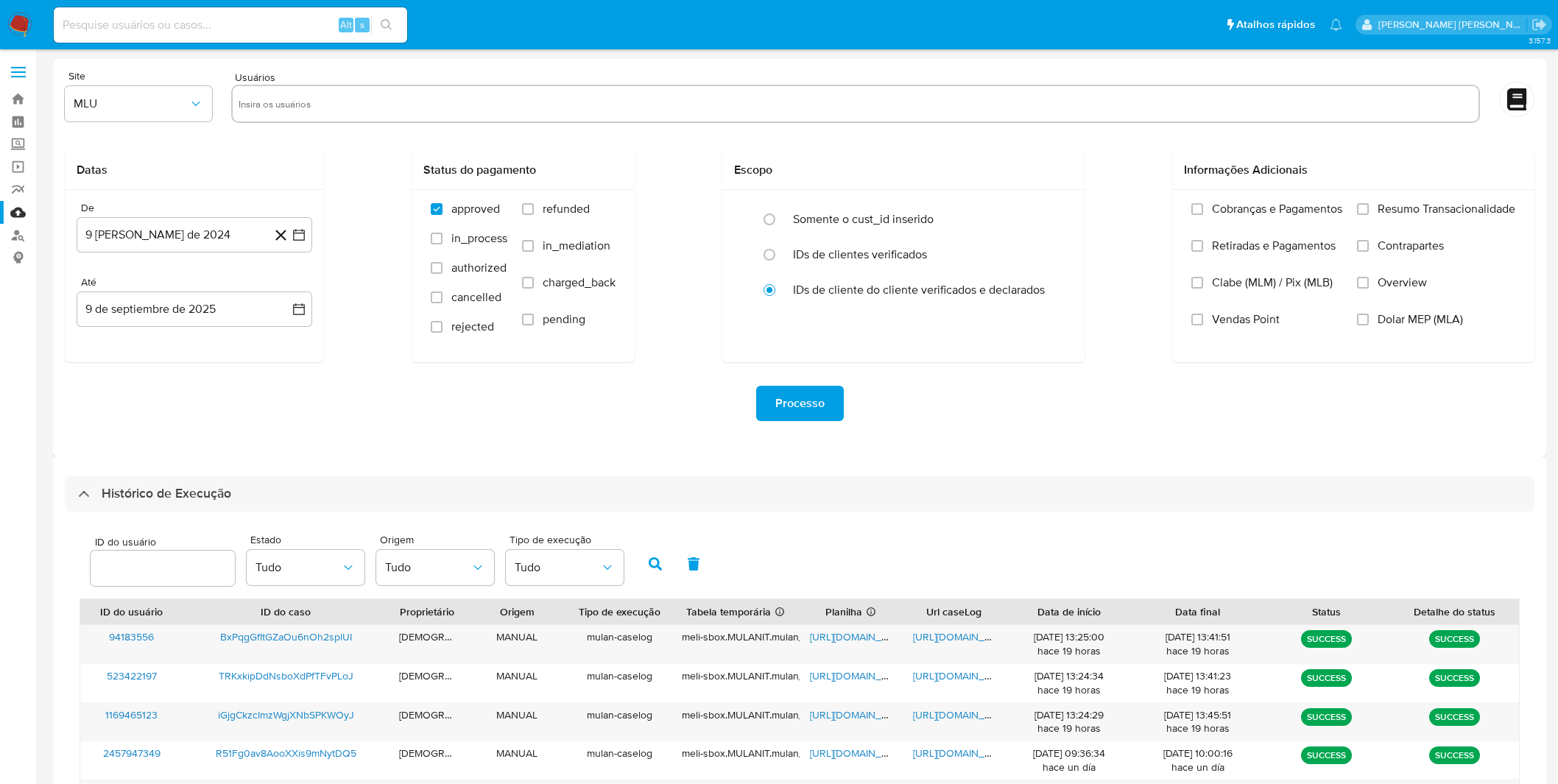
select select "10"
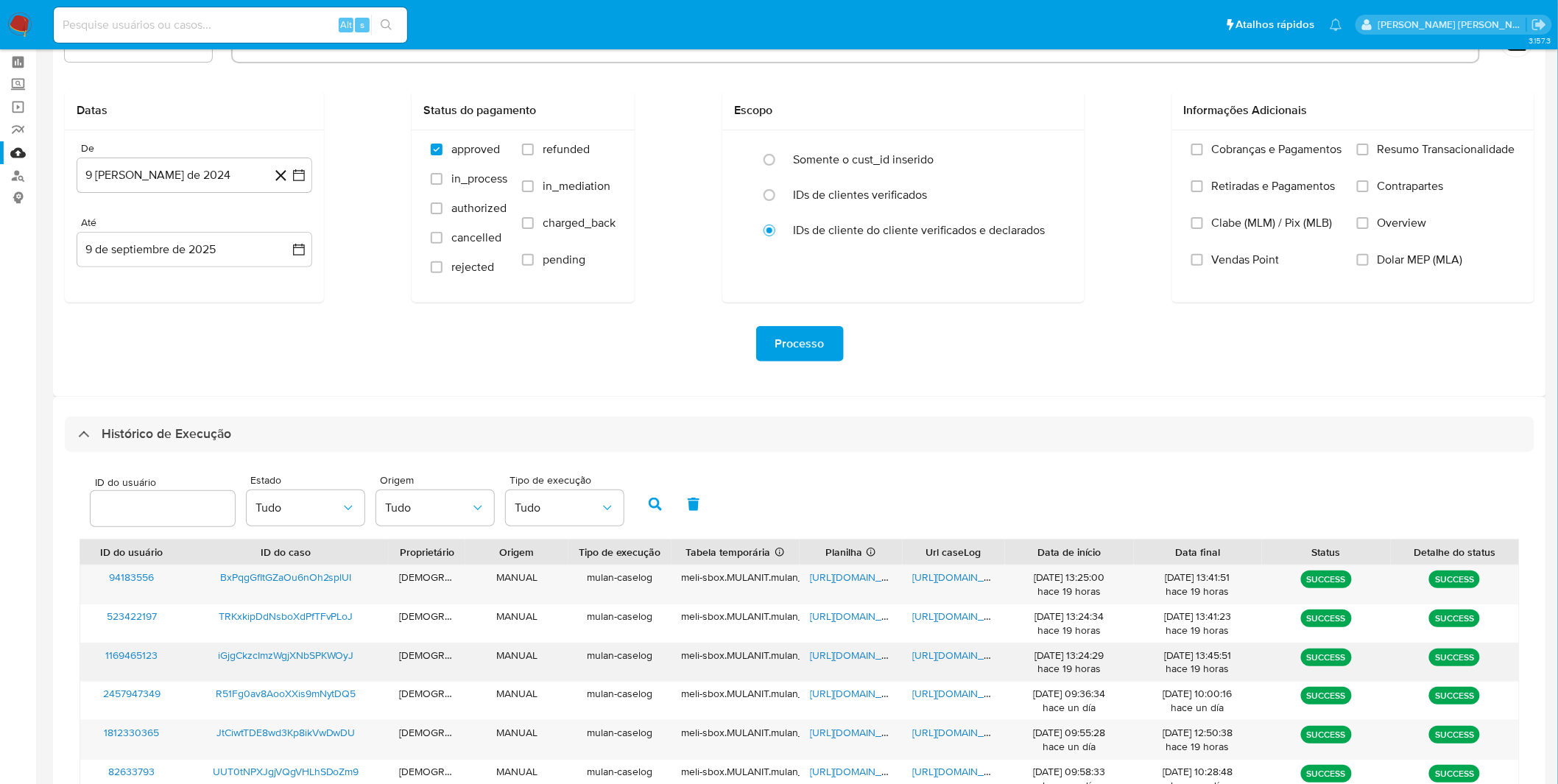
scroll to position [164, 0]
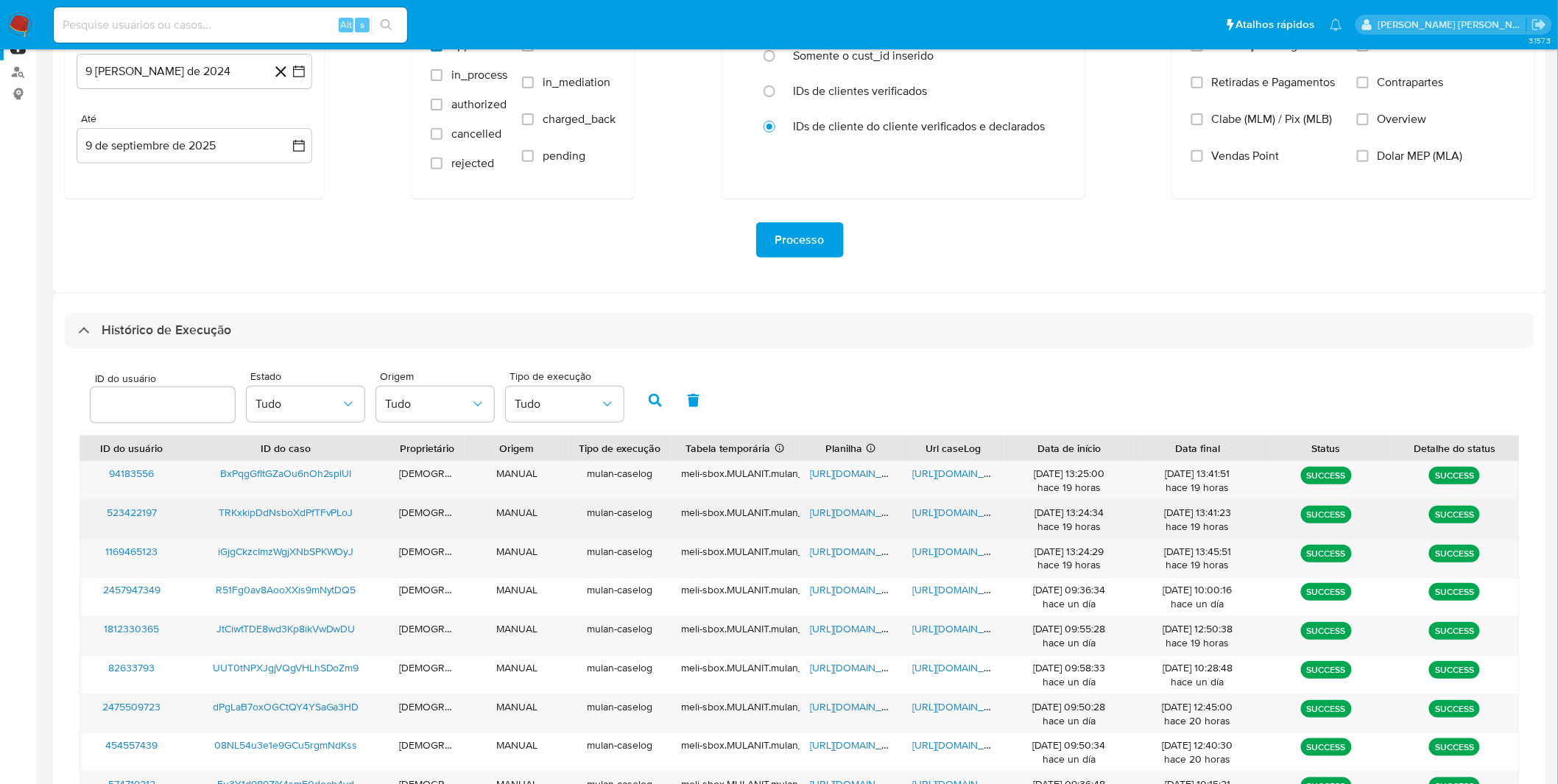
click at [976, 513] on span "https://docs.google.com/document/d/1XYftI4WK20P__ausLEON5Nn9IRqeW3CsVgSjSOPM5nI…" at bounding box center [964, 512] width 102 height 15
click at [861, 519] on span "https://docs.google.com/spreadsheets/d/16zqTUDXv0ga6TEuKucuGvmaCkE0CR1axOAwHWn0…" at bounding box center [861, 512] width 102 height 15
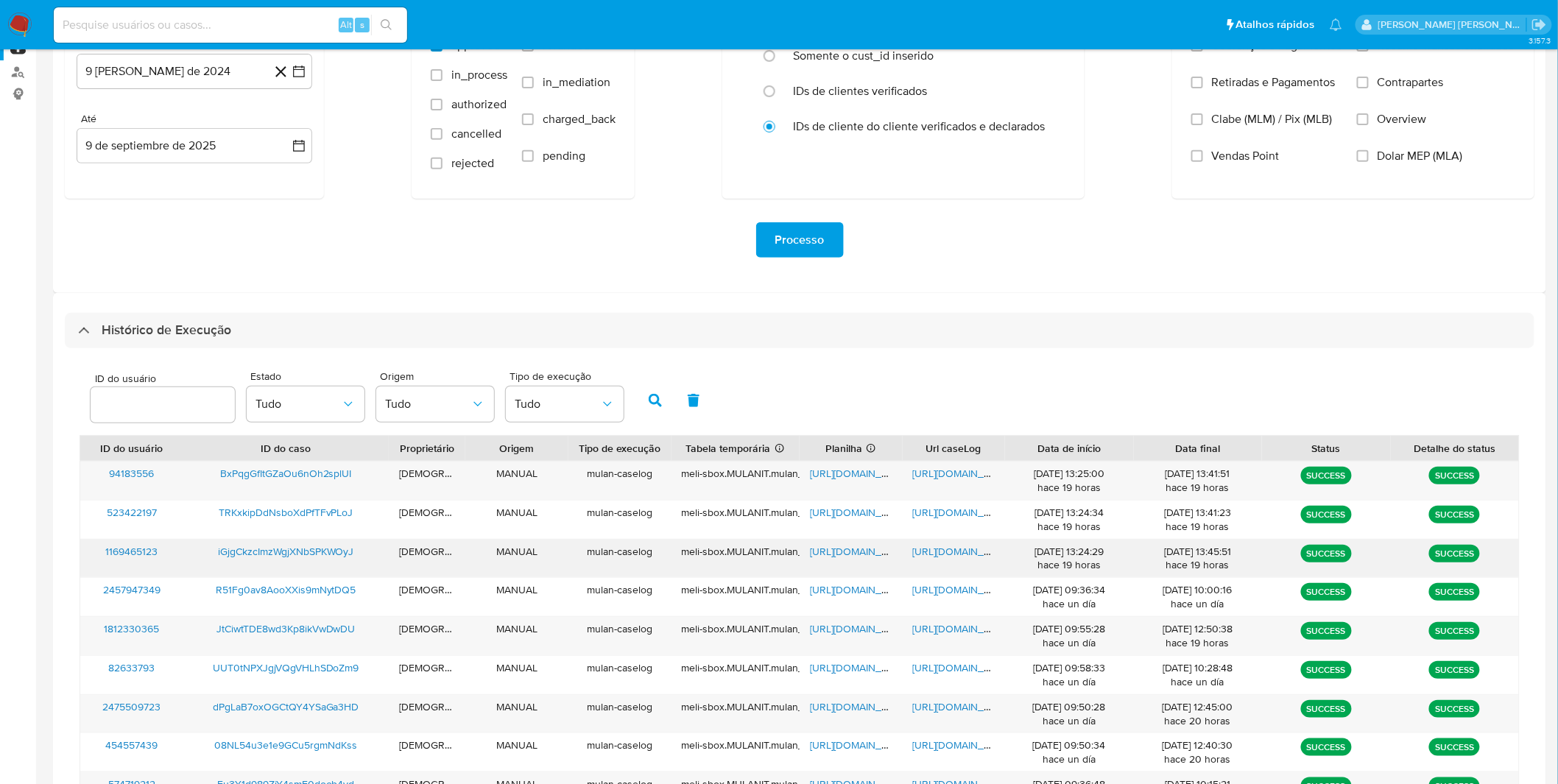
click at [965, 554] on span "https://docs.google.com/document/d/1MSO2VCRgs9rdhWnWPAEo10pokxHA4s9SQ4WyrDlmCrU…" at bounding box center [964, 551] width 102 height 15
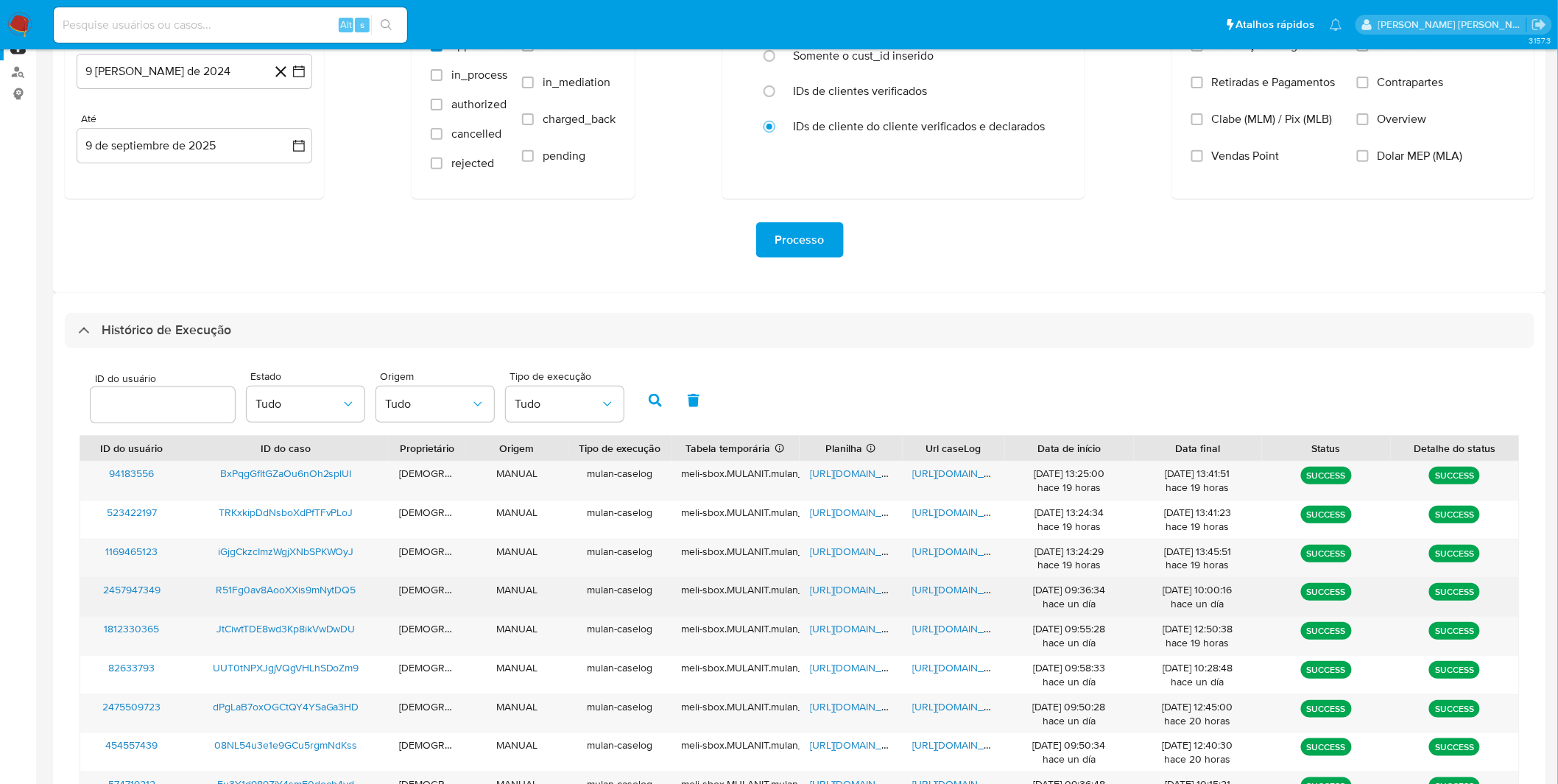
click at [966, 589] on span "https://docs.google.com/document/d/1lbYqcaoPneJCijockmNBWGD15XGxfeIcwsz8aiz5Nxs…" at bounding box center [964, 589] width 102 height 15
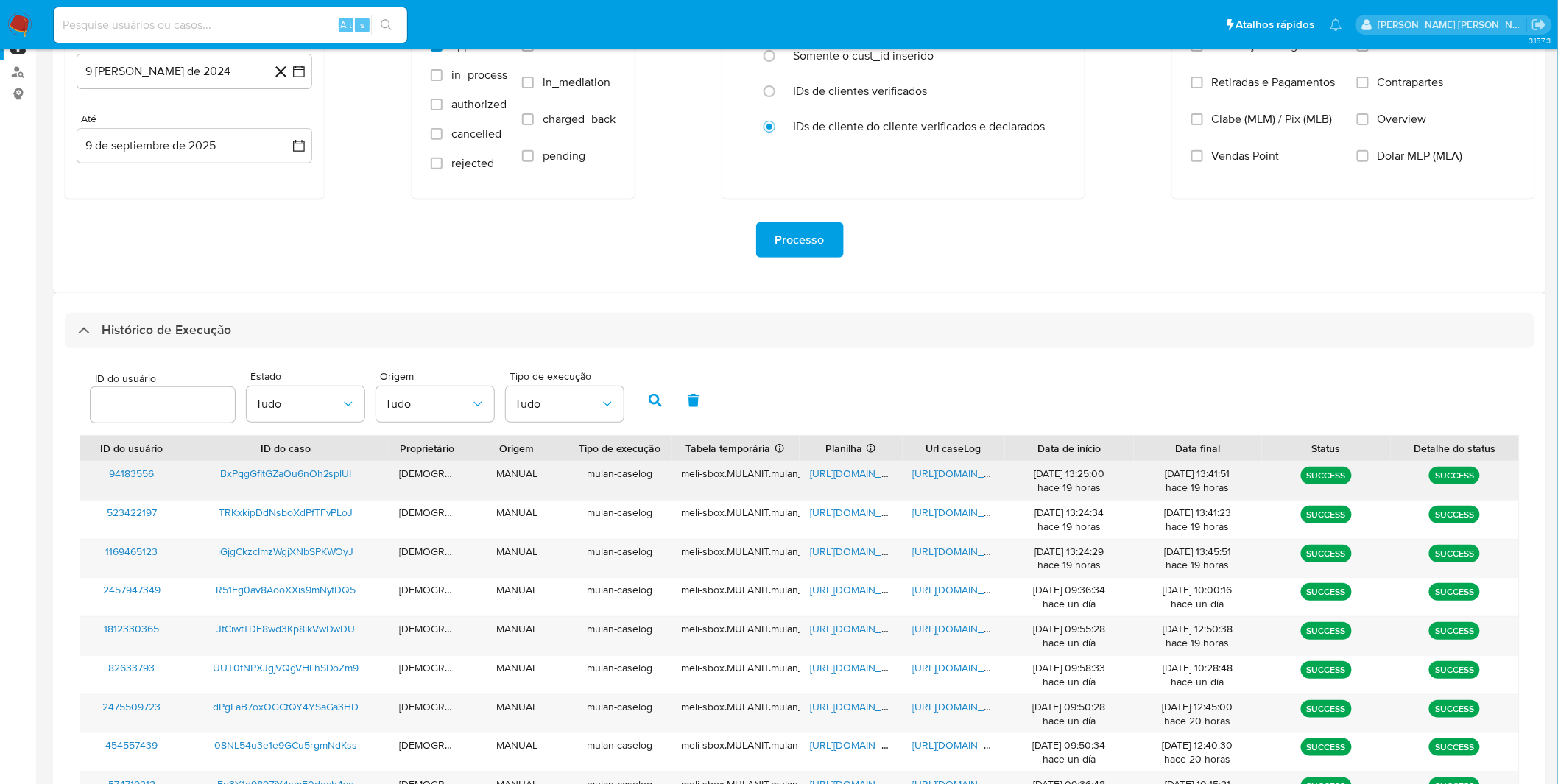
click at [956, 475] on span "https://docs.google.com/document/d/1YjjPzNiEwXcTsPMY1e1mliQ6Ql14JiQCwUfh32AbCfA…" at bounding box center [964, 473] width 102 height 15
click at [849, 480] on span "https://docs.google.com/spreadsheets/d/1TlERvxNZ4HBfcEF6e9r_BawJ9Gt50HT8mxJKa_N…" at bounding box center [861, 473] width 102 height 15
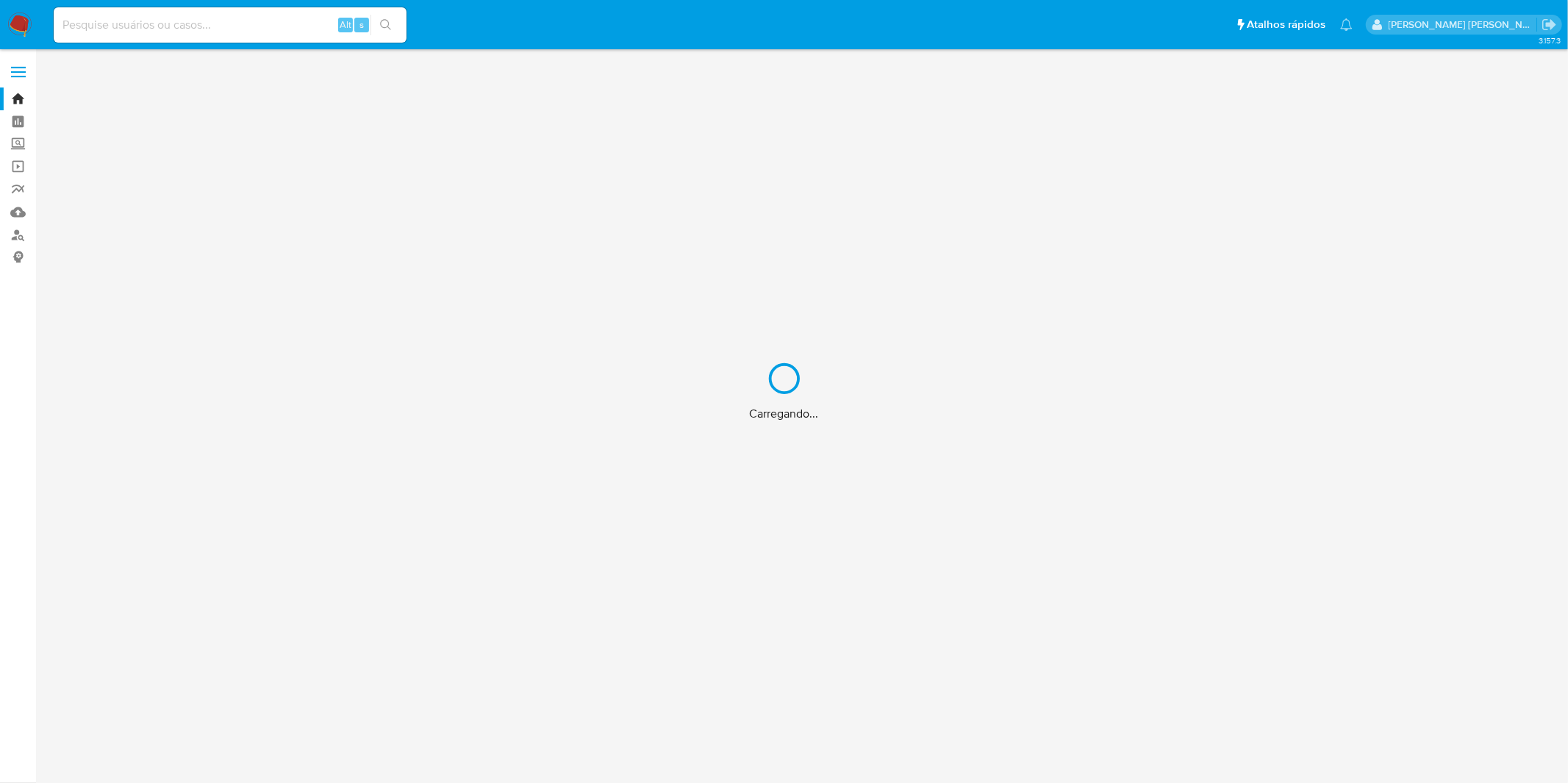
click at [171, 25] on div "Carregando..." at bounding box center [784, 392] width 1568 height 783
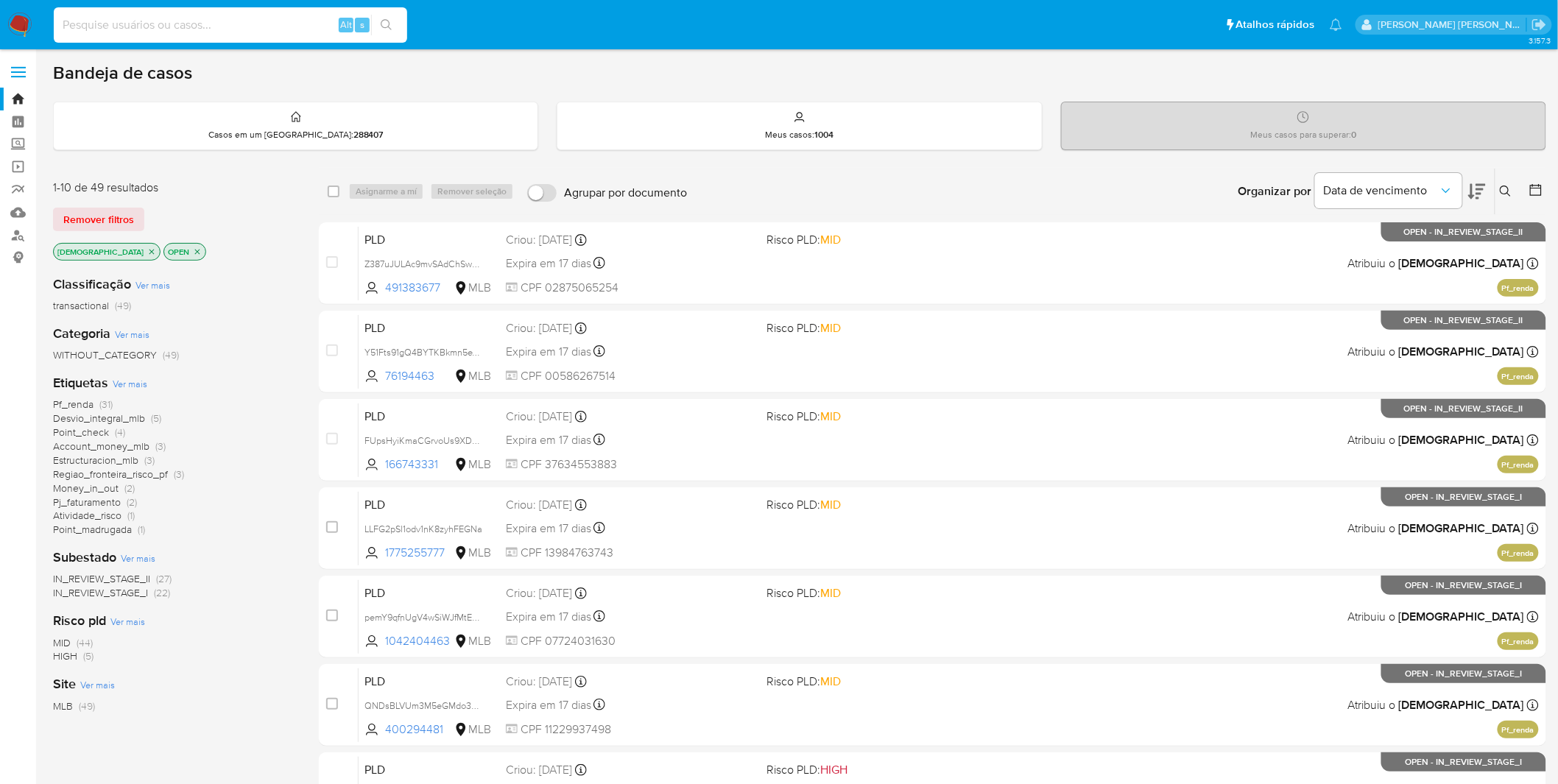
click at [173, 25] on input at bounding box center [231, 25] width 353 height 19
paste input "BxPqgGfItGZaOu6nOh2splUI"
type input "BxPqgGfItGZaOu6nOh2splUI"
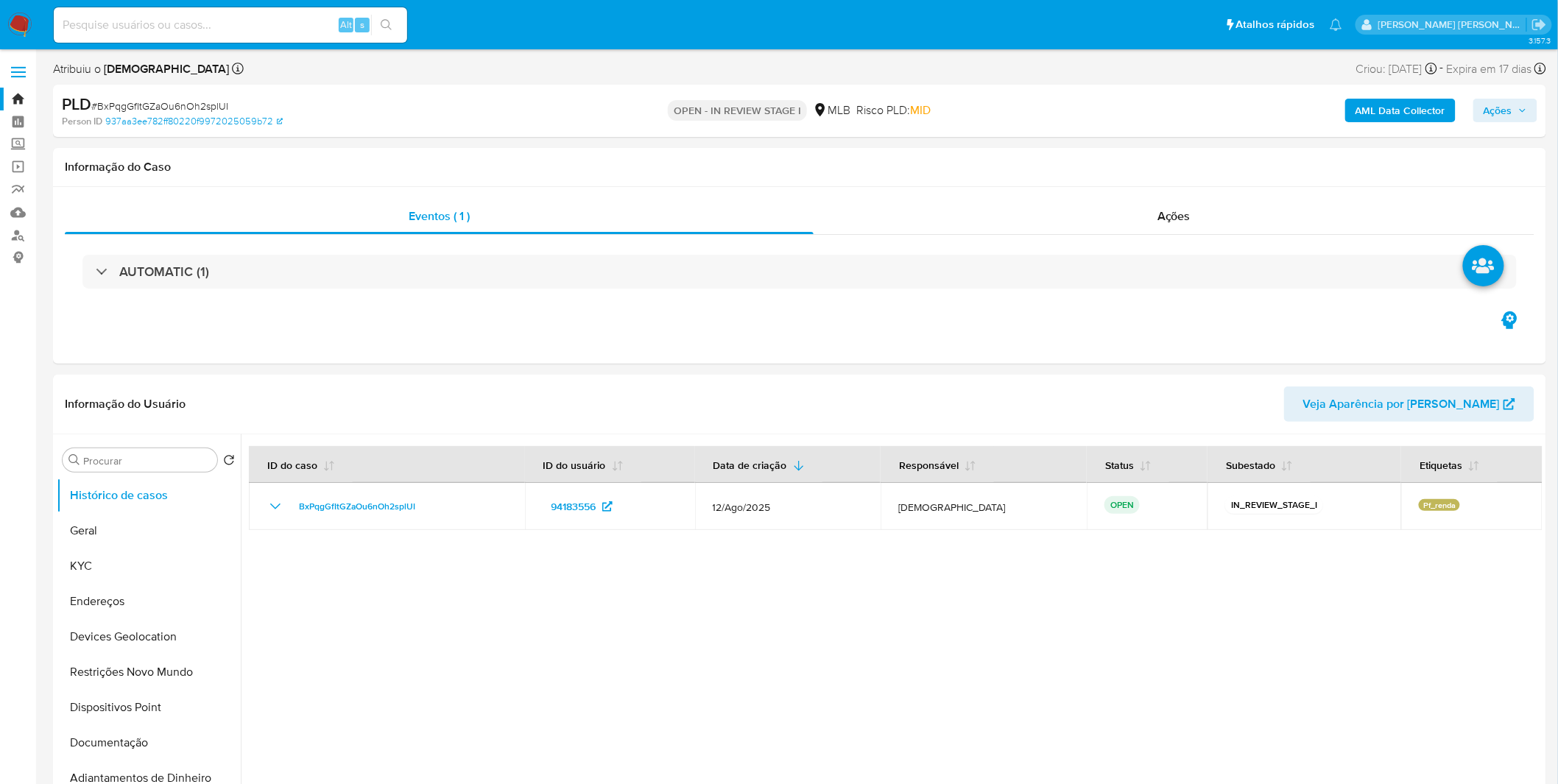
select select "10"
drag, startPoint x: 174, startPoint y: 556, endPoint x: 194, endPoint y: 547, distance: 21.9
click at [174, 556] on button "KYC" at bounding box center [148, 566] width 184 height 35
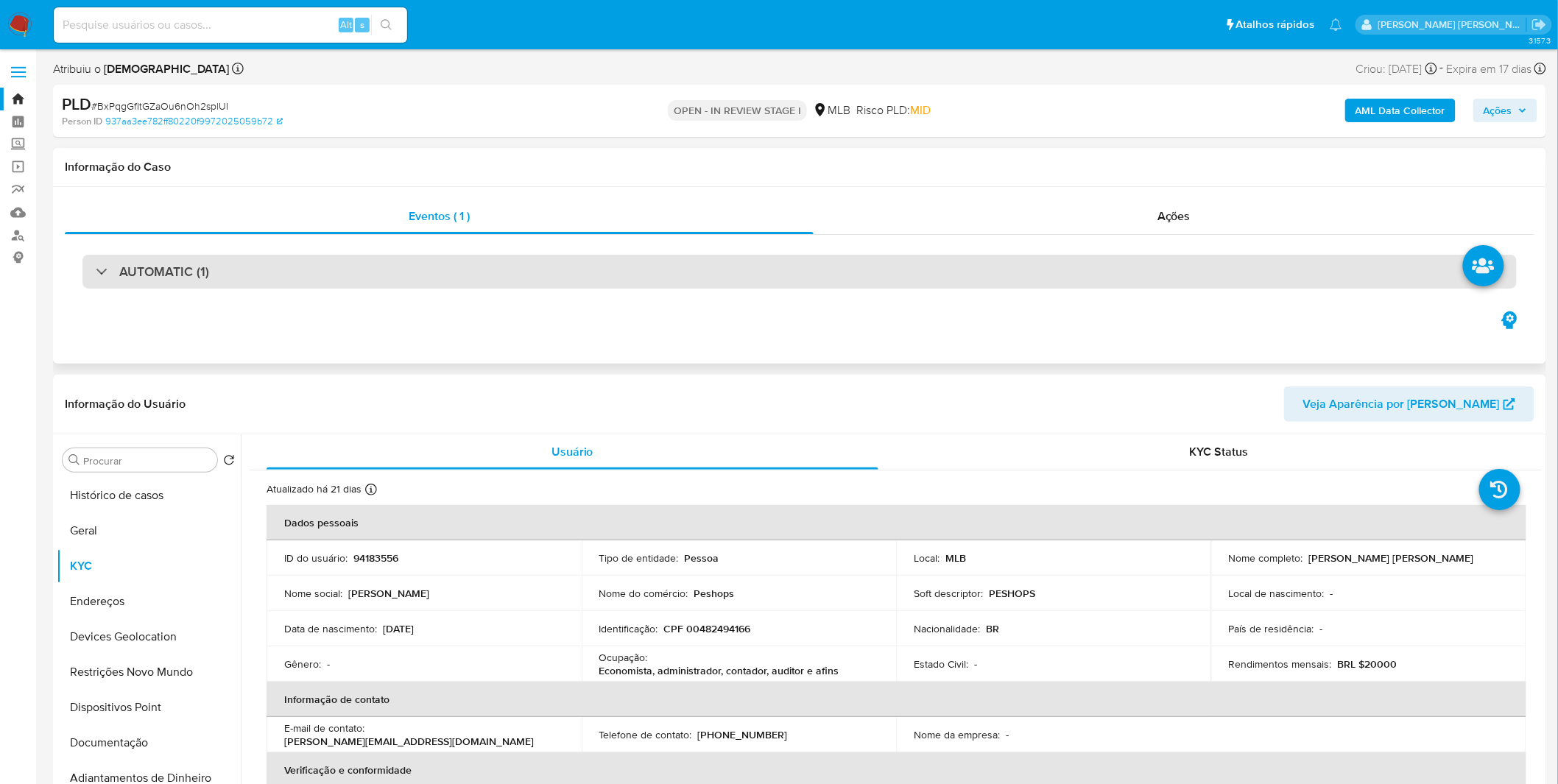
click at [91, 266] on div "AUTOMATIC (1)" at bounding box center [799, 271] width 1434 height 34
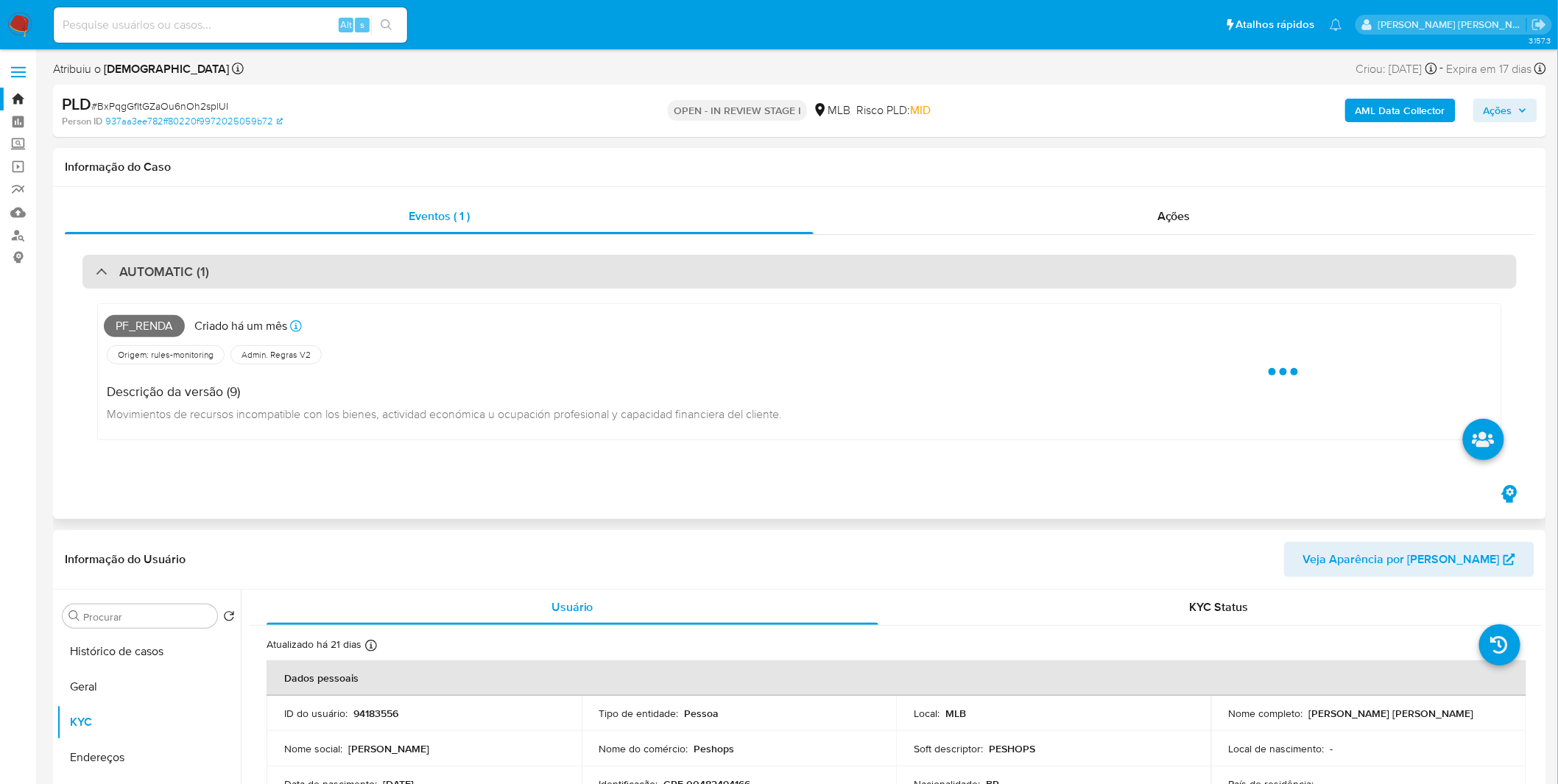
click at [92, 266] on div "AUTOMATIC (1)" at bounding box center [799, 271] width 1434 height 34
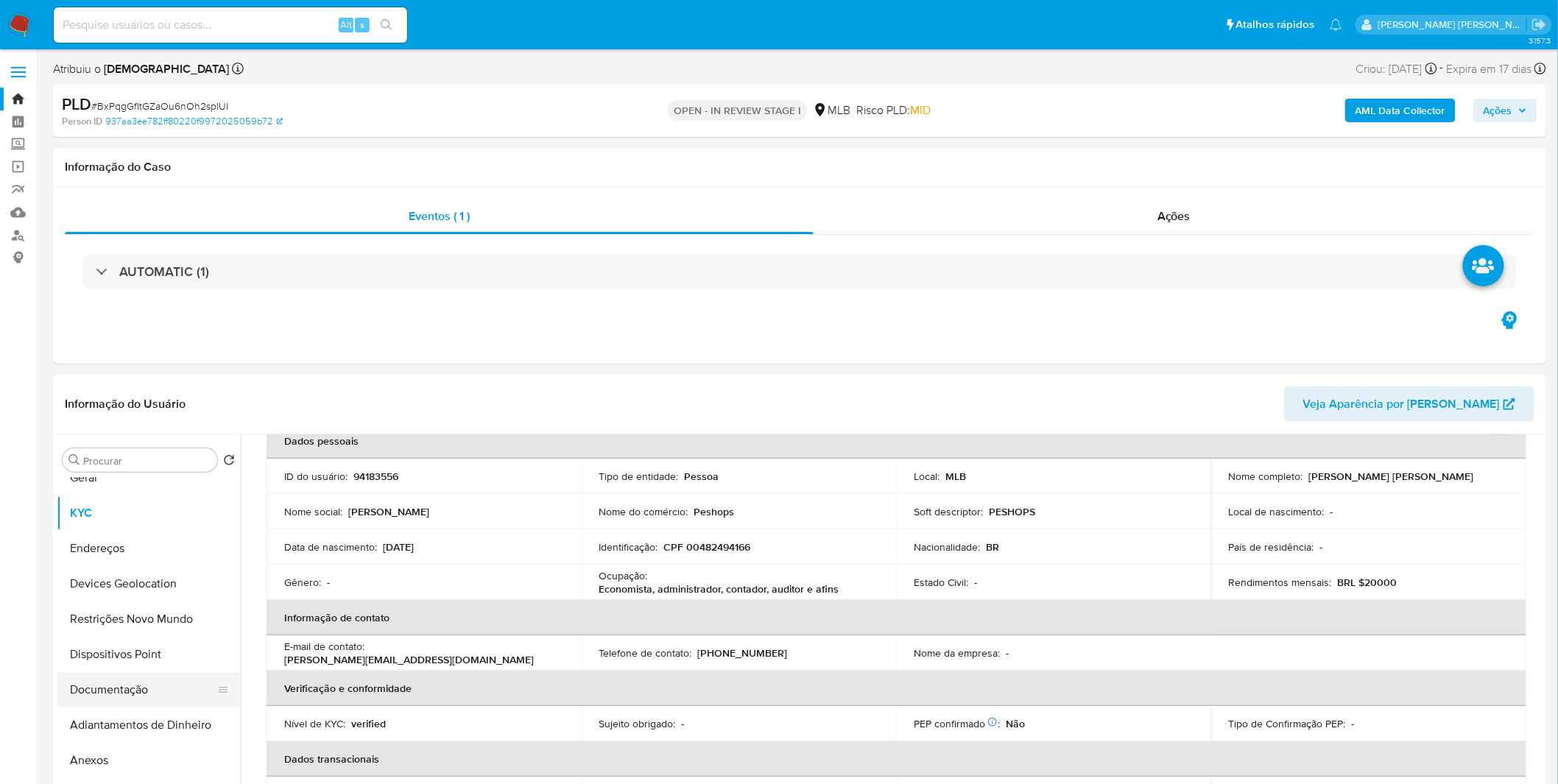
scroll to position [82, 0]
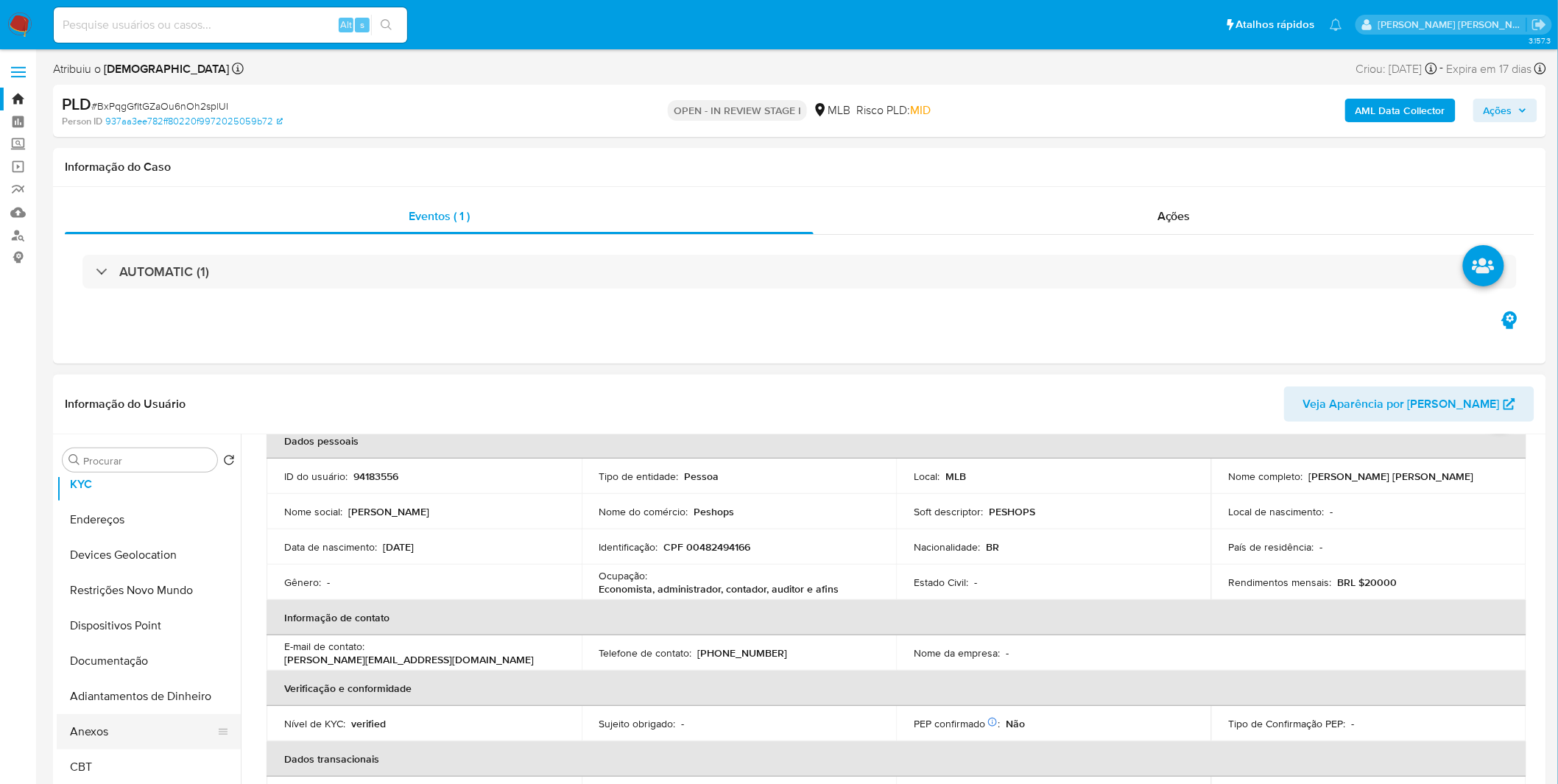
click at [138, 723] on button "Anexos" at bounding box center [142, 732] width 173 height 35
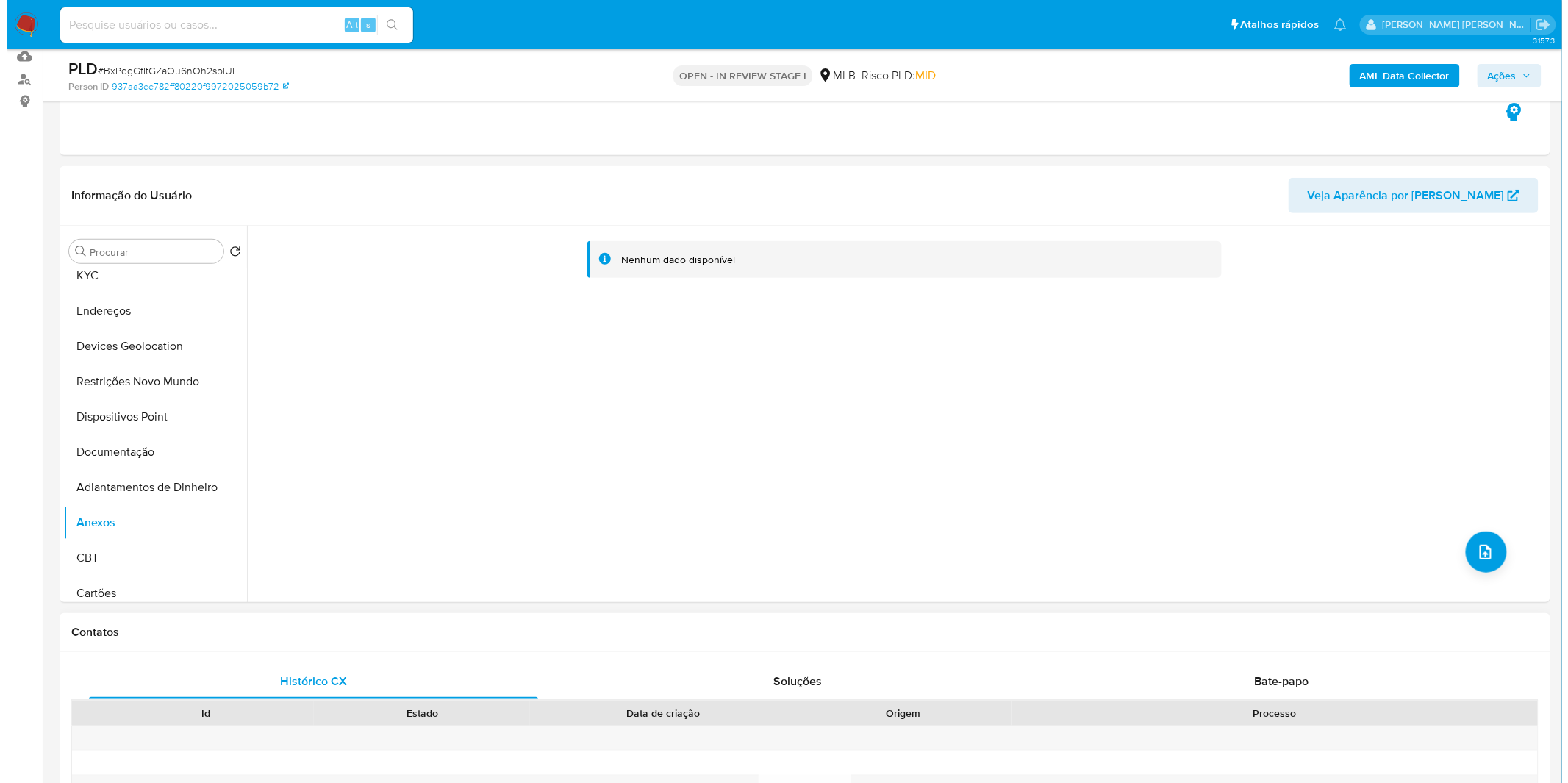
scroll to position [164, 0]
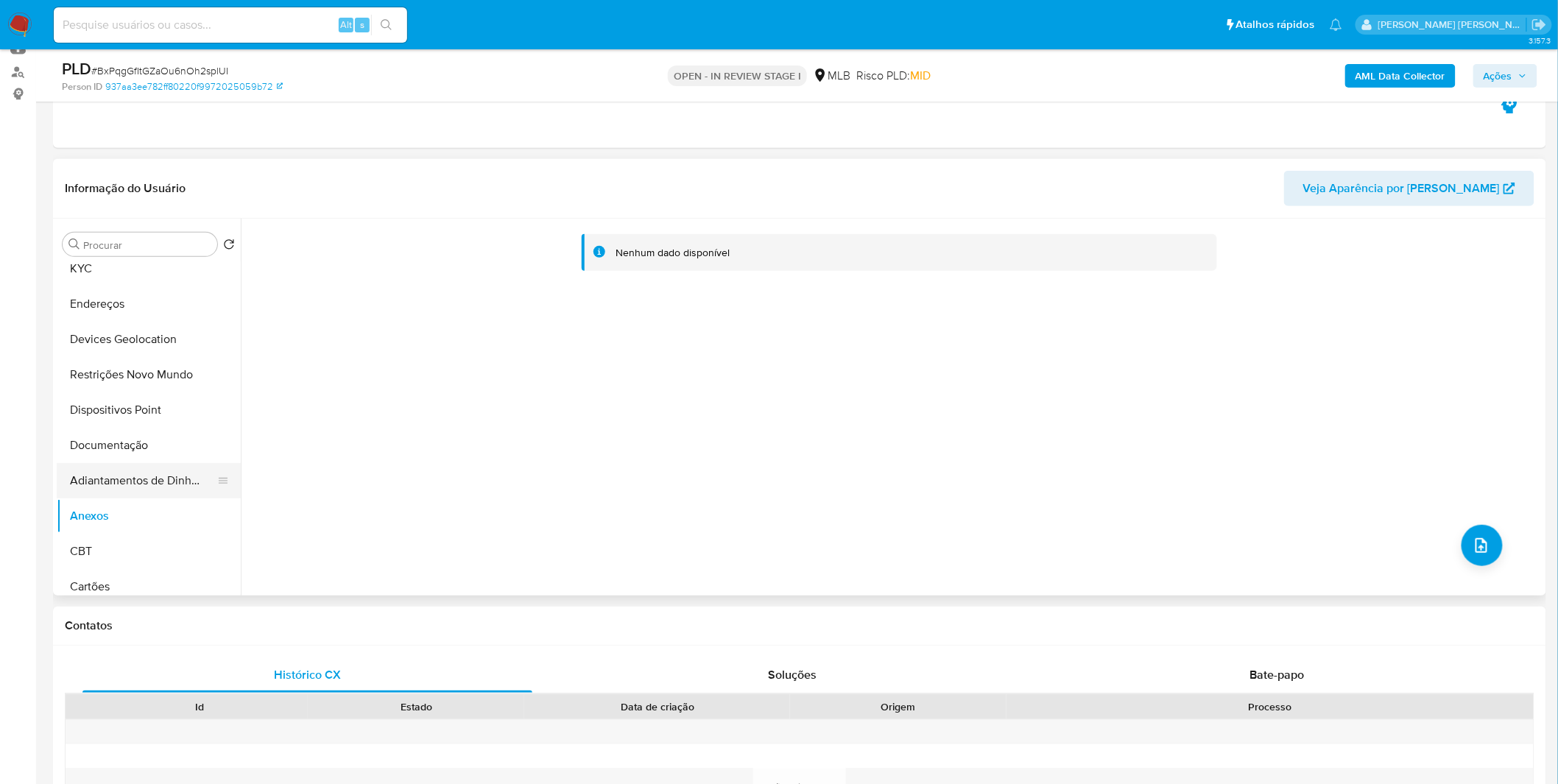
click at [128, 491] on button "Adiantamentos de Dinheiro" at bounding box center [142, 480] width 173 height 35
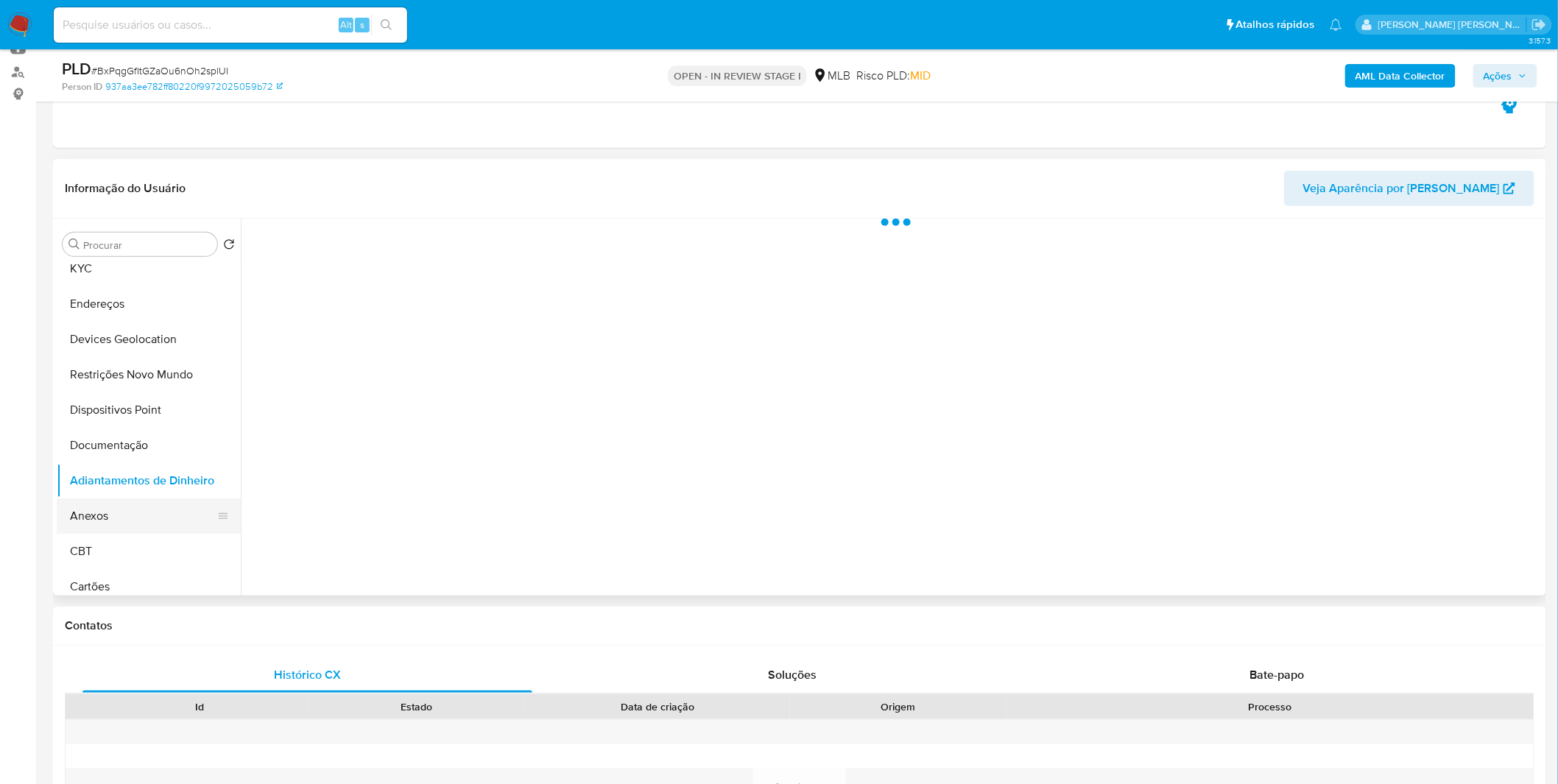
click at [120, 521] on button "Anexos" at bounding box center [142, 516] width 173 height 35
click at [1370, 78] on b "AML Data Collector" at bounding box center [1400, 76] width 90 height 24
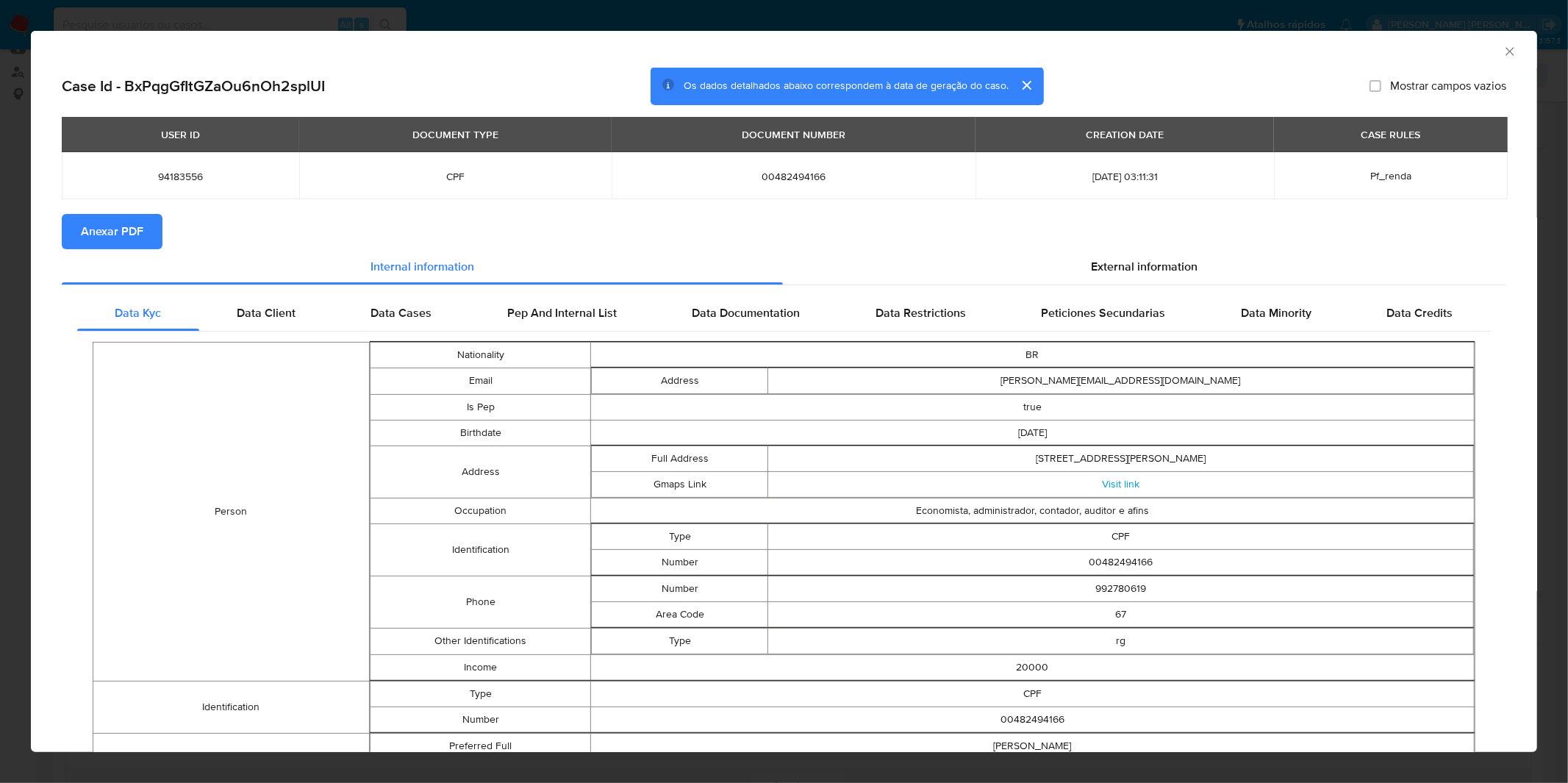
click at [85, 230] on span "Anexar PDF" at bounding box center [112, 231] width 63 height 33
click at [1023, 2] on div "AML Data Collector Case Id - BxPqgGfItGZaOu6nOh2splUI Os dados detalhados abaix…" at bounding box center [784, 392] width 1568 height 783
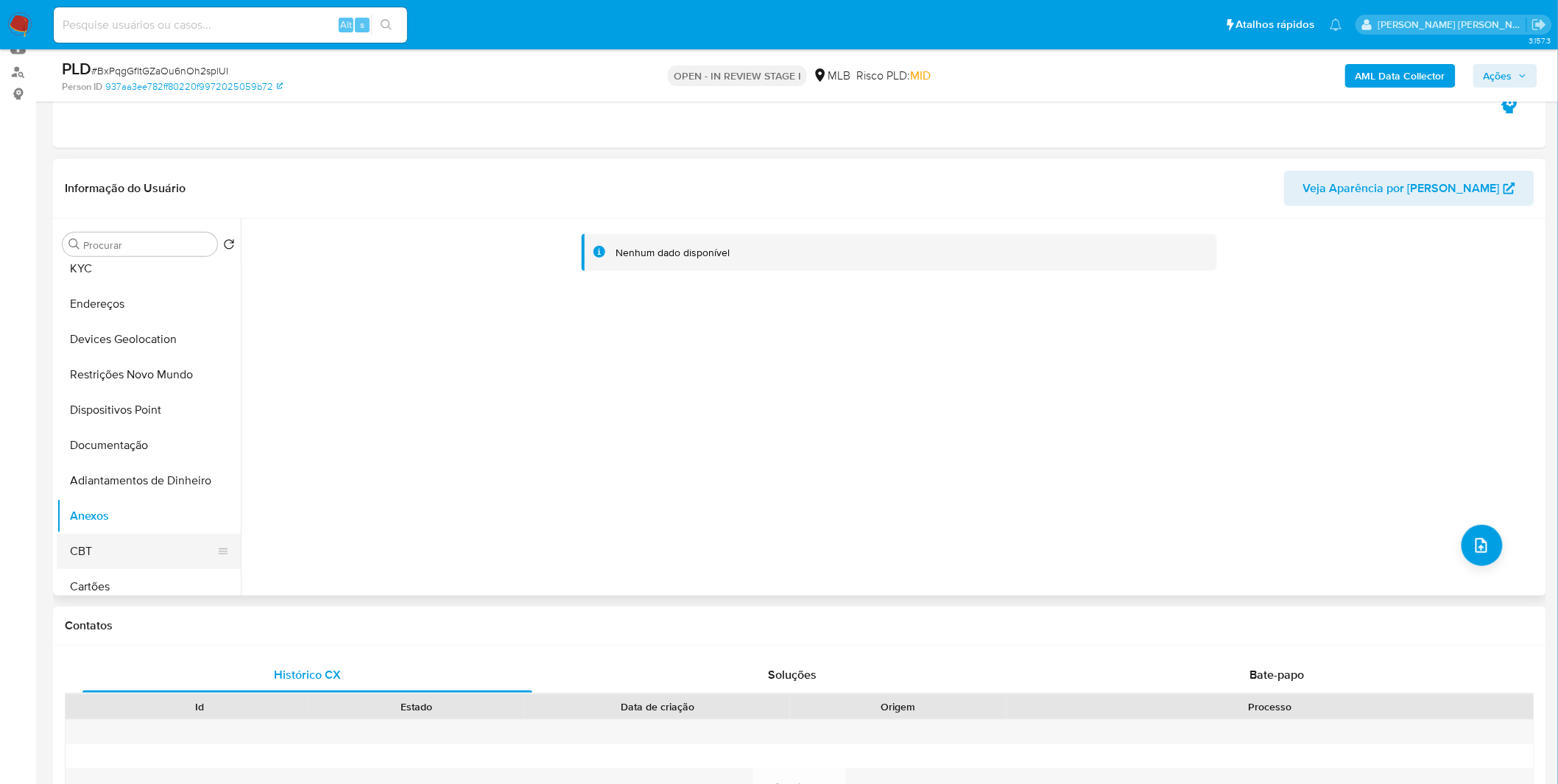
click at [114, 542] on button "CBT" at bounding box center [142, 551] width 173 height 35
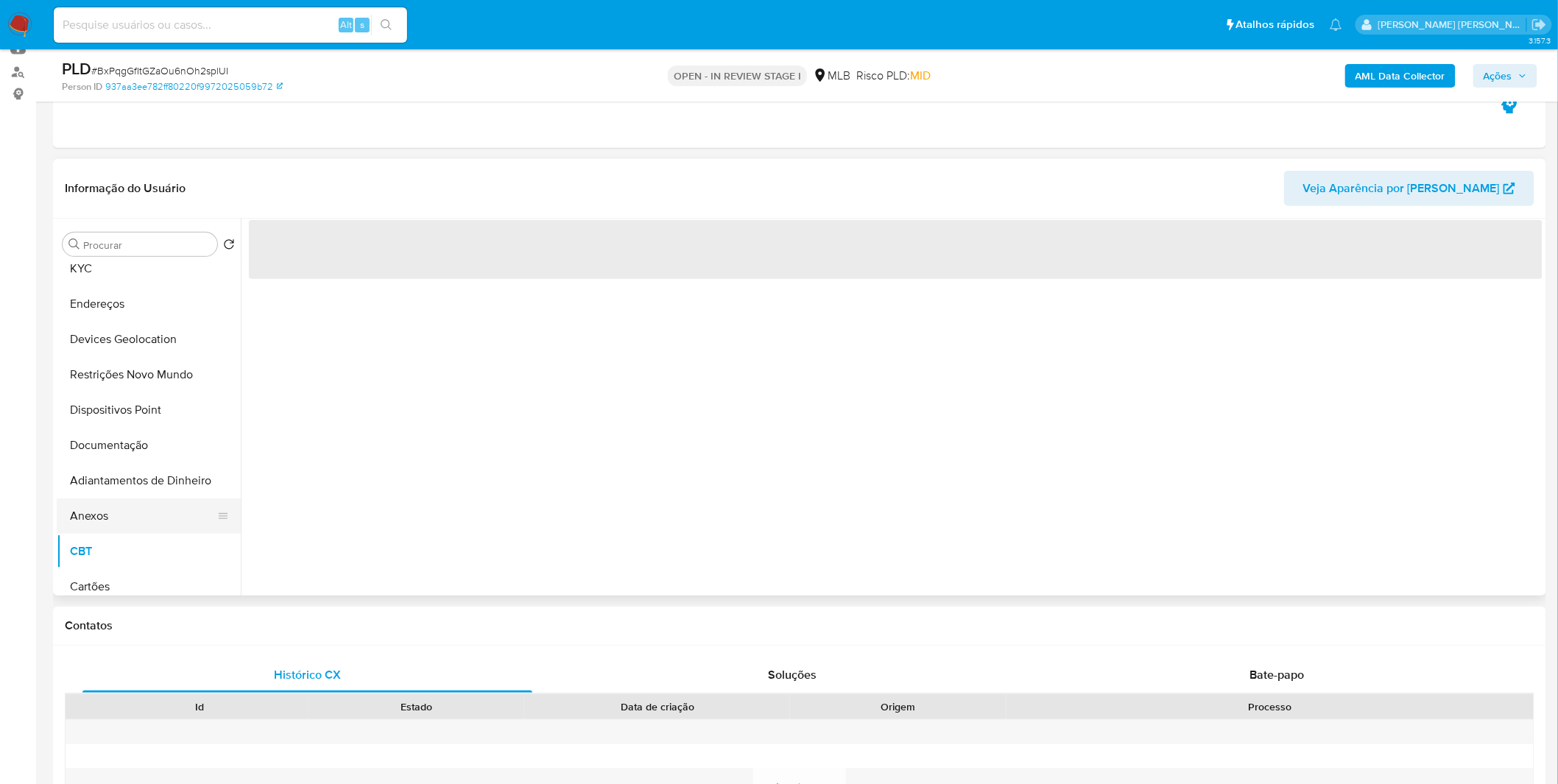
click at [118, 516] on button "Anexos" at bounding box center [142, 516] width 173 height 35
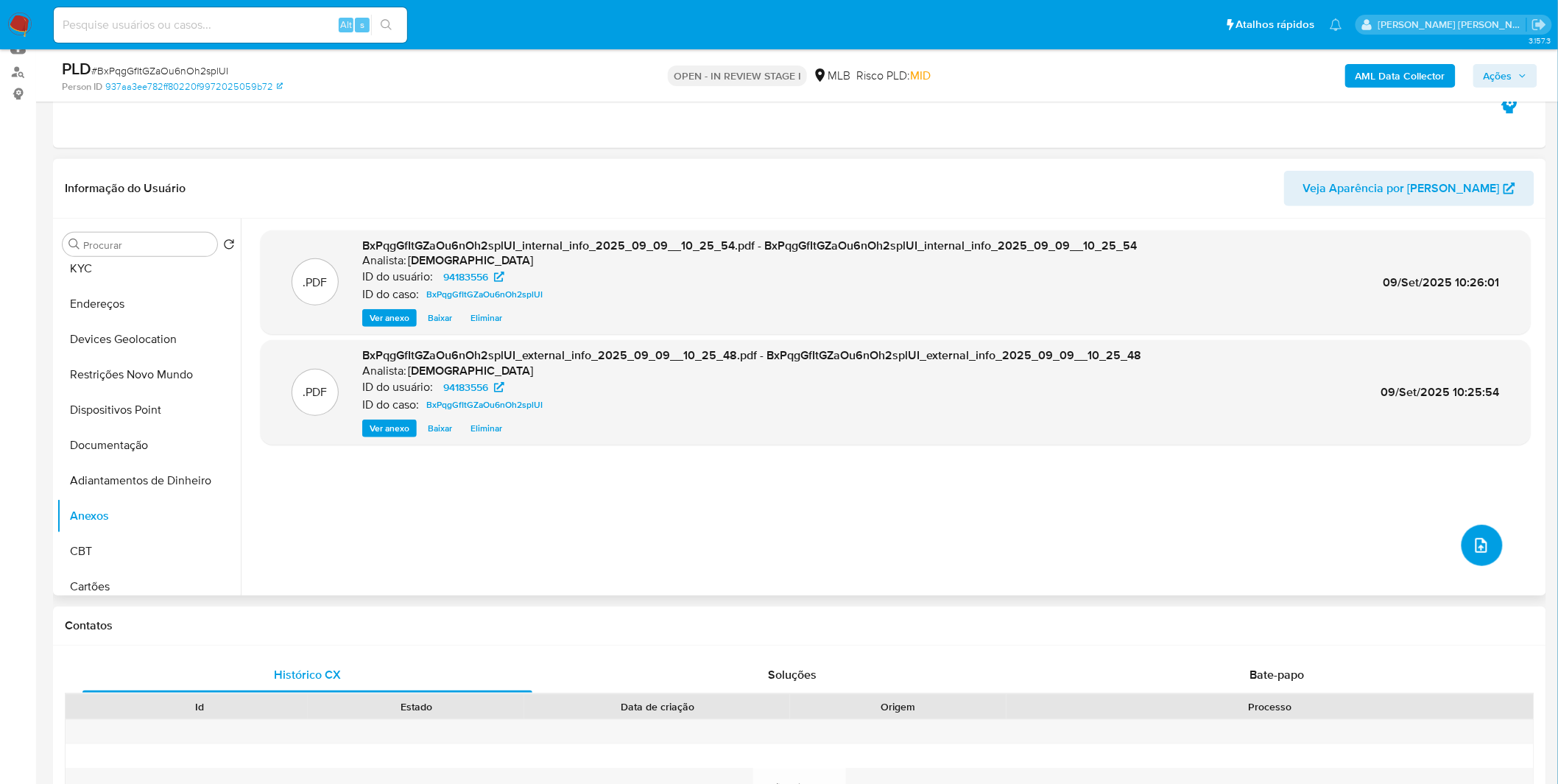
click at [1490, 541] on button "upload-file" at bounding box center [1482, 545] width 41 height 41
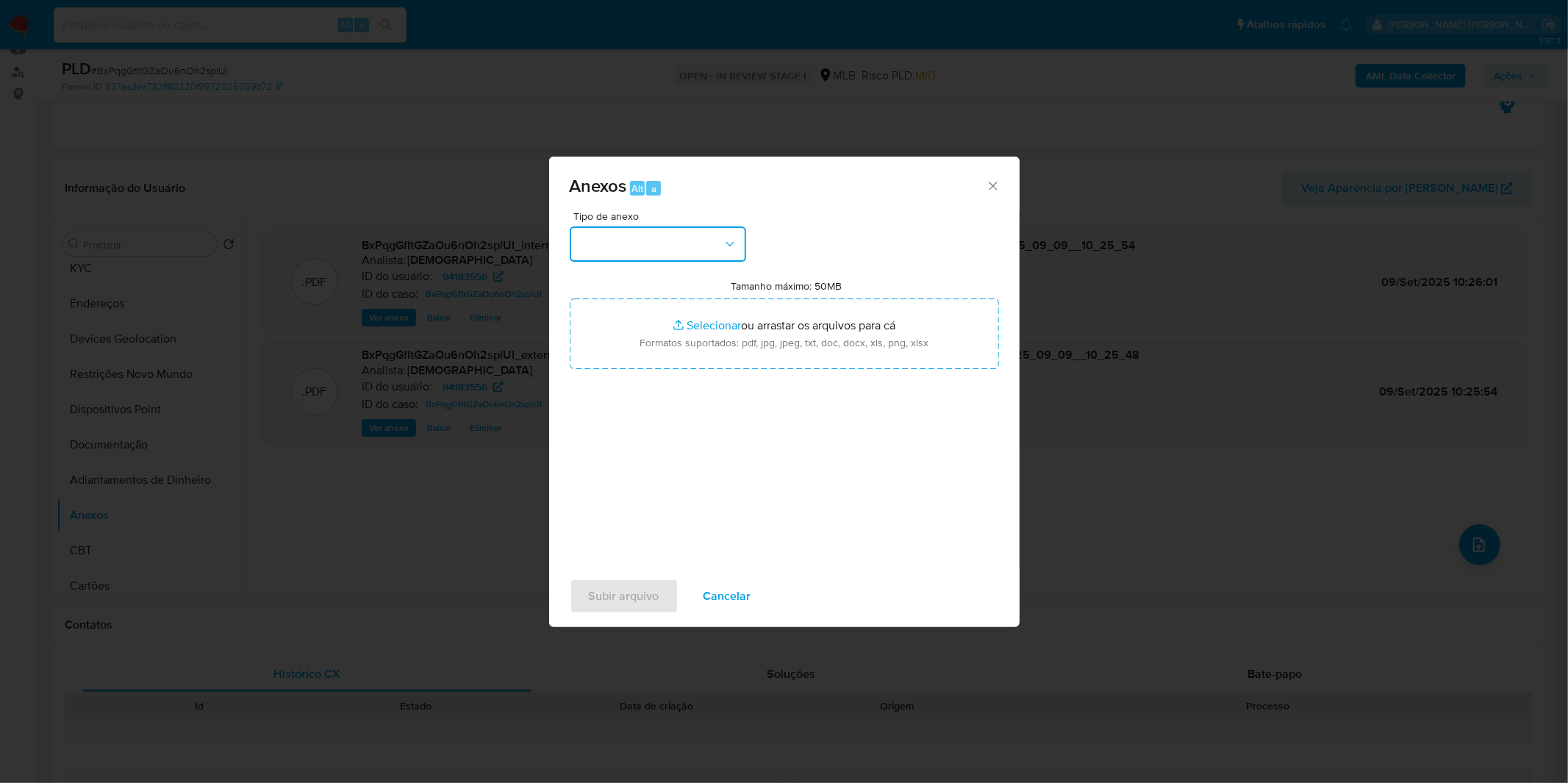
click at [655, 237] on button "button" at bounding box center [657, 244] width 176 height 35
click at [648, 380] on div "OUTROS" at bounding box center [653, 368] width 150 height 35
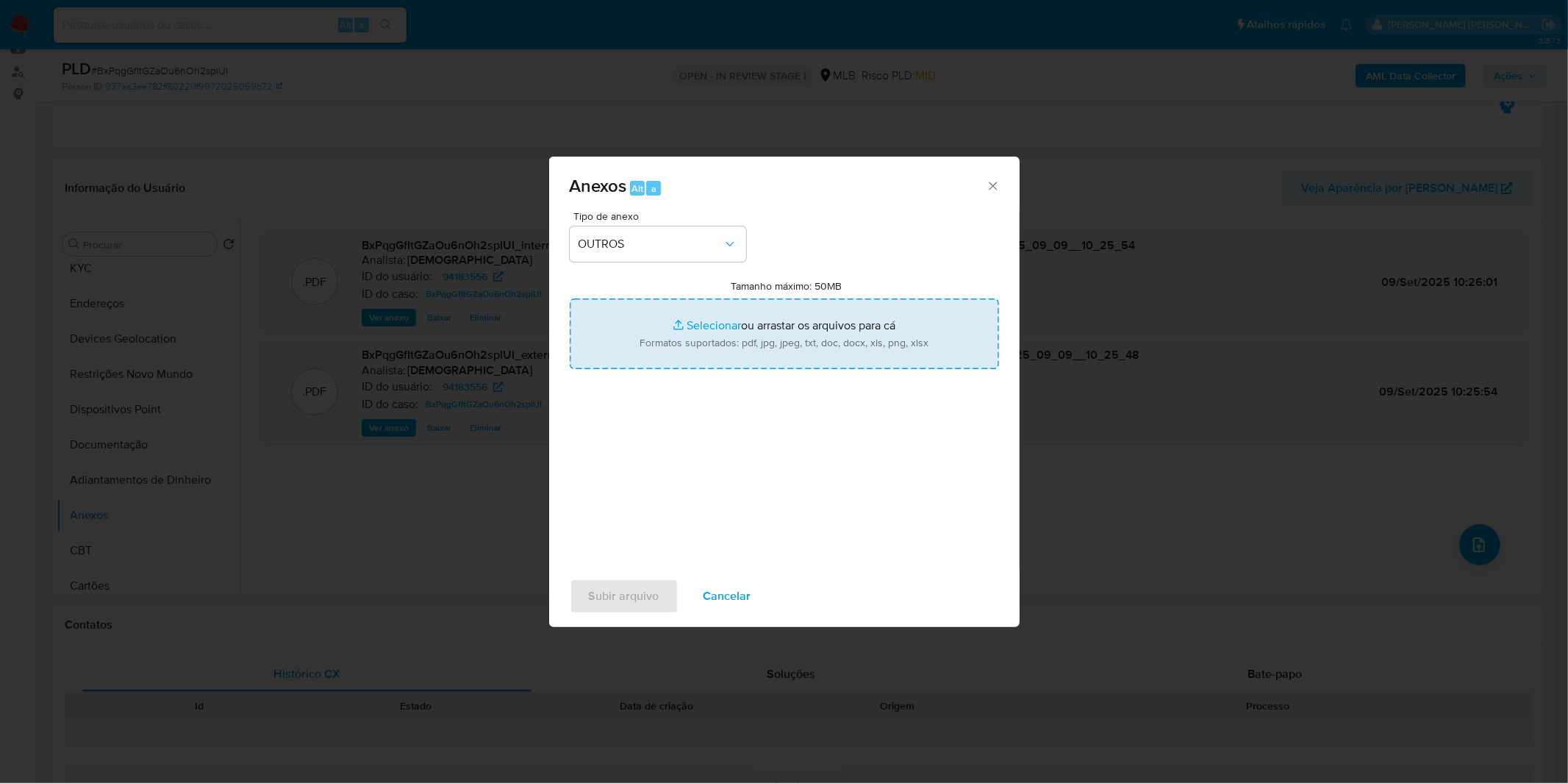
click at [658, 334] on input "Tamanho máximo: 50MB Selecionar arquivos" at bounding box center [784, 334] width 430 height 71
type input "C:\fakepath\Mulan 94183556_2025_09_08_12_38_17.xlsx"
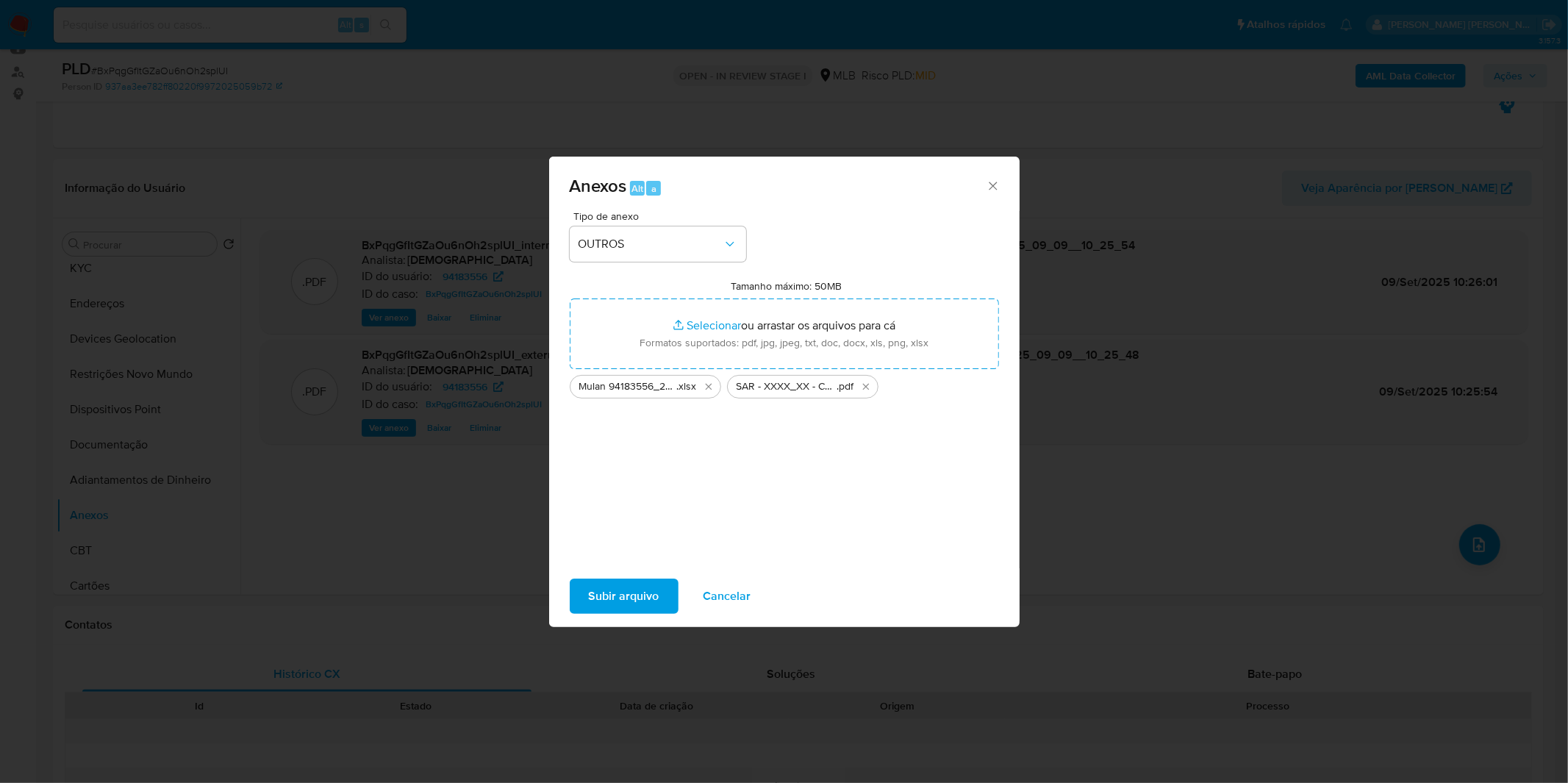
click at [633, 611] on span "Subir arquivo" at bounding box center [623, 596] width 71 height 33
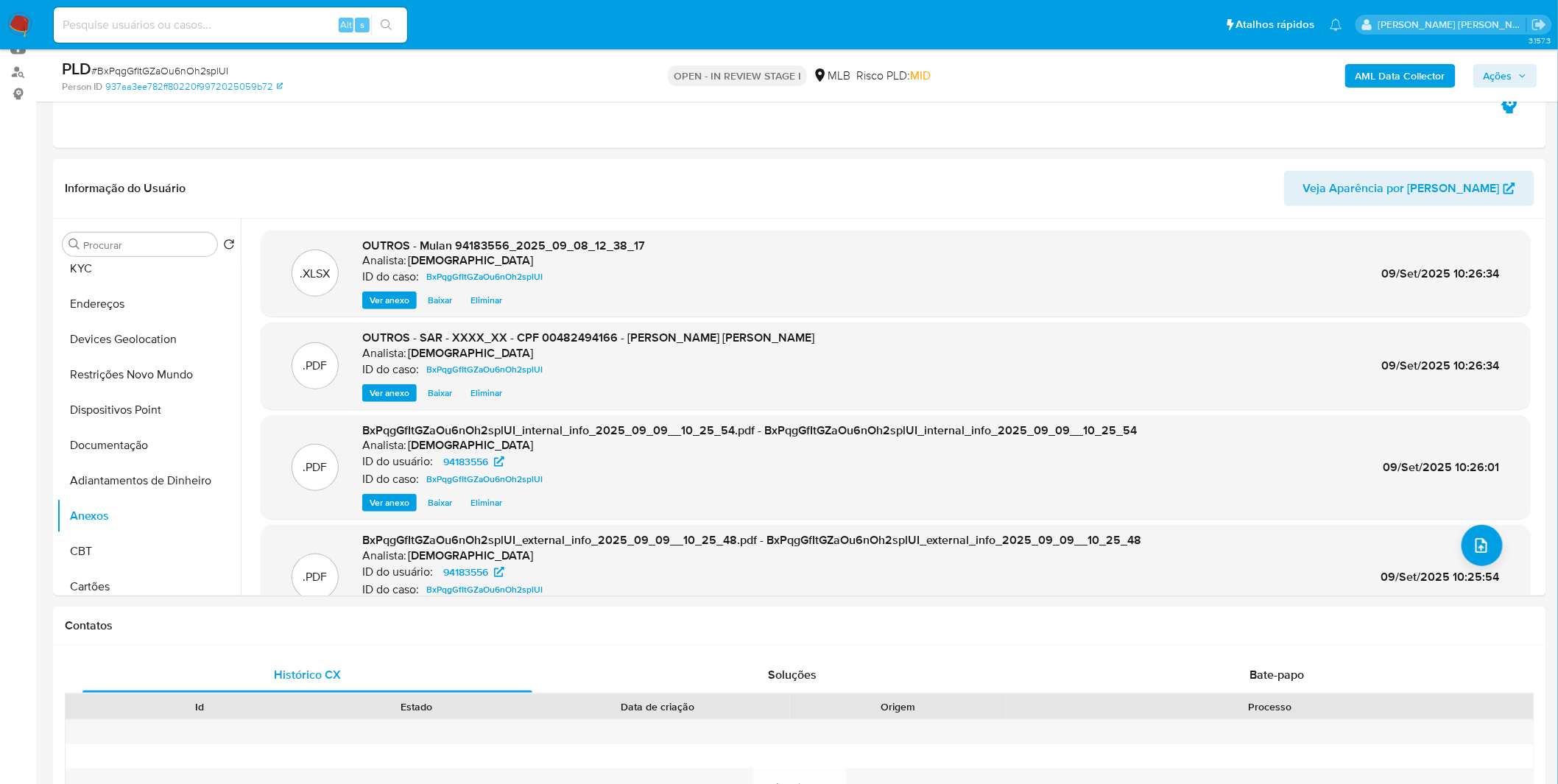
click at [1506, 67] on span "Ações" at bounding box center [1498, 76] width 29 height 24
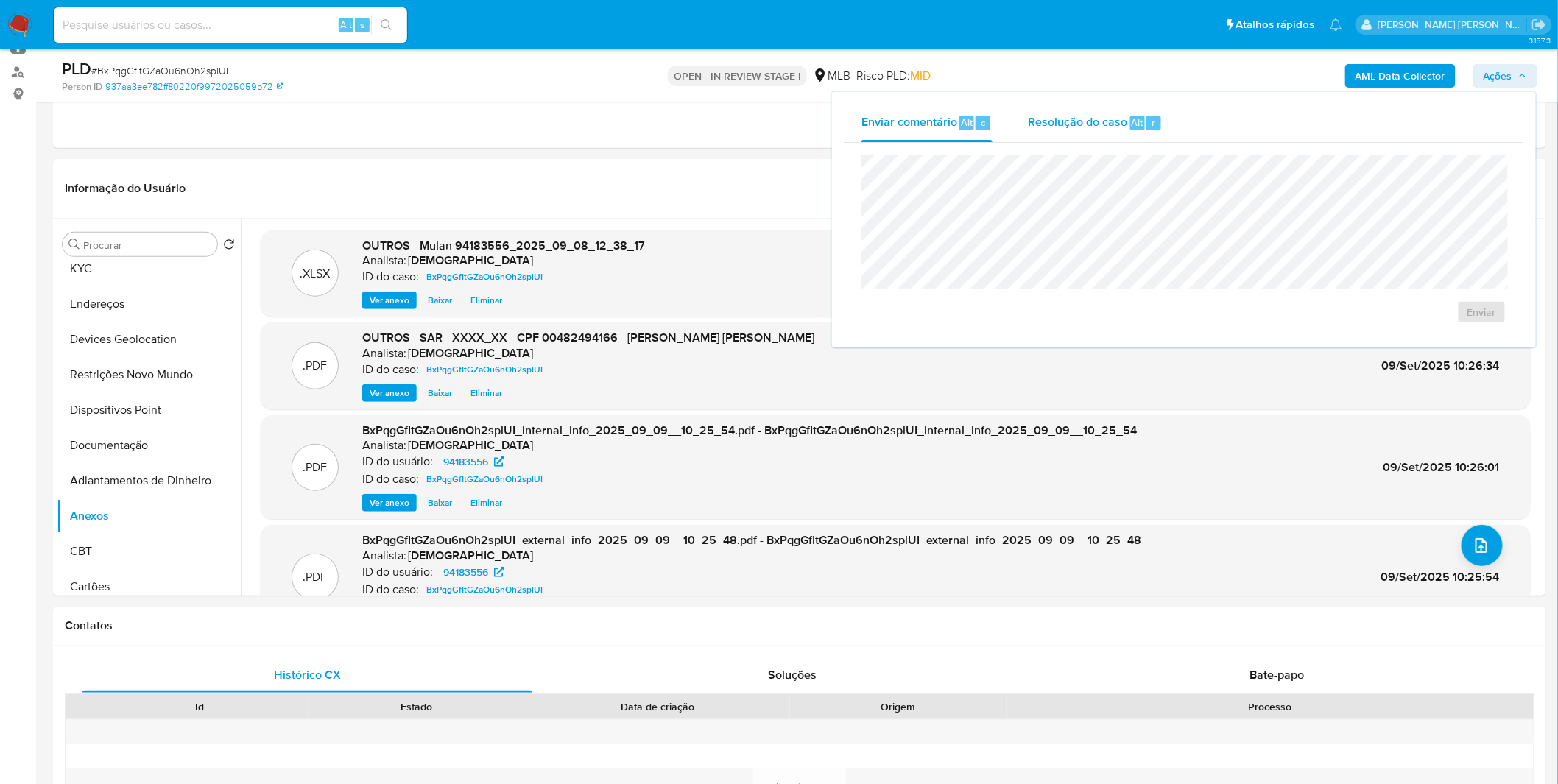
click at [1084, 126] on span "Resolução do caso" at bounding box center [1077, 122] width 99 height 17
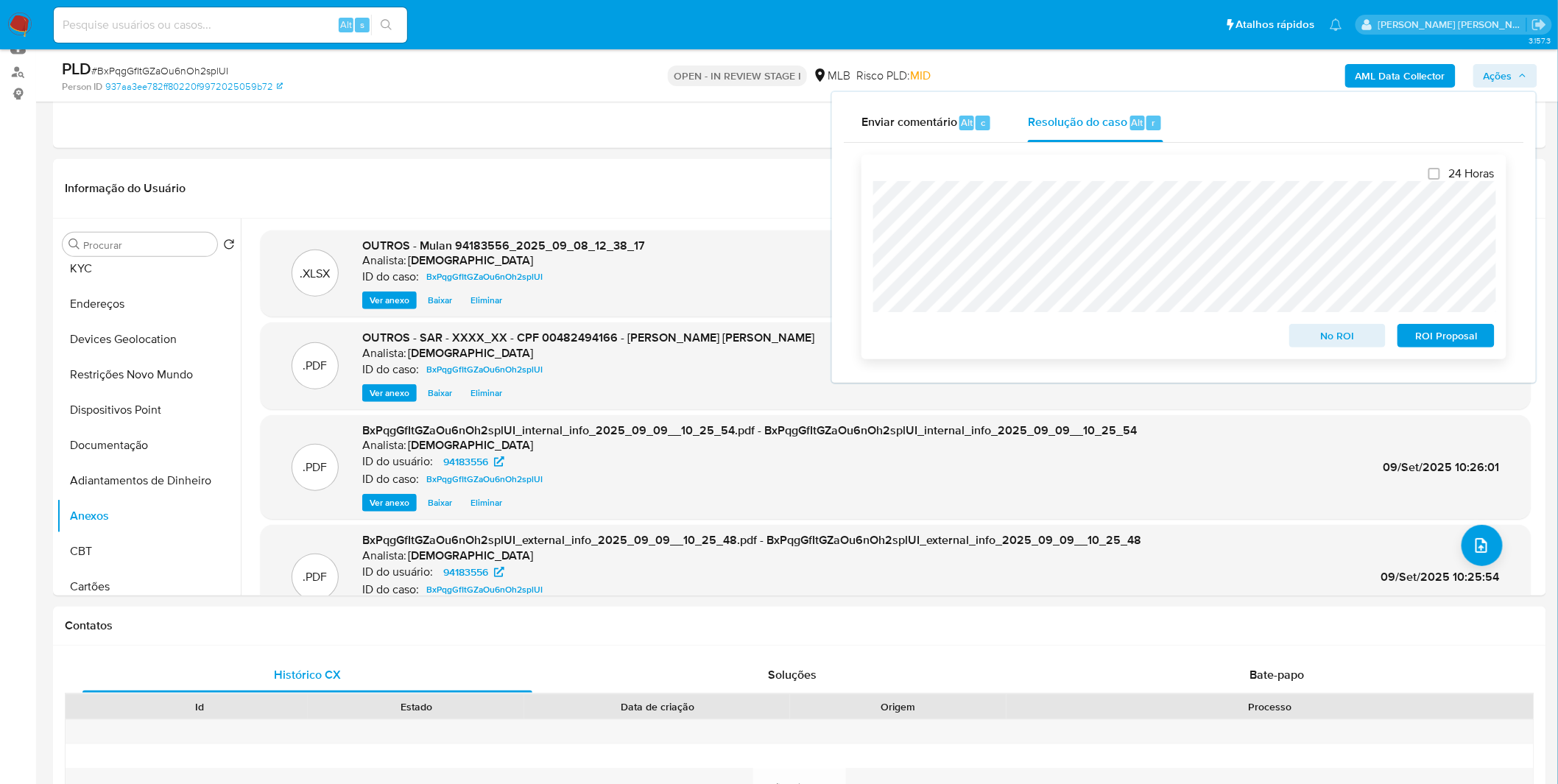
scroll to position [0, 0]
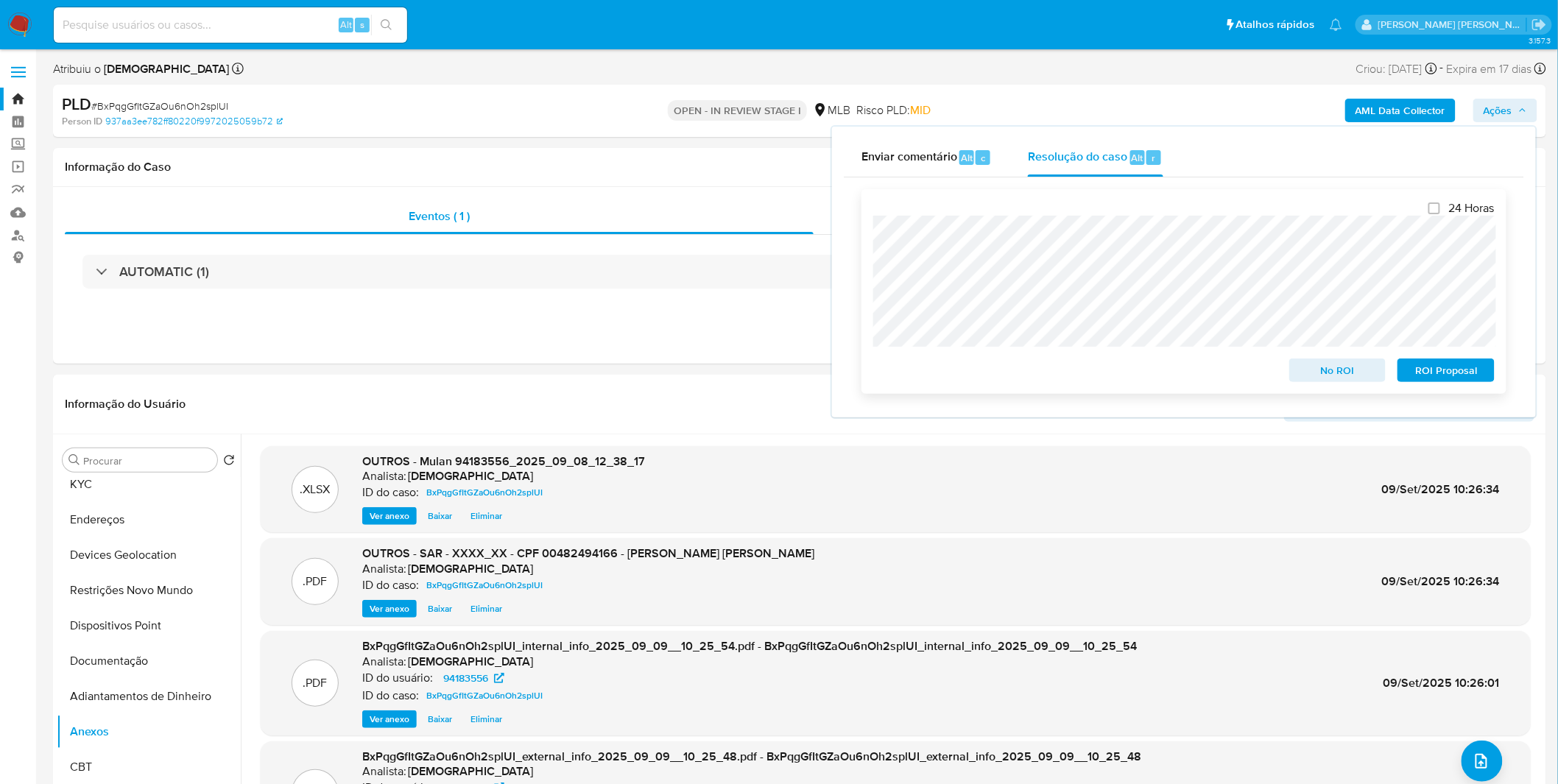
click at [1482, 364] on span "ROI Proposal" at bounding box center [1446, 371] width 76 height 21
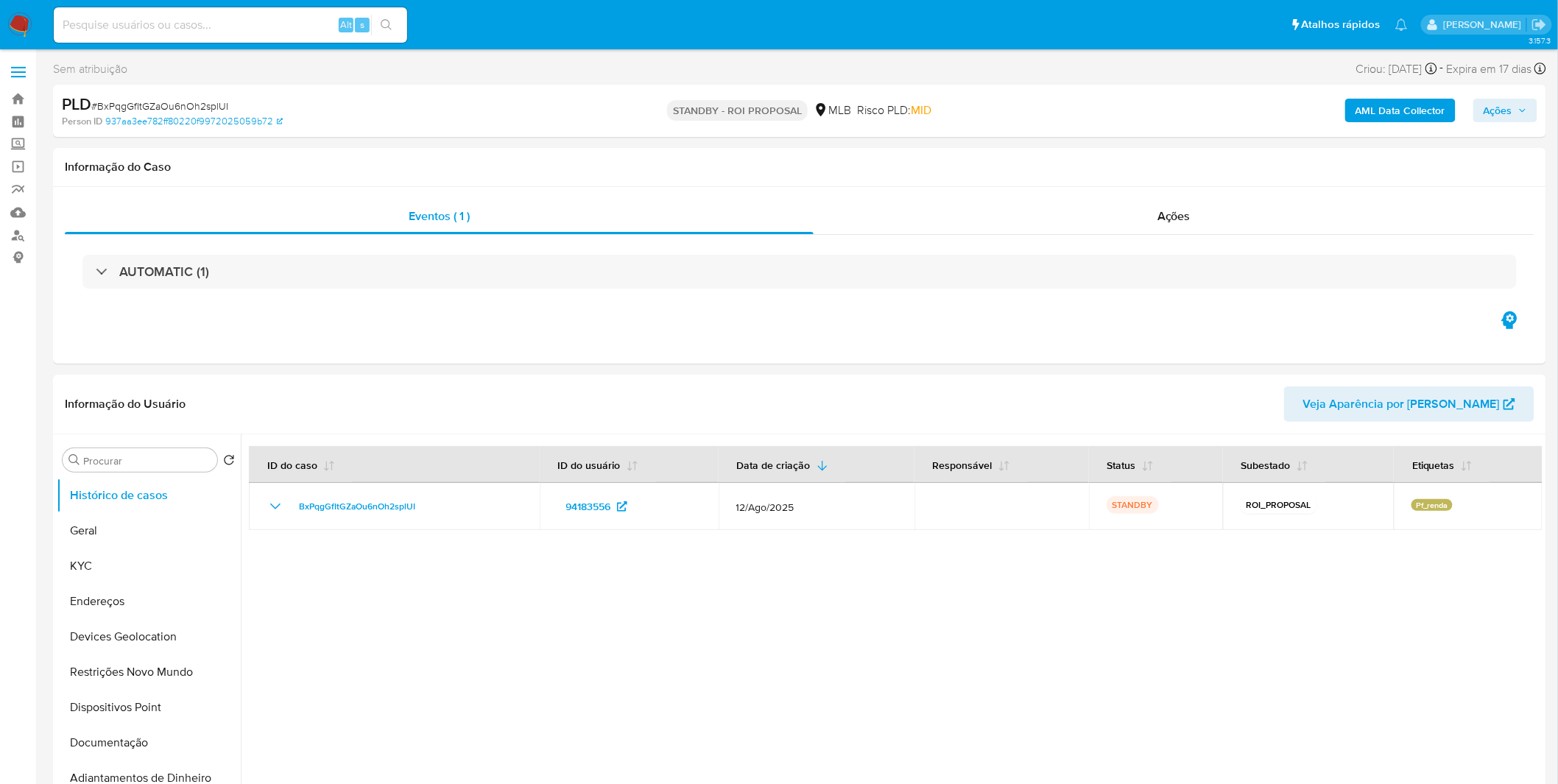
select select "10"
click at [26, 25] on img at bounding box center [19, 25] width 25 height 25
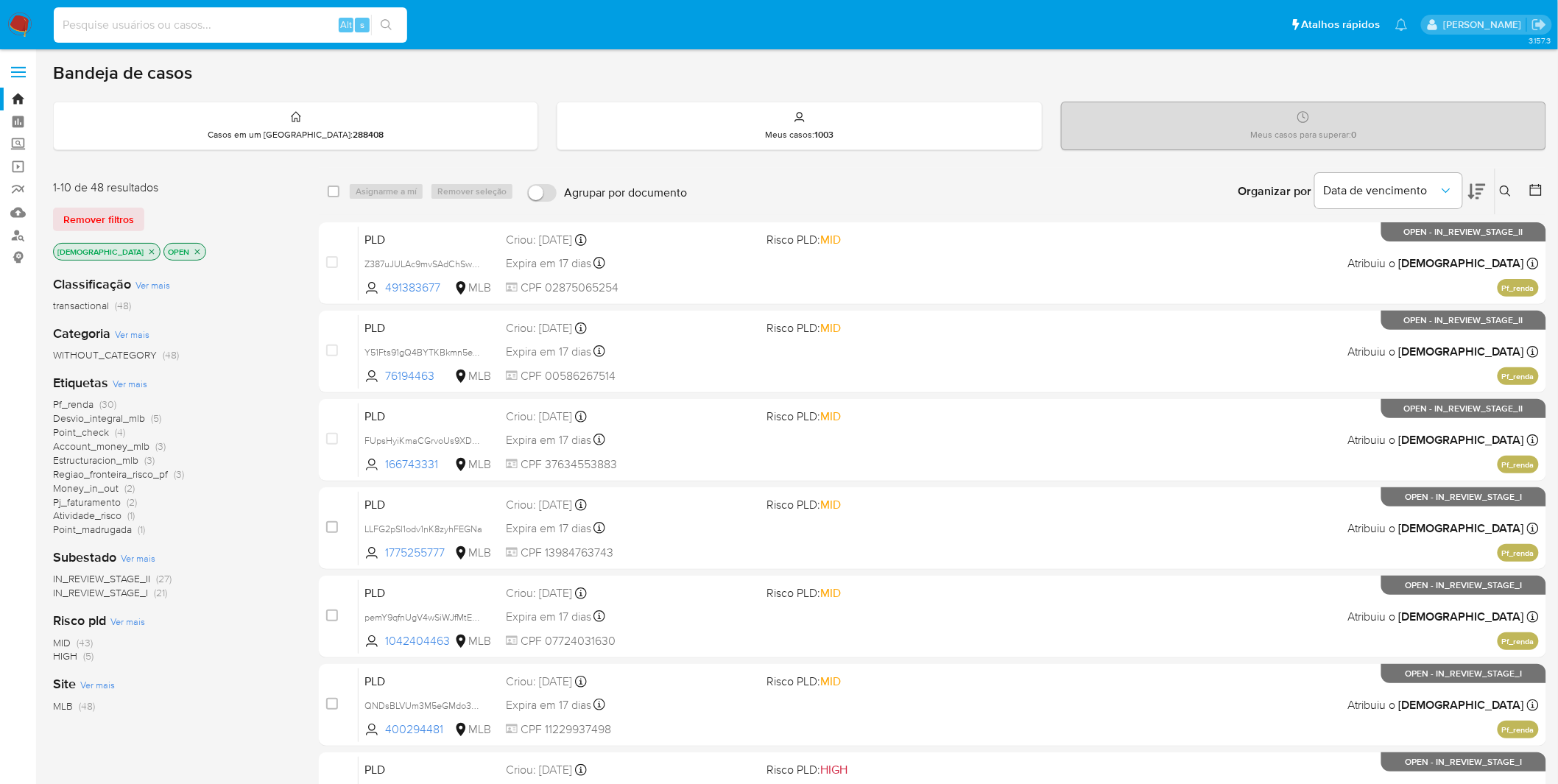
click at [278, 25] on input at bounding box center [231, 25] width 353 height 19
paste input "yWlqvVEMb8UgB4vgRa9jKsY5"
type input "yWlqvVEMb8UgB4vgRa9jKsY5"
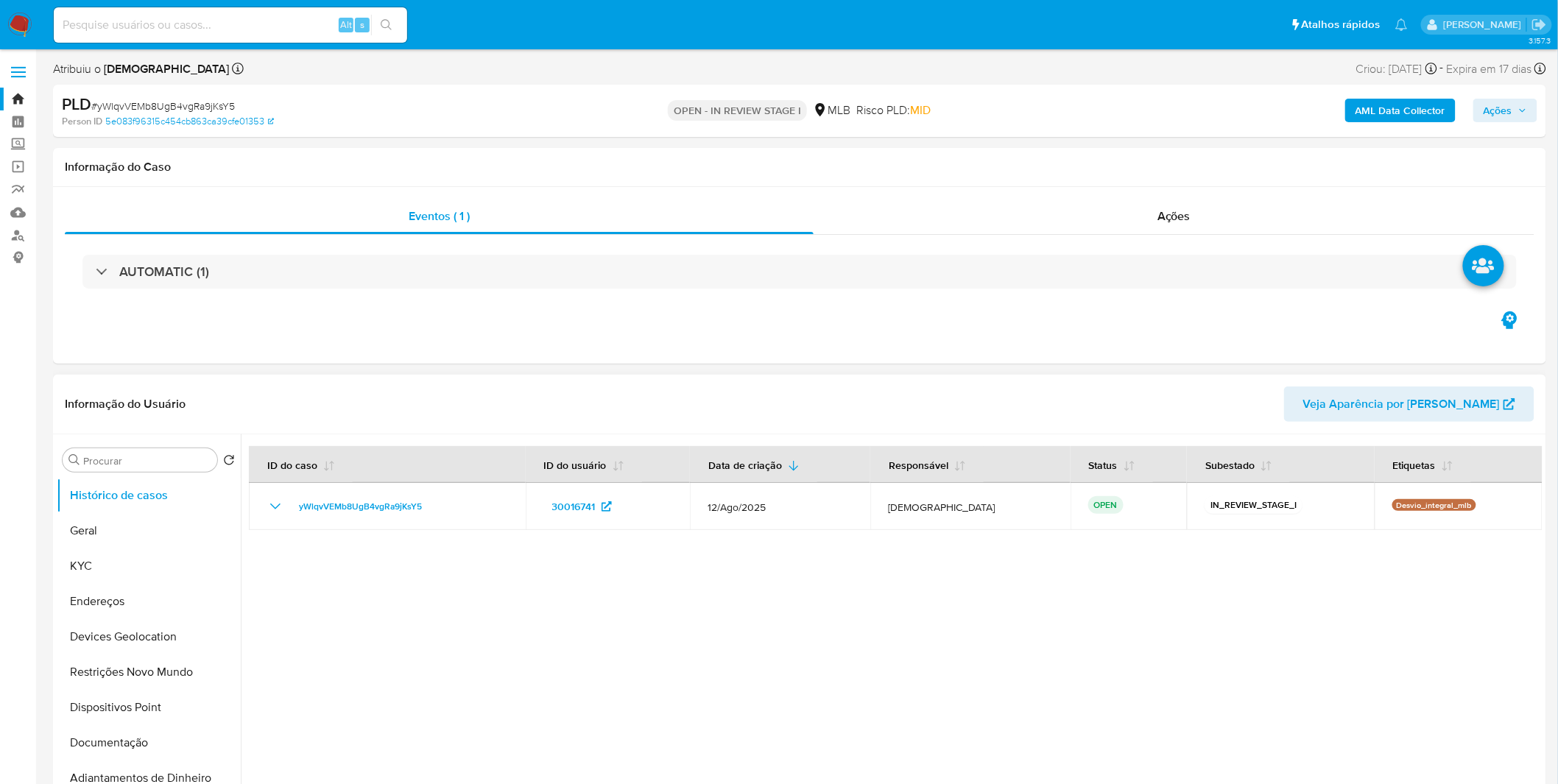
select select "10"
click at [1139, 588] on div at bounding box center [892, 623] width 1302 height 377
click at [165, 540] on button "Geral" at bounding box center [142, 530] width 173 height 35
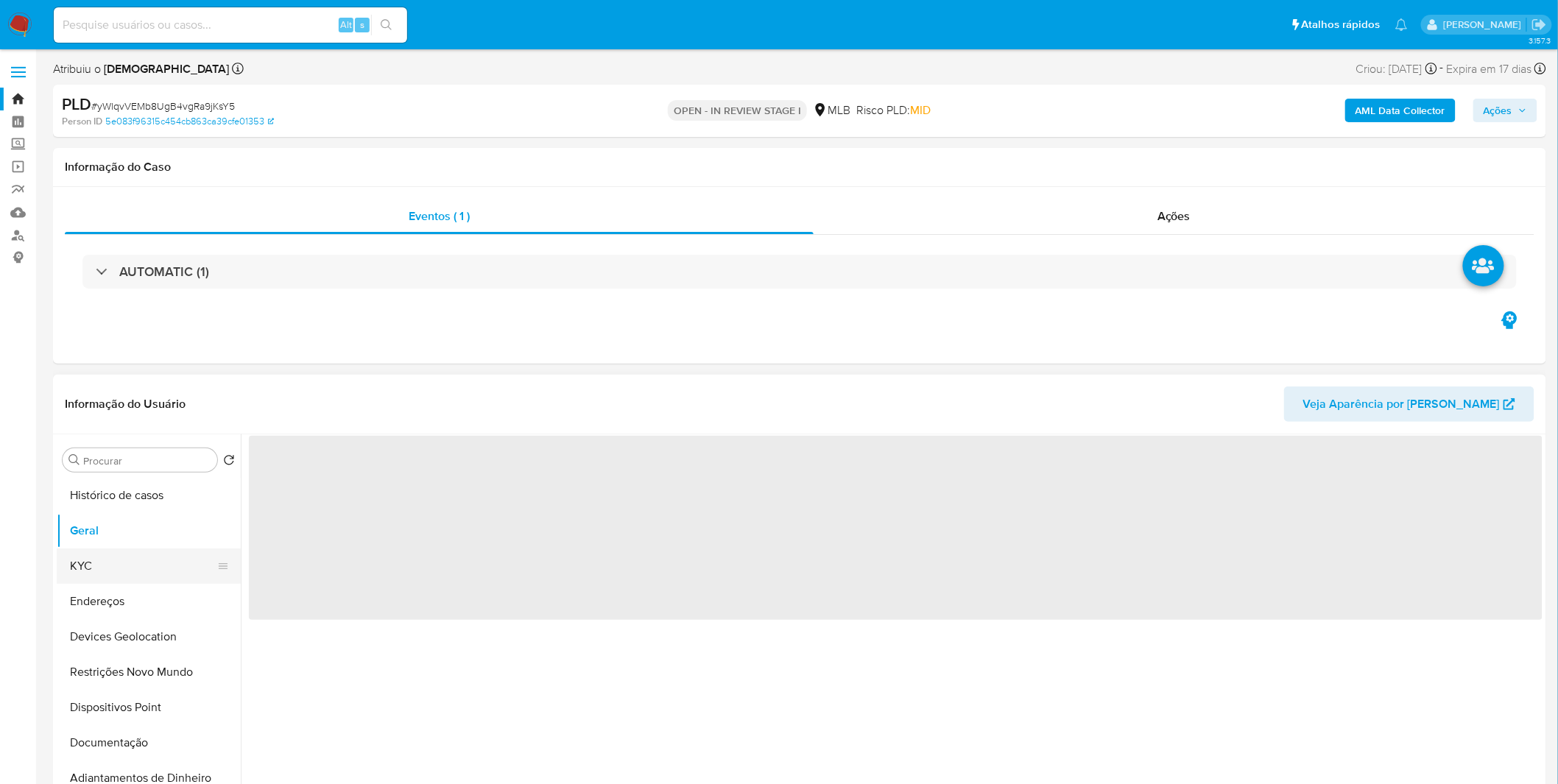
click at [160, 553] on button "KYC" at bounding box center [142, 566] width 173 height 35
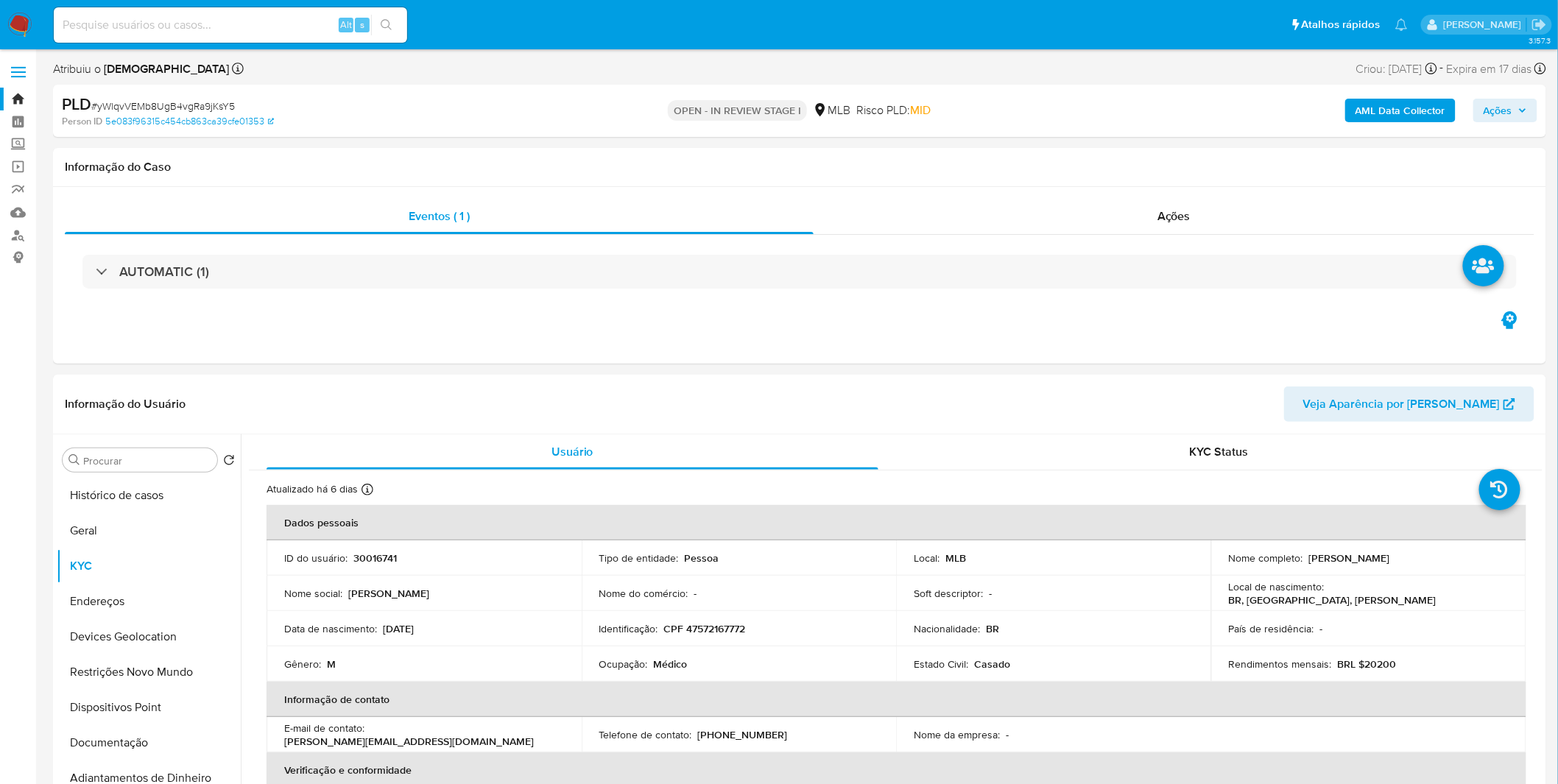
click at [1372, 100] on b "AML Data Collector" at bounding box center [1400, 111] width 90 height 24
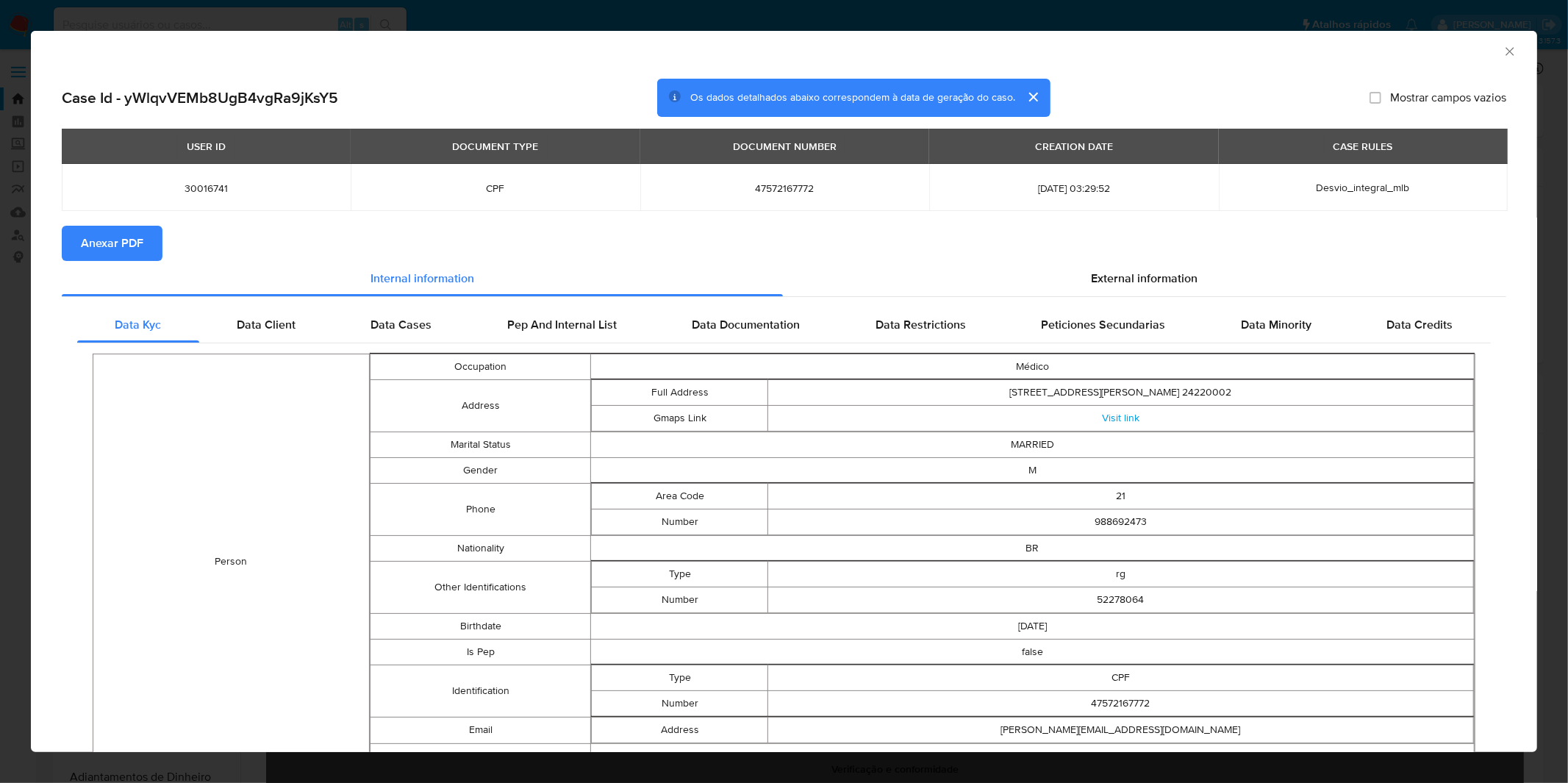
click at [94, 257] on span "Anexar PDF" at bounding box center [112, 243] width 63 height 33
click at [831, 9] on div "AML Data Collector Case Id - yWlqvVEMb8UgB4vgRa9jKsY5 Os dados detalhados abaix…" at bounding box center [784, 392] width 1568 height 783
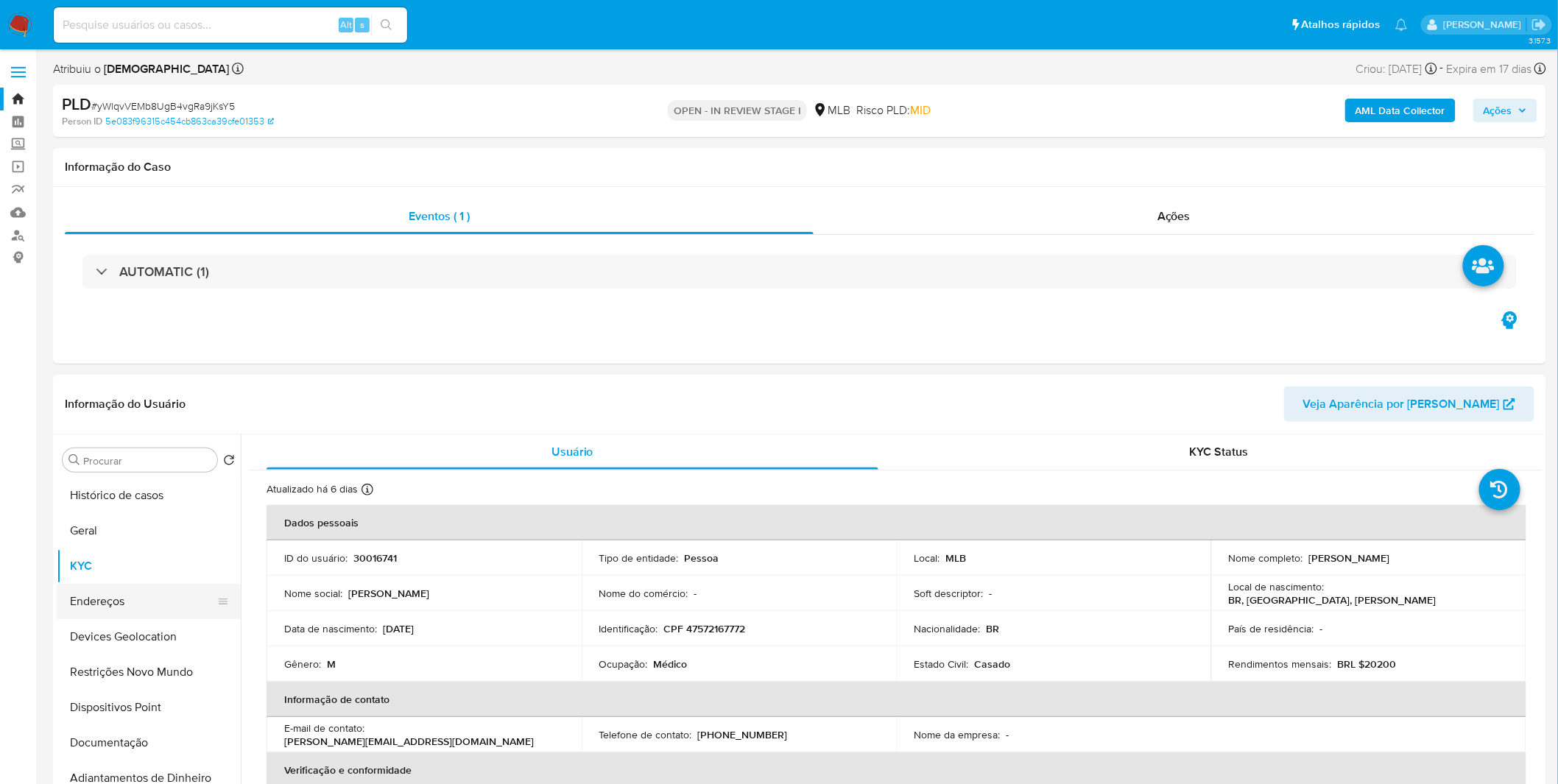
click at [82, 595] on button "Endereços" at bounding box center [142, 601] width 173 height 35
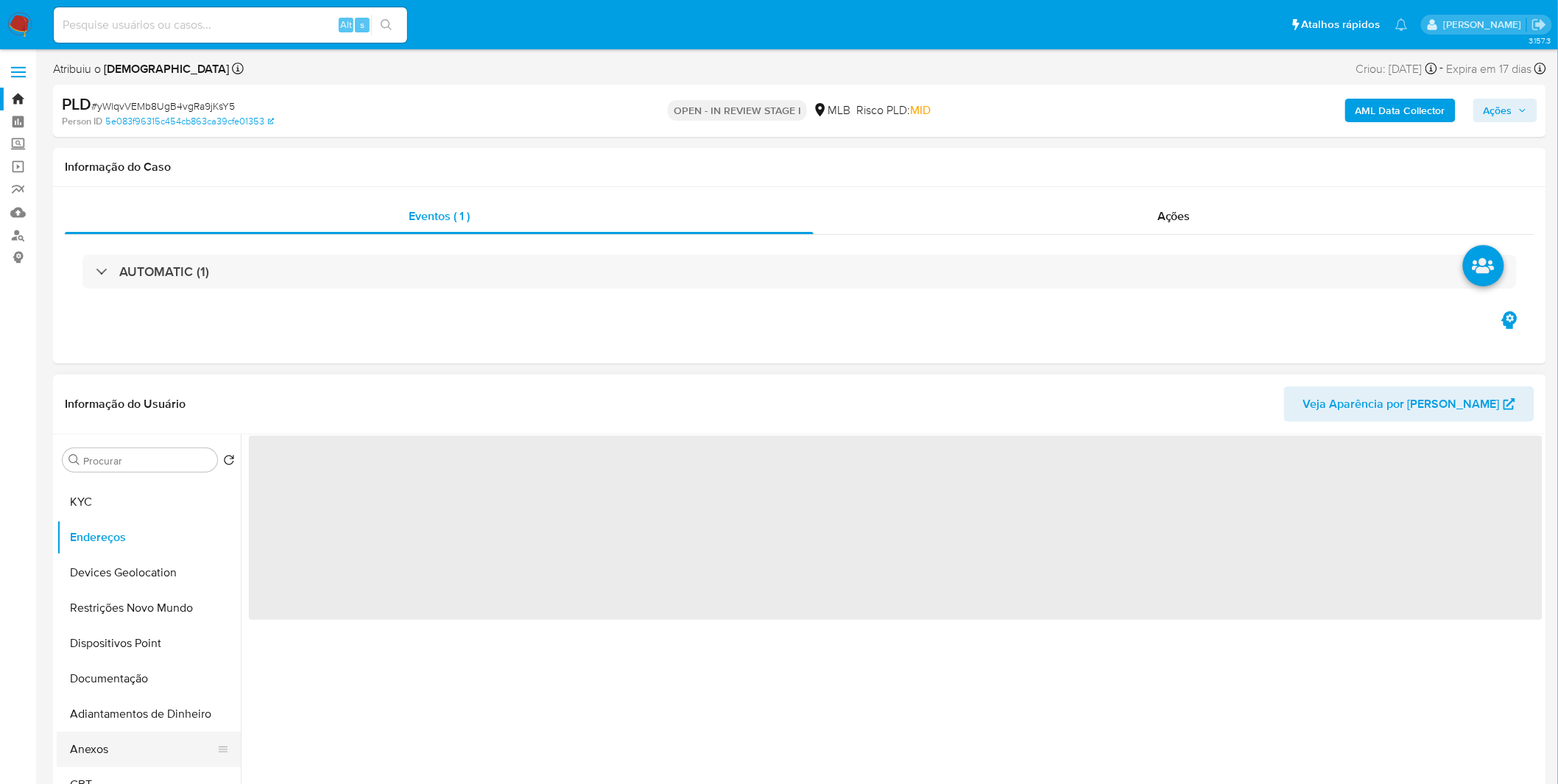
scroll to position [164, 0]
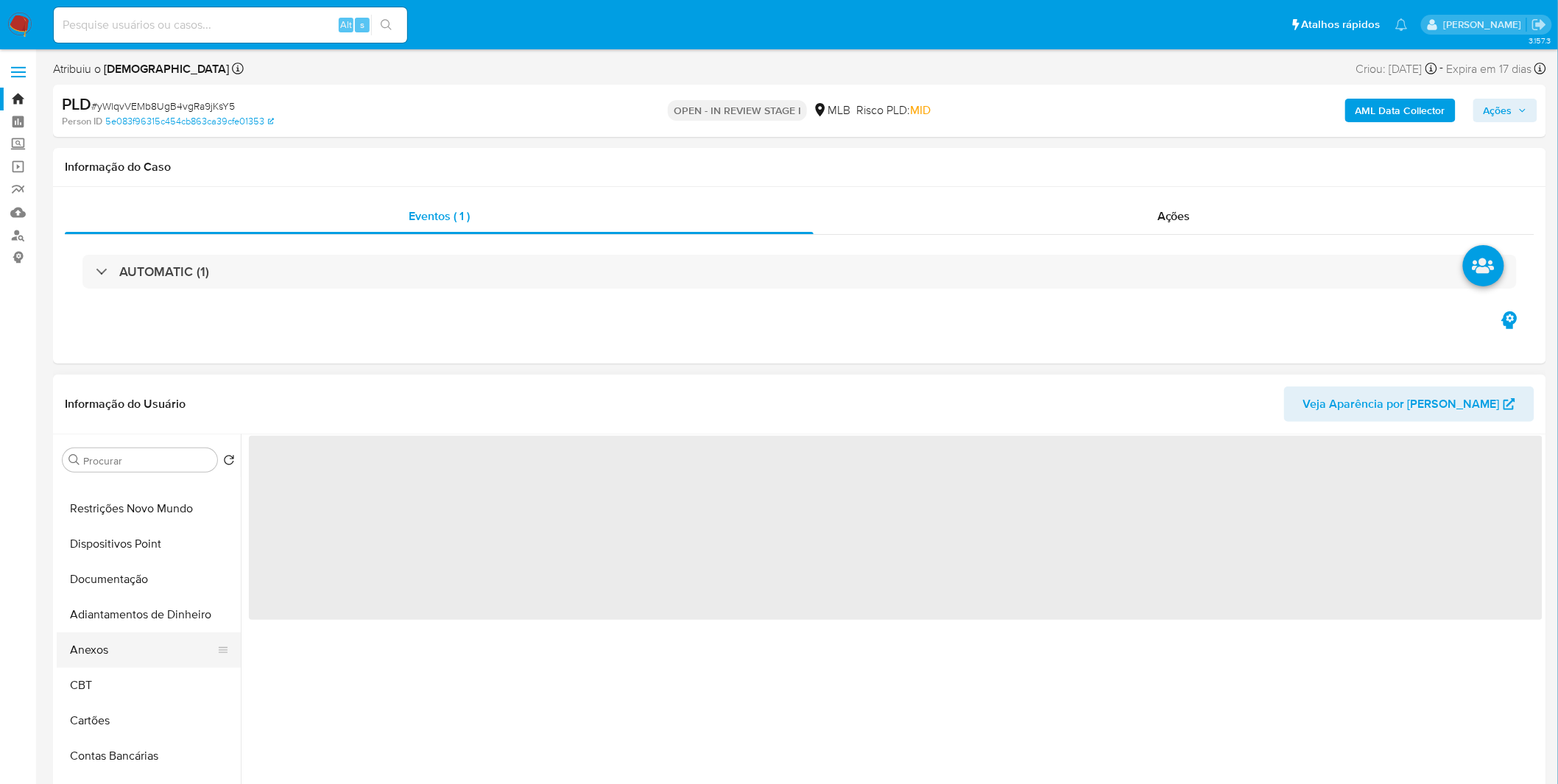
click at [106, 660] on button "Anexos" at bounding box center [142, 650] width 173 height 35
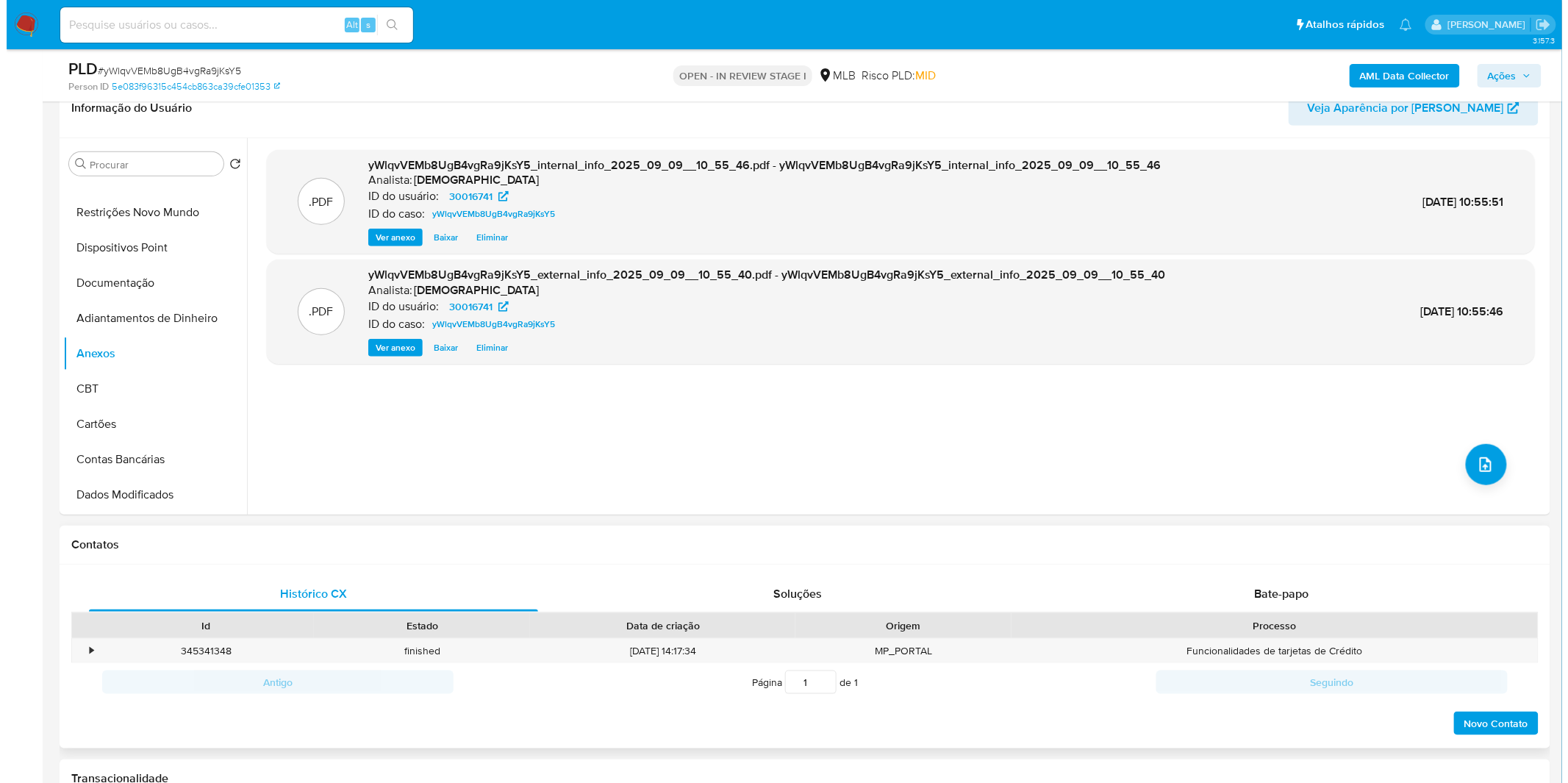
scroll to position [245, 0]
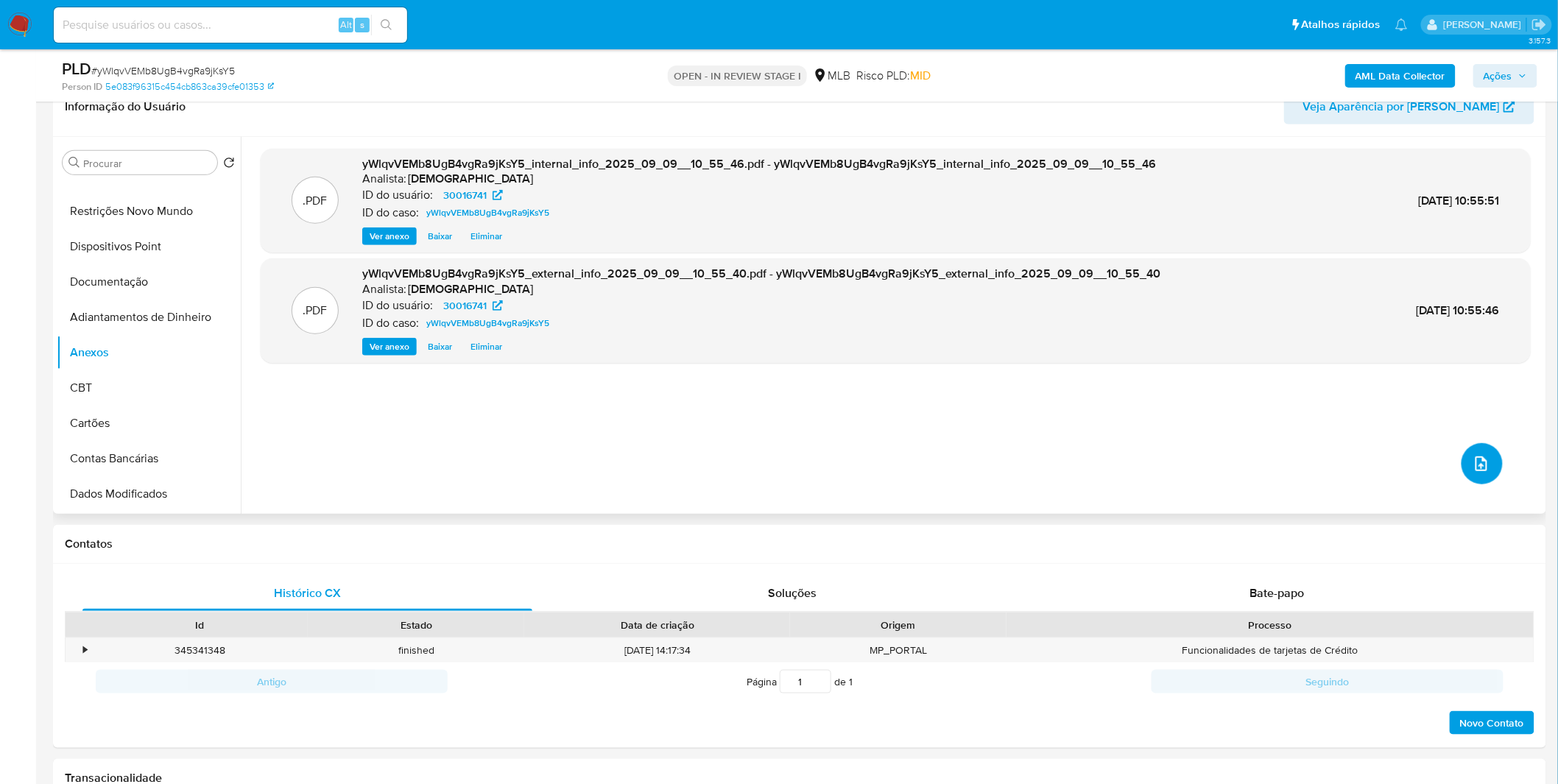
click at [1473, 455] on span "upload-file" at bounding box center [1481, 464] width 16 height 17
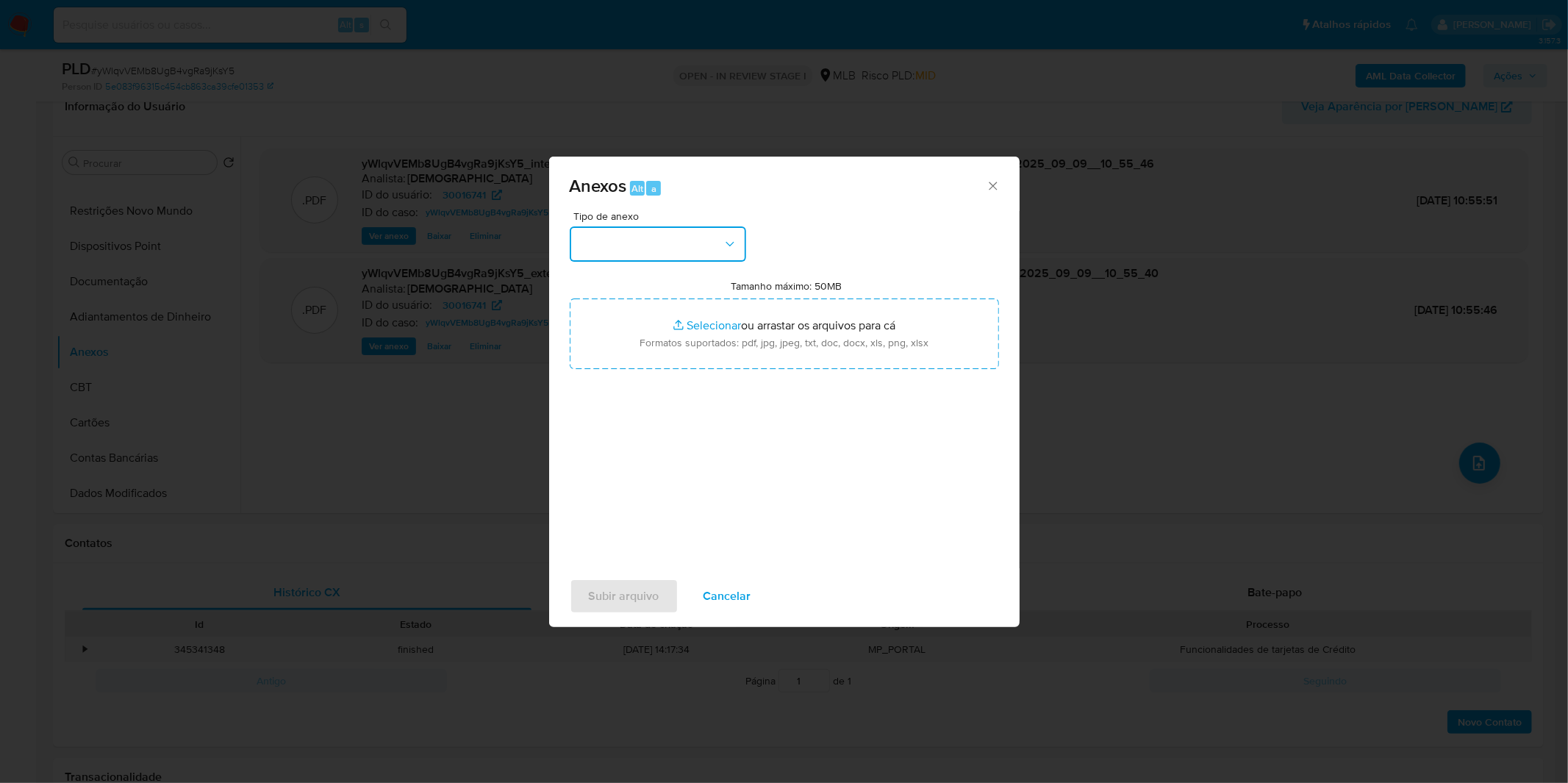
click at [703, 241] on button "button" at bounding box center [657, 244] width 176 height 35
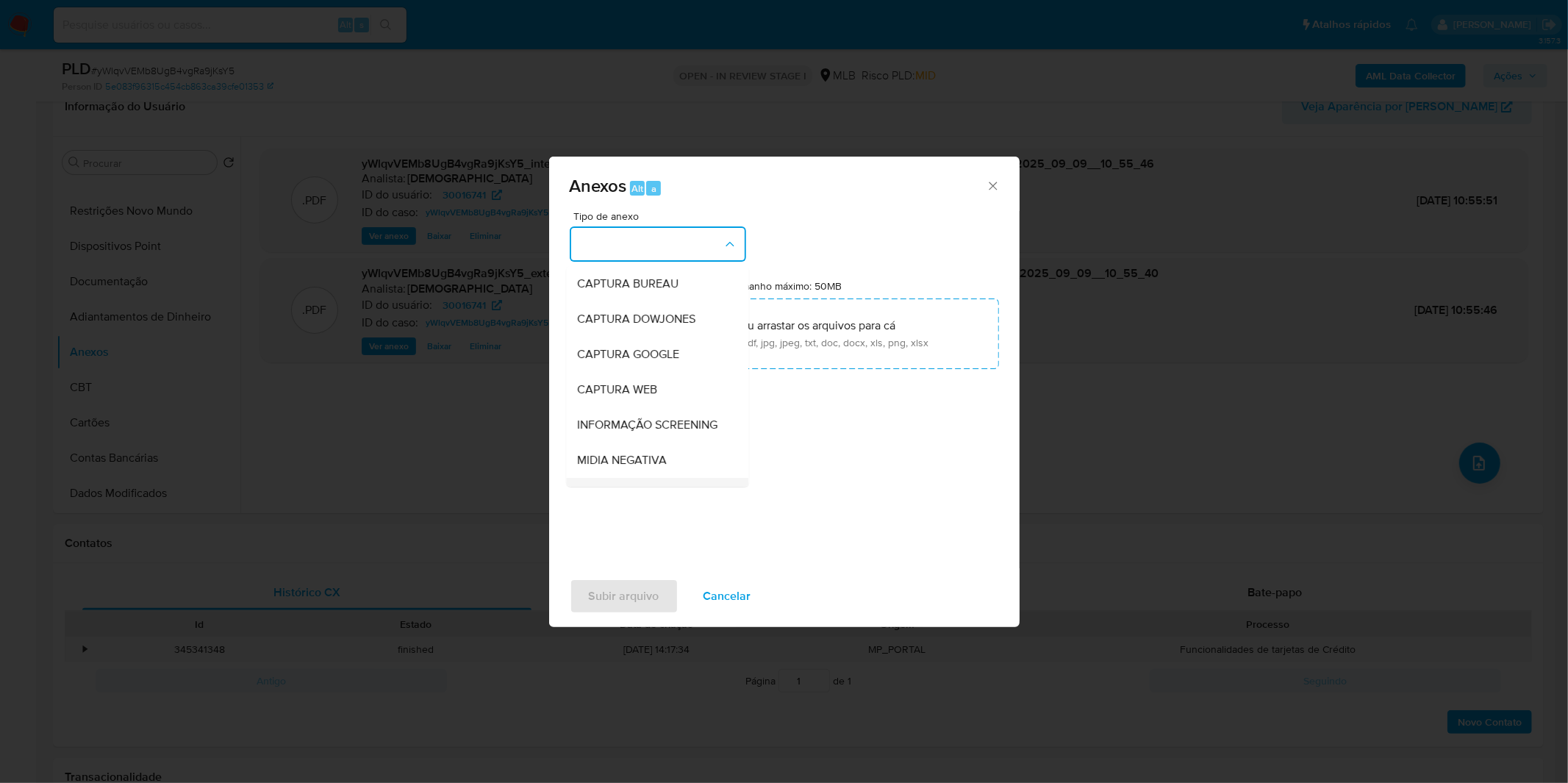
scroll to position [164, 0]
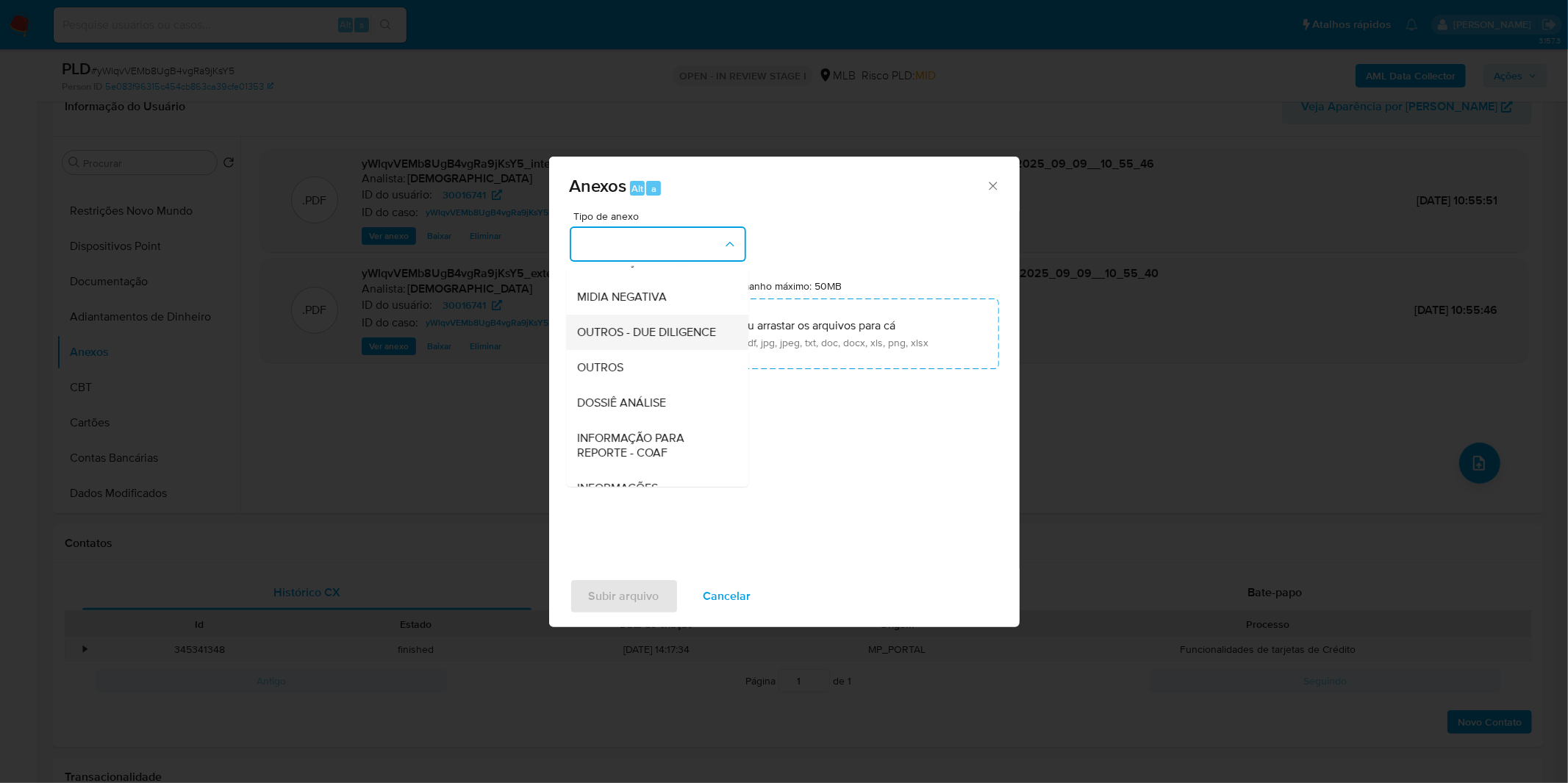
click at [665, 350] on div "OUTROS - DUE DILIGENCE" at bounding box center [653, 332] width 150 height 35
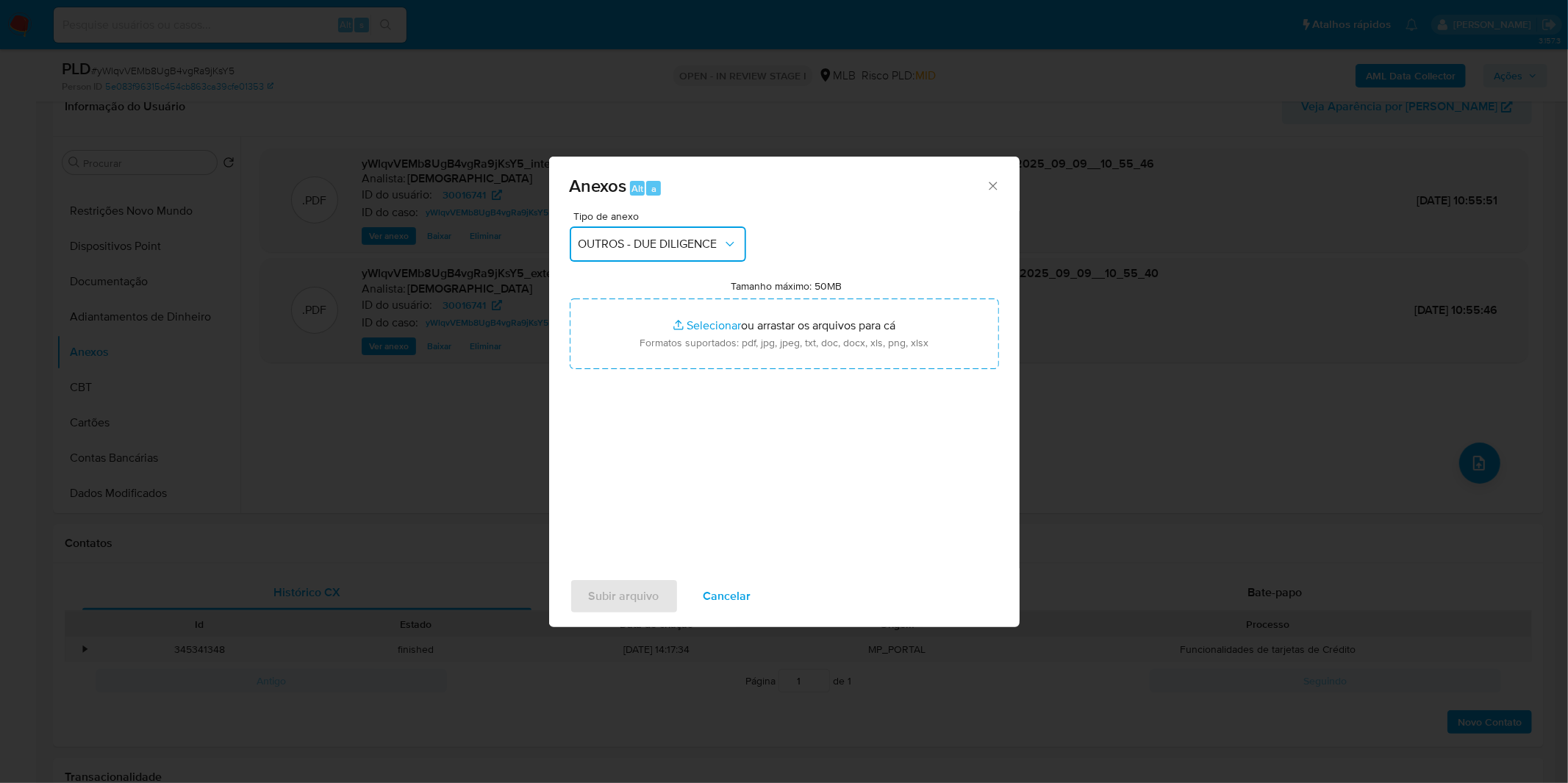
click at [658, 256] on button "OUTROS - DUE DILIGENCE" at bounding box center [657, 244] width 176 height 35
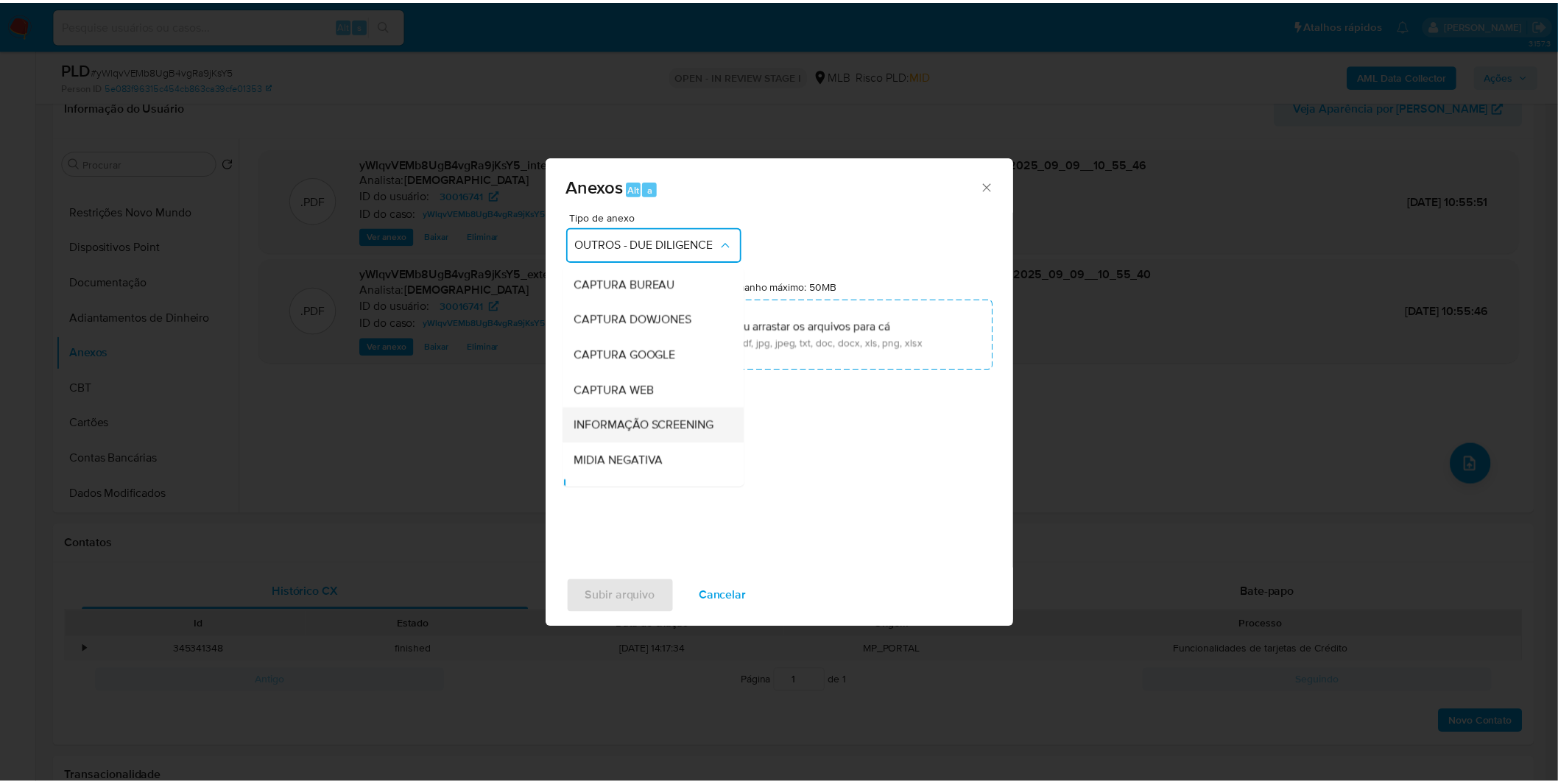
scroll to position [142, 0]
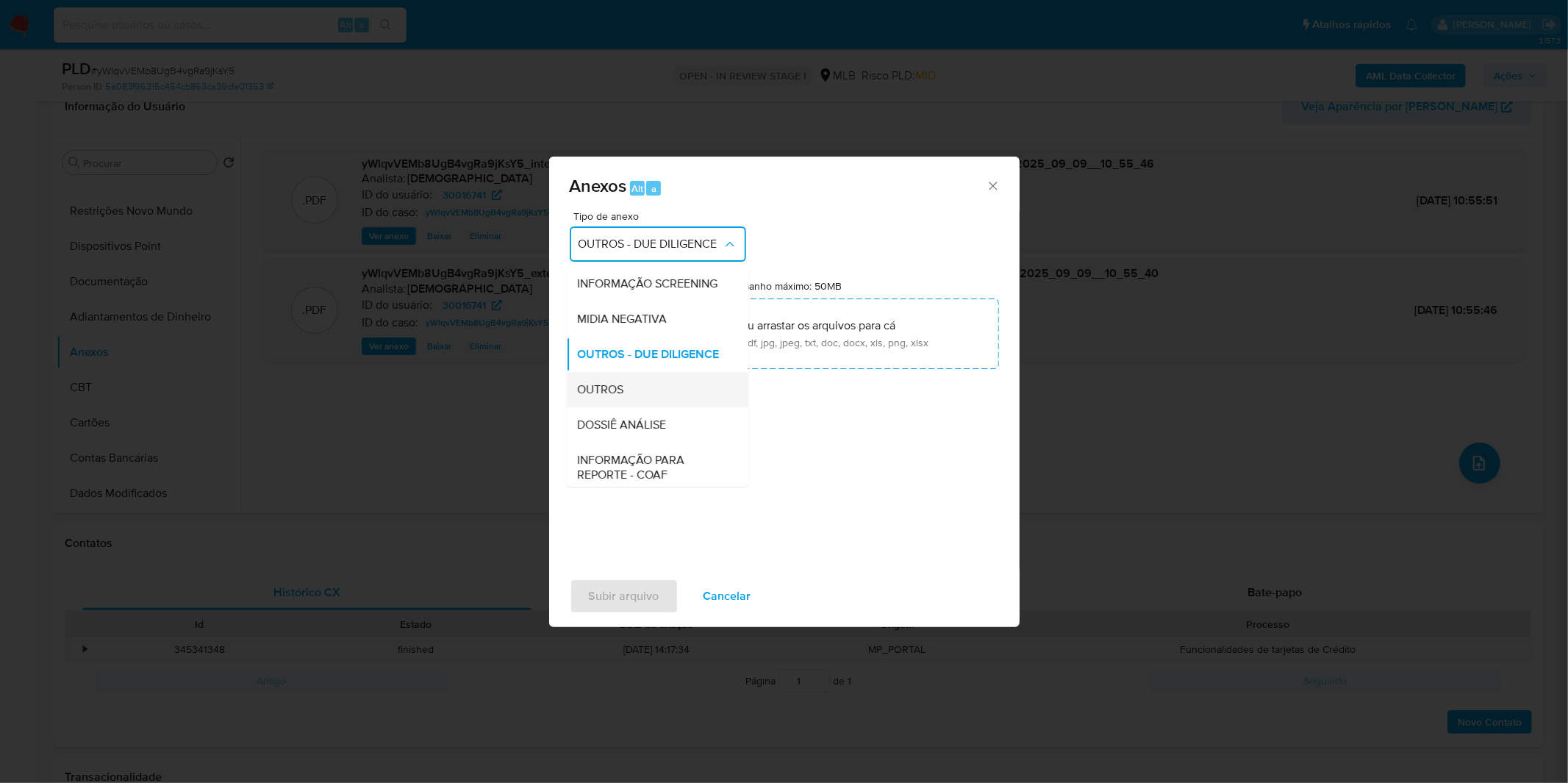
click at [654, 405] on div "OUTROS" at bounding box center [653, 389] width 150 height 35
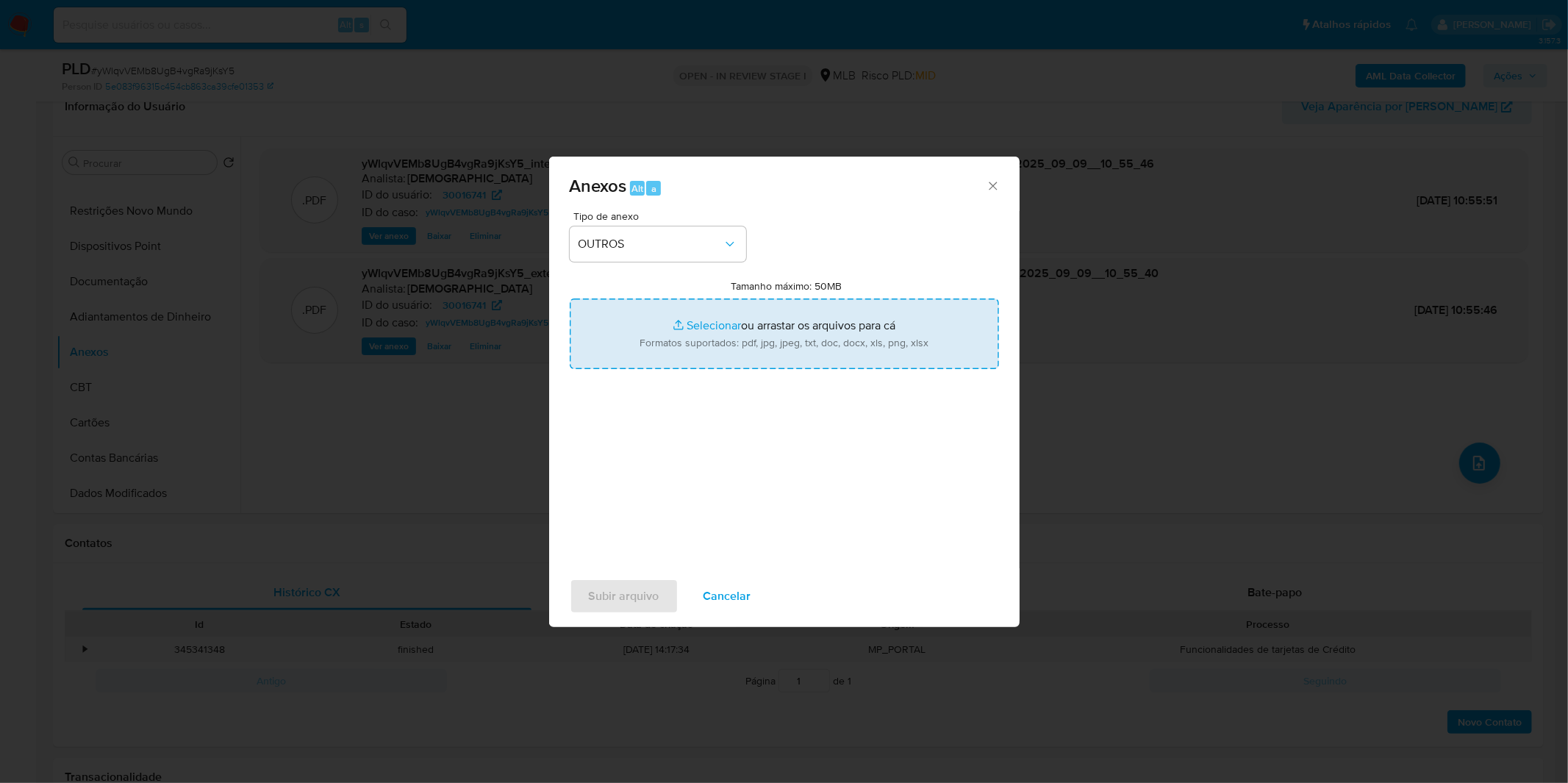
click at [678, 335] on input "Tamanho máximo: 50MB Selecionar arquivos" at bounding box center [784, 334] width 430 height 71
type input "C:\fakepath\DECLINIO - yWlqvVEMb8UgB4vgRa9jKsY5 - CPF 47572167772 - EDUARDO LUI…"
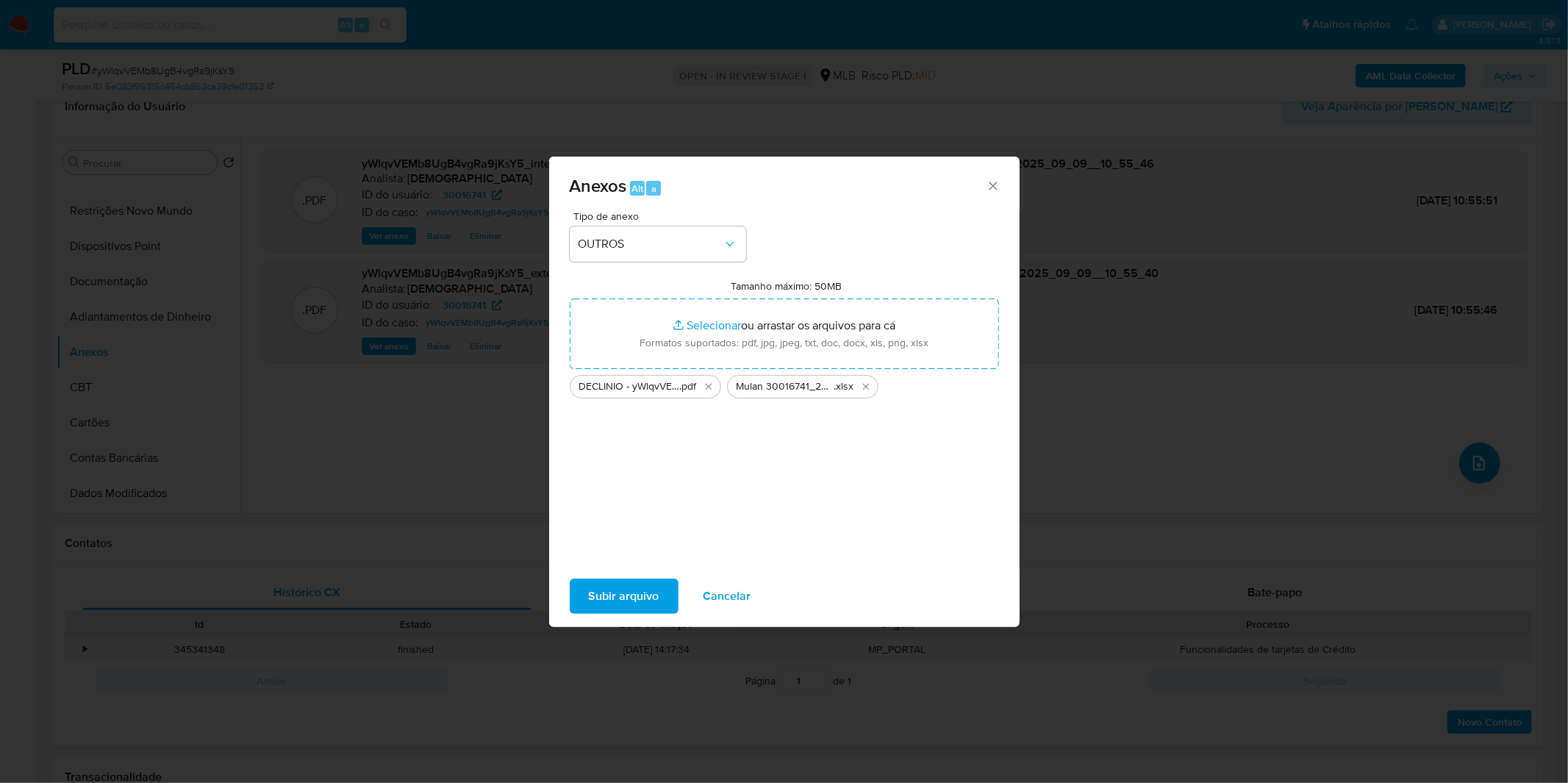
click at [641, 583] on span "Subir arquivo" at bounding box center [623, 596] width 71 height 33
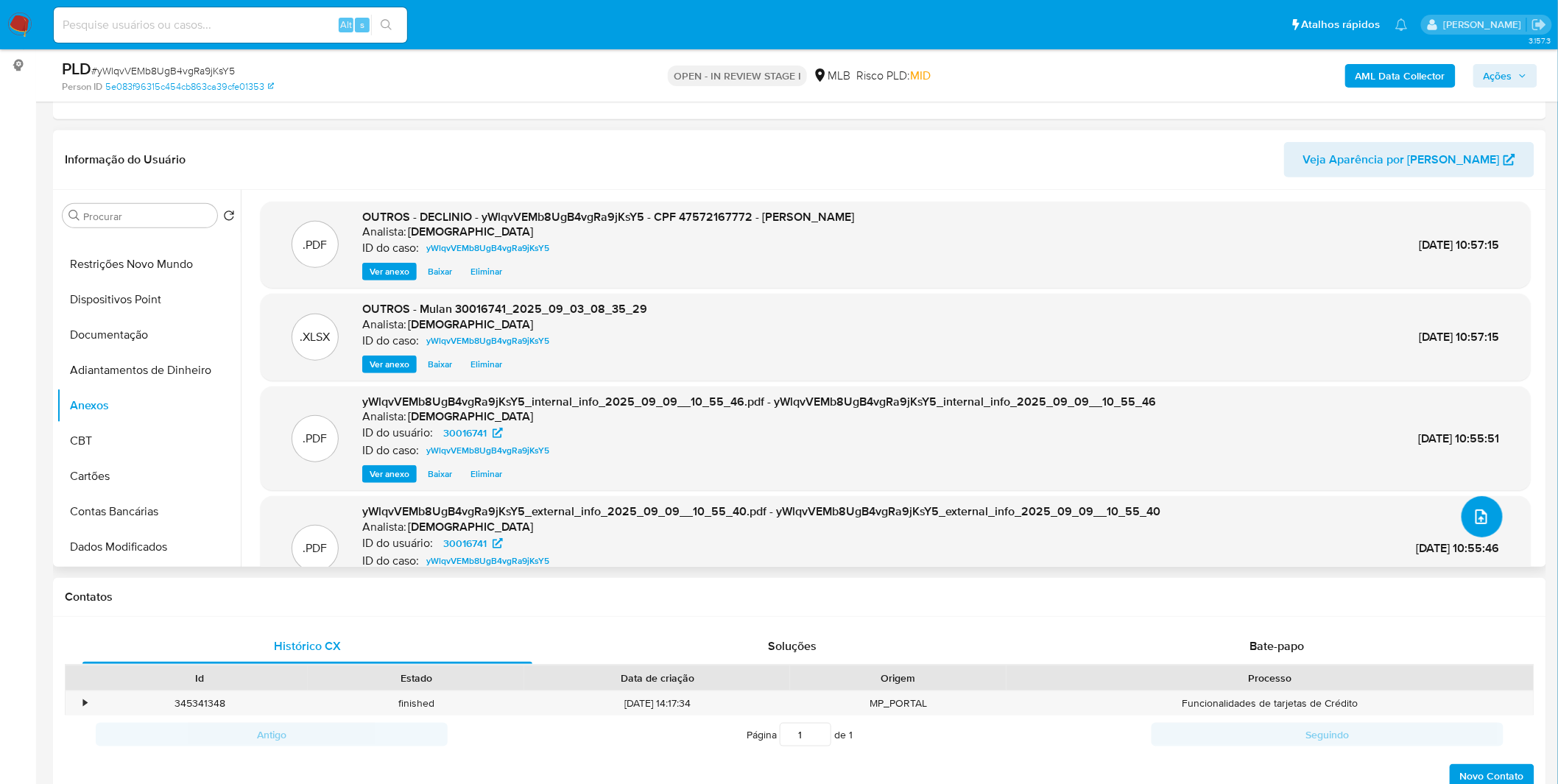
scroll to position [164, 0]
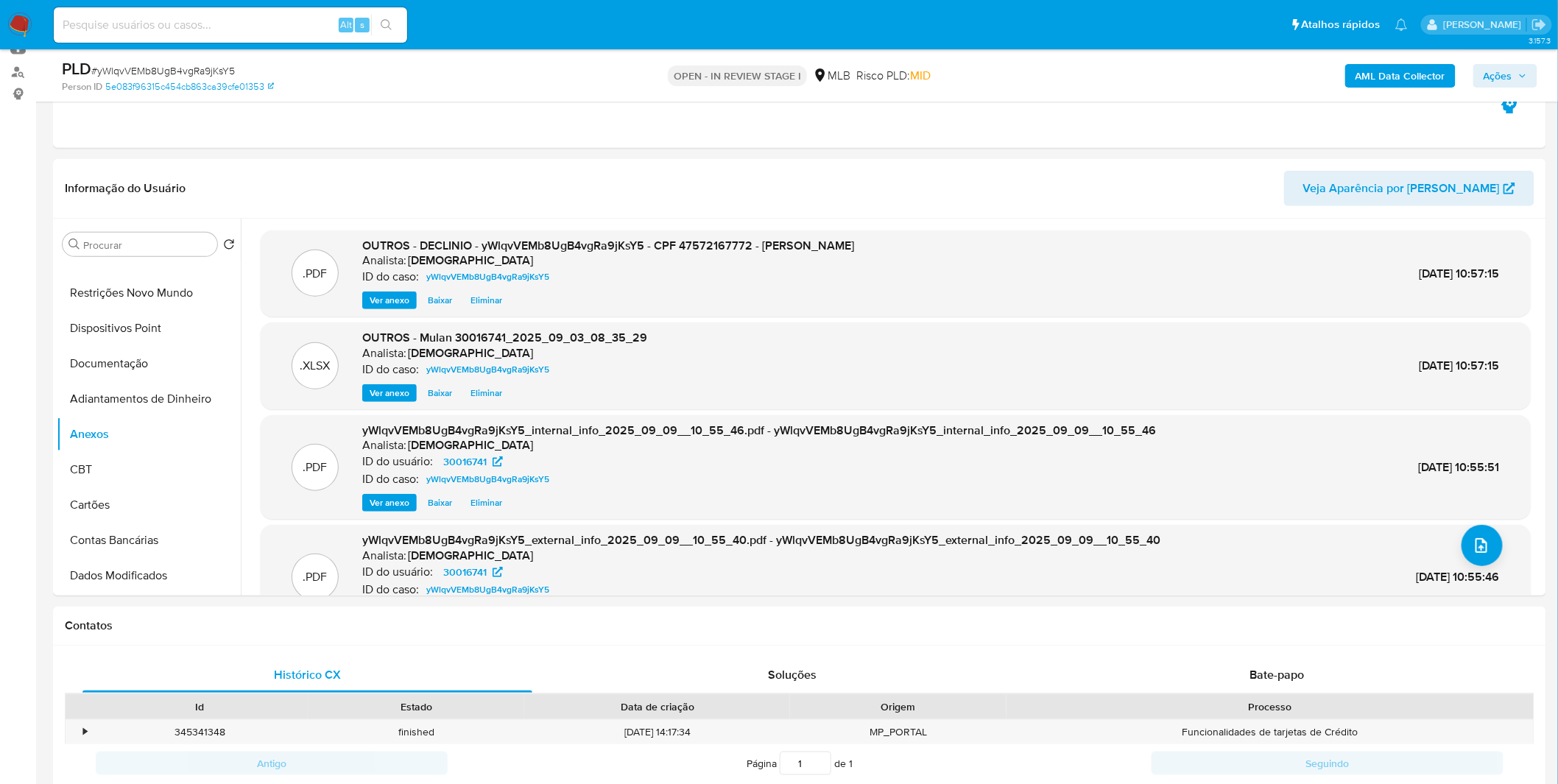
click at [1517, 64] on button "Ações" at bounding box center [1505, 76] width 64 height 24
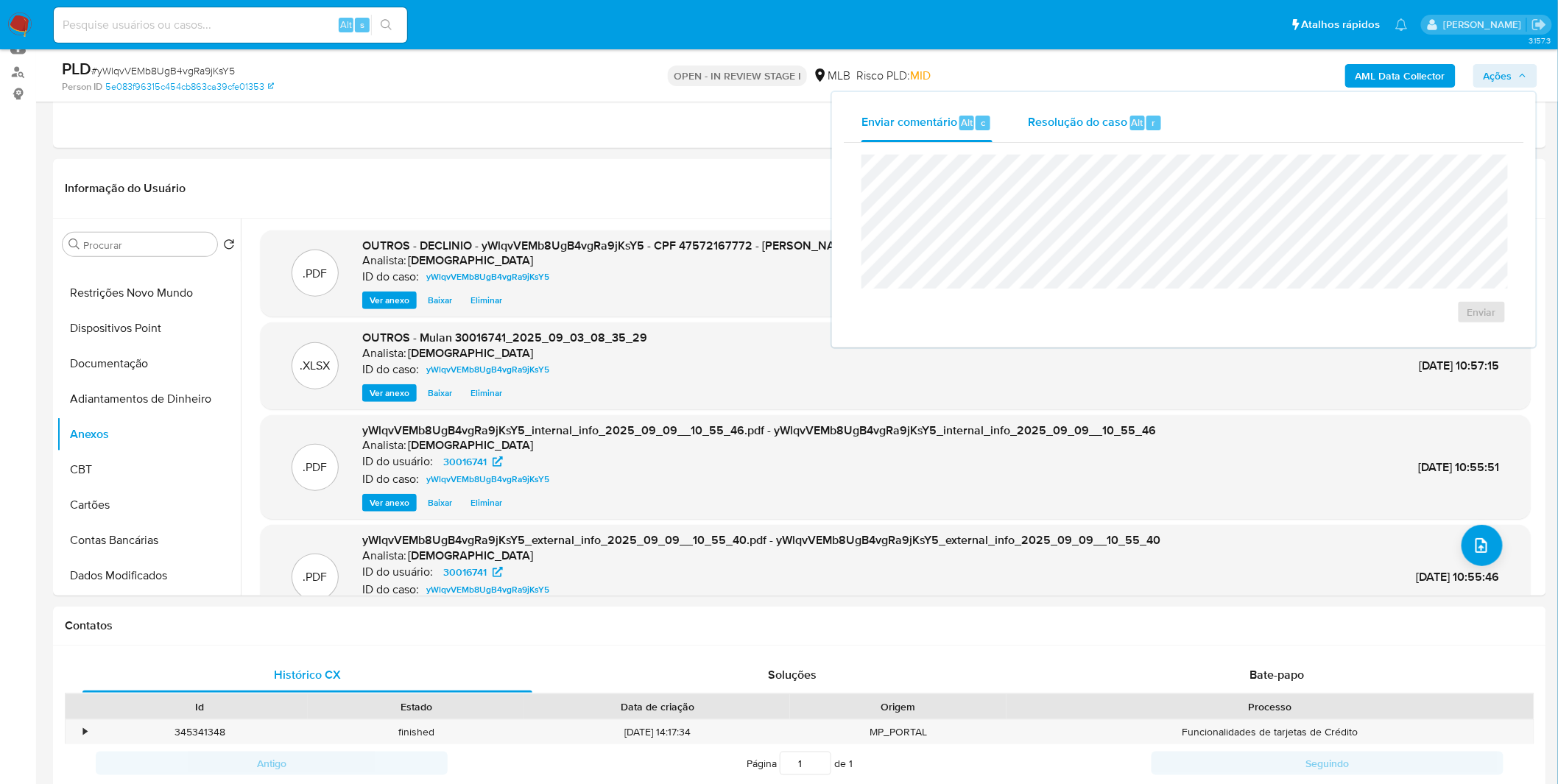
click at [1072, 115] on span "Resolução do caso" at bounding box center [1077, 122] width 99 height 17
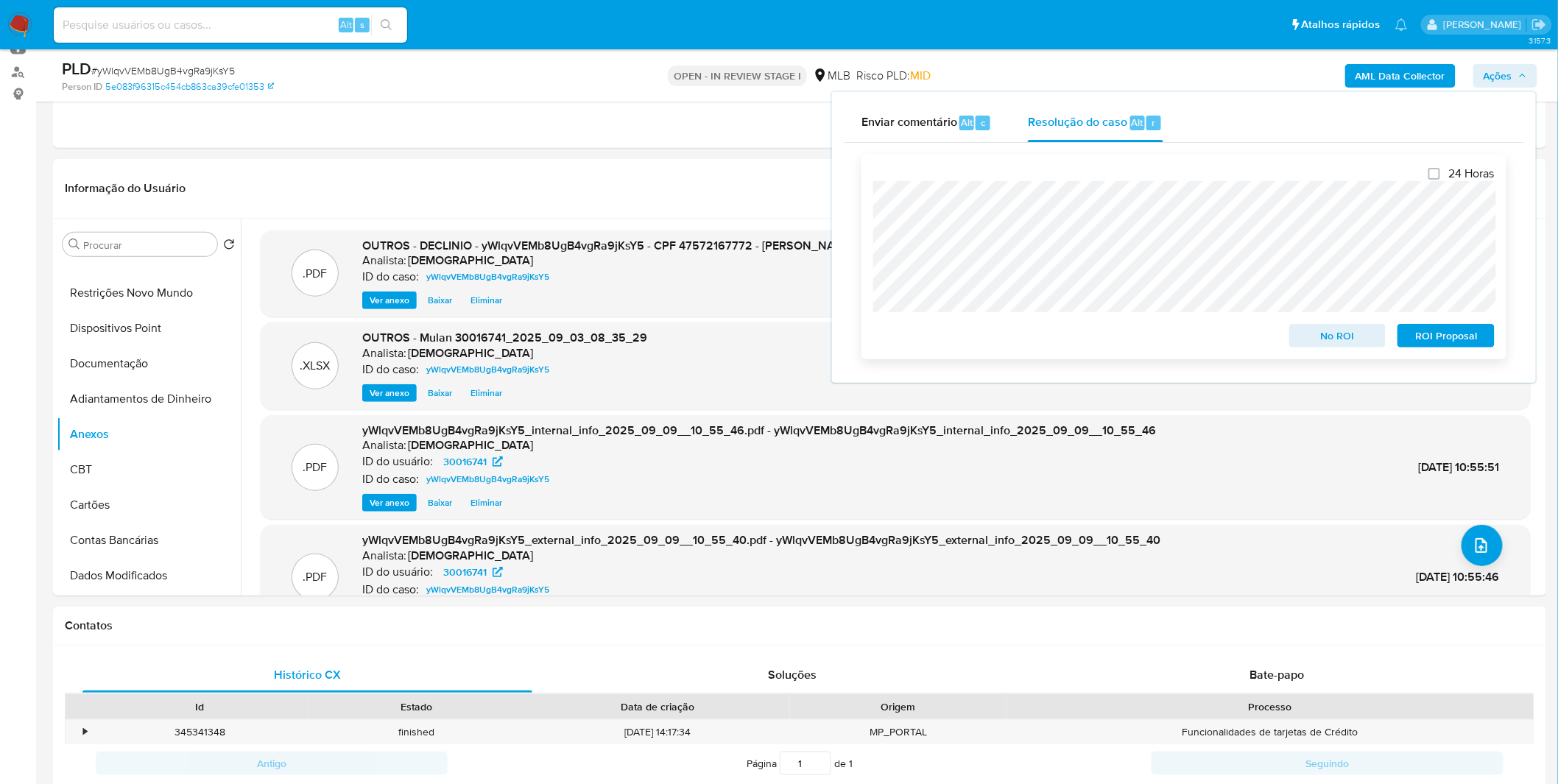
click at [1327, 344] on span "No ROI" at bounding box center [1338, 336] width 76 height 21
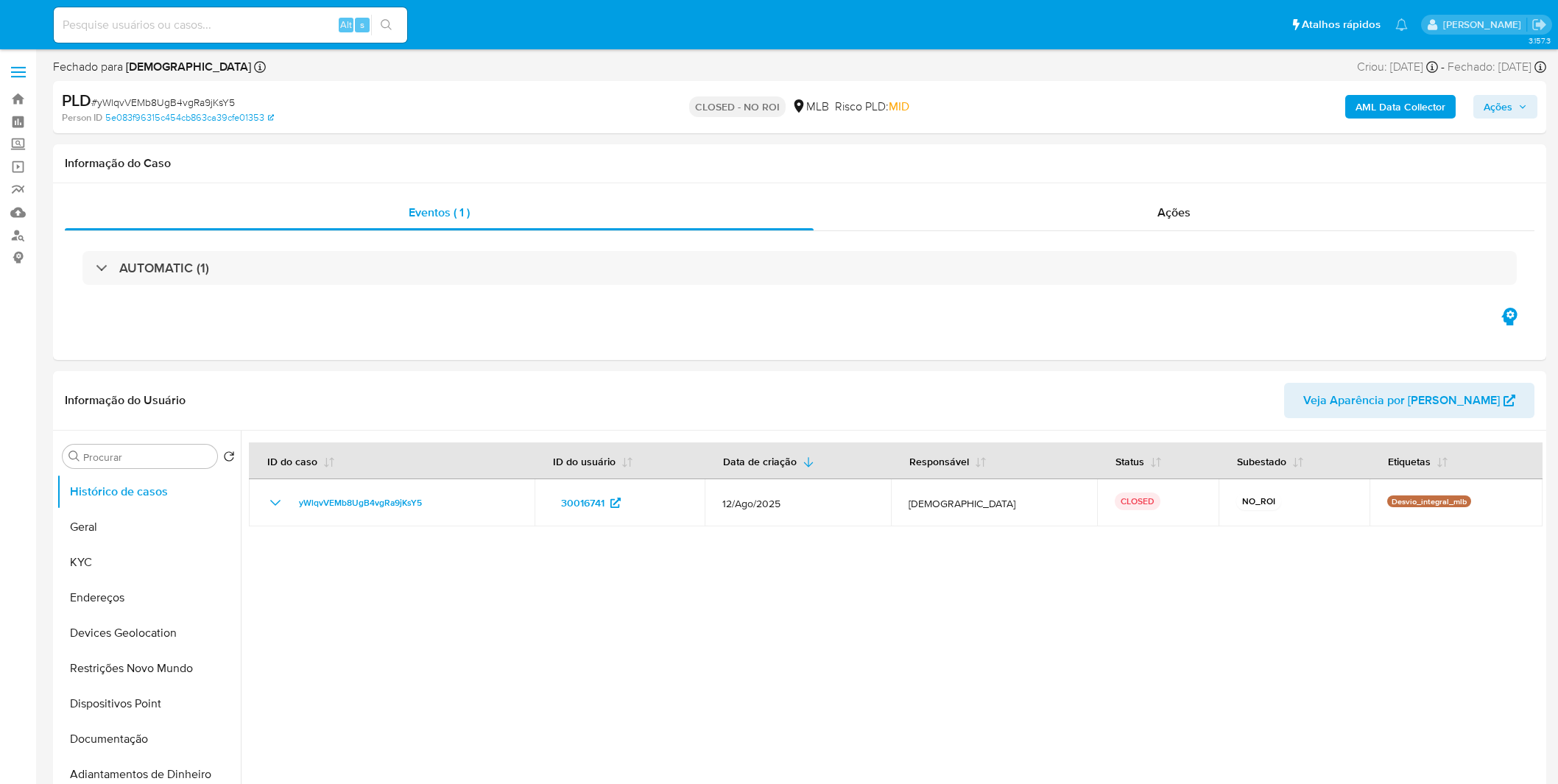
select select "10"
click at [21, 19] on img at bounding box center [19, 25] width 25 height 25
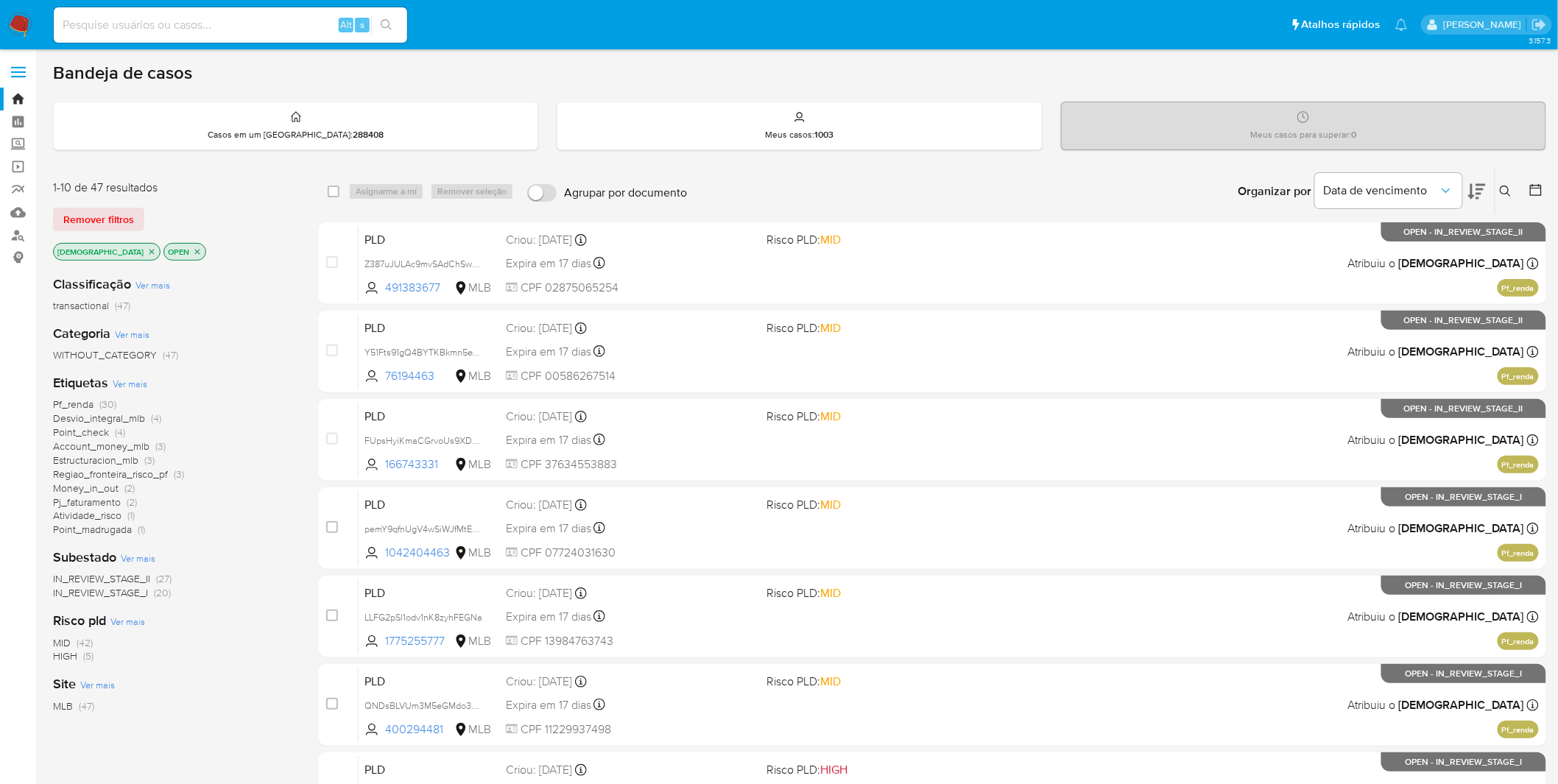
click at [128, 382] on span "Ver mais" at bounding box center [130, 383] width 35 height 14
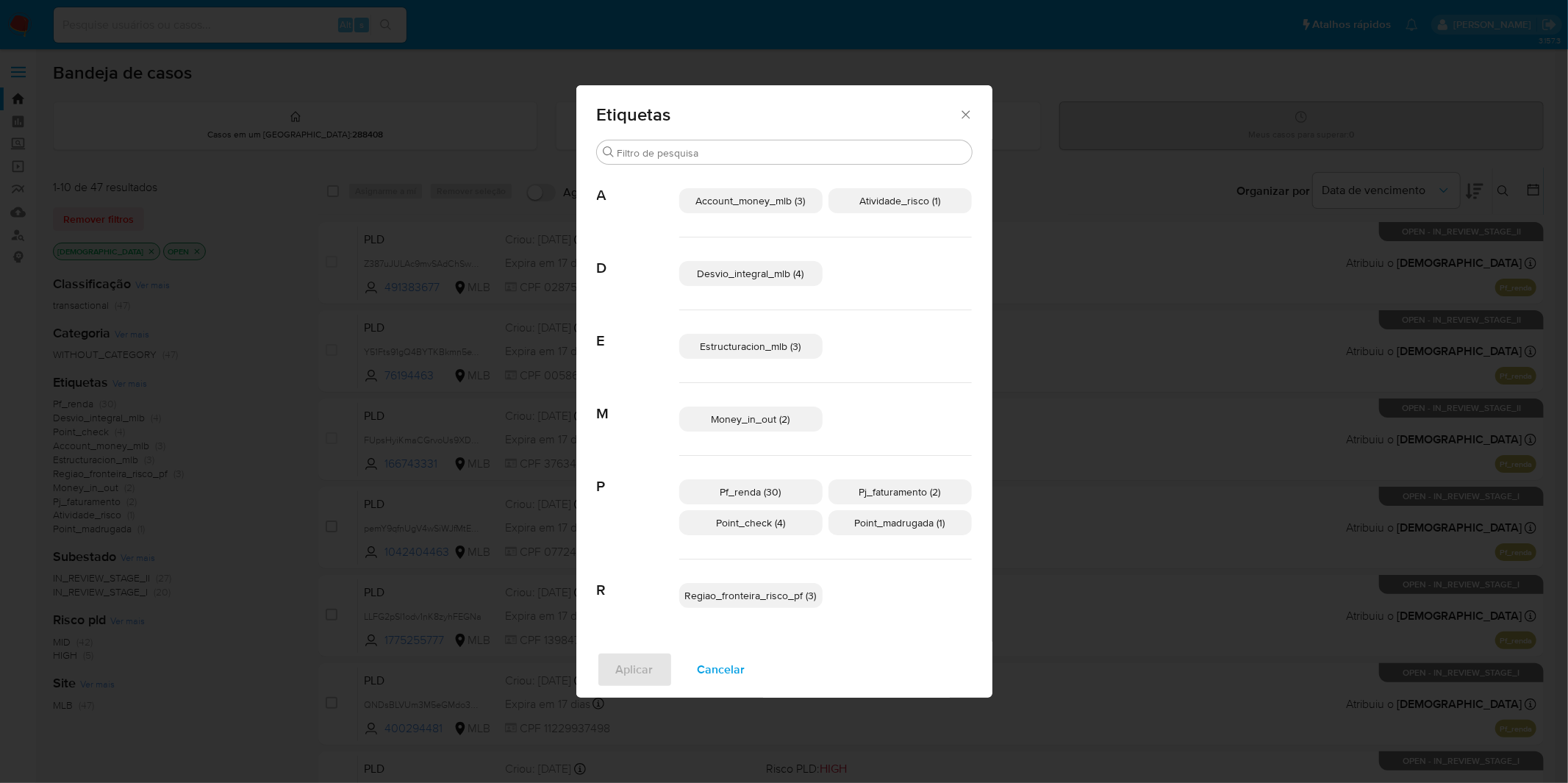
click at [722, 682] on span "Cancelar" at bounding box center [722, 669] width 48 height 33
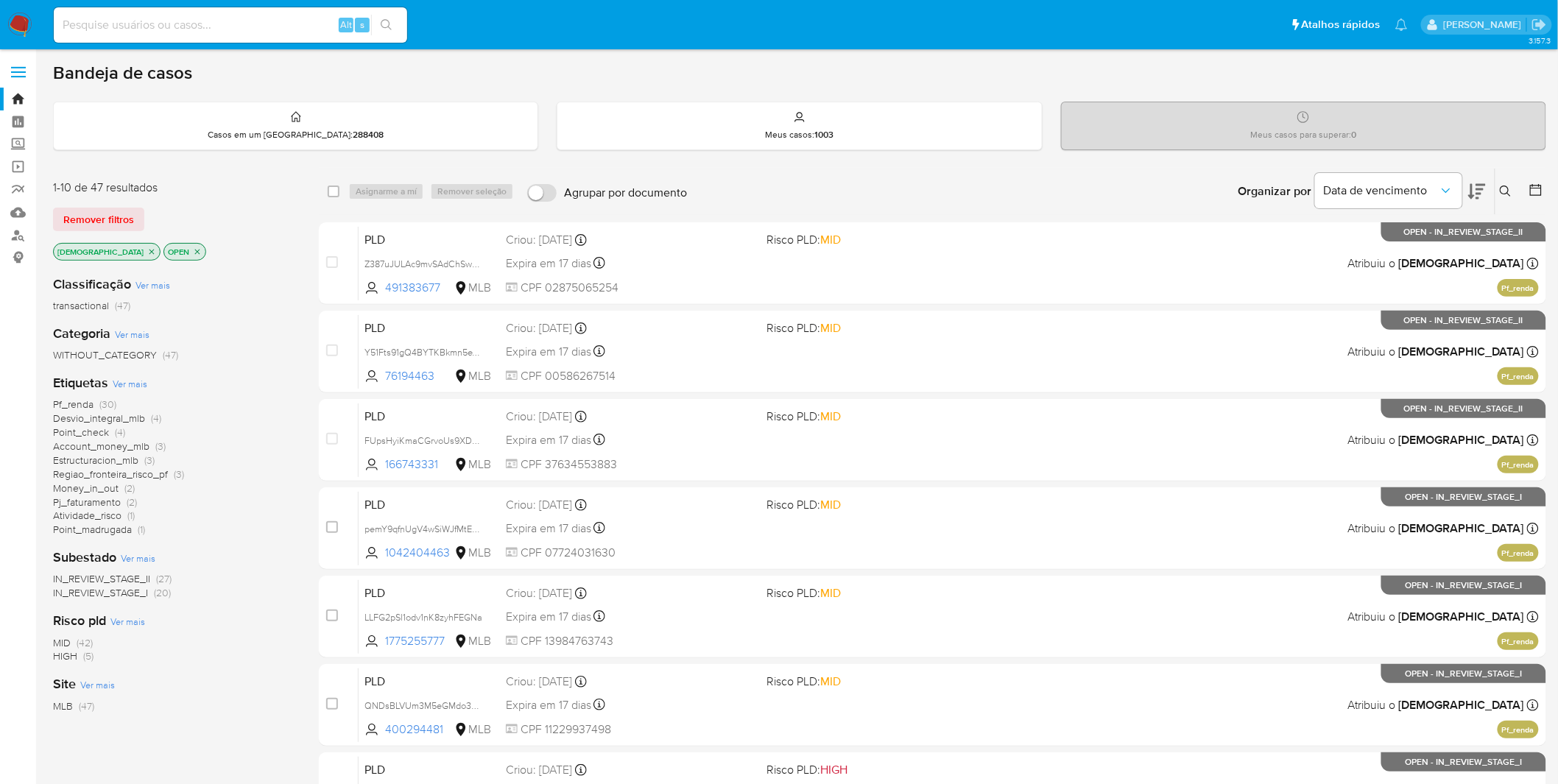
click at [188, 20] on input at bounding box center [231, 25] width 353 height 19
paste input "XLnwhMg19Oz1KIhEJ6DUY9ma"
type input "XLnwhMg19Oz1KIhEJ6DUY9ma"
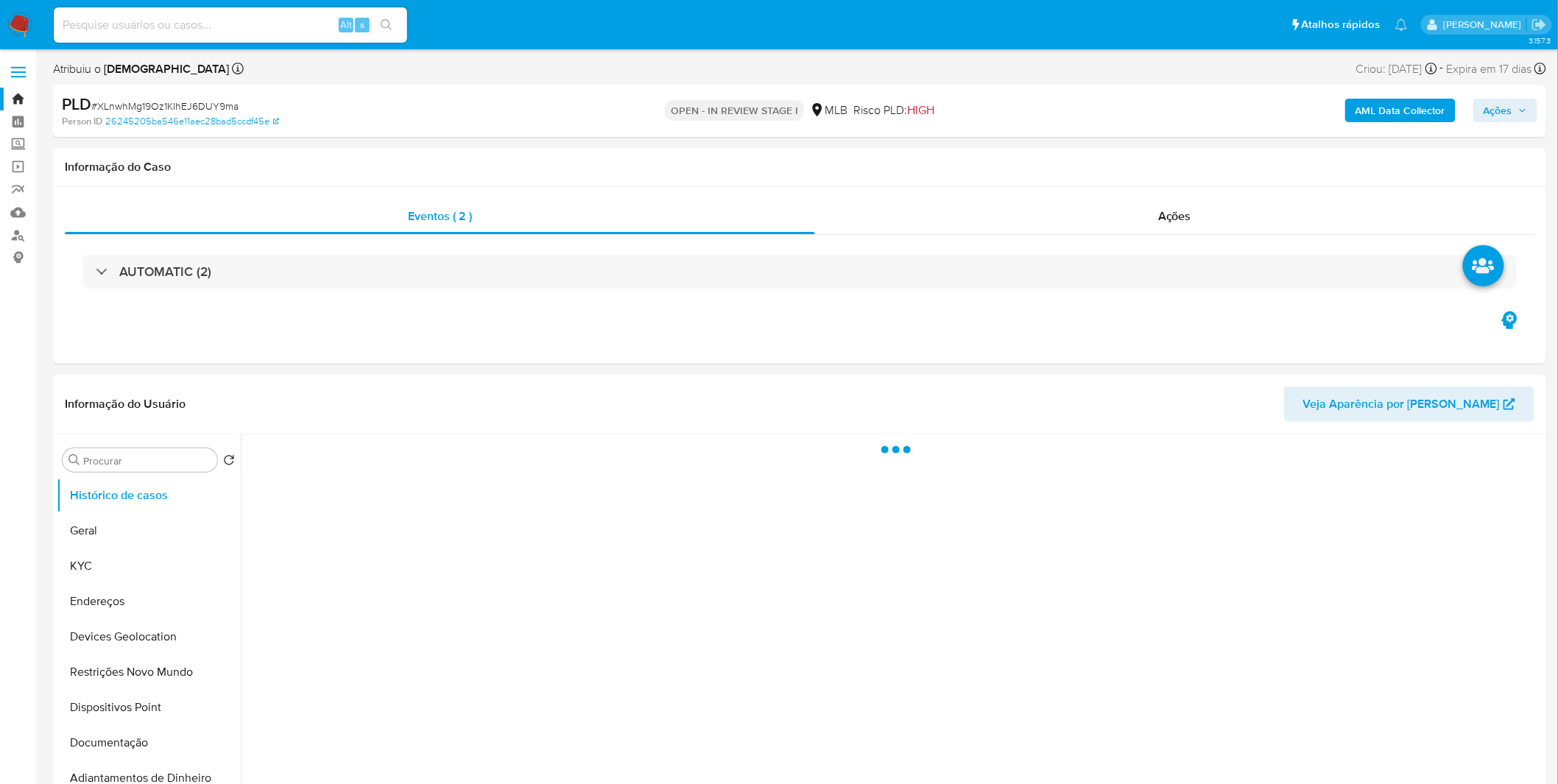
select select "10"
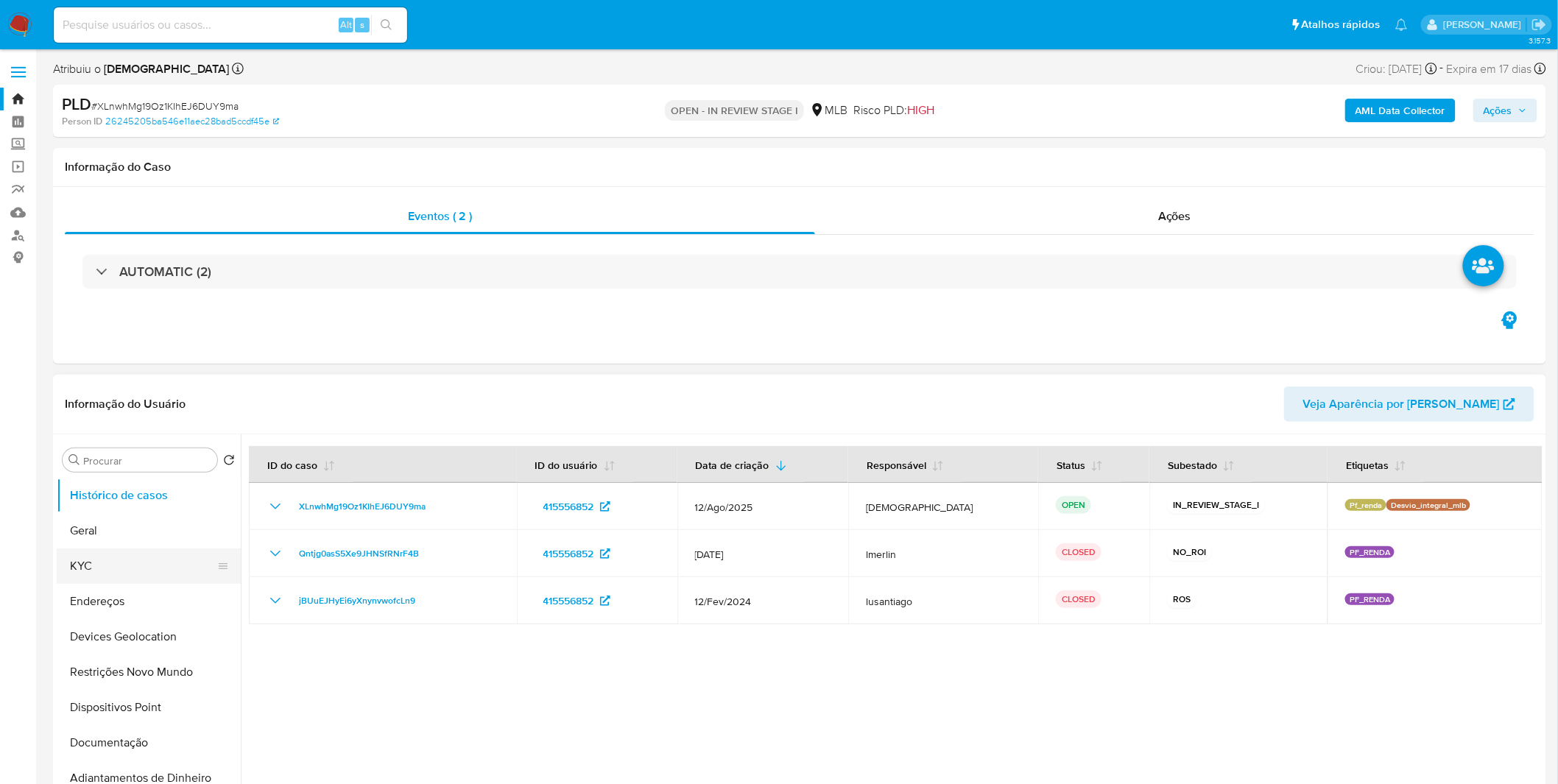
click at [100, 561] on button "KYC" at bounding box center [142, 566] width 173 height 35
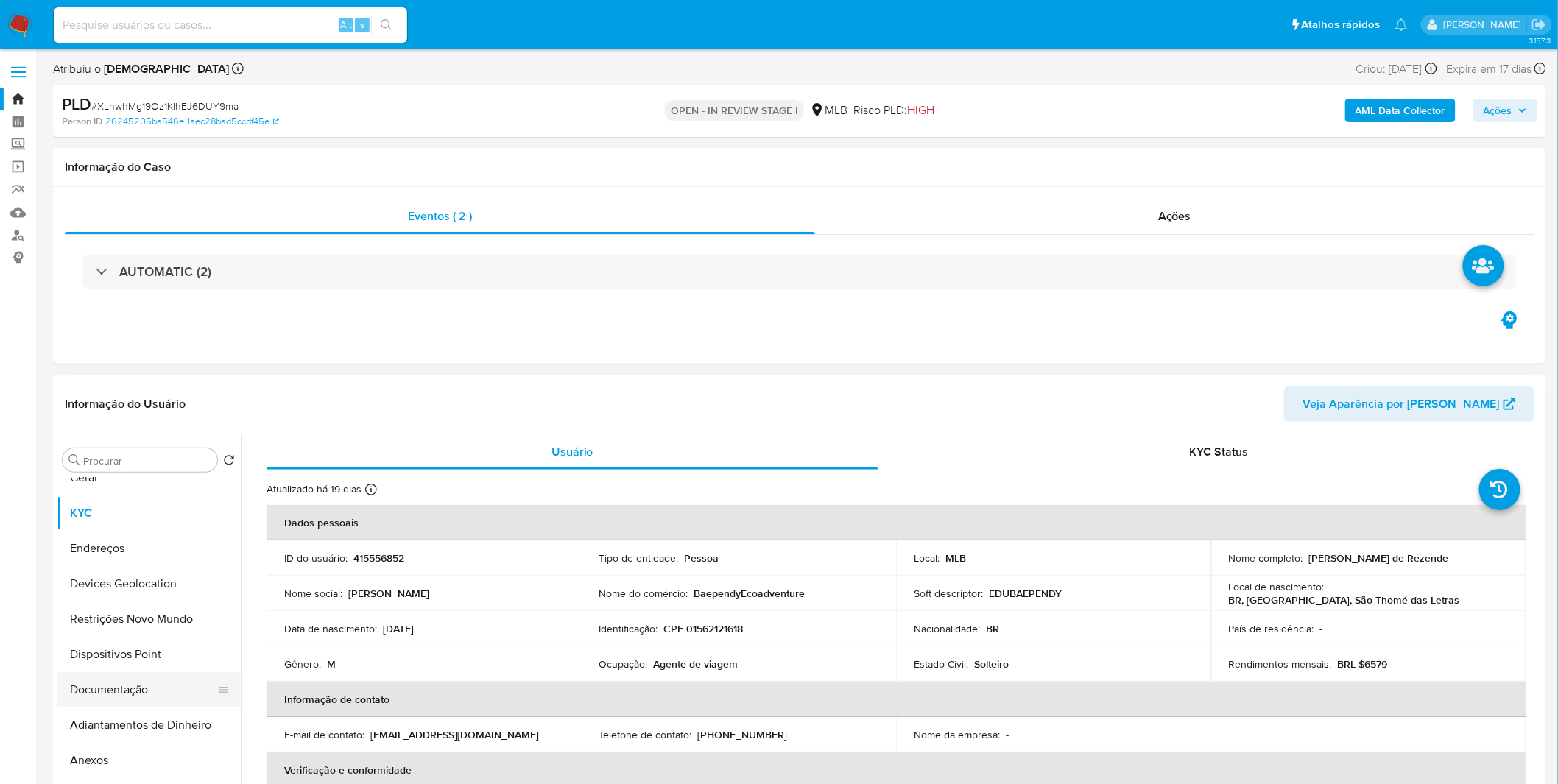
scroll to position [82, 0]
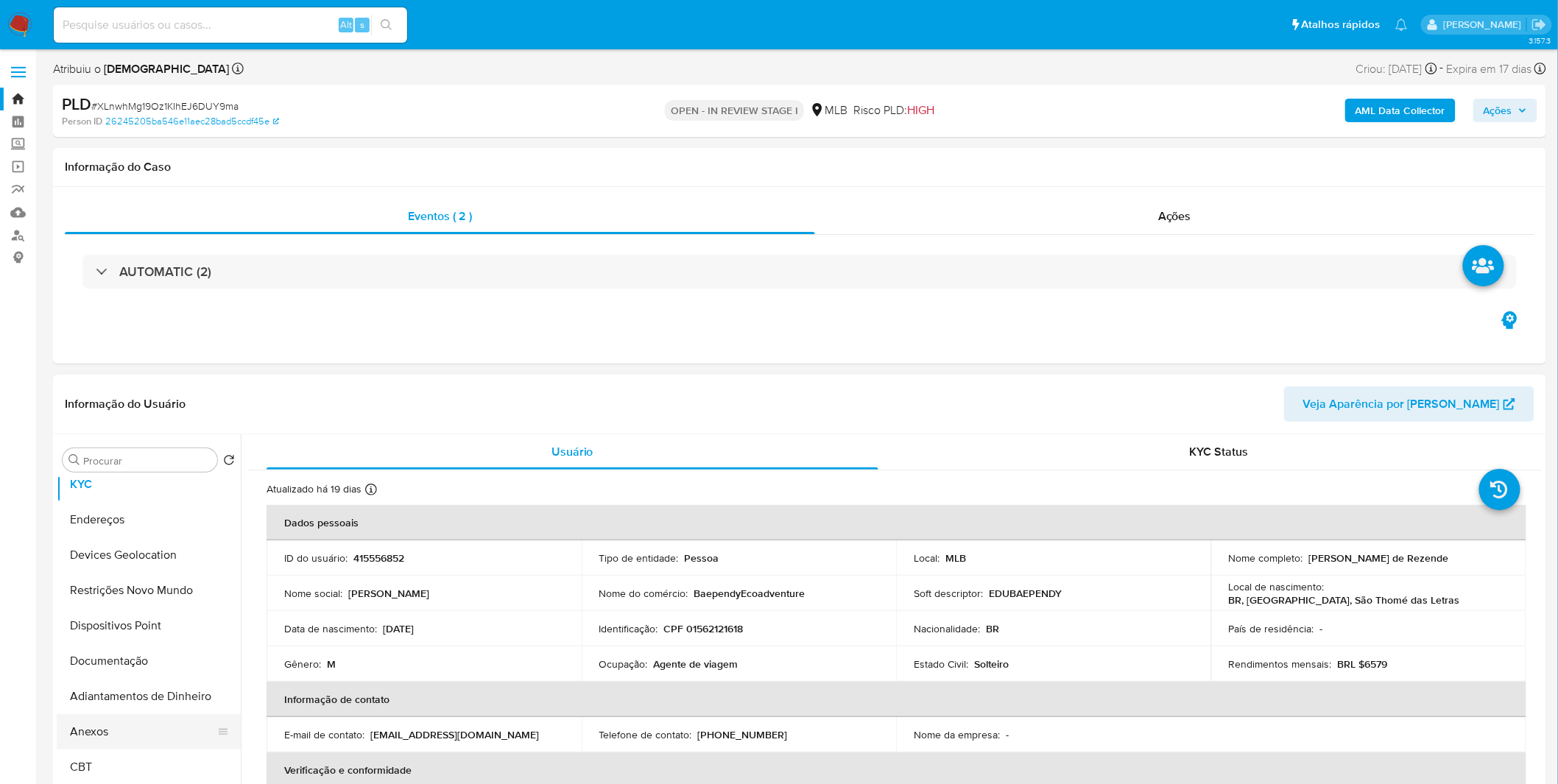
click at [113, 735] on button "Anexos" at bounding box center [142, 732] width 173 height 35
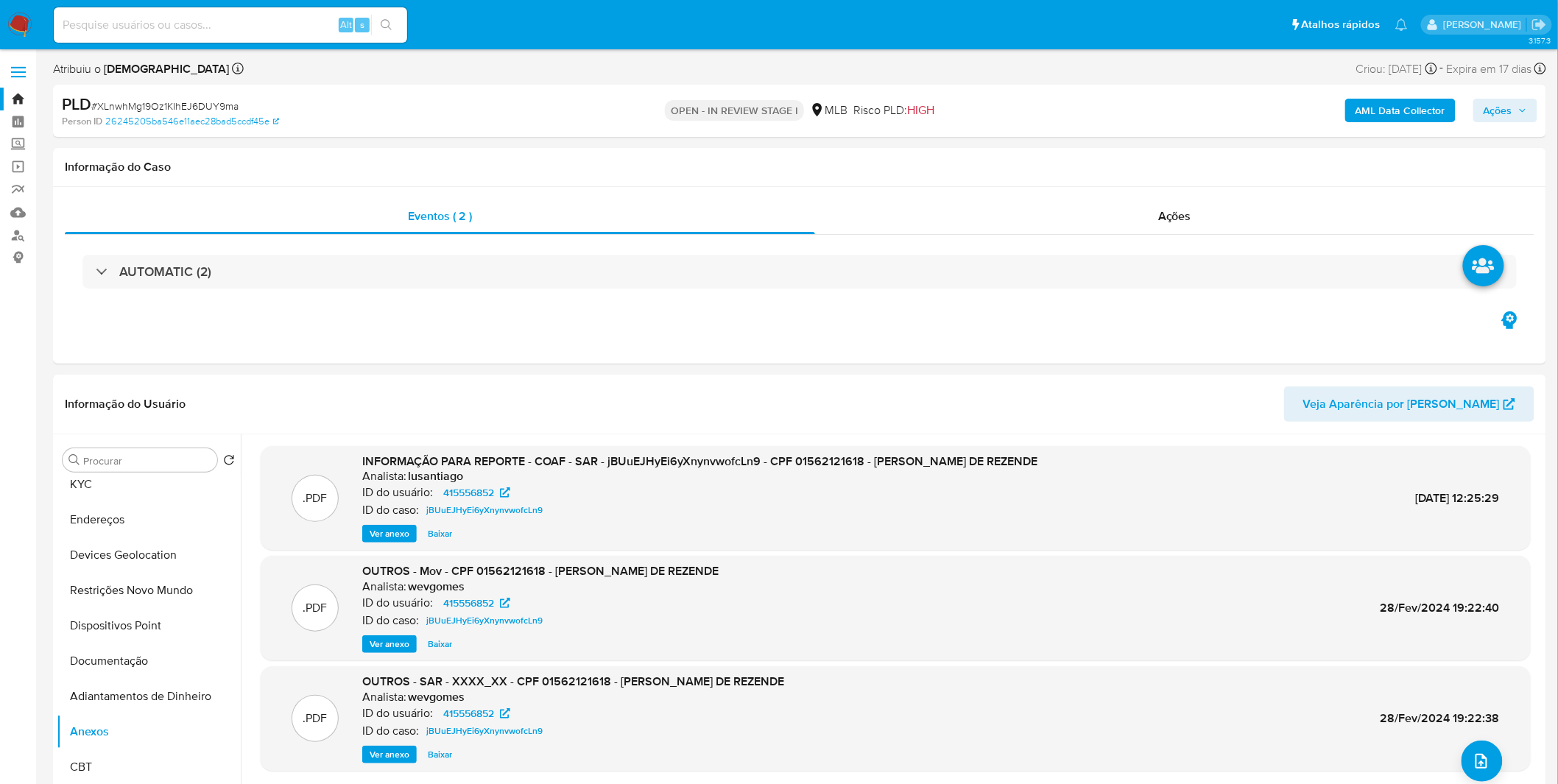
click at [1441, 104] on b "AML Data Collector" at bounding box center [1400, 111] width 90 height 24
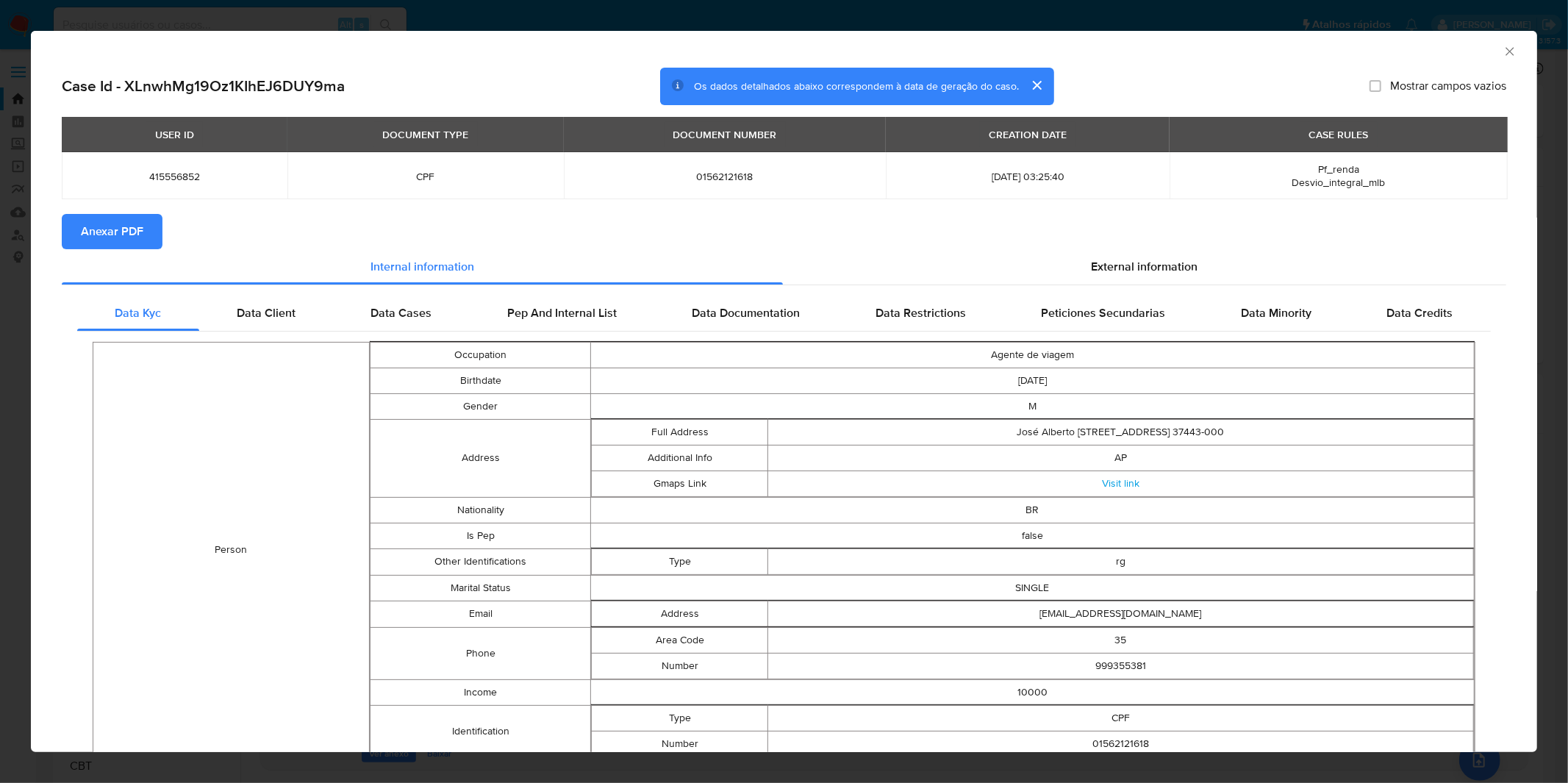
click at [131, 245] on span "Anexar PDF" at bounding box center [112, 231] width 63 height 33
click at [435, 26] on div "AML Data Collector Case Id - XLnwhMg19Oz1KIhEJ6DUY9ma Os dados detalhados abaix…" at bounding box center [784, 392] width 1568 height 783
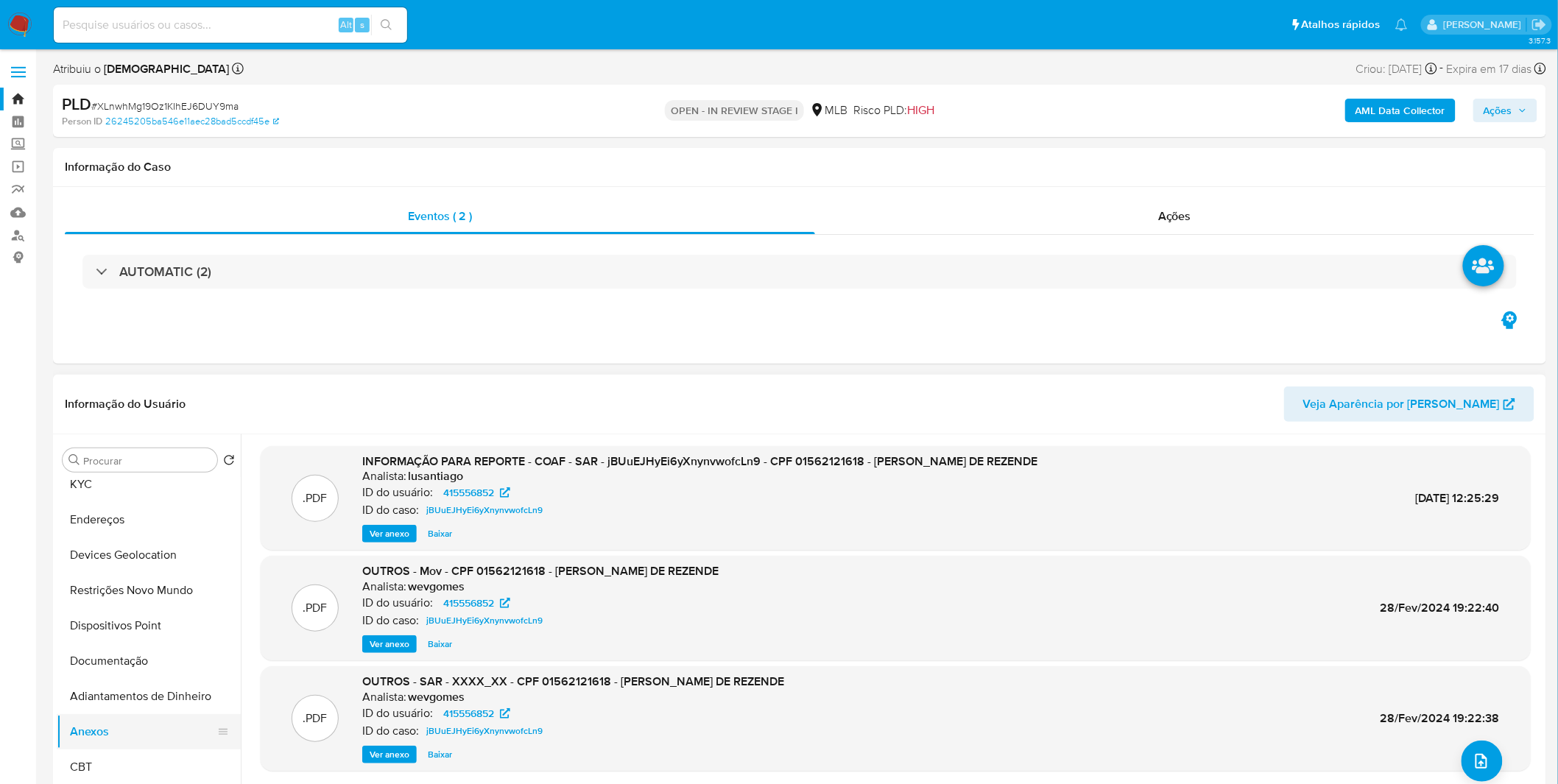
click at [134, 744] on button "Anexos" at bounding box center [142, 732] width 173 height 35
click at [131, 748] on ul "Histórico de casos Geral KYC Endereços Devices Geolocation Restrições Novo Mund…" at bounding box center [148, 643] width 184 height 332
click at [129, 741] on button "Anexos" at bounding box center [142, 732] width 173 height 35
click at [129, 757] on button "CBT" at bounding box center [142, 767] width 173 height 35
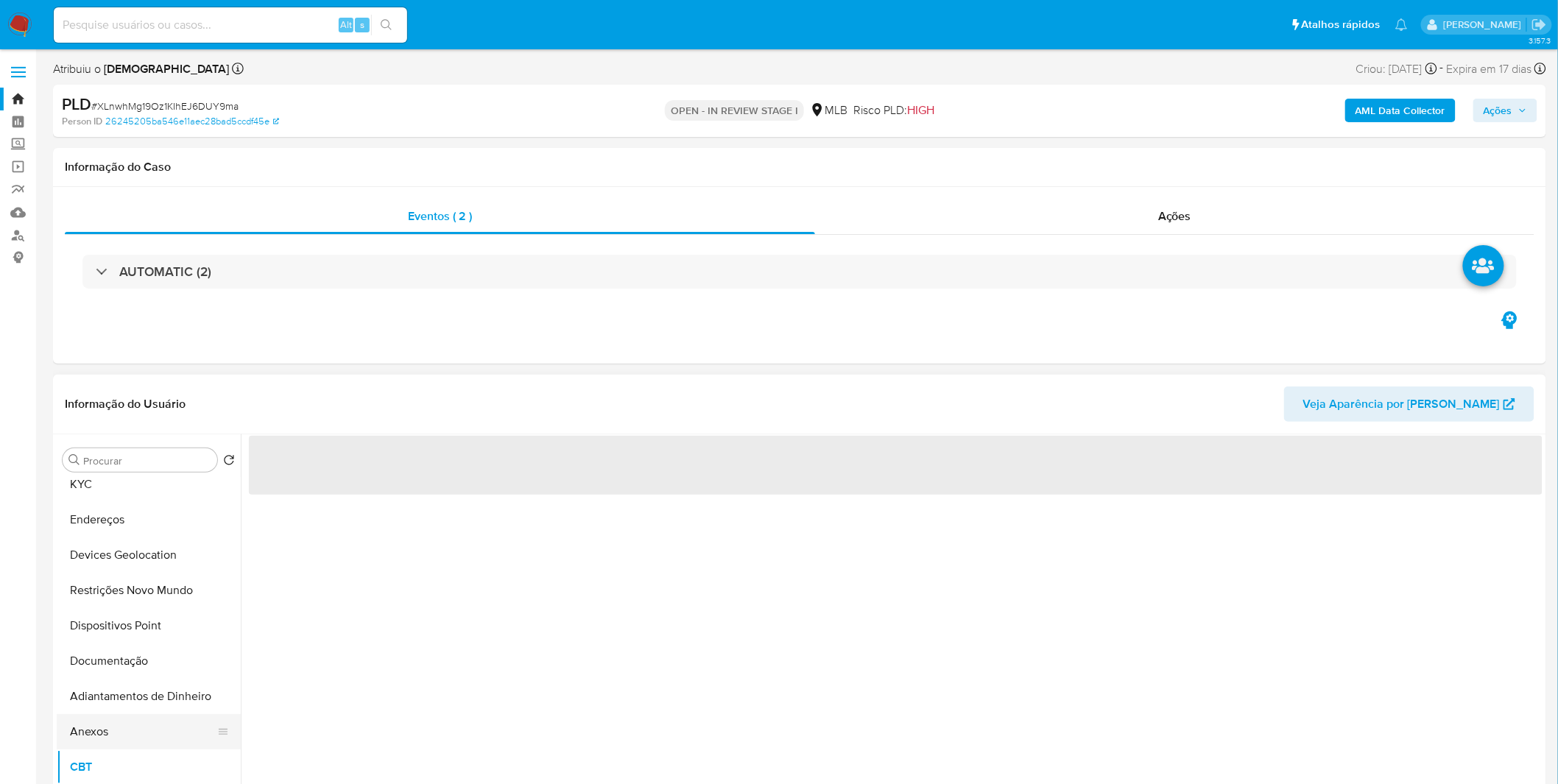
click at [128, 734] on button "Anexos" at bounding box center [142, 732] width 173 height 35
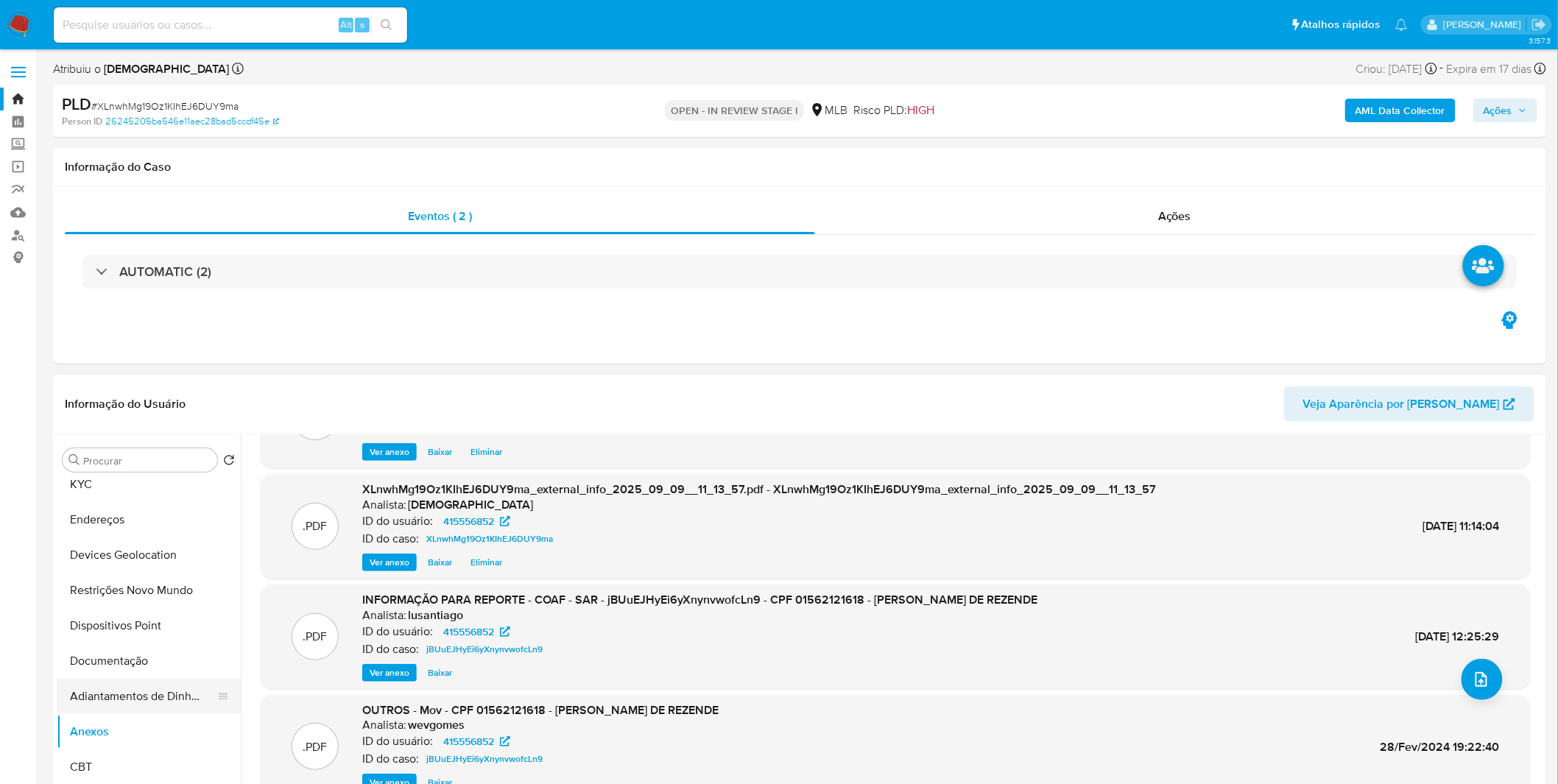
click at [150, 695] on button "Adiantamentos de Dinheiro" at bounding box center [142, 697] width 173 height 35
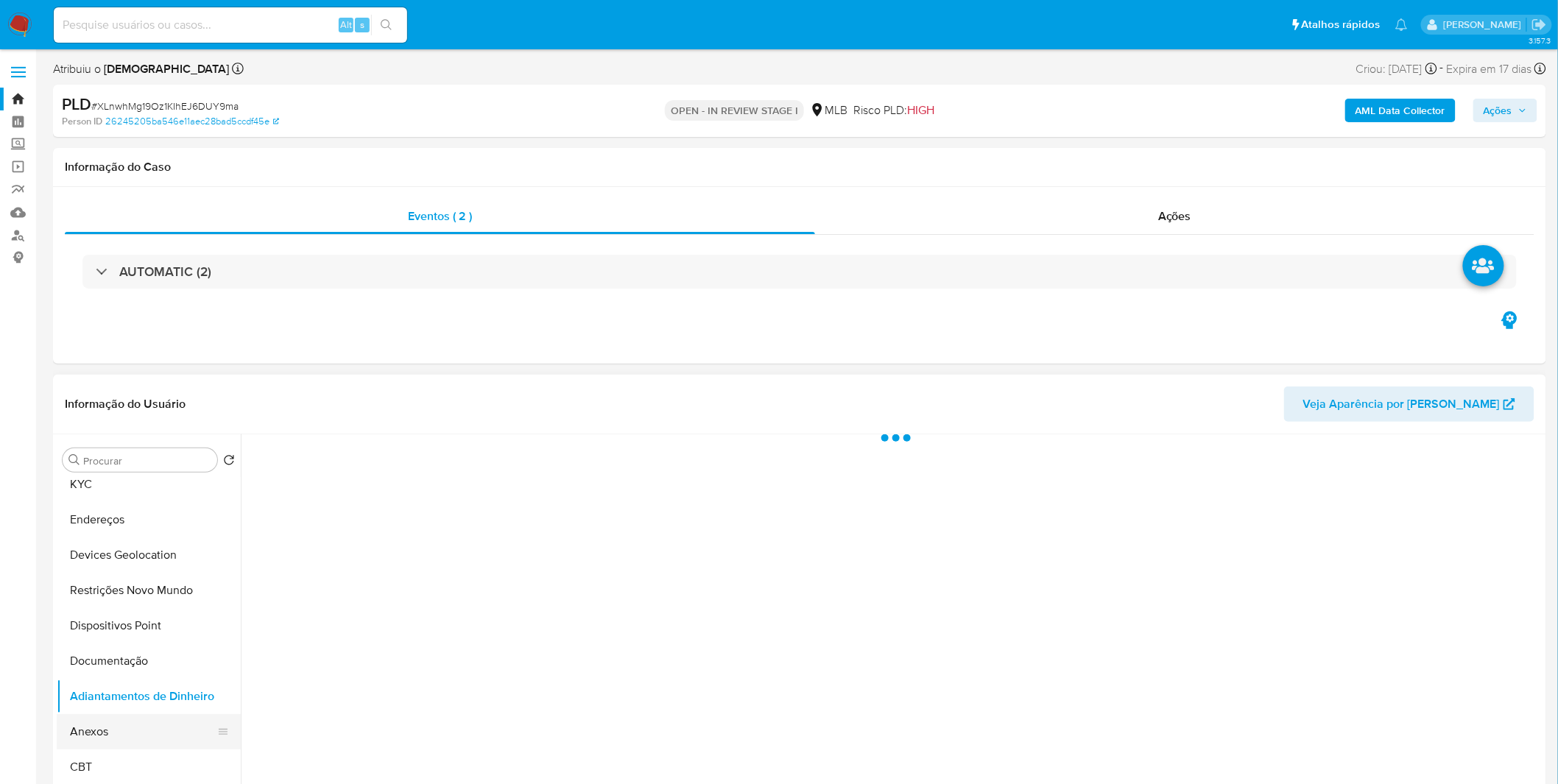
scroll to position [0, 0]
click at [148, 717] on button "Anexos" at bounding box center [142, 732] width 173 height 35
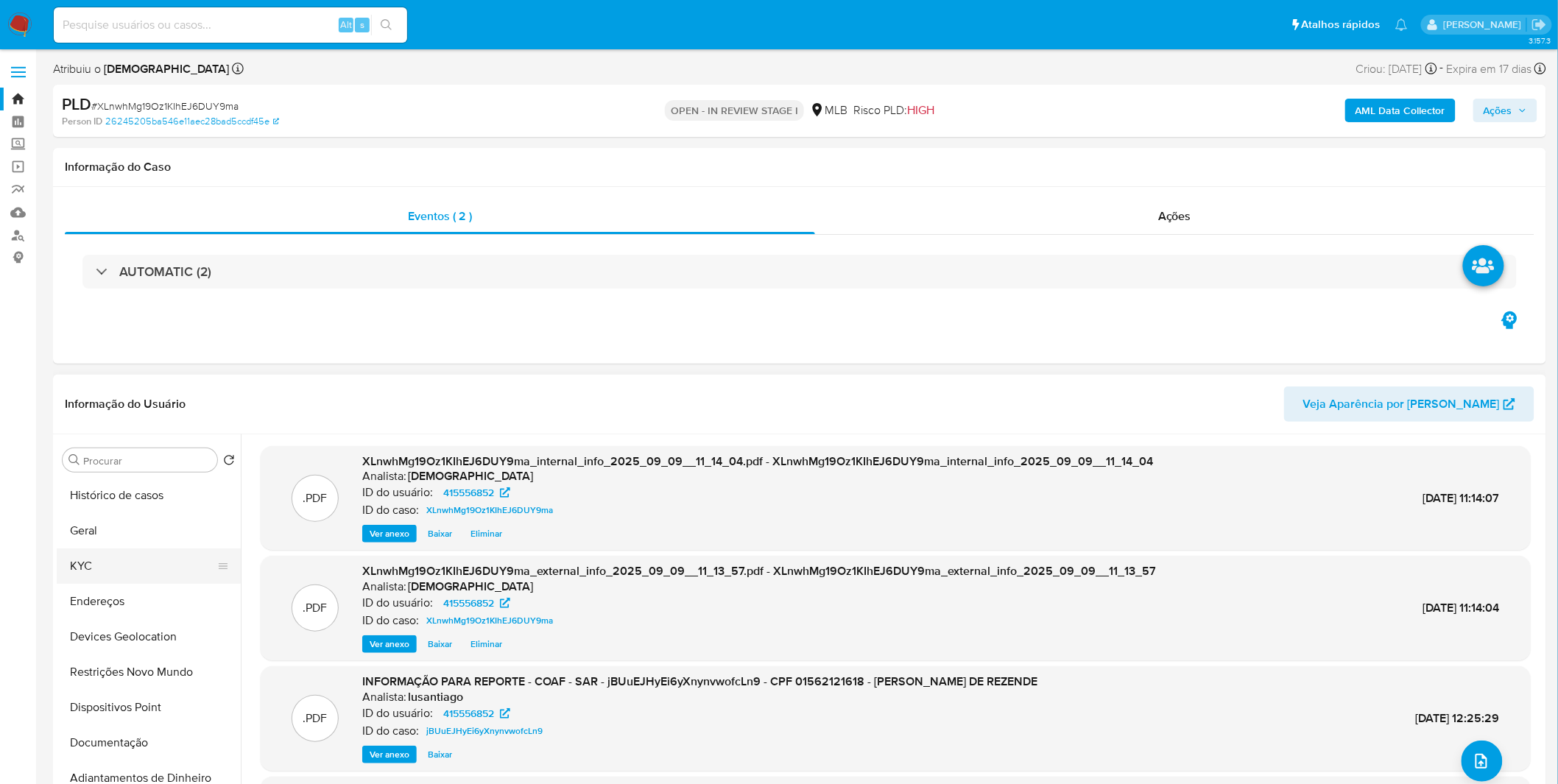
click at [125, 563] on button "KYC" at bounding box center [142, 566] width 173 height 35
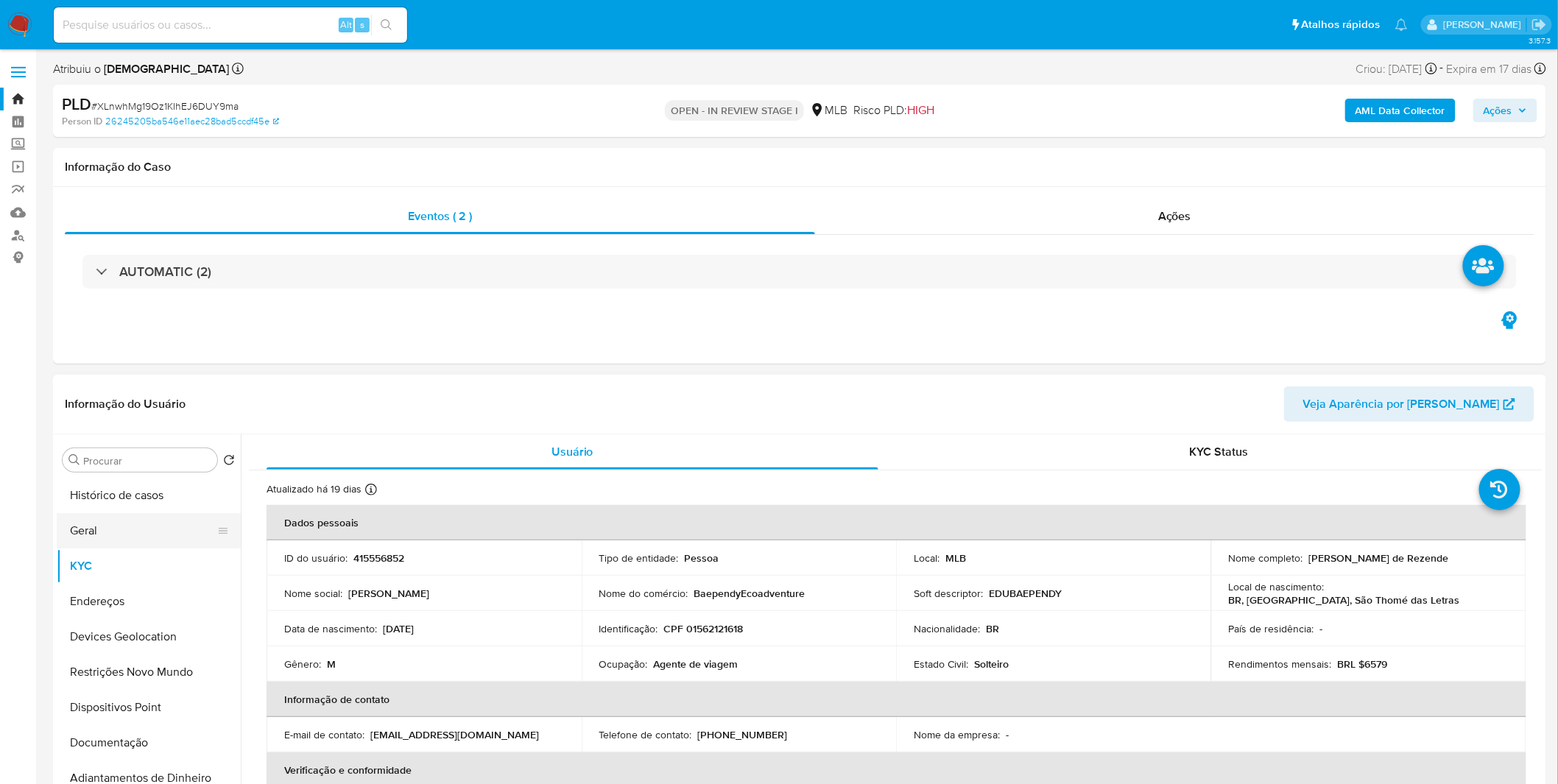
click at [106, 529] on button "Geral" at bounding box center [142, 530] width 173 height 35
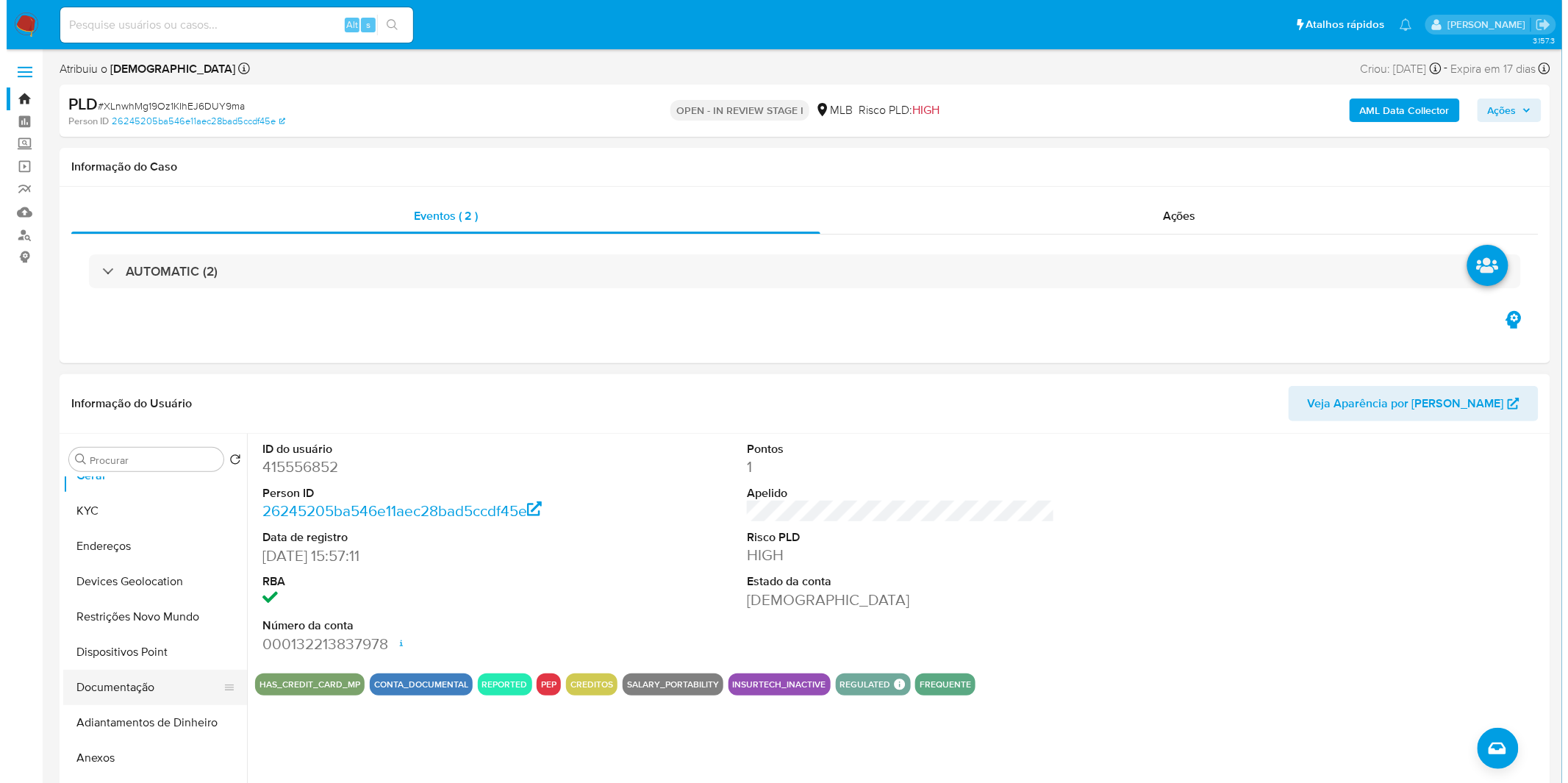
scroll to position [82, 0]
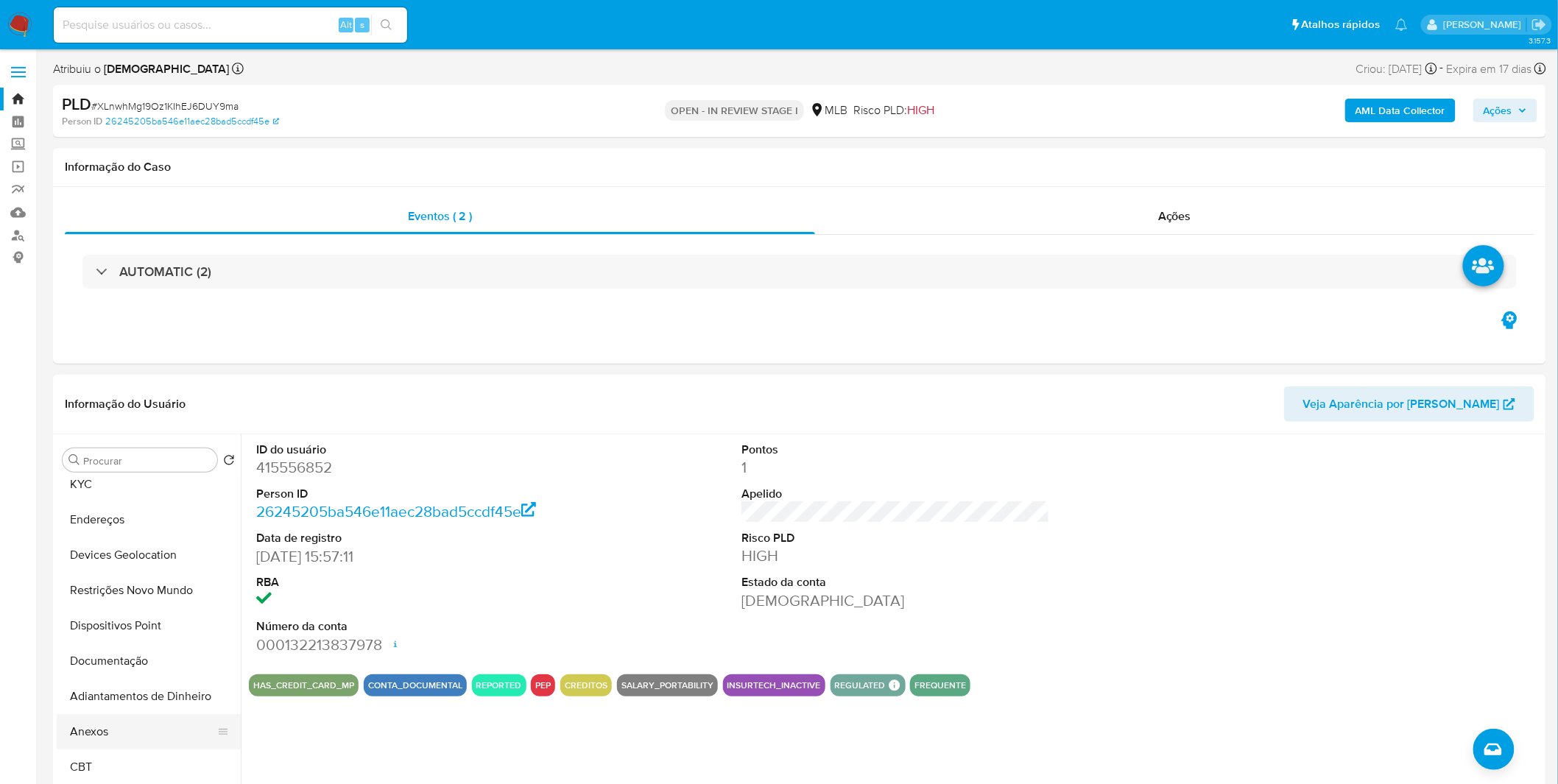
click at [141, 728] on button "Anexos" at bounding box center [142, 732] width 173 height 35
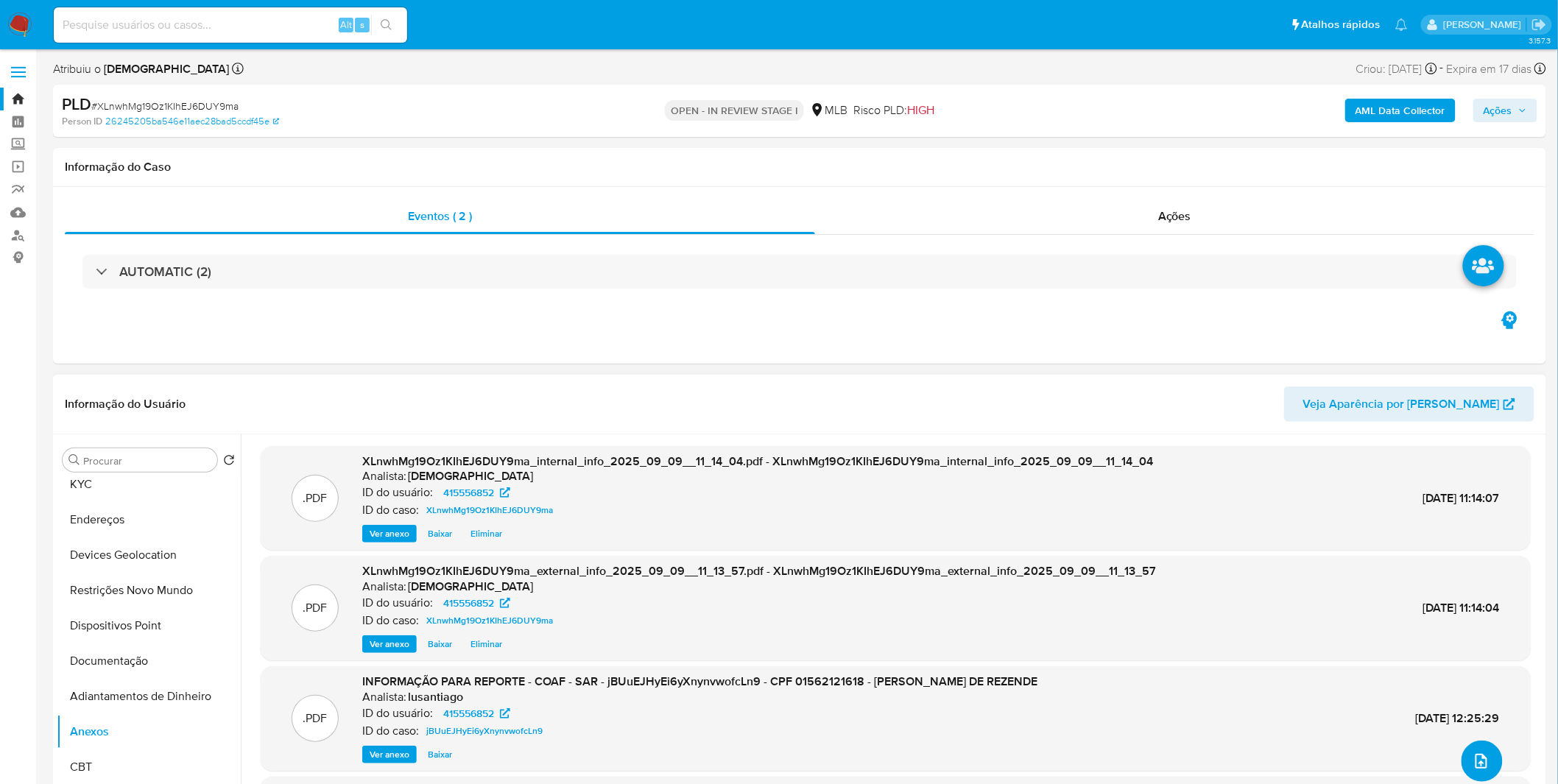
click at [1472, 756] on icon "upload-file" at bounding box center [1481, 761] width 17 height 17
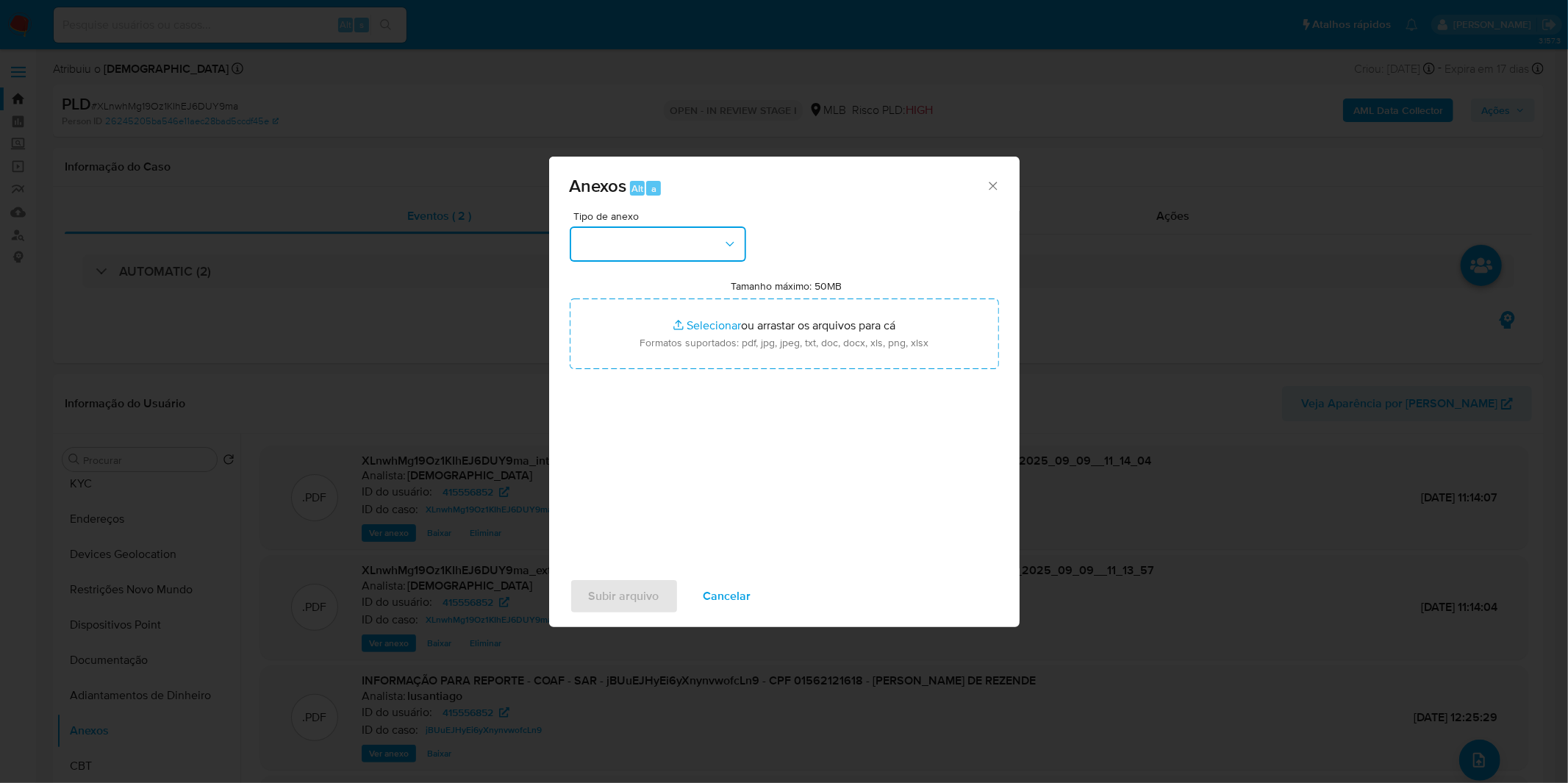
click at [723, 249] on icon "button" at bounding box center [730, 244] width 15 height 15
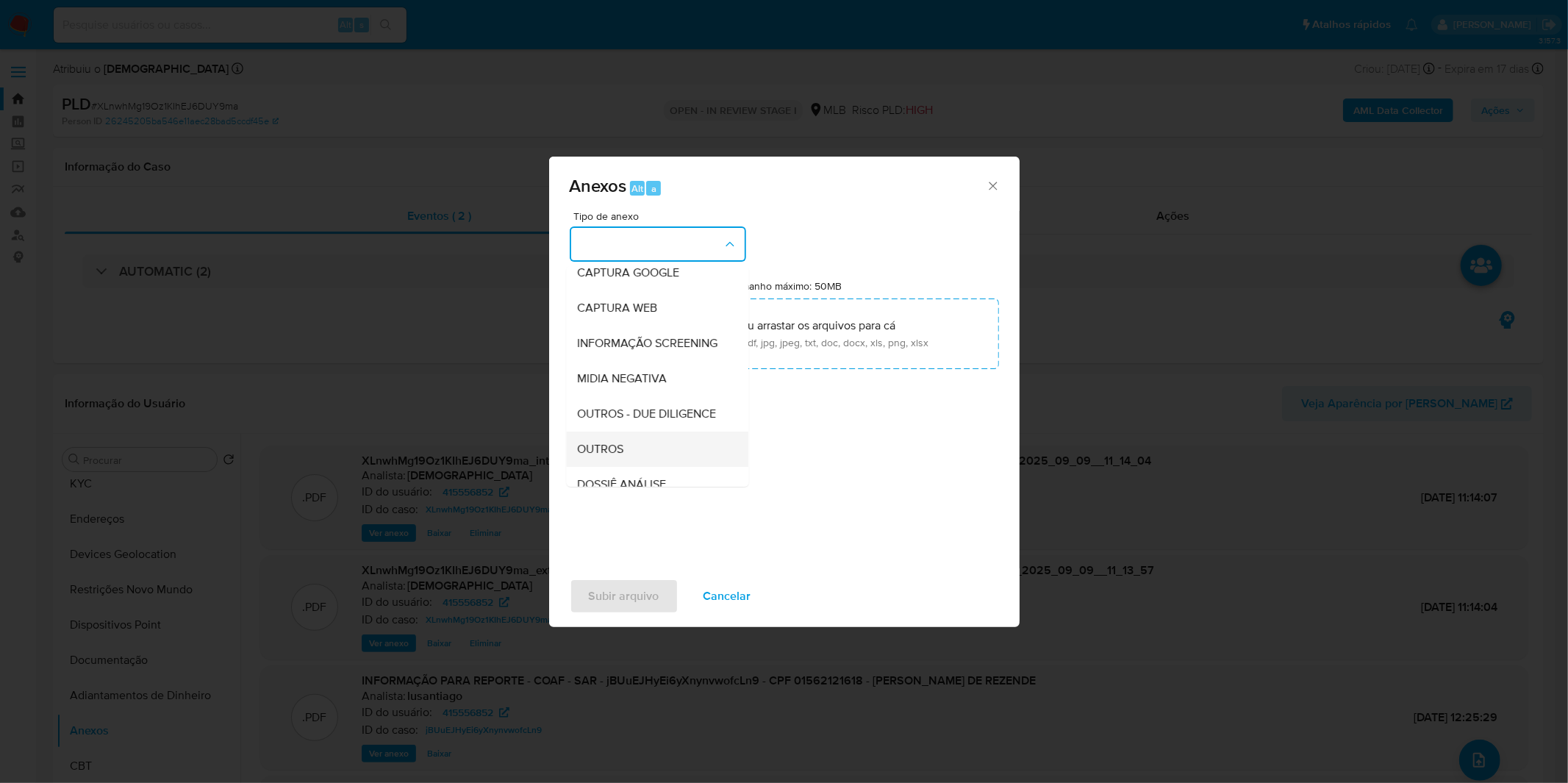
click at [650, 467] on div "OUTROS" at bounding box center [653, 449] width 150 height 35
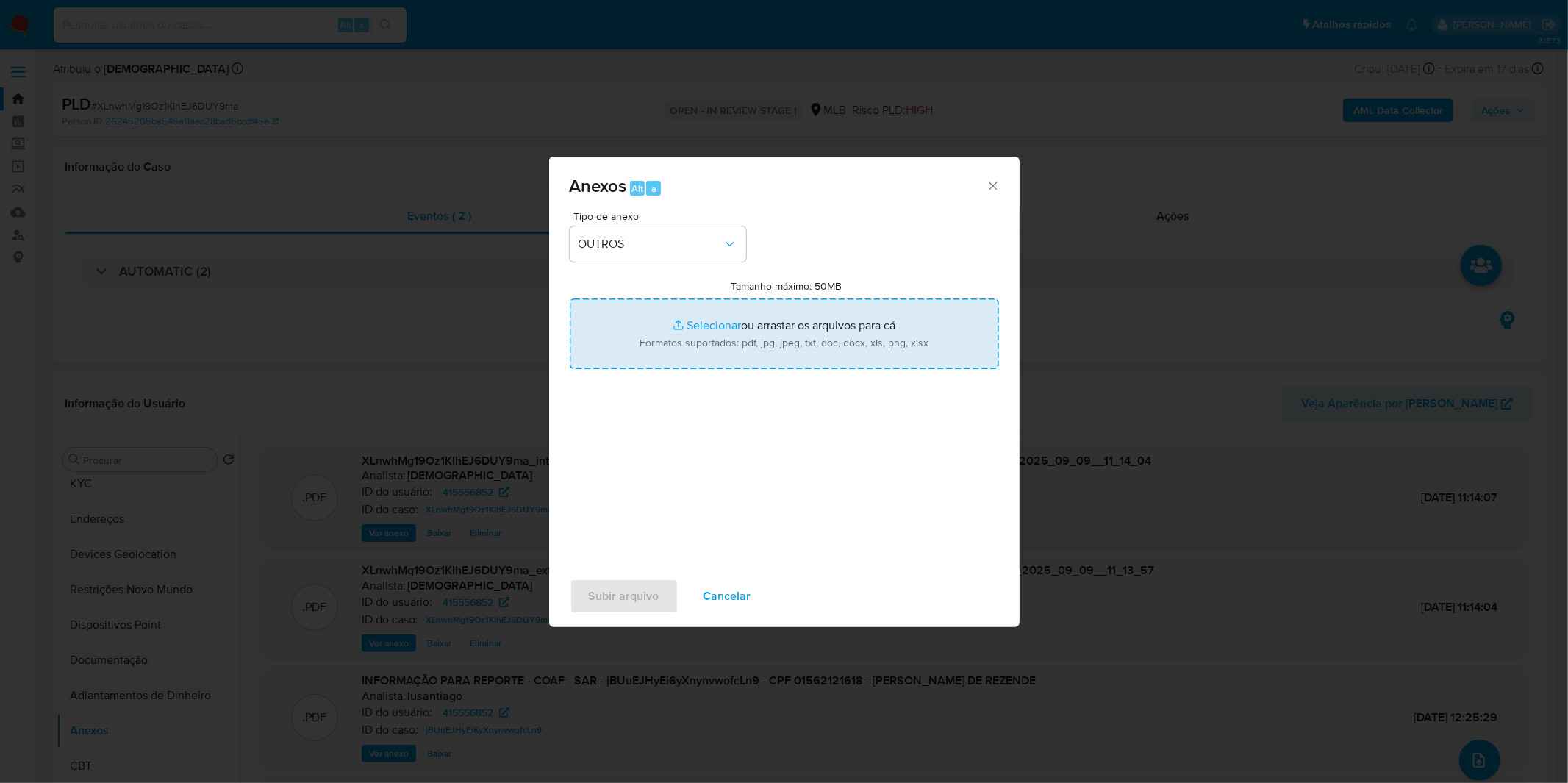
click at [710, 347] on input "Tamanho máximo: 50MB Selecionar arquivos" at bounding box center [784, 334] width 430 height 71
type input "C:\fakepath\2º SAR - XXXX_XX - CPF 01562121618 - EDUARDO COBRA DE REZENDE.pdf"
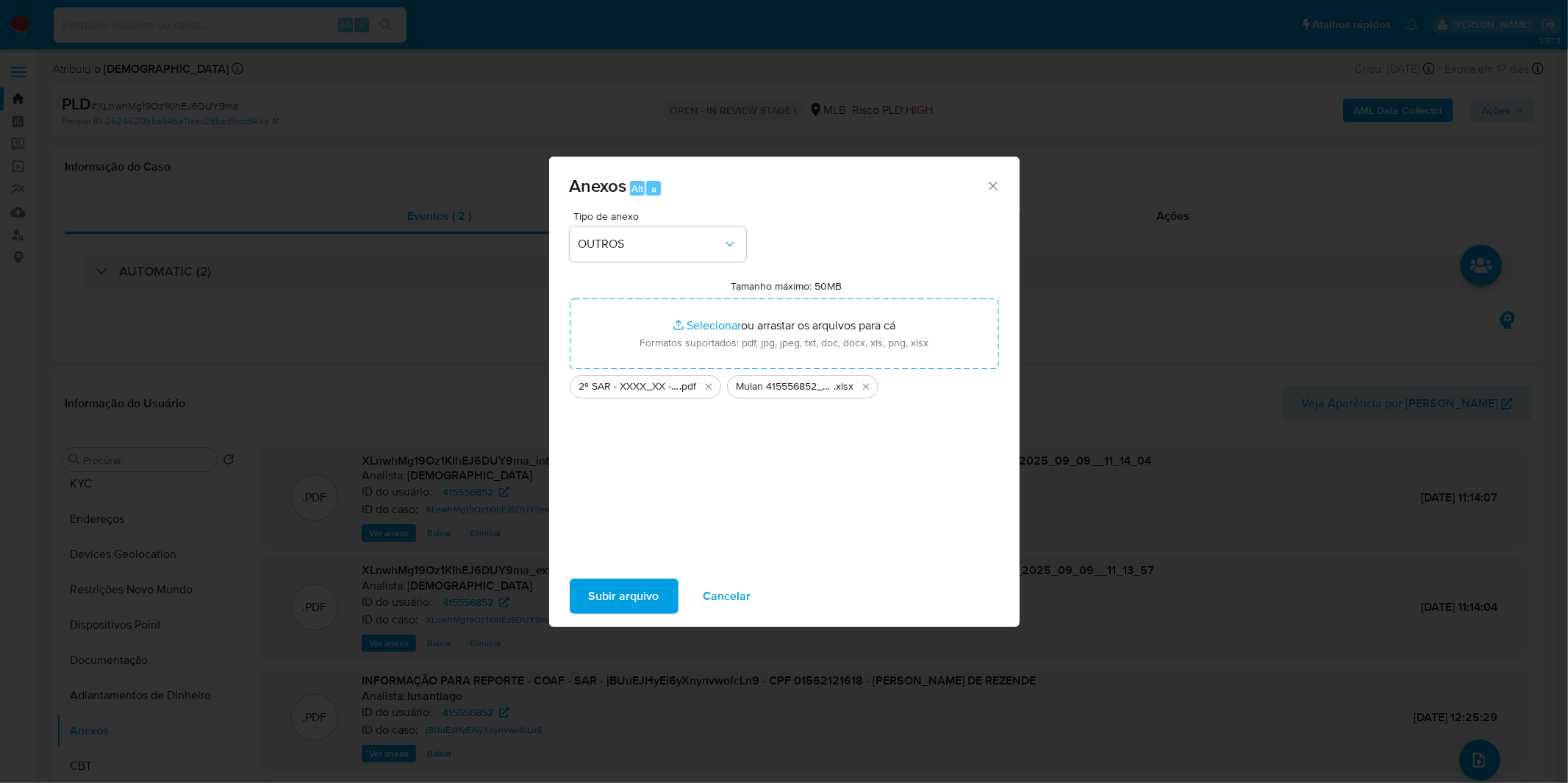
click at [591, 584] on span "Subir arquivo" at bounding box center [623, 596] width 71 height 33
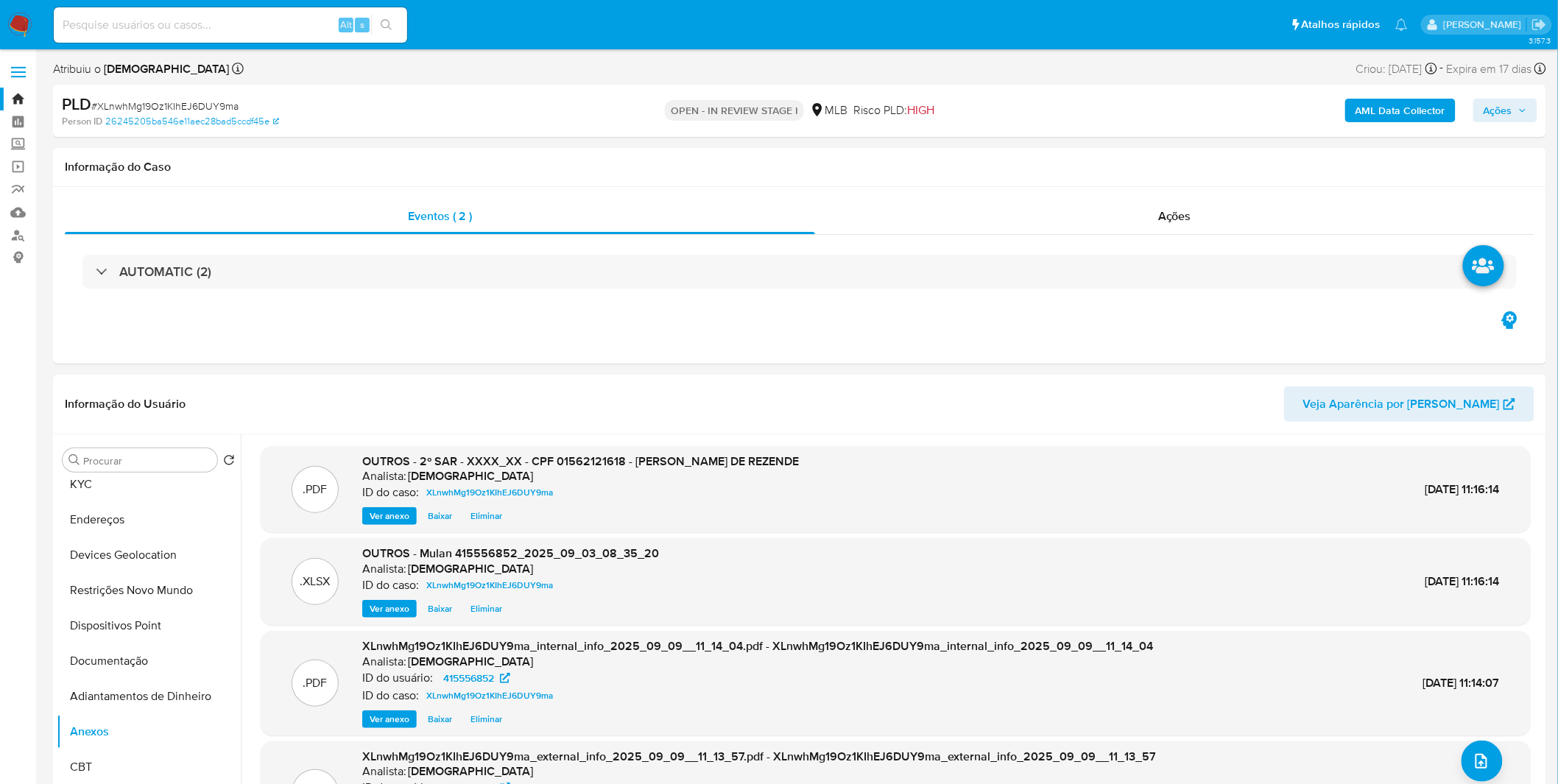
click at [1498, 114] on span "Ações" at bounding box center [1498, 111] width 29 height 24
click at [1103, 149] on span "Resolução do caso" at bounding box center [1077, 157] width 99 height 17
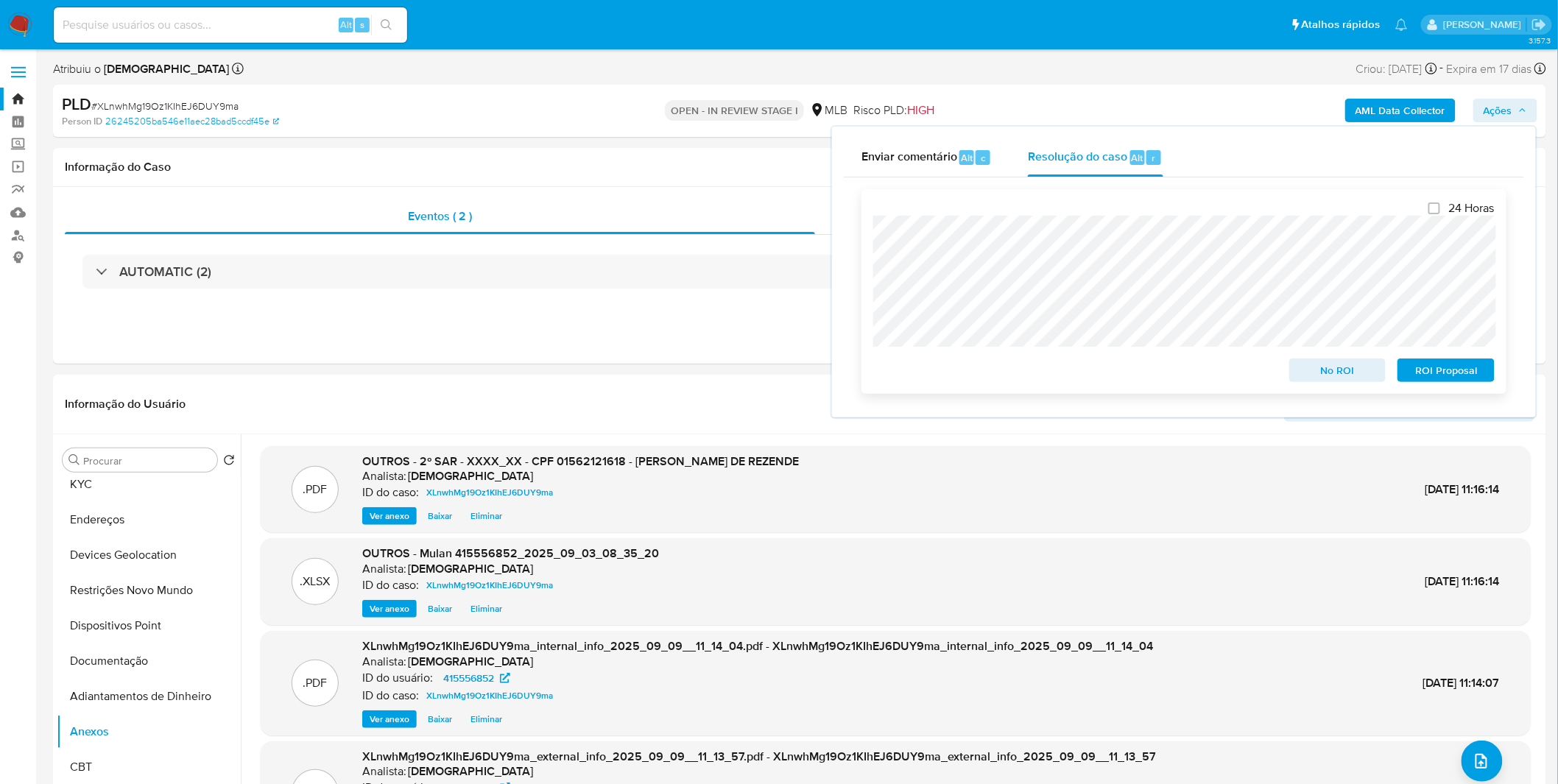
click at [1452, 377] on span "ROI Proposal" at bounding box center [1446, 371] width 76 height 21
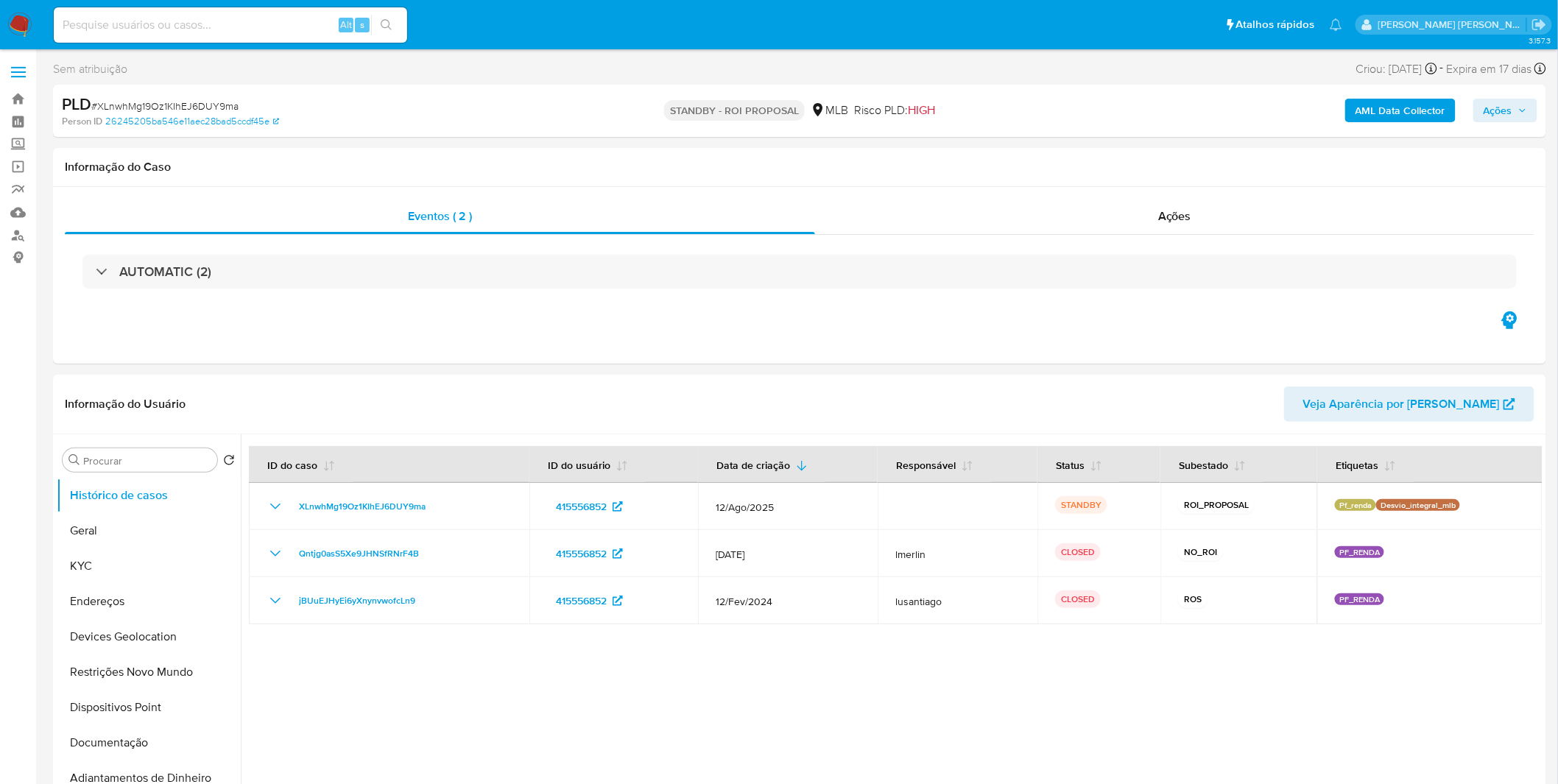
select select "10"
click at [20, 4] on nav "Pausado Ver notificaciones Alt s Atalhos rápidos Presiona las siguientes teclas…" at bounding box center [779, 25] width 1558 height 49
click at [16, 18] on img at bounding box center [19, 25] width 25 height 25
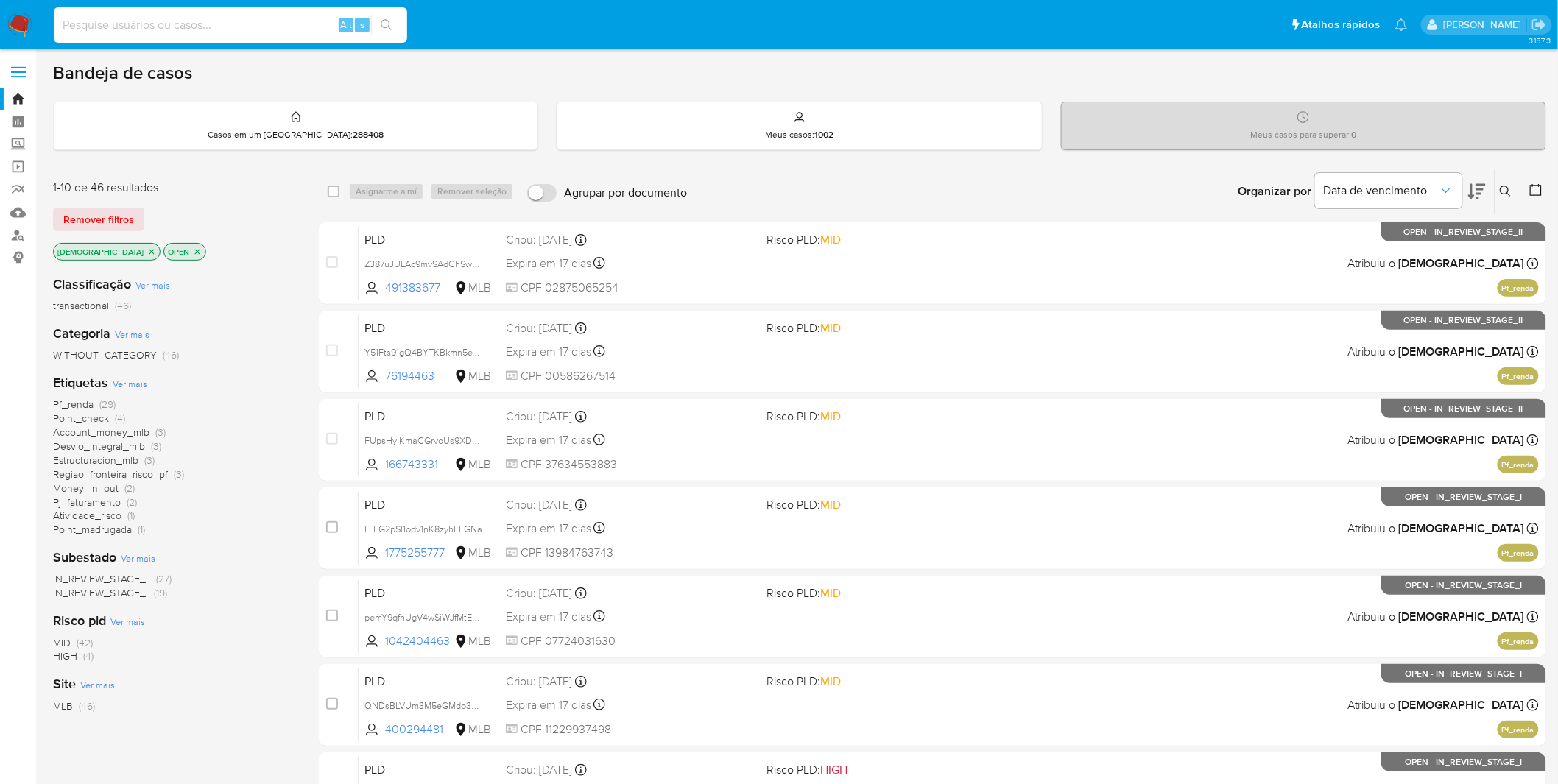
click at [202, 27] on input at bounding box center [231, 25] width 353 height 19
paste input "ac0UamFwVm6zNfxamP60nK7P"
type input "ac0UamFwVm6zNfxamP60nK7P"
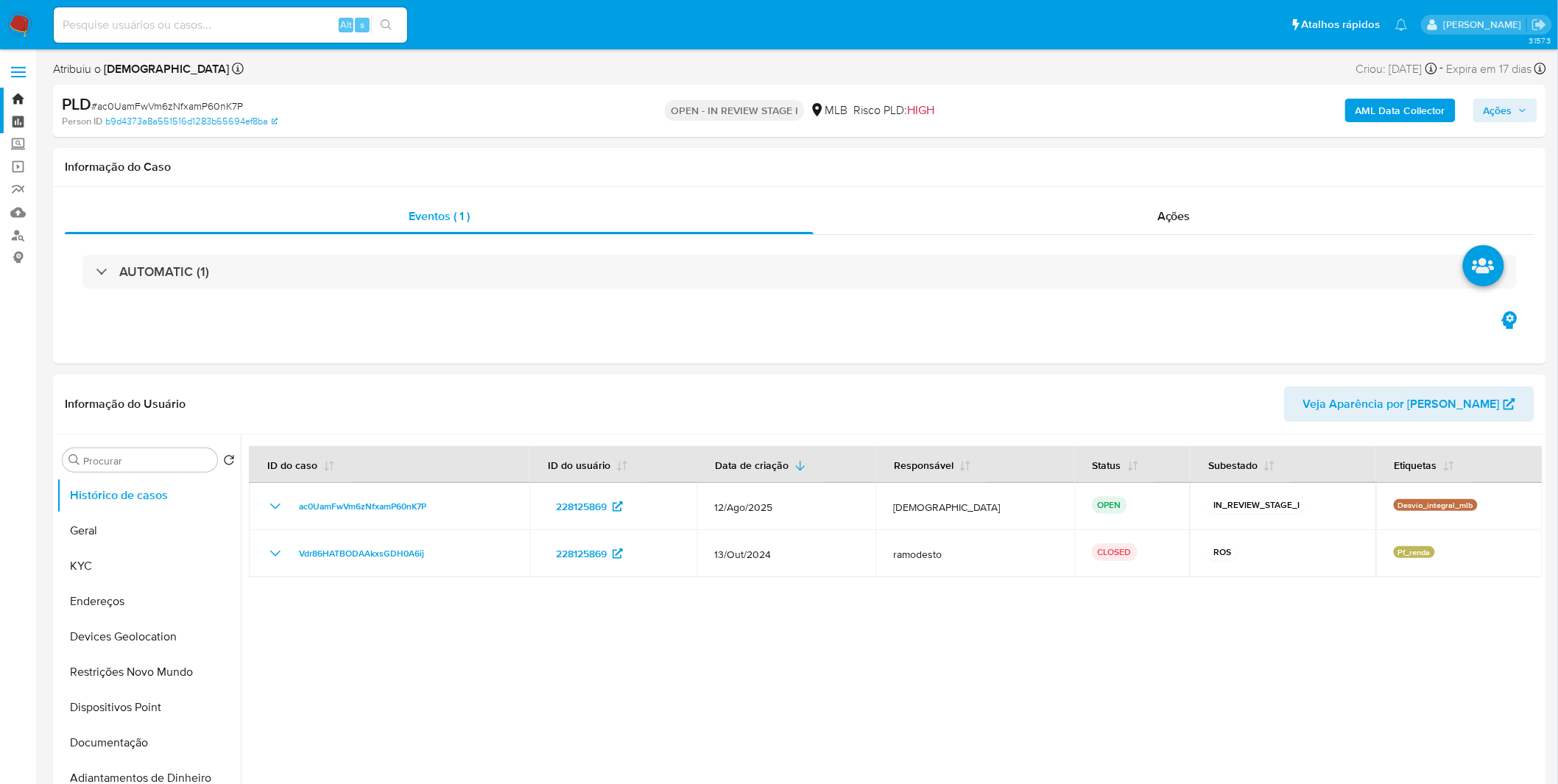
select select "10"
click at [103, 570] on button "KYC" at bounding box center [142, 566] width 173 height 35
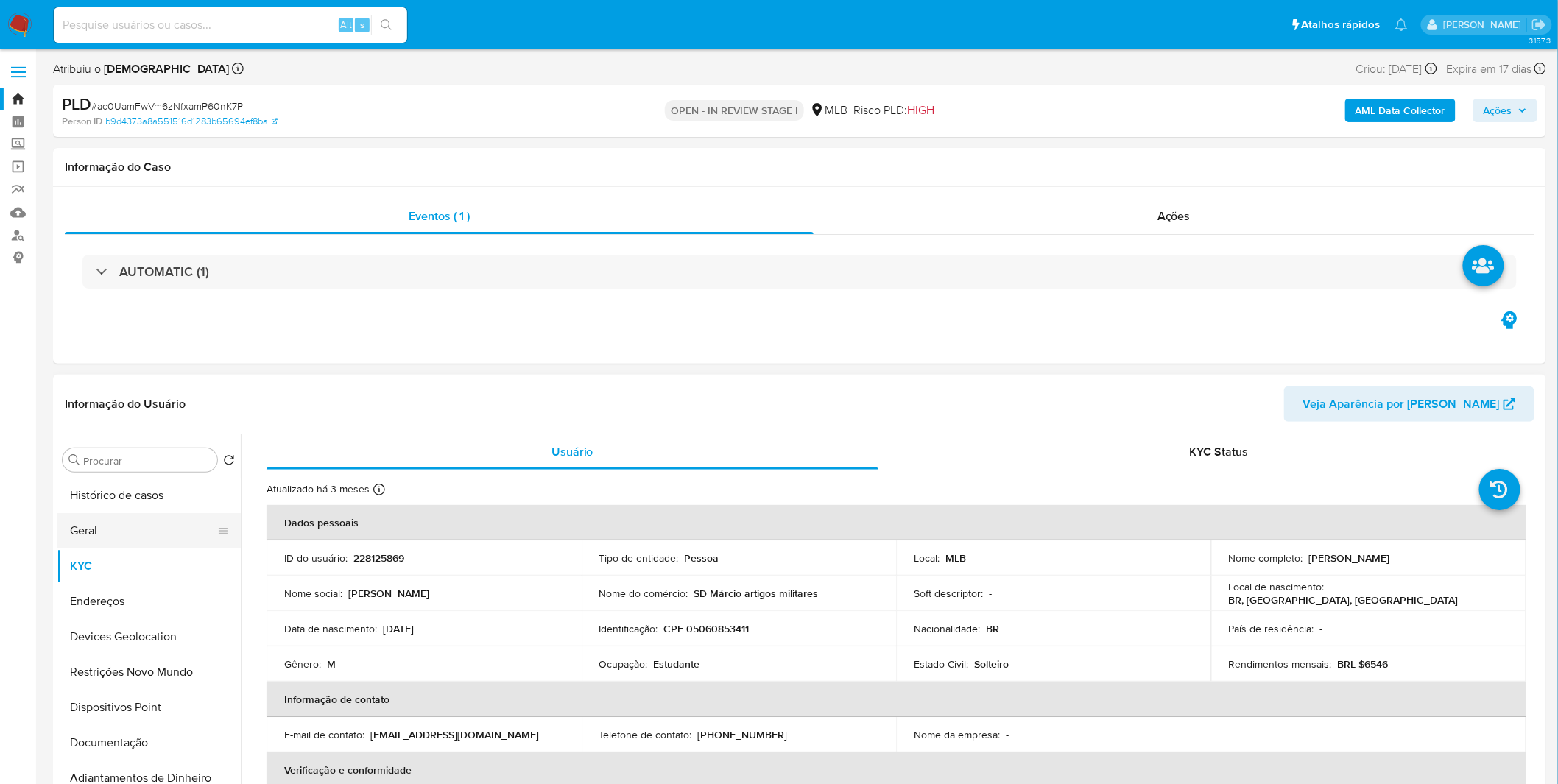
click at [136, 533] on button "Geral" at bounding box center [142, 530] width 173 height 35
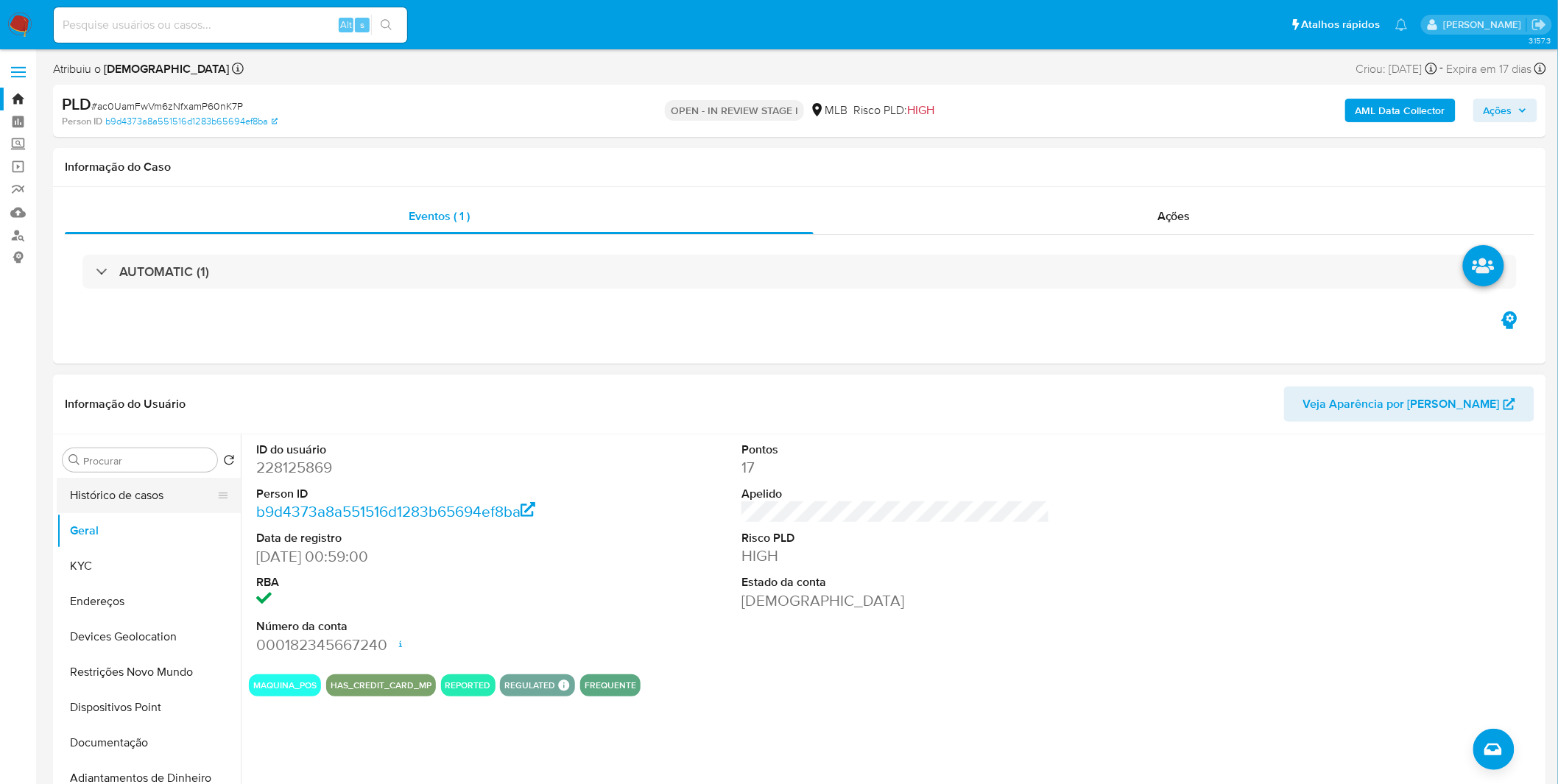
click at [145, 503] on button "Histórico de casos" at bounding box center [142, 495] width 173 height 35
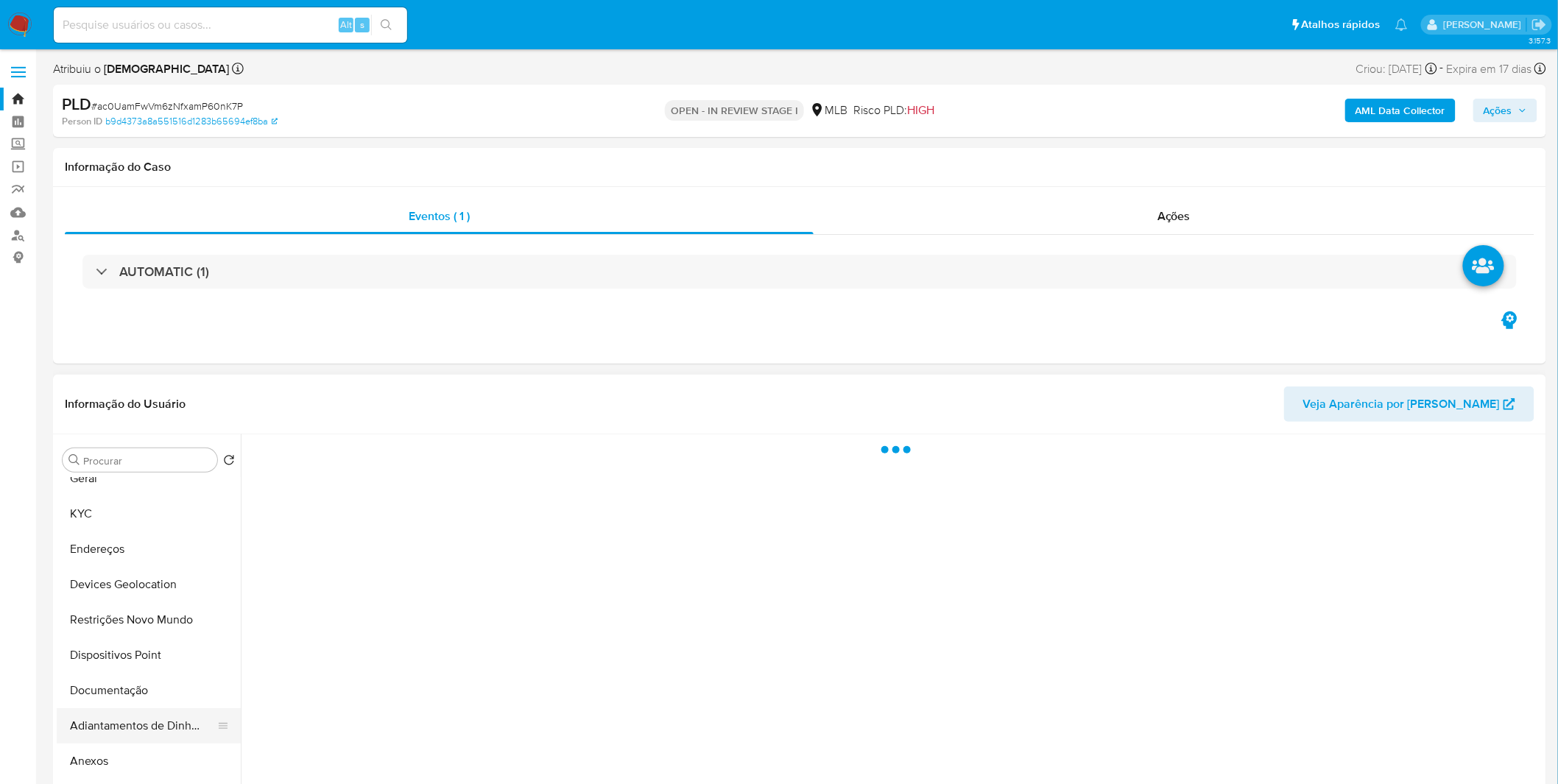
scroll to position [82, 0]
click at [134, 727] on button "Anexos" at bounding box center [142, 732] width 173 height 35
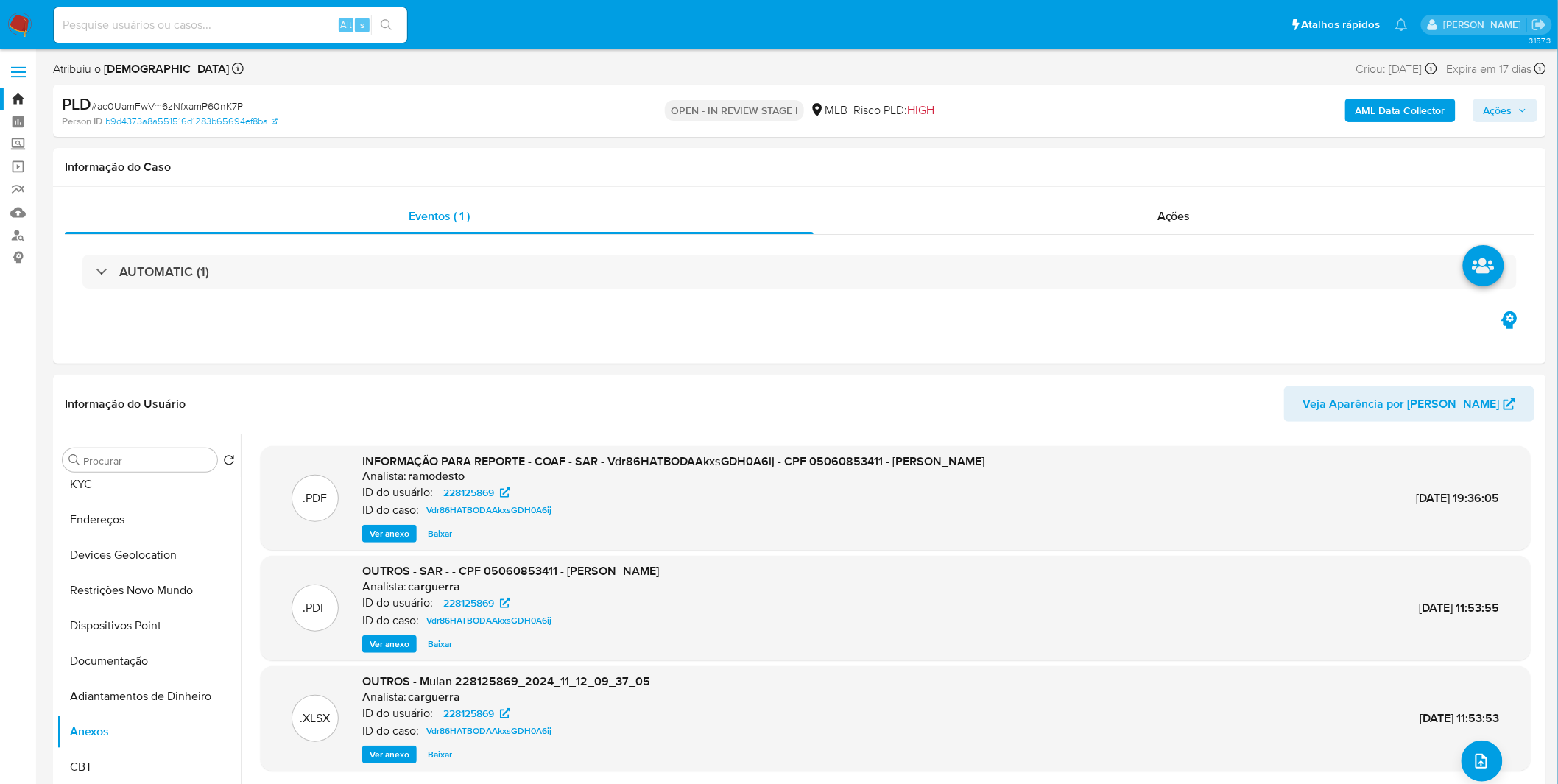
click at [1436, 116] on b "AML Data Collector" at bounding box center [1400, 111] width 90 height 24
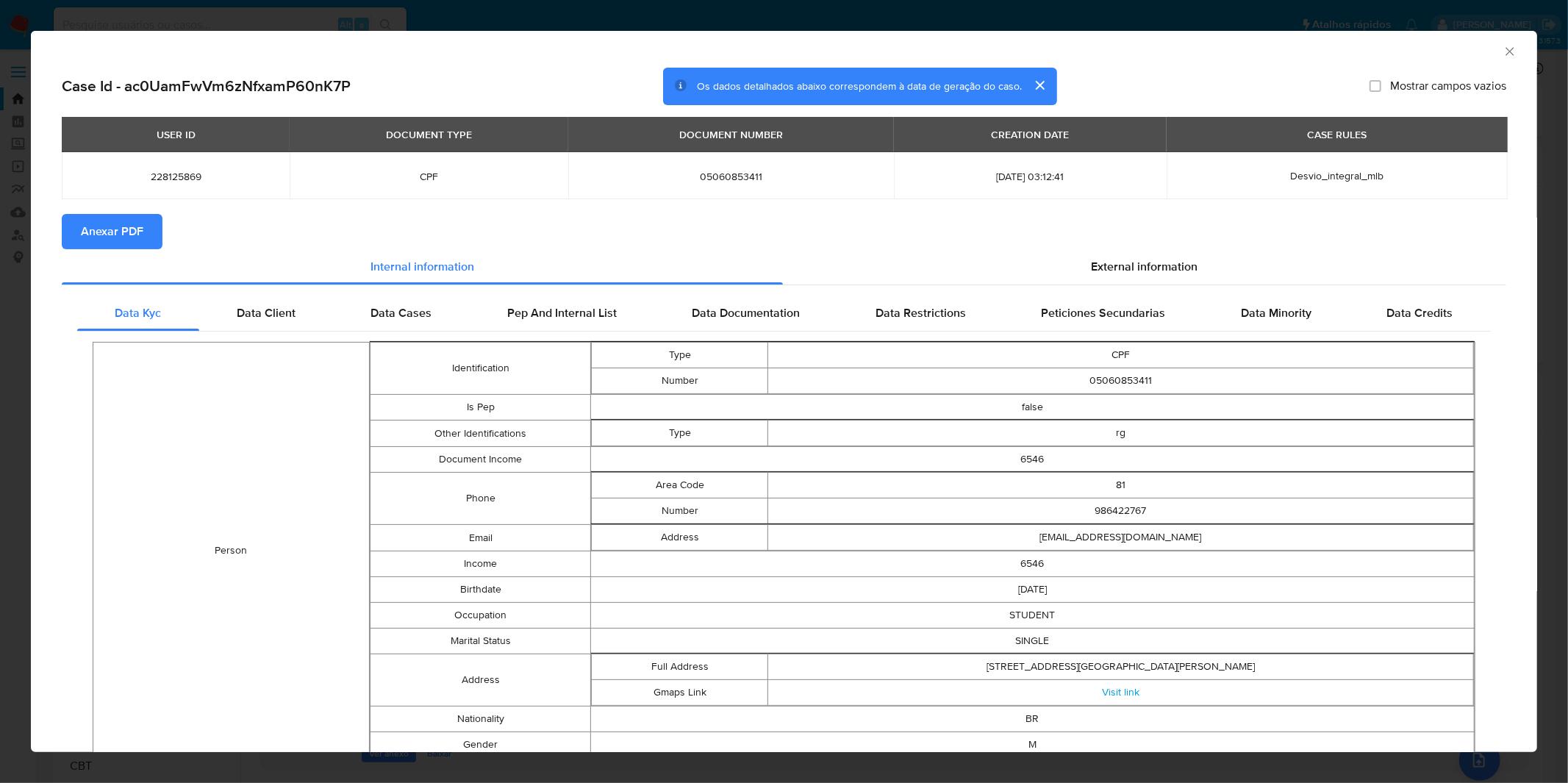
click at [118, 222] on span "Anexar PDF" at bounding box center [112, 231] width 63 height 33
click at [1045, 15] on div "AML Data Collector Case Id - ac0UamFwVm6zNfxamP60nK7P Os dados detalhados abaix…" at bounding box center [784, 392] width 1568 height 783
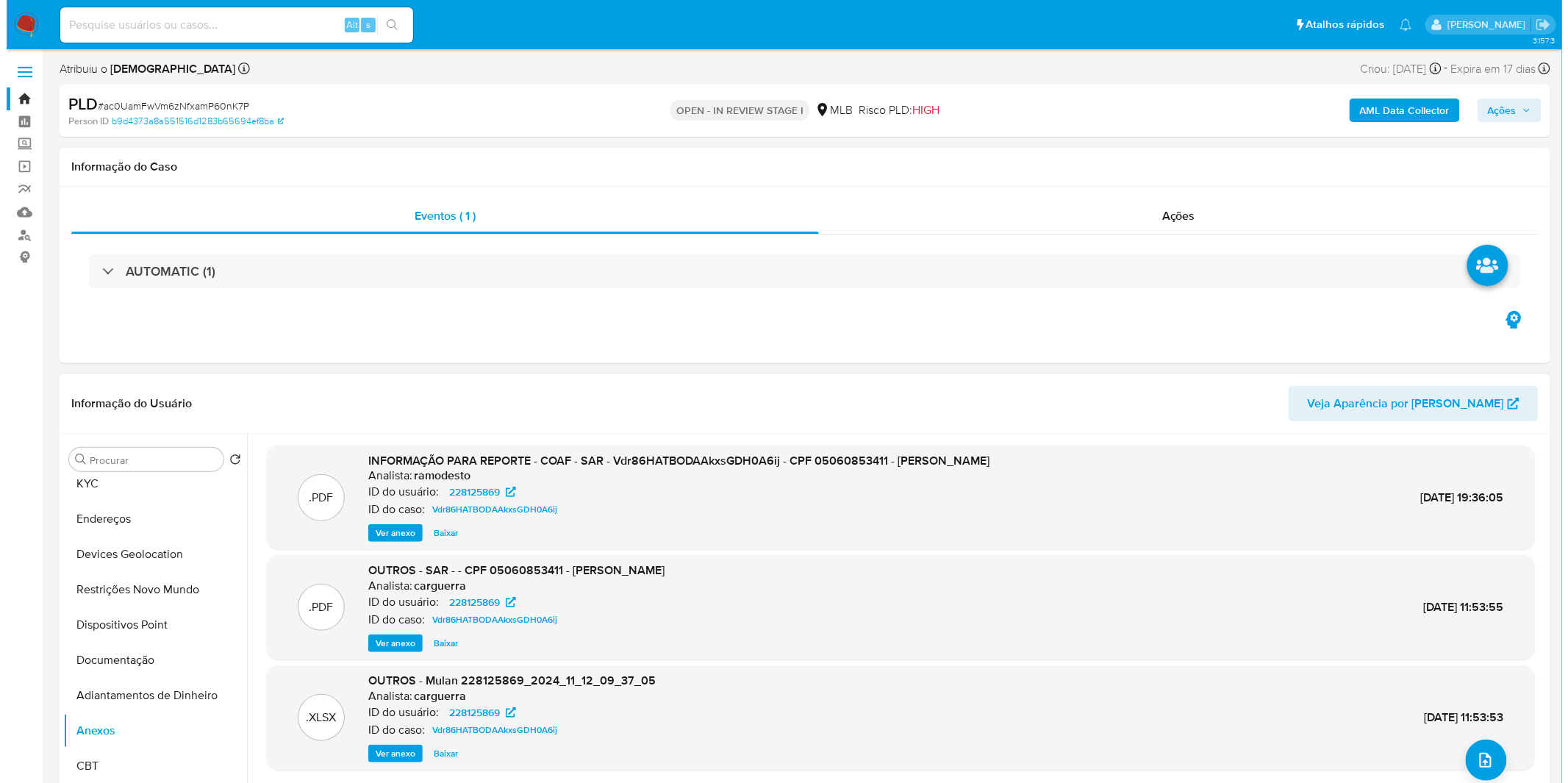
scroll to position [164, 0]
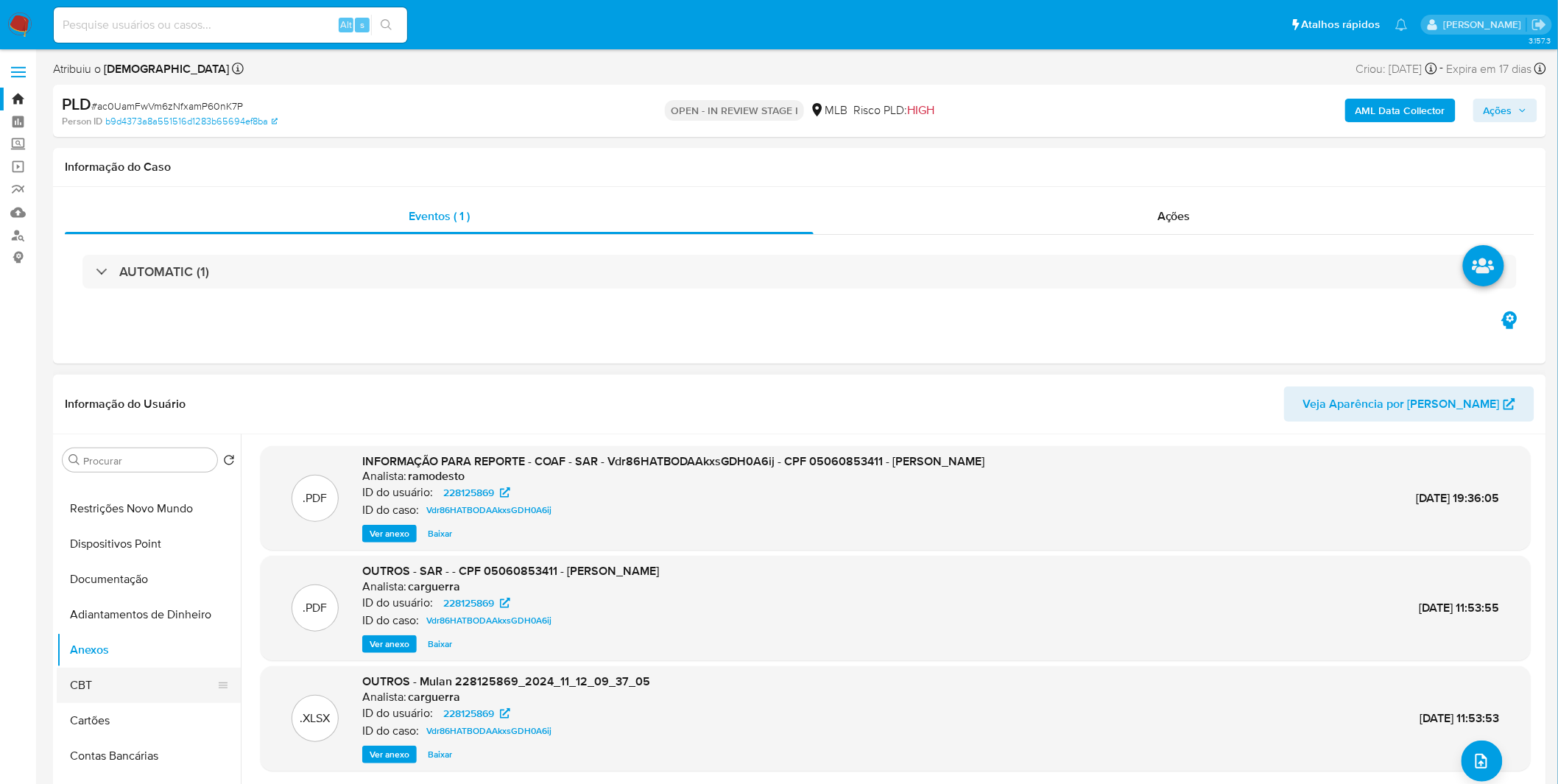
click at [126, 683] on button "CBT" at bounding box center [142, 685] width 173 height 35
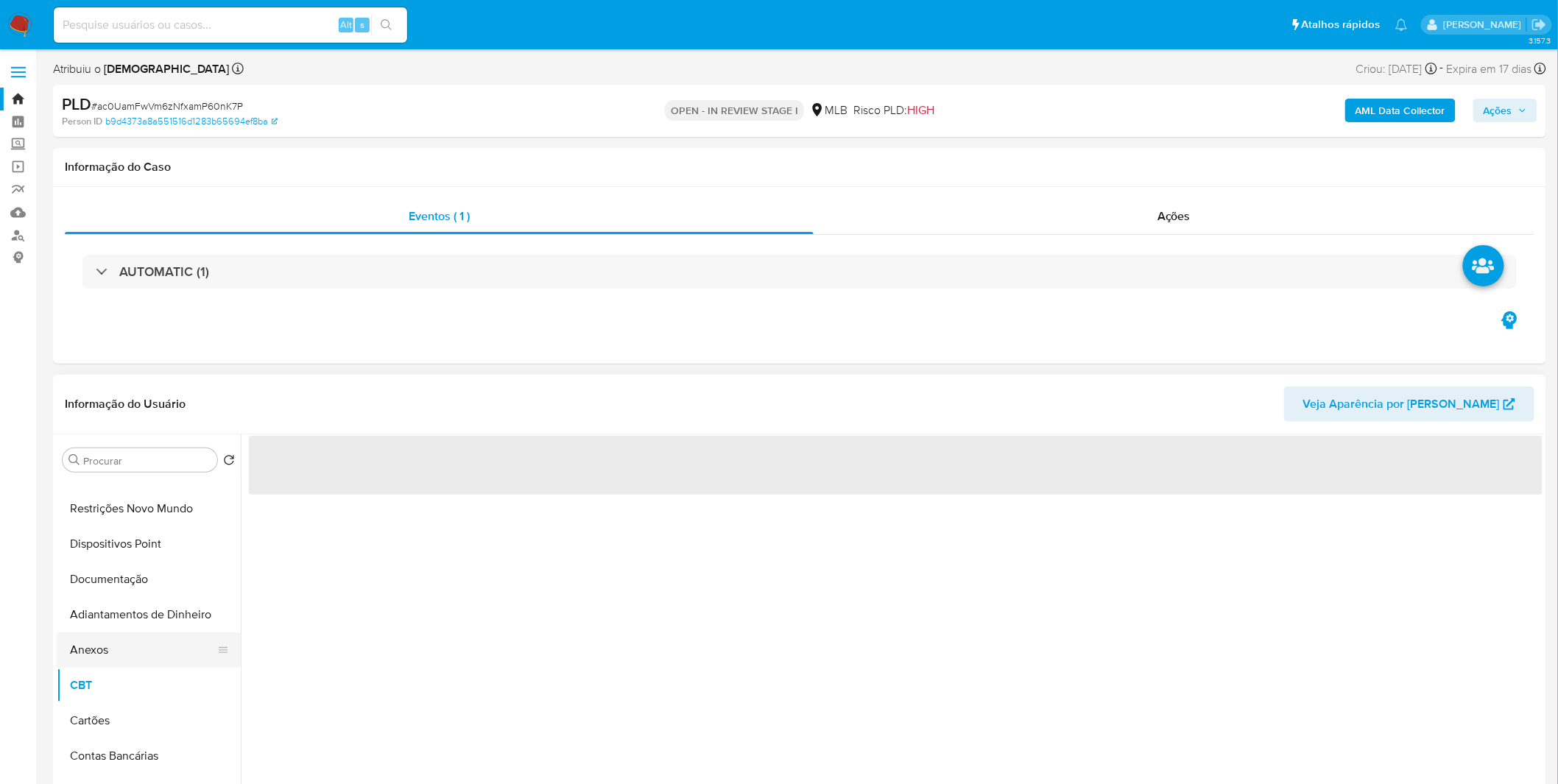
click at [130, 646] on button "Anexos" at bounding box center [142, 650] width 173 height 35
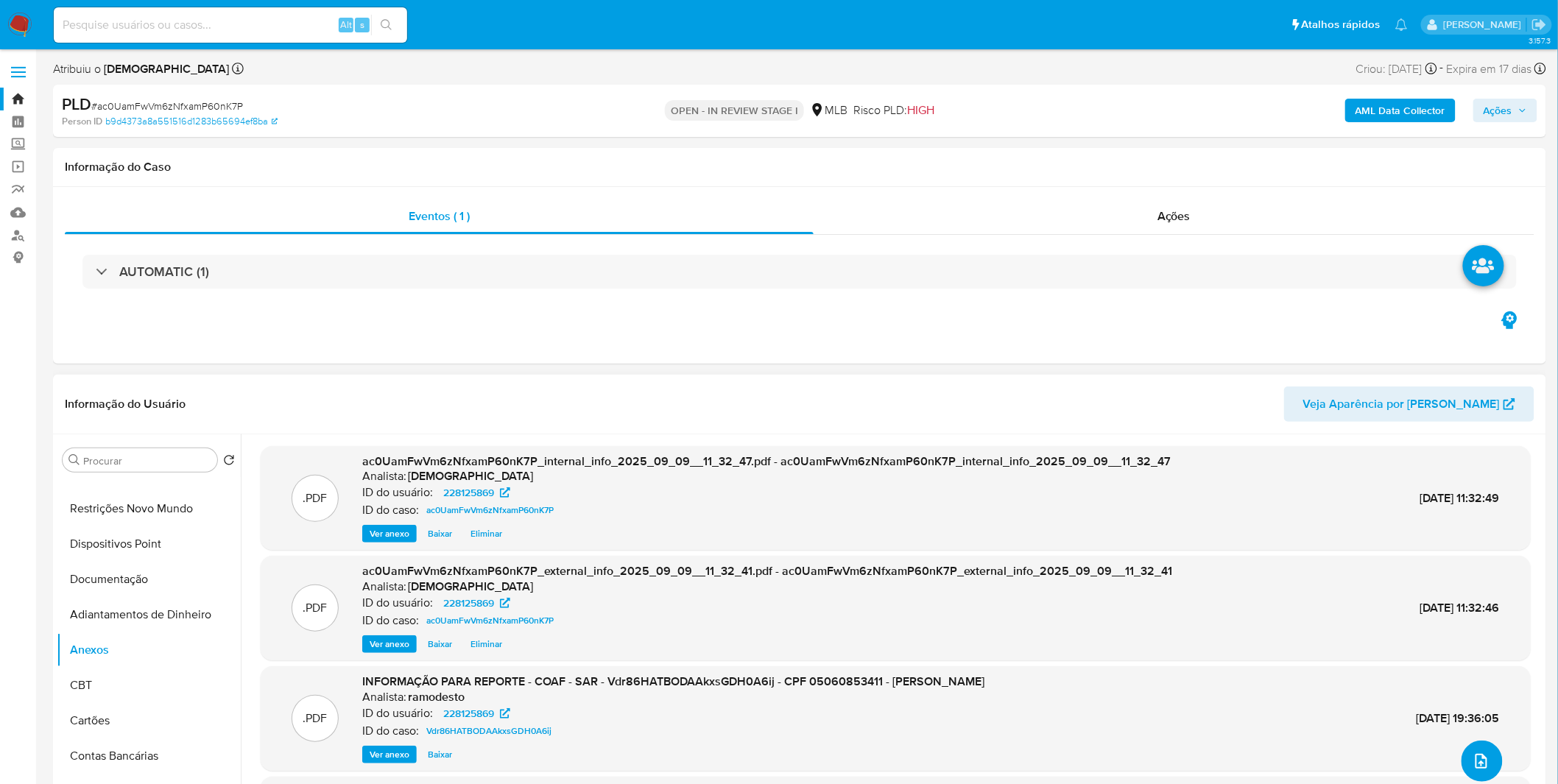
click at [1463, 753] on button "upload-file" at bounding box center [1482, 761] width 41 height 41
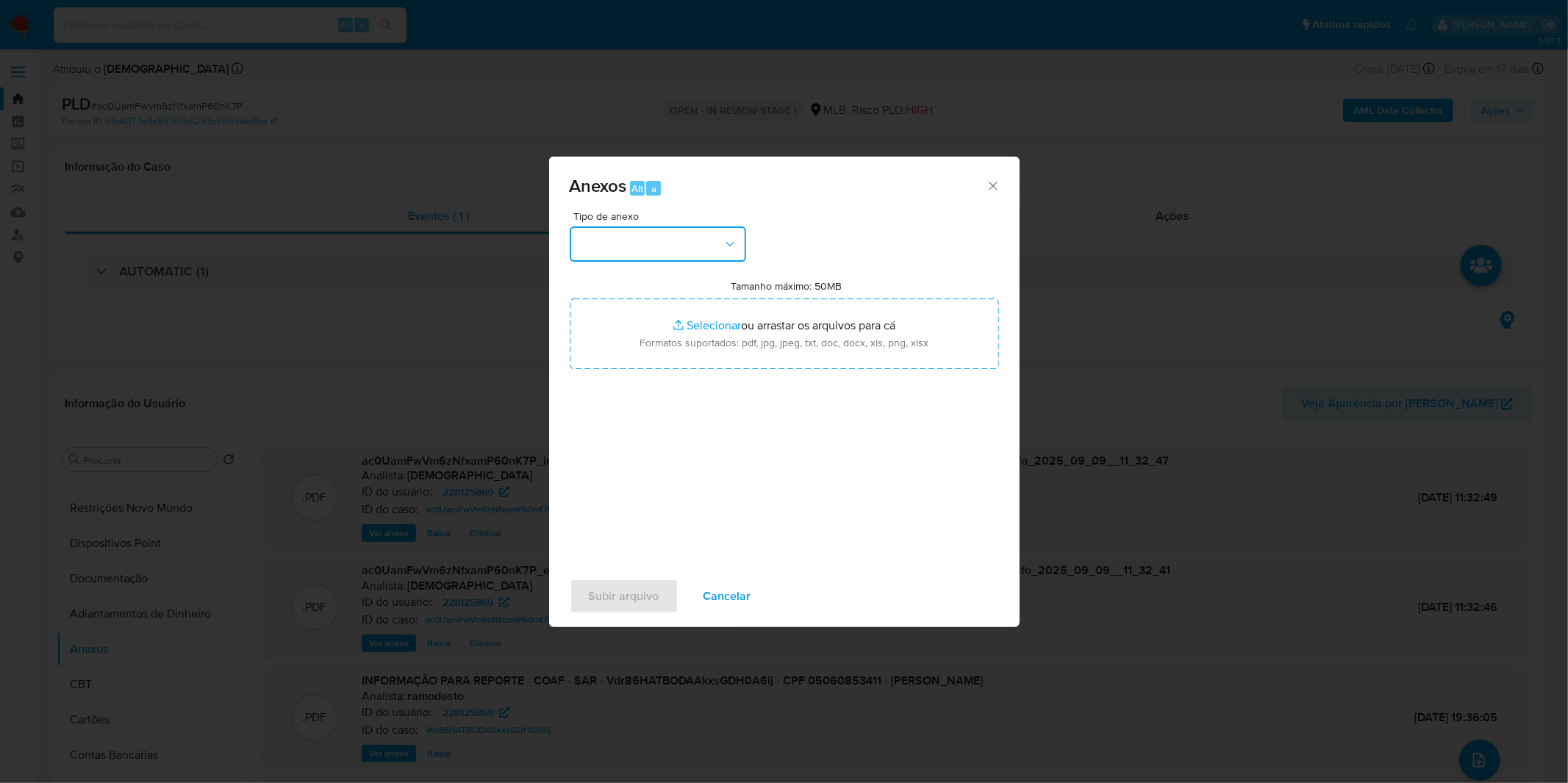
click at [711, 240] on button "button" at bounding box center [657, 244] width 176 height 35
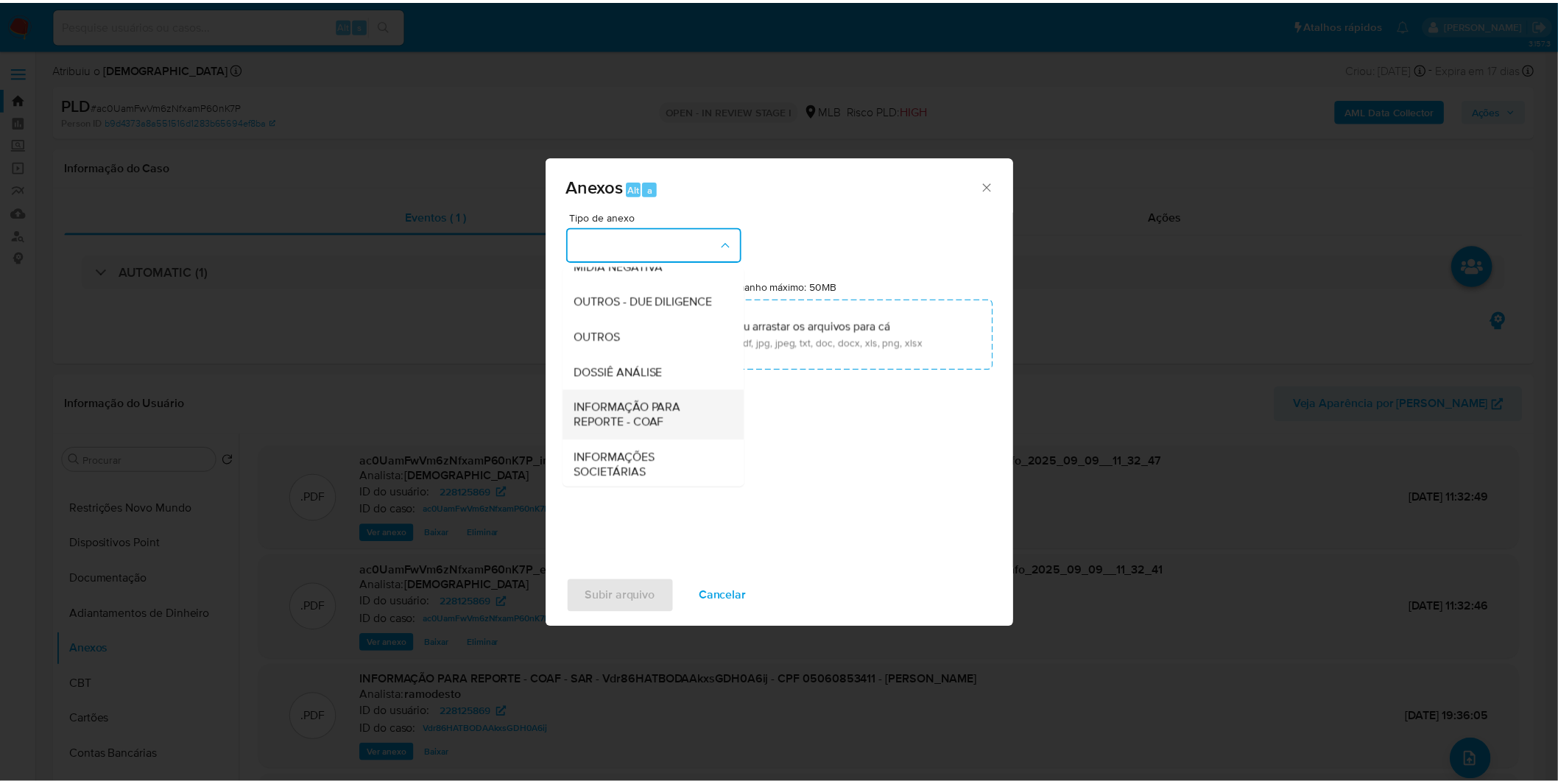
scroll to position [226, 0]
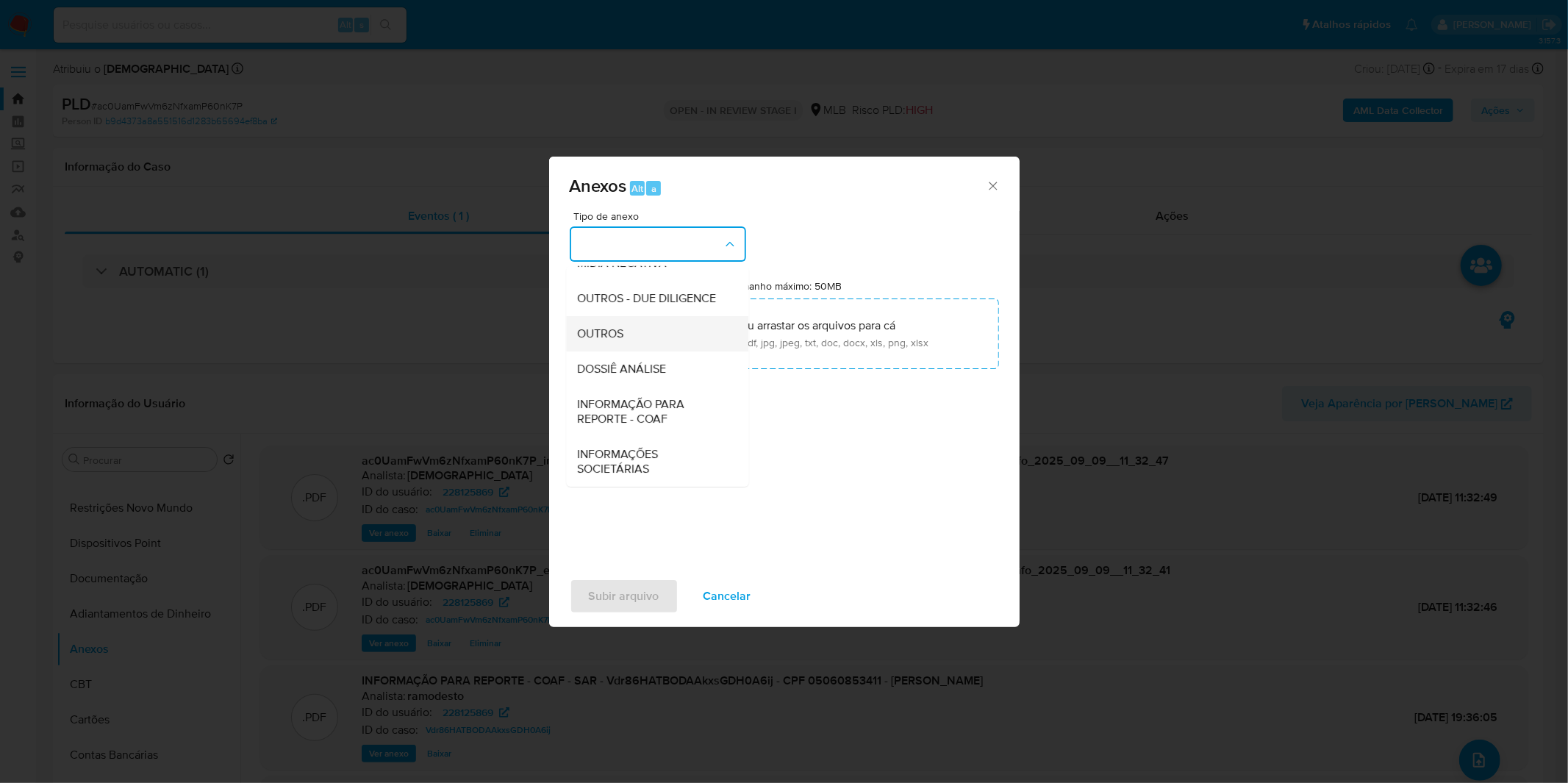
click at [651, 326] on div "OUTROS" at bounding box center [653, 334] width 150 height 35
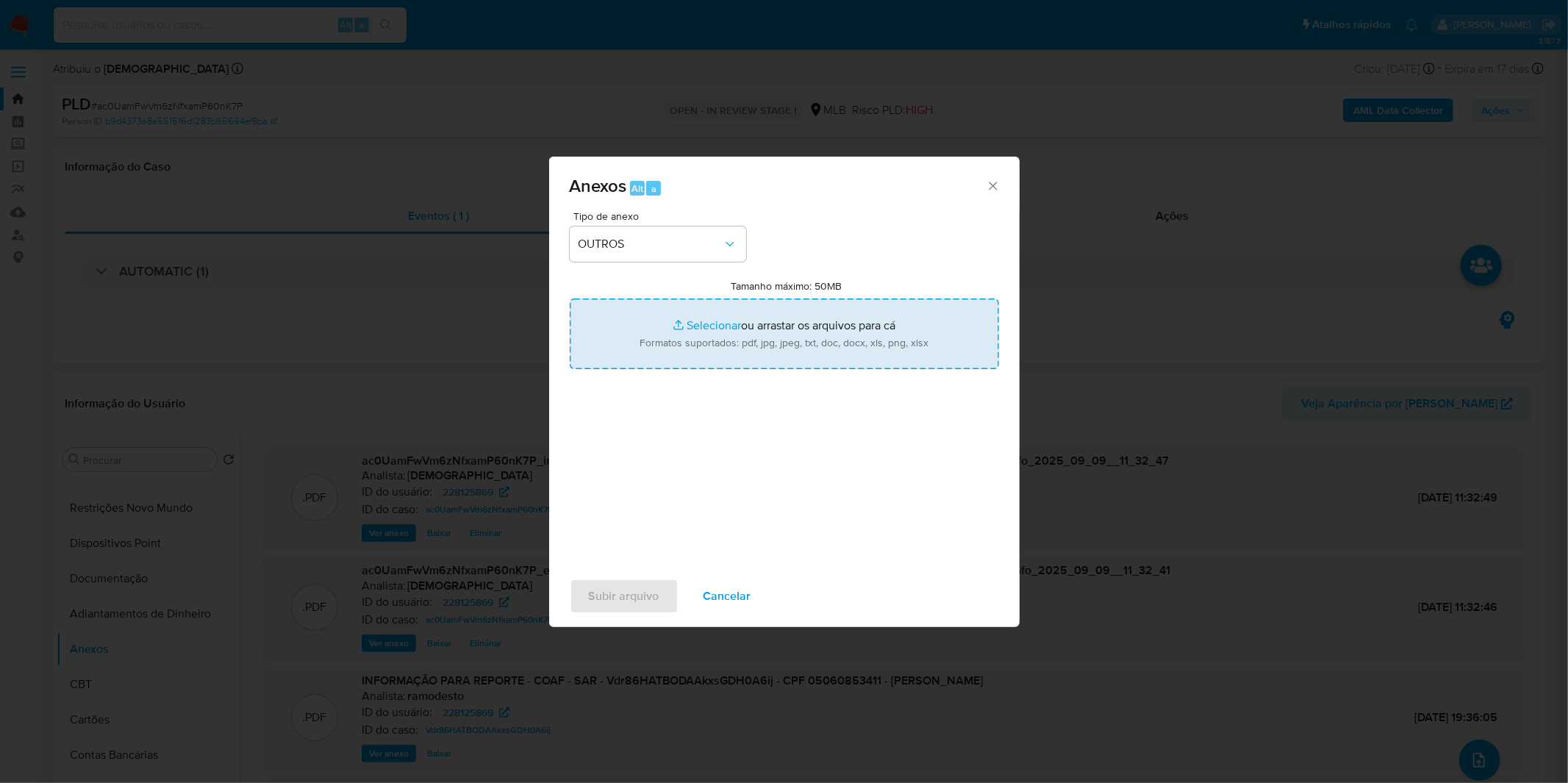
click at [667, 334] on input "Tamanho máximo: 50MB Selecionar arquivos" at bounding box center [784, 334] width 430 height 71
type input "C:\fakepath\2º SAR - XXXX_XX - CPF 05060853411 - [PERSON_NAME].pdf"
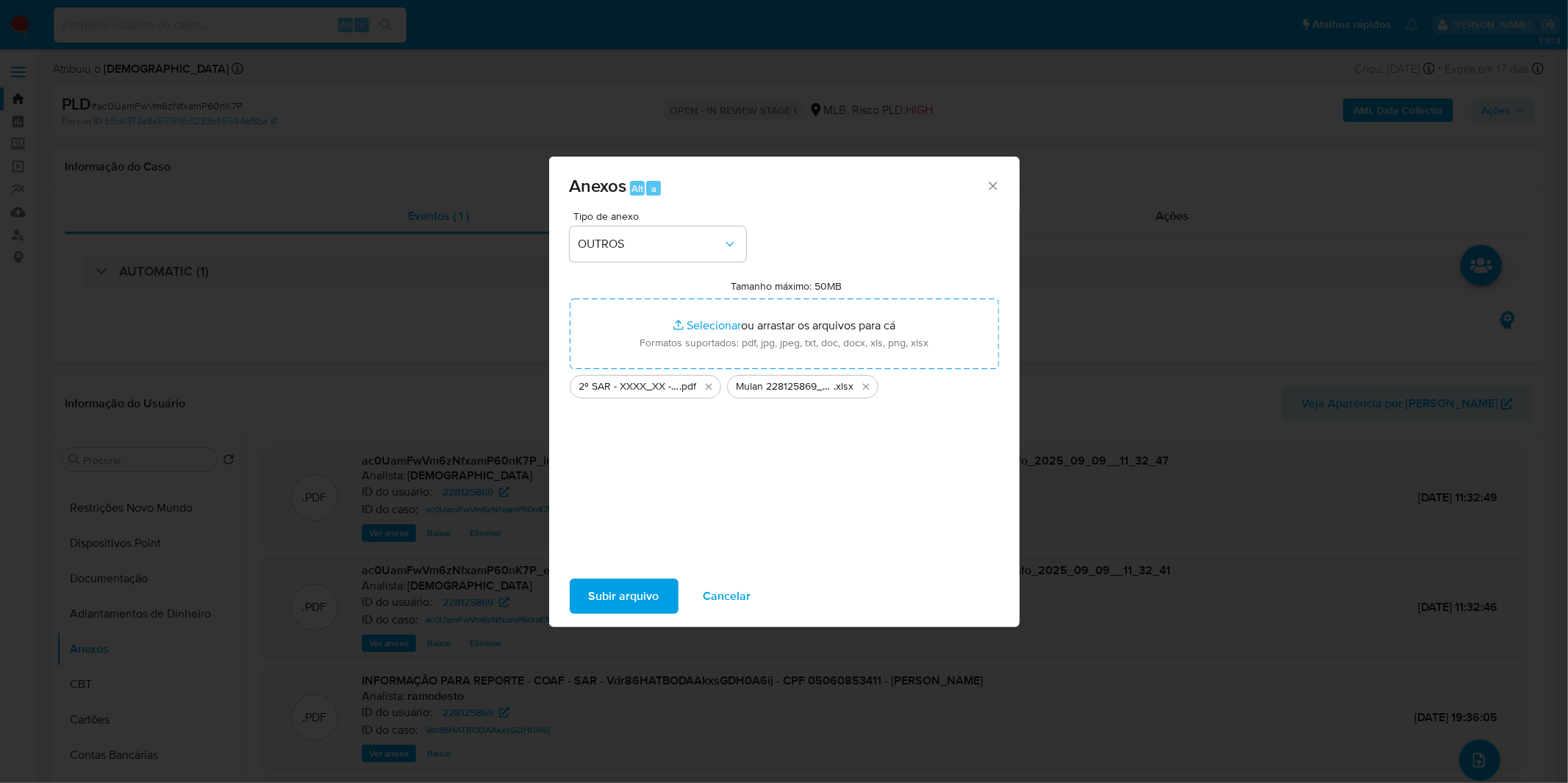
click at [597, 581] on span "Subir arquivo" at bounding box center [623, 596] width 71 height 33
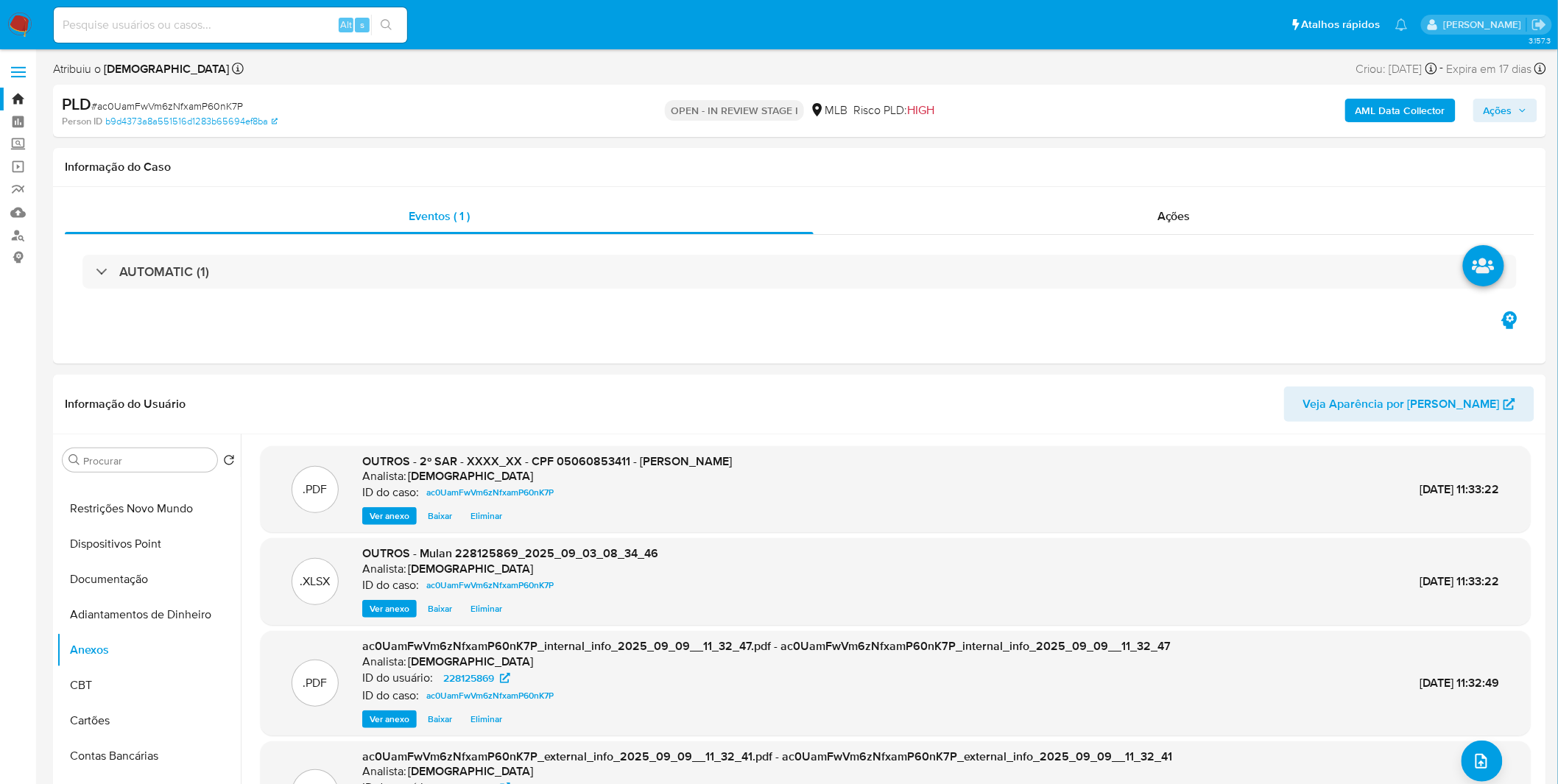
click at [1519, 118] on span "Ações" at bounding box center [1505, 111] width 44 height 21
click at [1085, 134] on div "Enviar comentário Alt c Resolução do caso Alt r Enviar" at bounding box center [1183, 254] width 704 height 255
click at [1066, 184] on div "Enviar" at bounding box center [1183, 274] width 680 height 193
click at [1063, 170] on div "Resolução do caso Alt r" at bounding box center [1094, 157] width 134 height 38
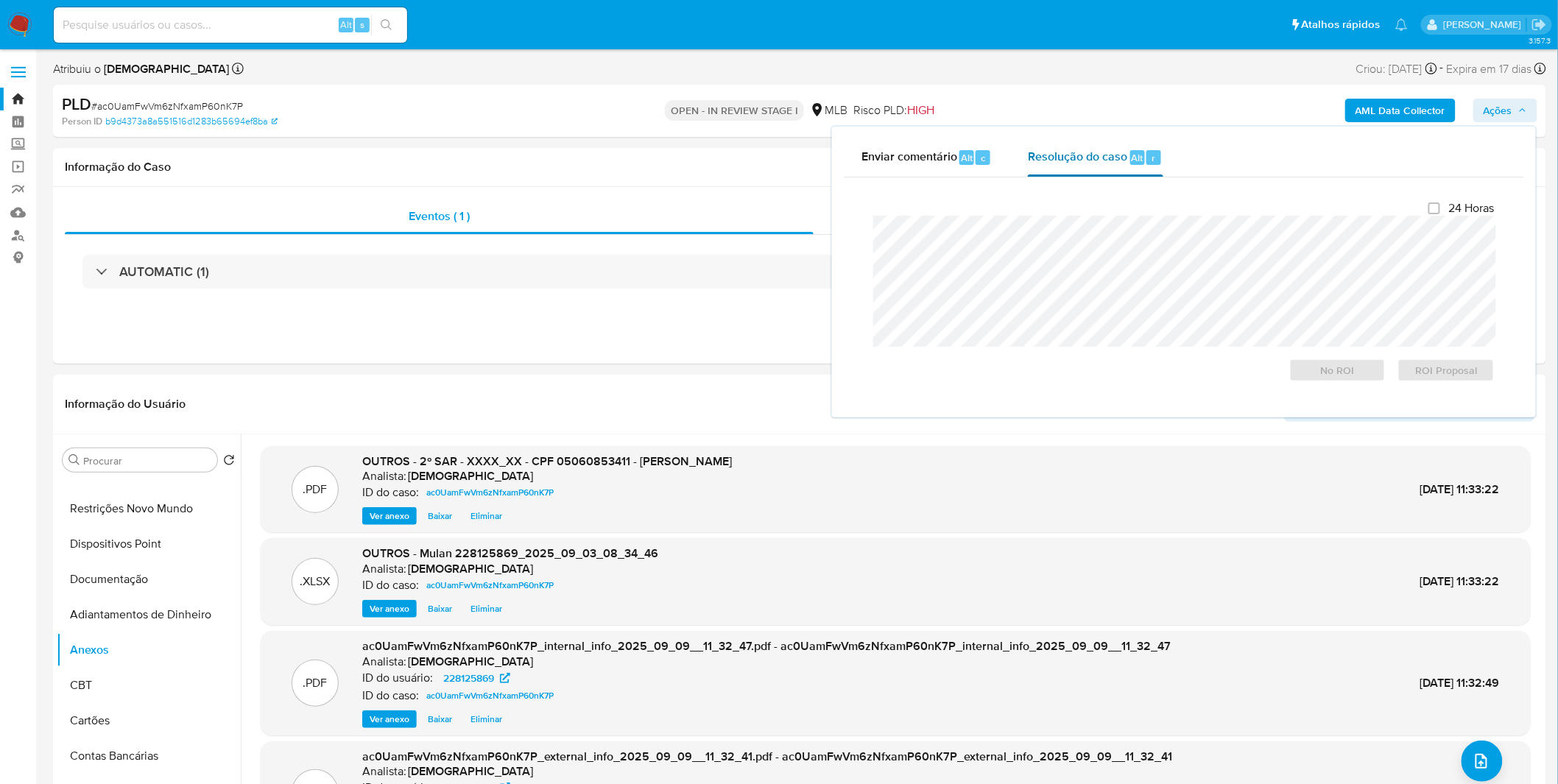
click at [1060, 155] on span "Resolução do caso" at bounding box center [1077, 157] width 99 height 17
click at [1472, 368] on span "ROI Proposal" at bounding box center [1446, 371] width 76 height 21
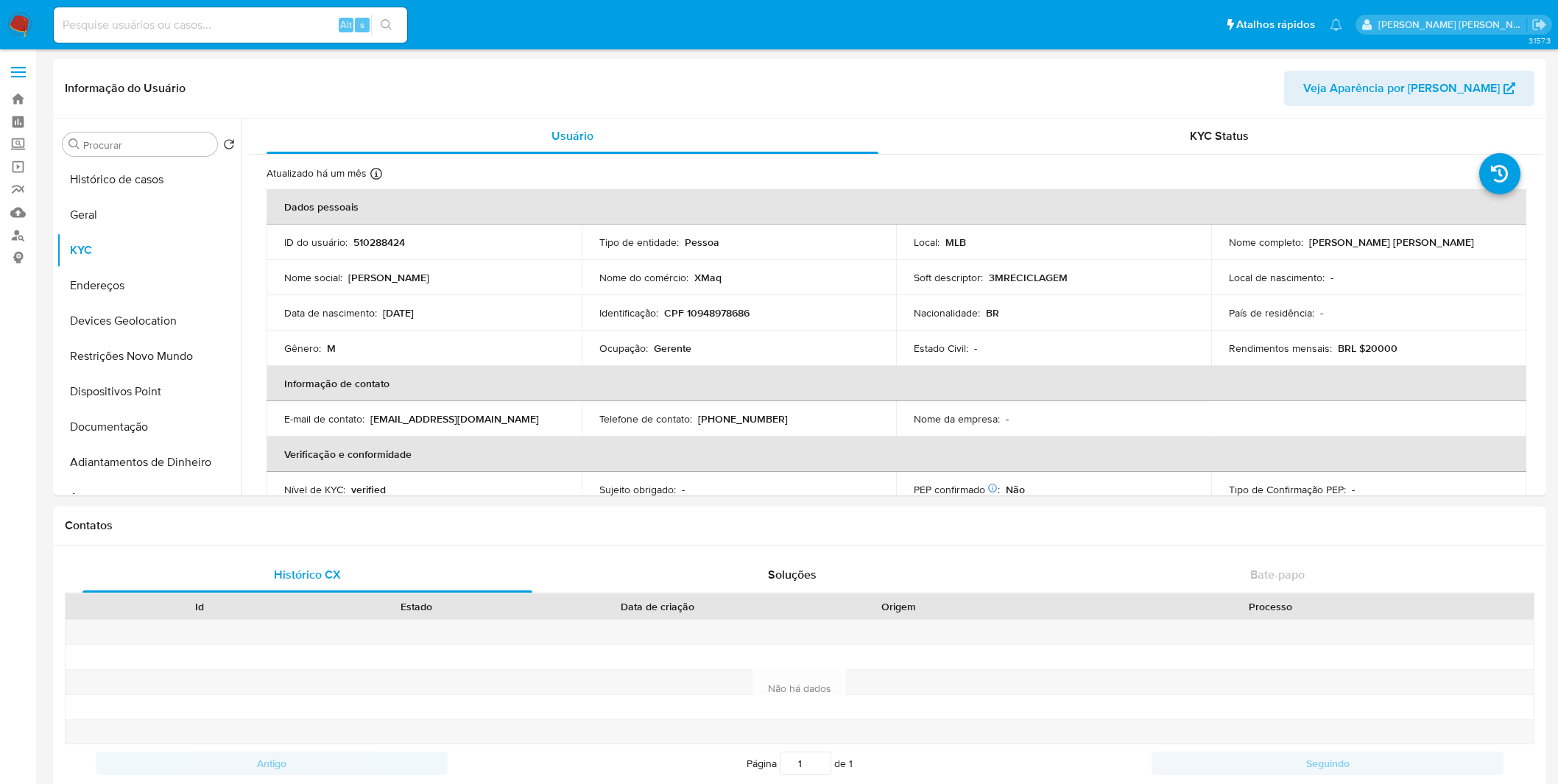
select select "10"
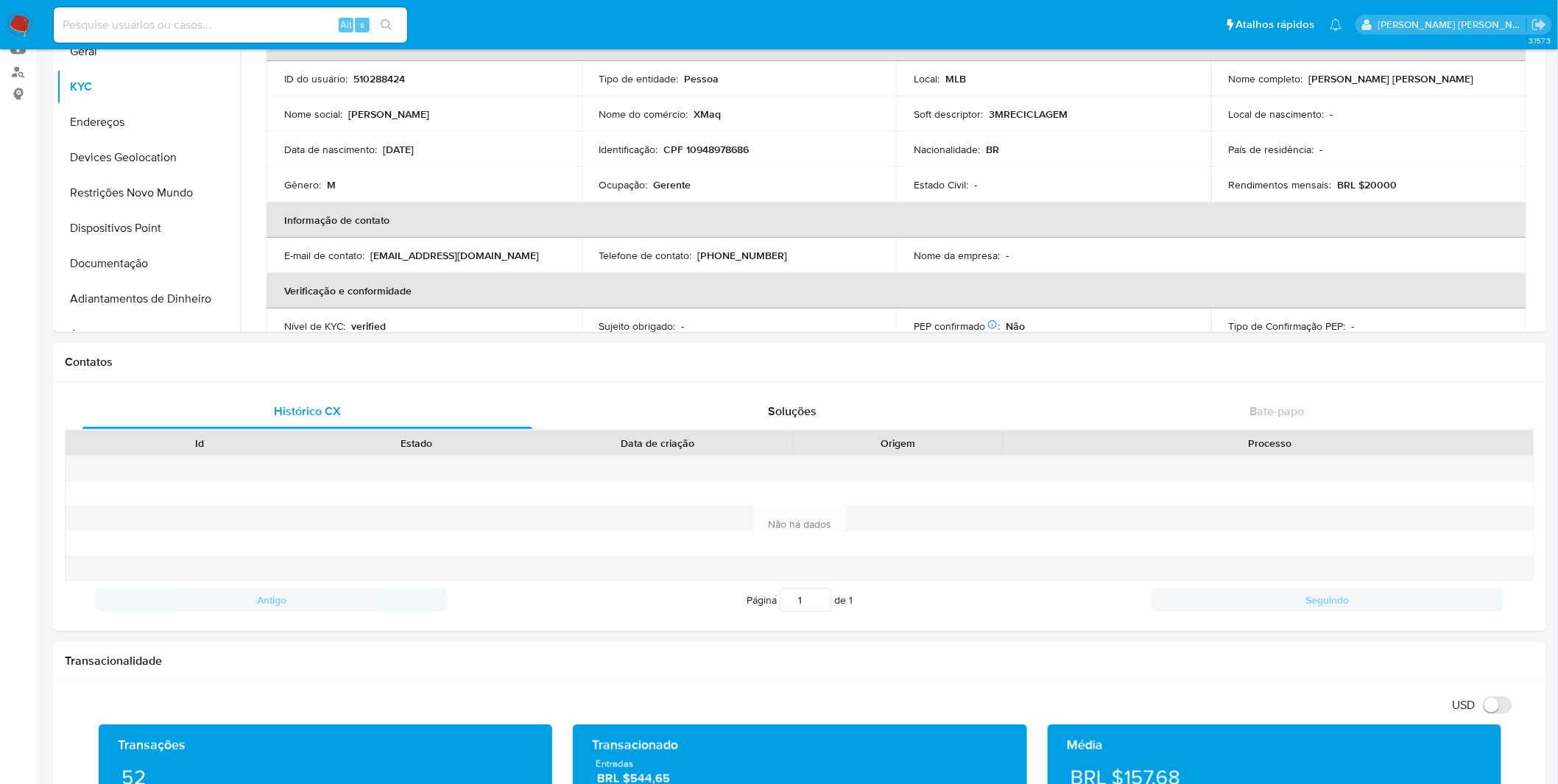
scroll to position [612, 0]
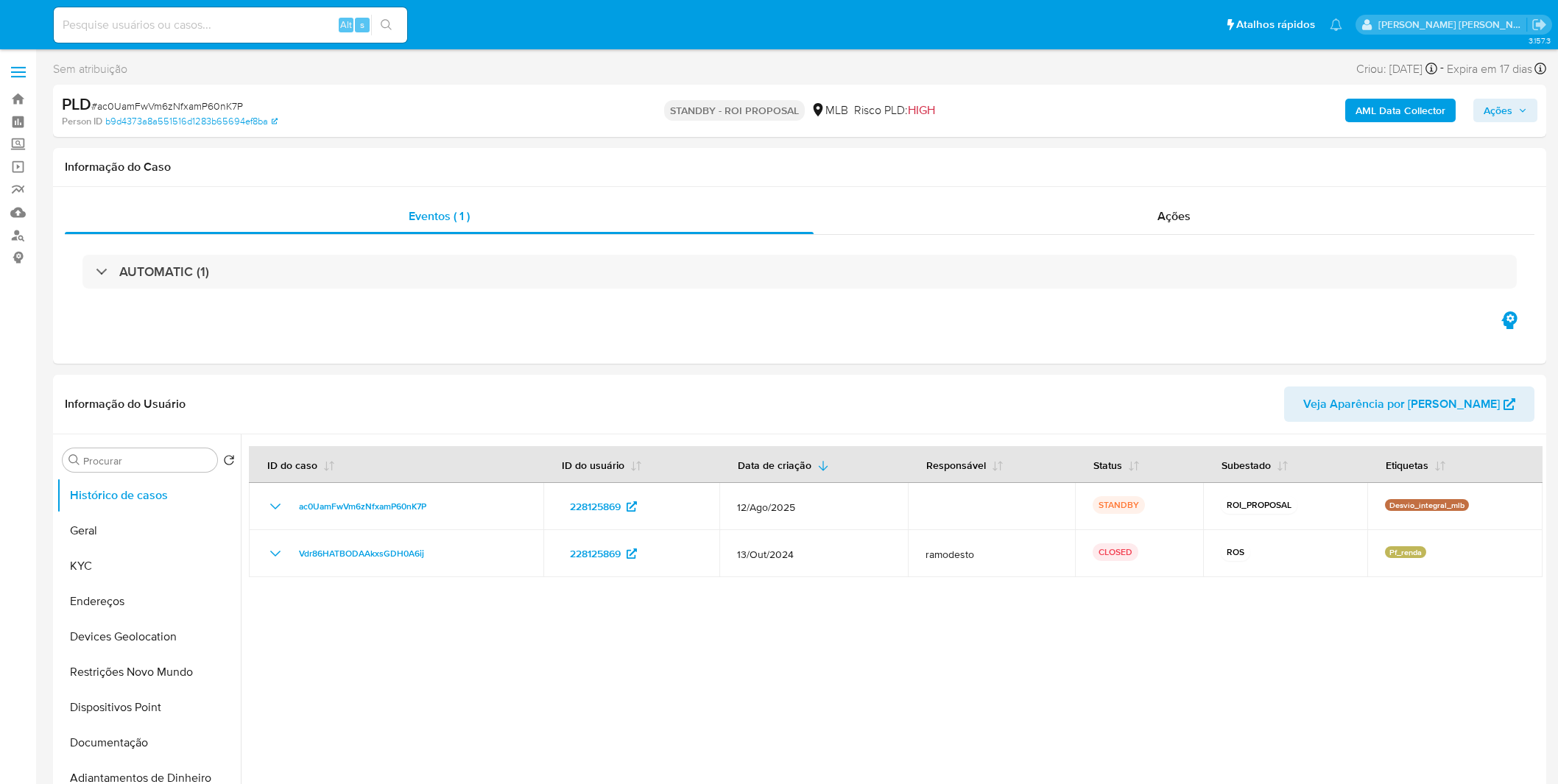
select select "10"
click at [26, 19] on img at bounding box center [19, 25] width 25 height 25
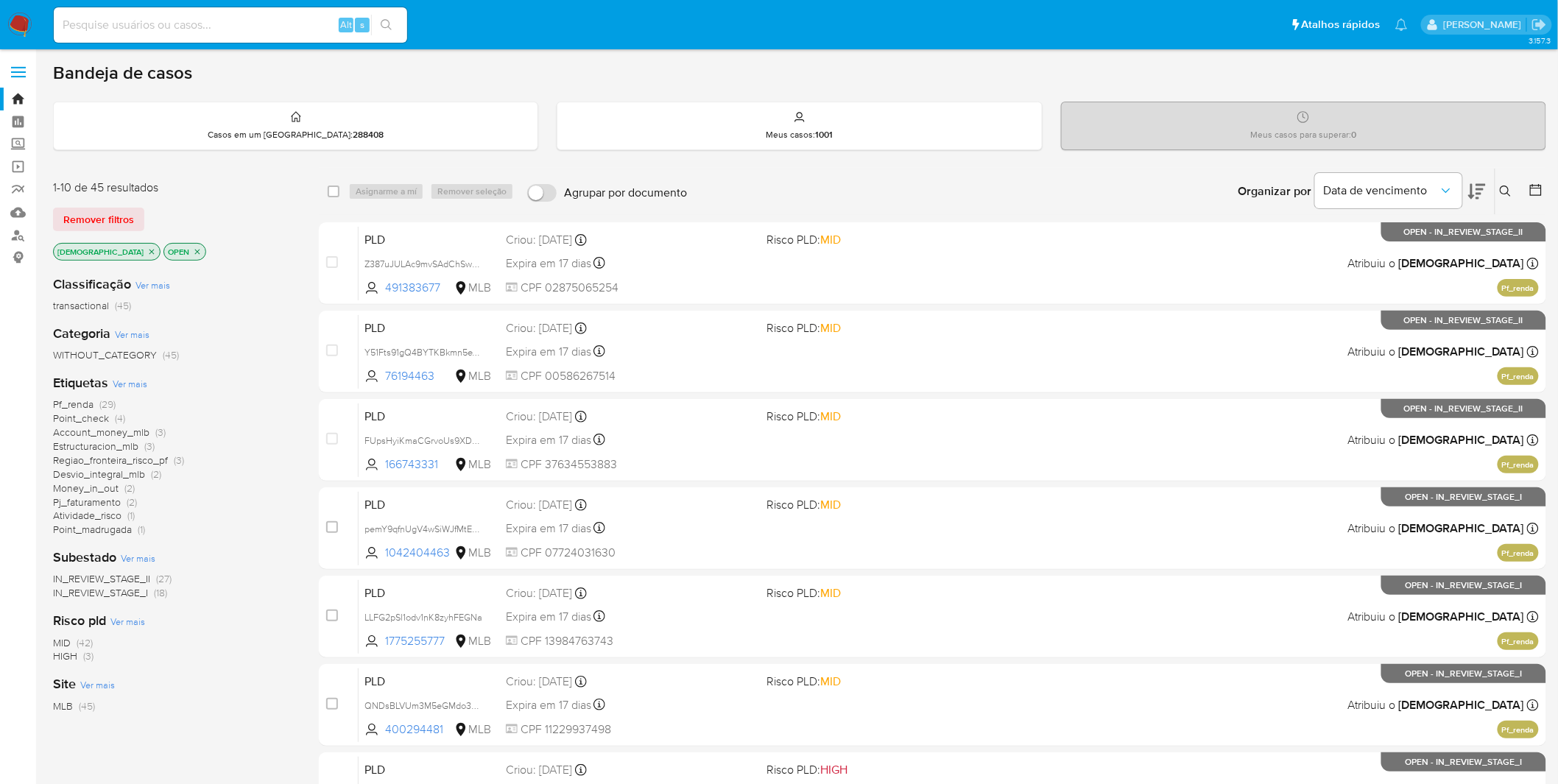
click at [24, 18] on img at bounding box center [19, 25] width 25 height 25
click at [270, 564] on div "Subestado Ver mais IN_REVIEW_STAGE_II (27) IN_REVIEW_STAGE_I (18)" at bounding box center [174, 574] width 243 height 52
click at [147, 250] on icon "close-filter" at bounding box center [151, 251] width 9 height 9
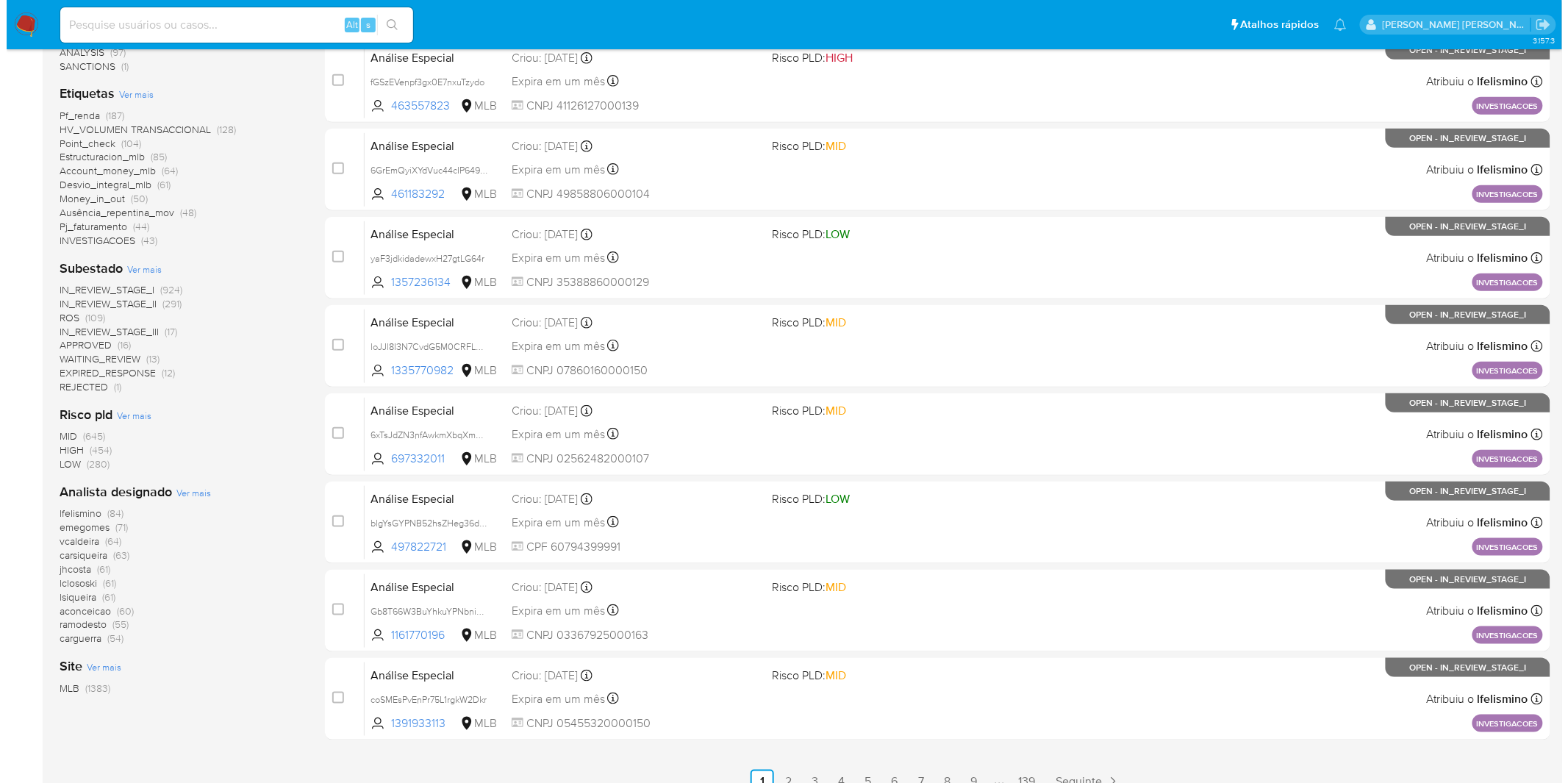
scroll to position [376, 0]
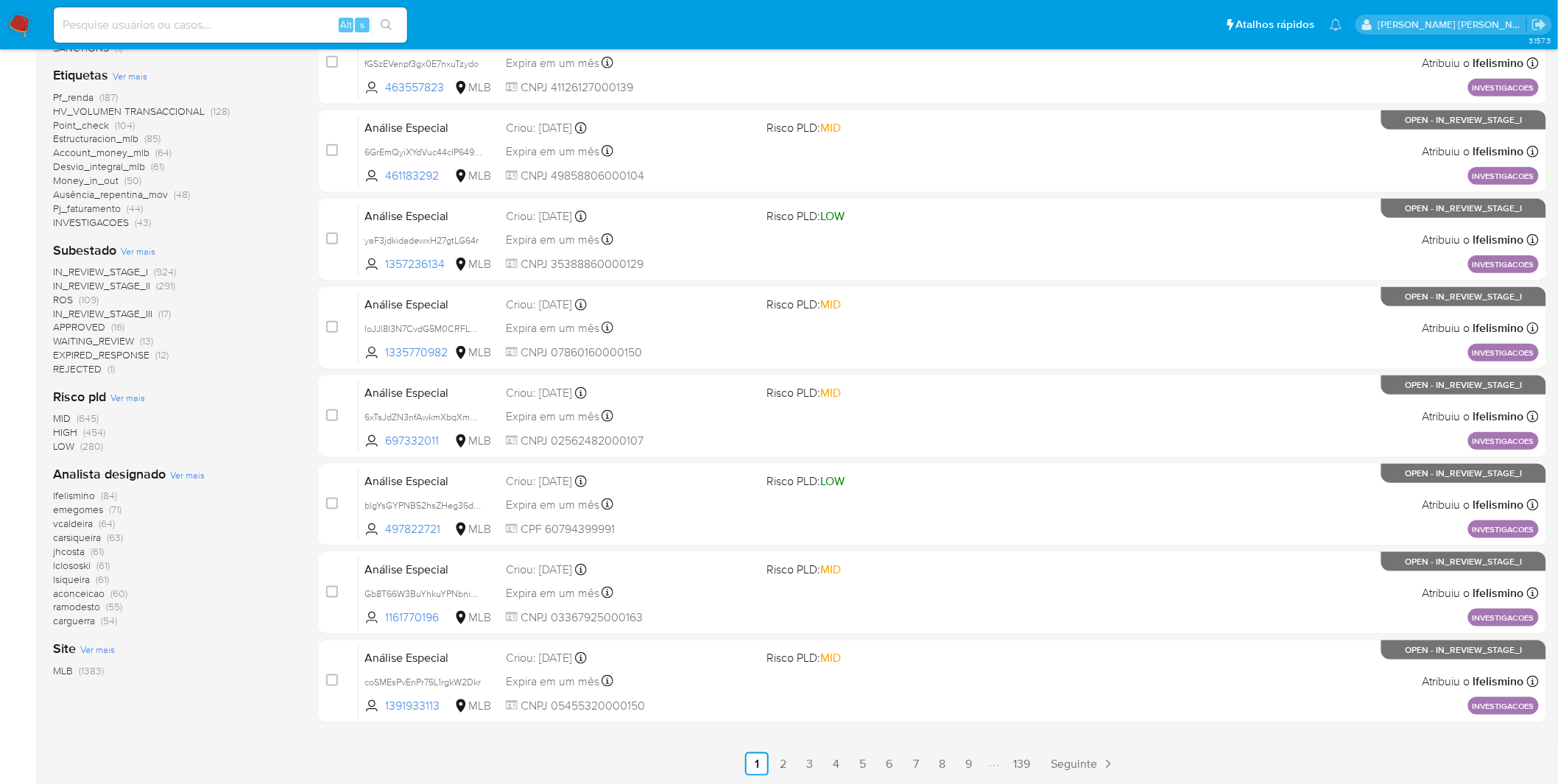
click at [195, 479] on span "Ver mais" at bounding box center [188, 475] width 35 height 14
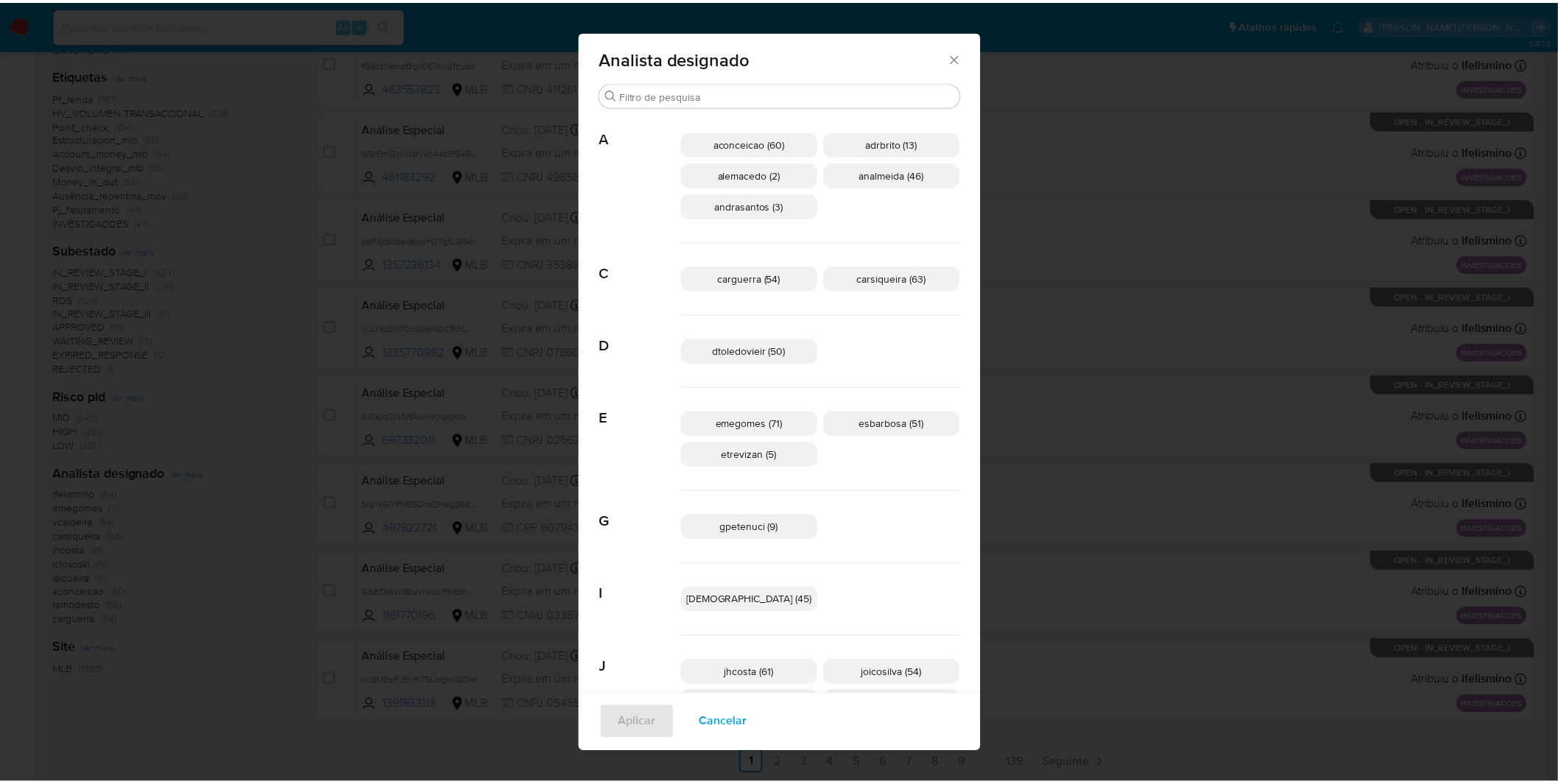
scroll to position [0, 0]
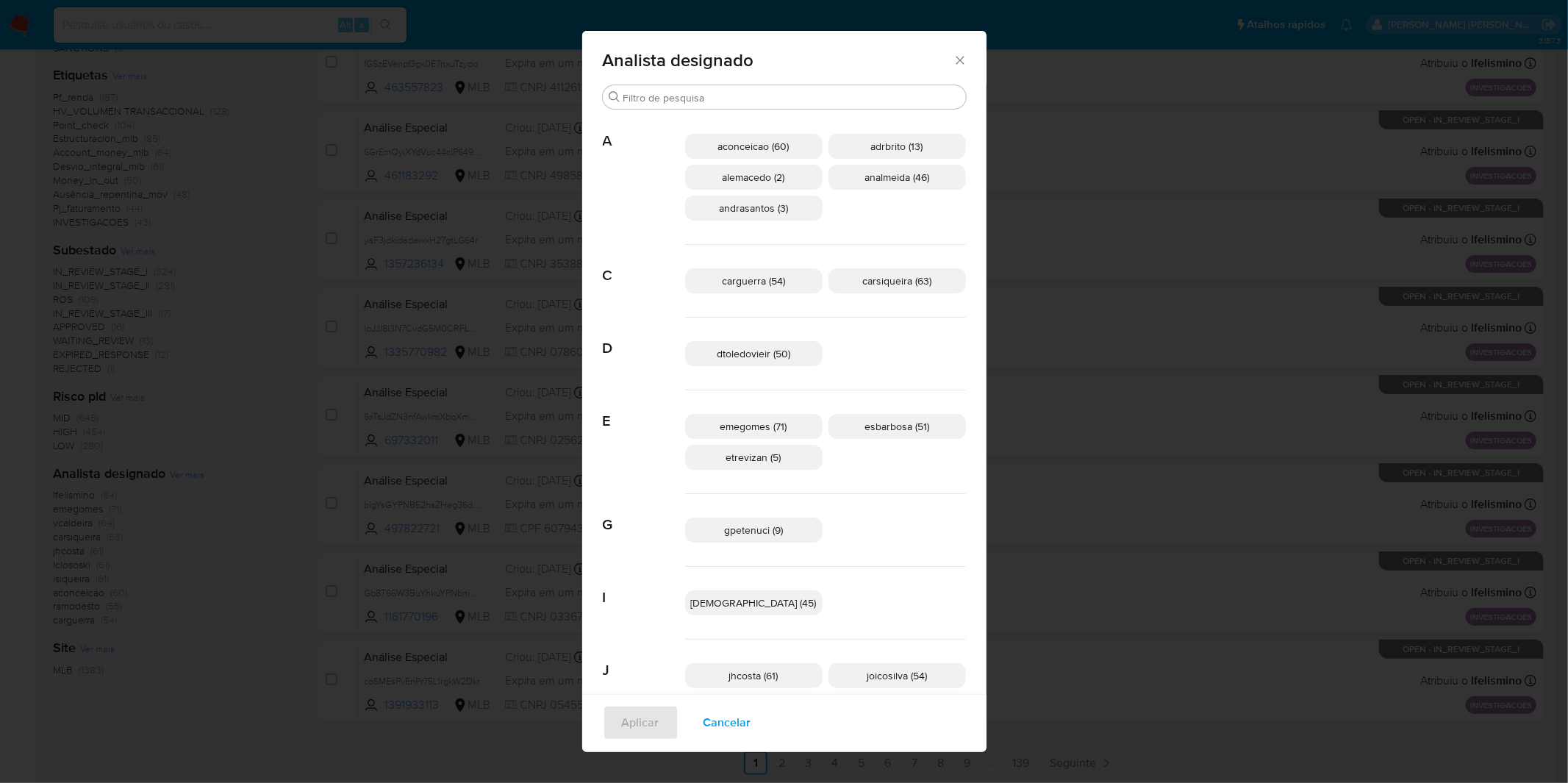
click at [751, 722] on span "Cancelar" at bounding box center [727, 723] width 48 height 33
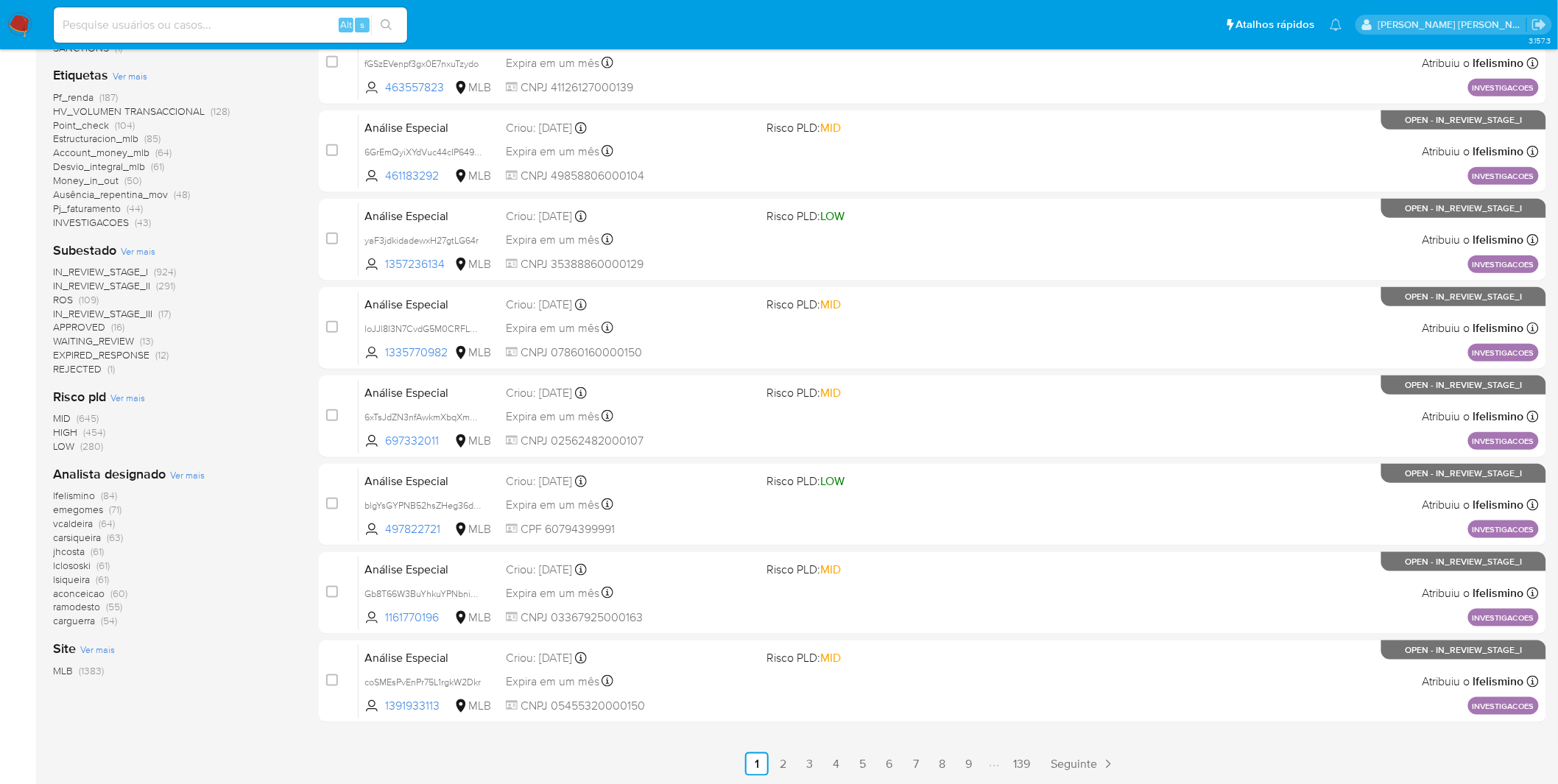
click at [271, 334] on div "IN_REVIEW_STAGE_I (924) IN_REVIEW_STAGE_II (291) ROS (109) IN_REVIEW_STAGE_III …" at bounding box center [174, 320] width 243 height 111
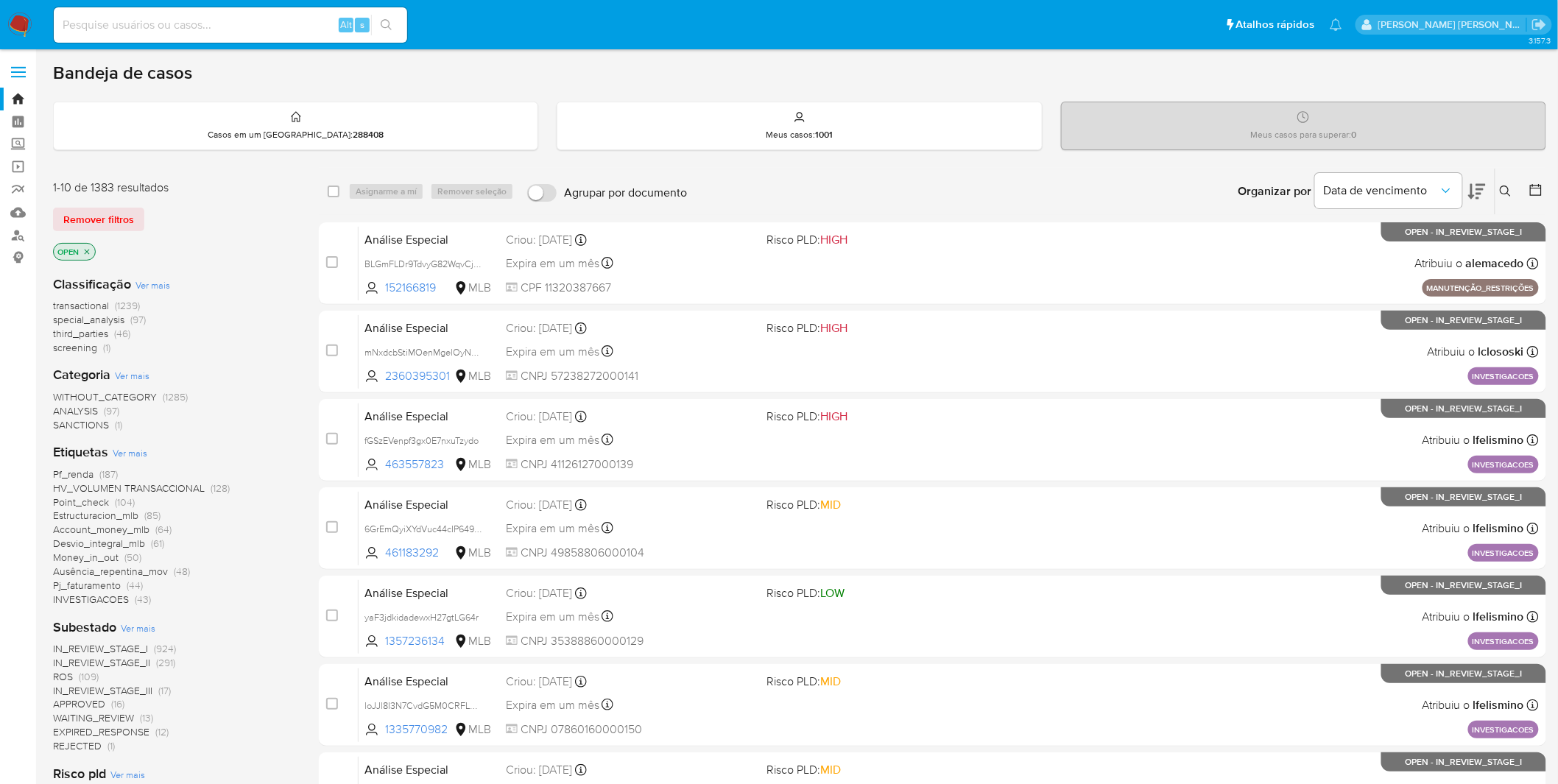
click at [34, 18] on nav "Pausado Ver notificaciones Alt s Atalhos rápidos Presiona las siguientes teclas…" at bounding box center [779, 25] width 1558 height 49
click at [31, 18] on img at bounding box center [19, 25] width 25 height 25
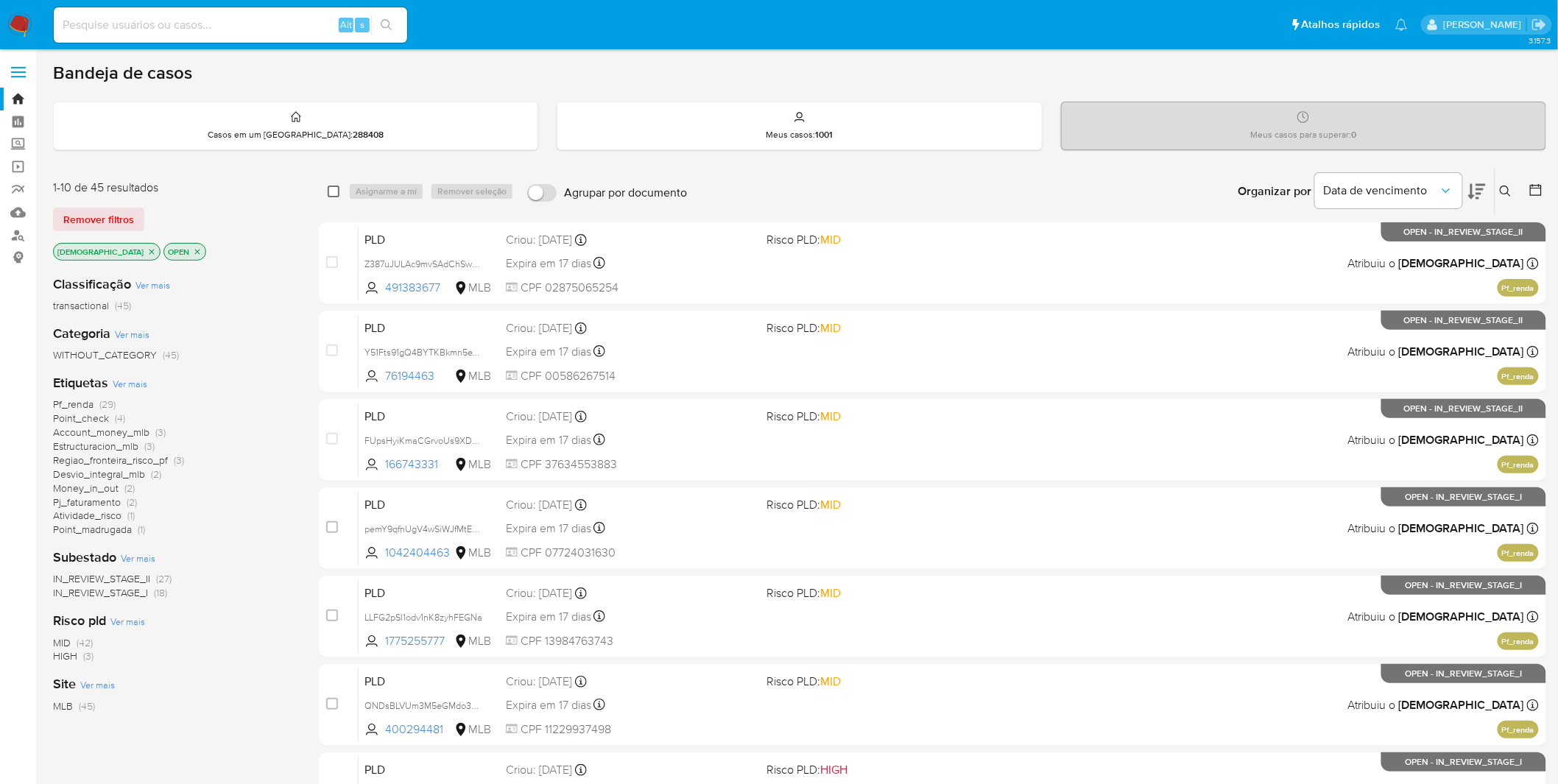
click at [335, 185] on input "checkbox" at bounding box center [333, 191] width 12 height 12
checkbox input "true"
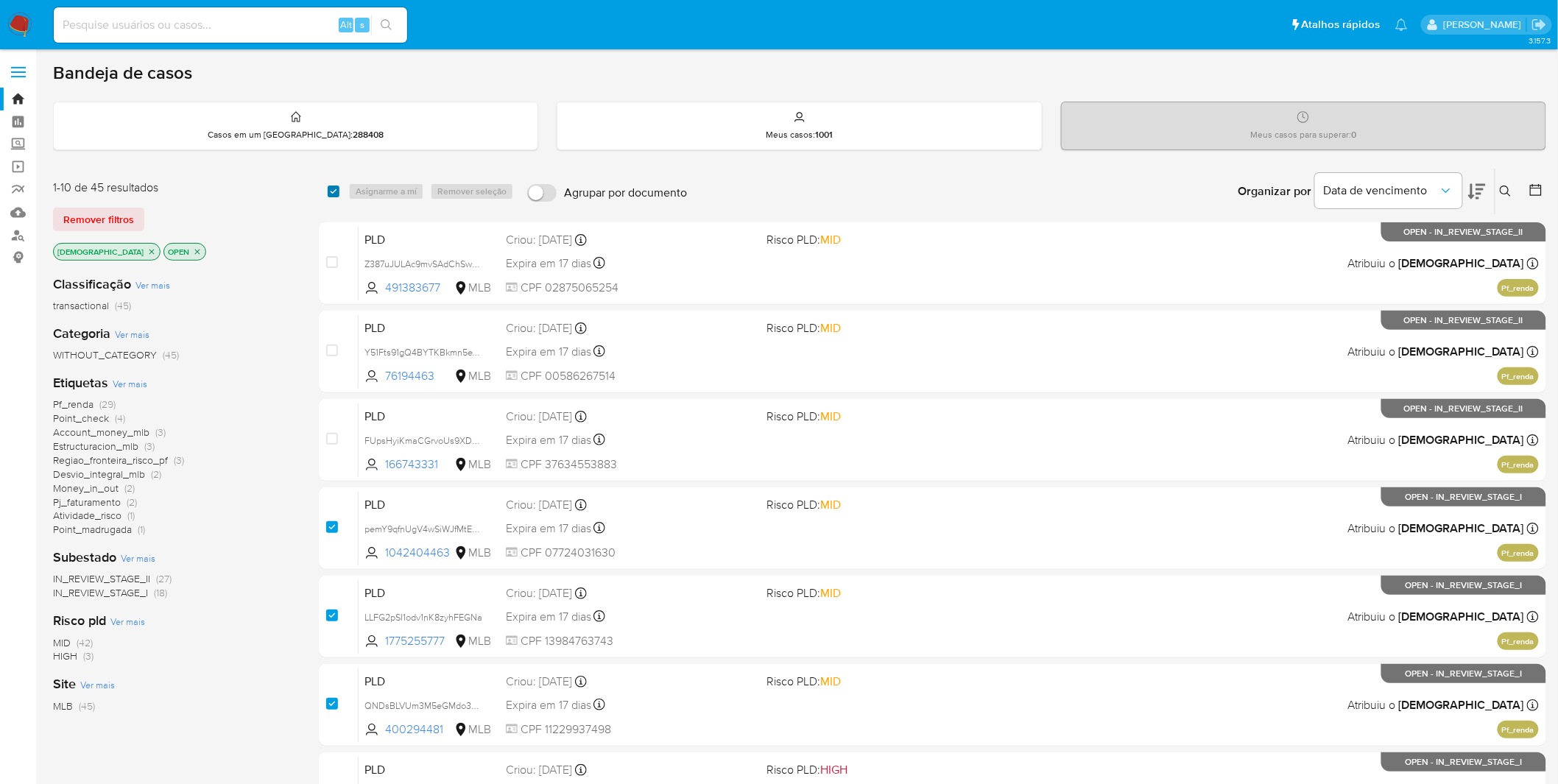
checkbox input "true"
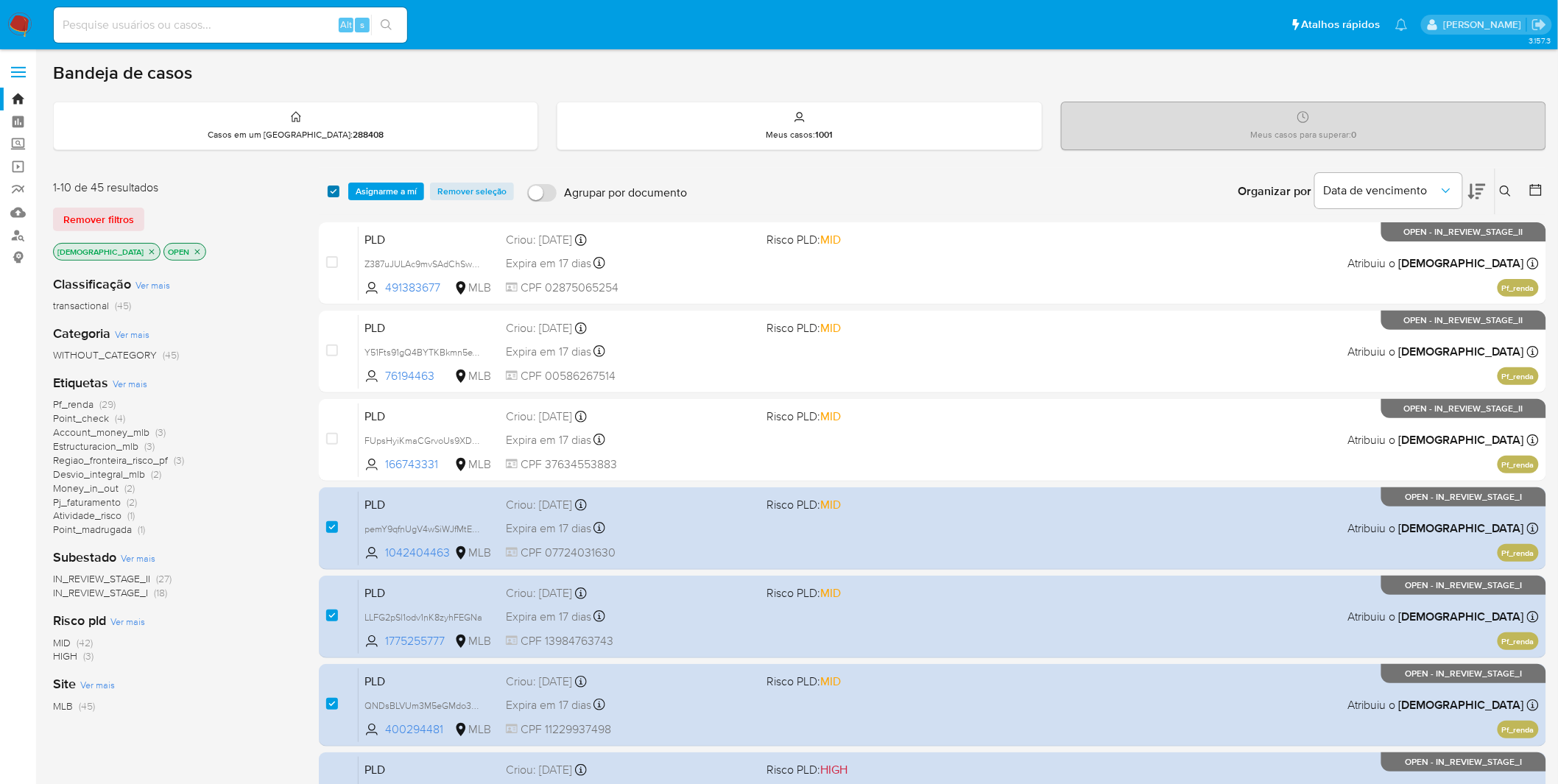
click at [335, 185] on input "checkbox" at bounding box center [333, 191] width 12 height 12
checkbox input "false"
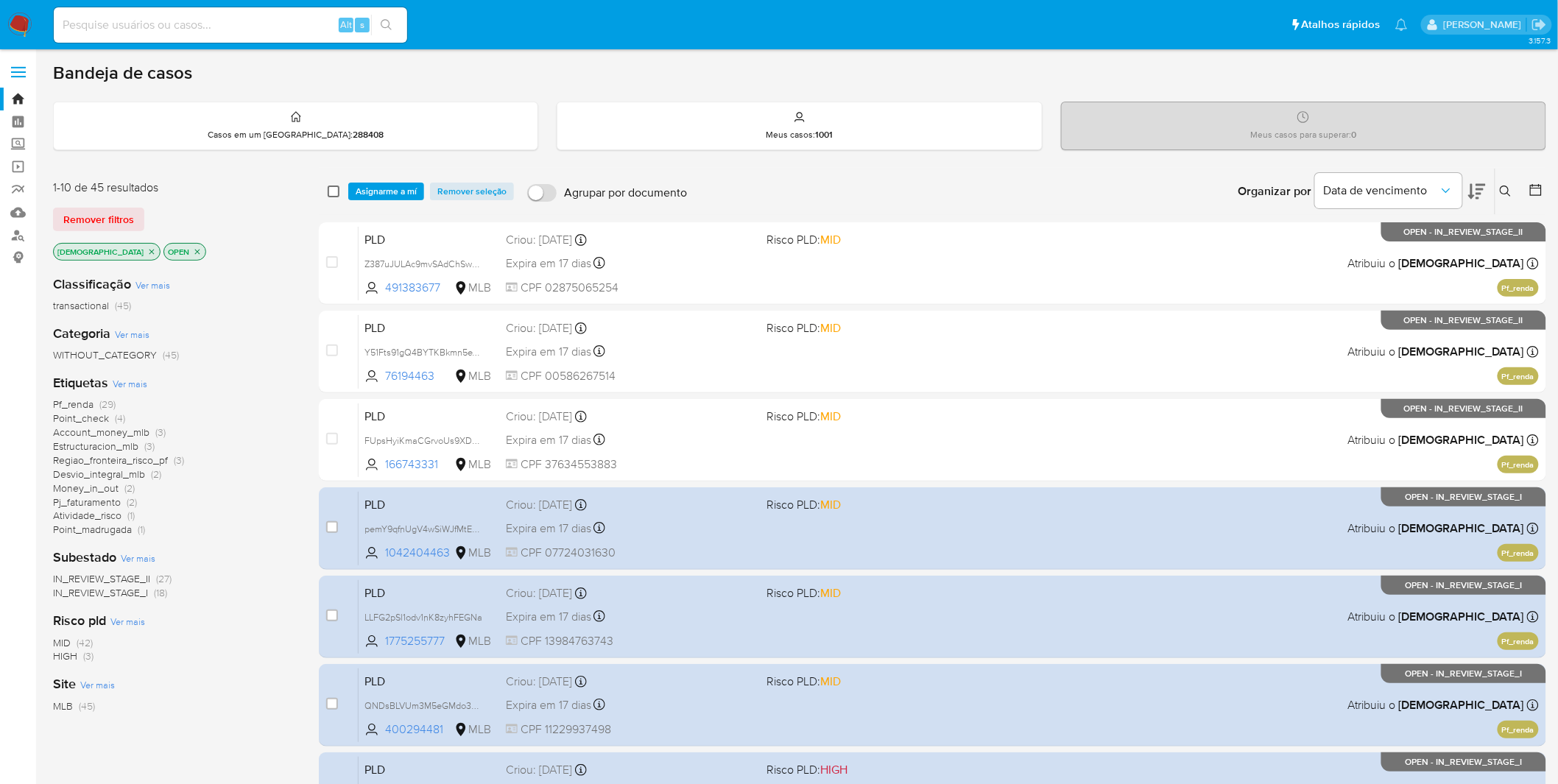
checkbox input "false"
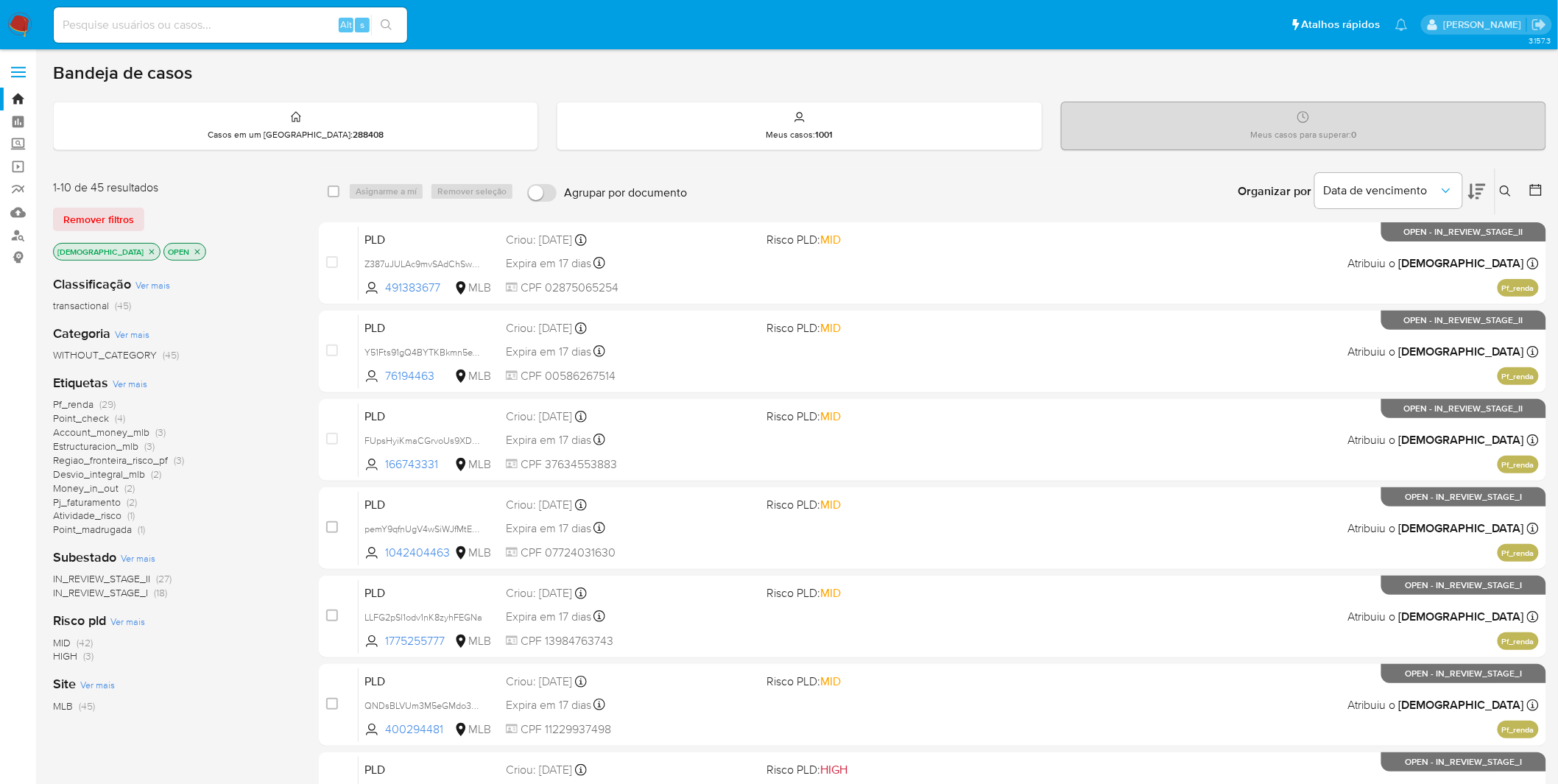
click at [325, 197] on div "select-all-cases-checkbox Asignarme a mí Remover seleção Agrupar por documento …" at bounding box center [932, 191] width 1227 height 45
click at [328, 193] on input "checkbox" at bounding box center [333, 191] width 12 height 12
checkbox input "true"
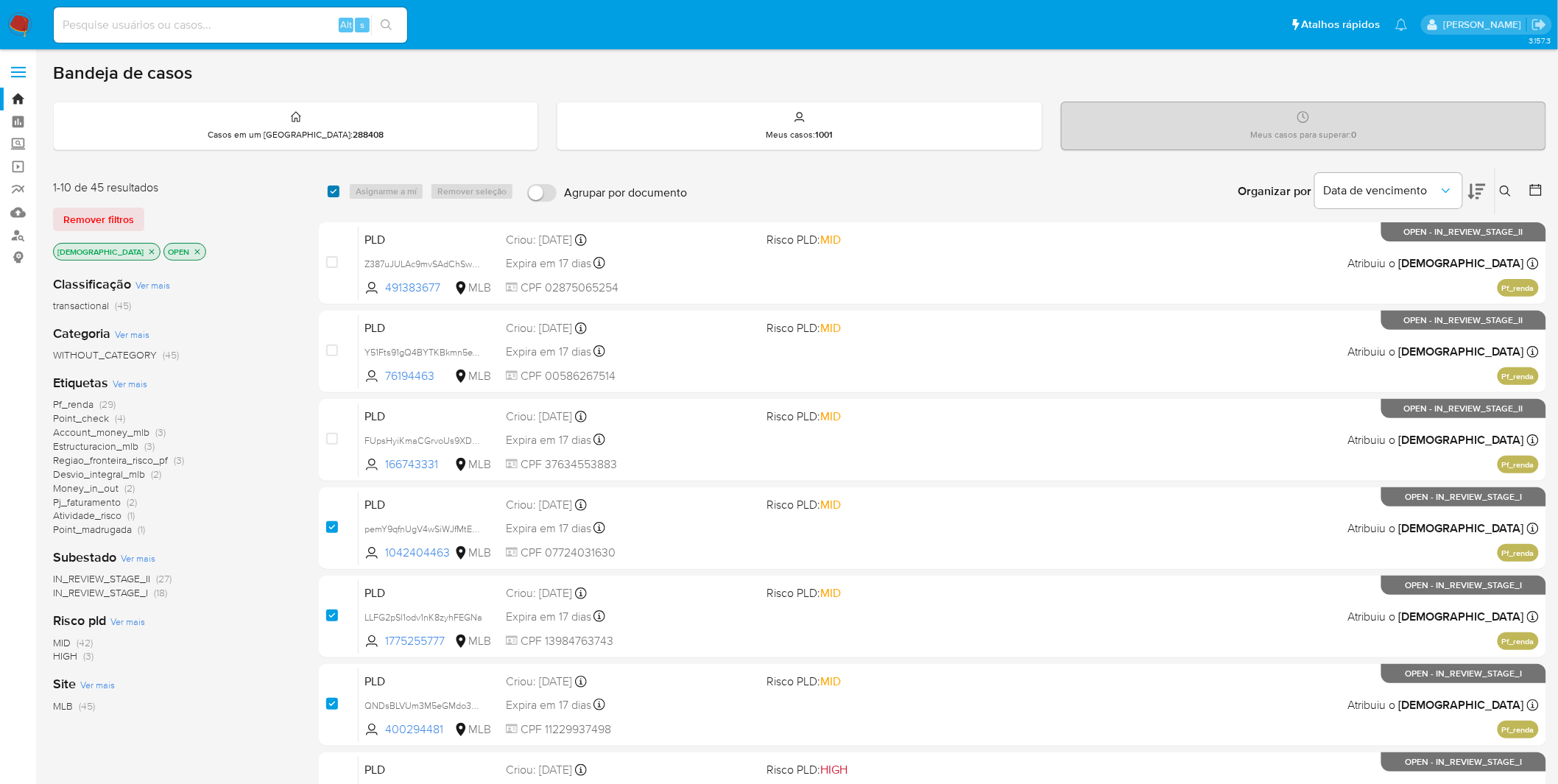
checkbox input "true"
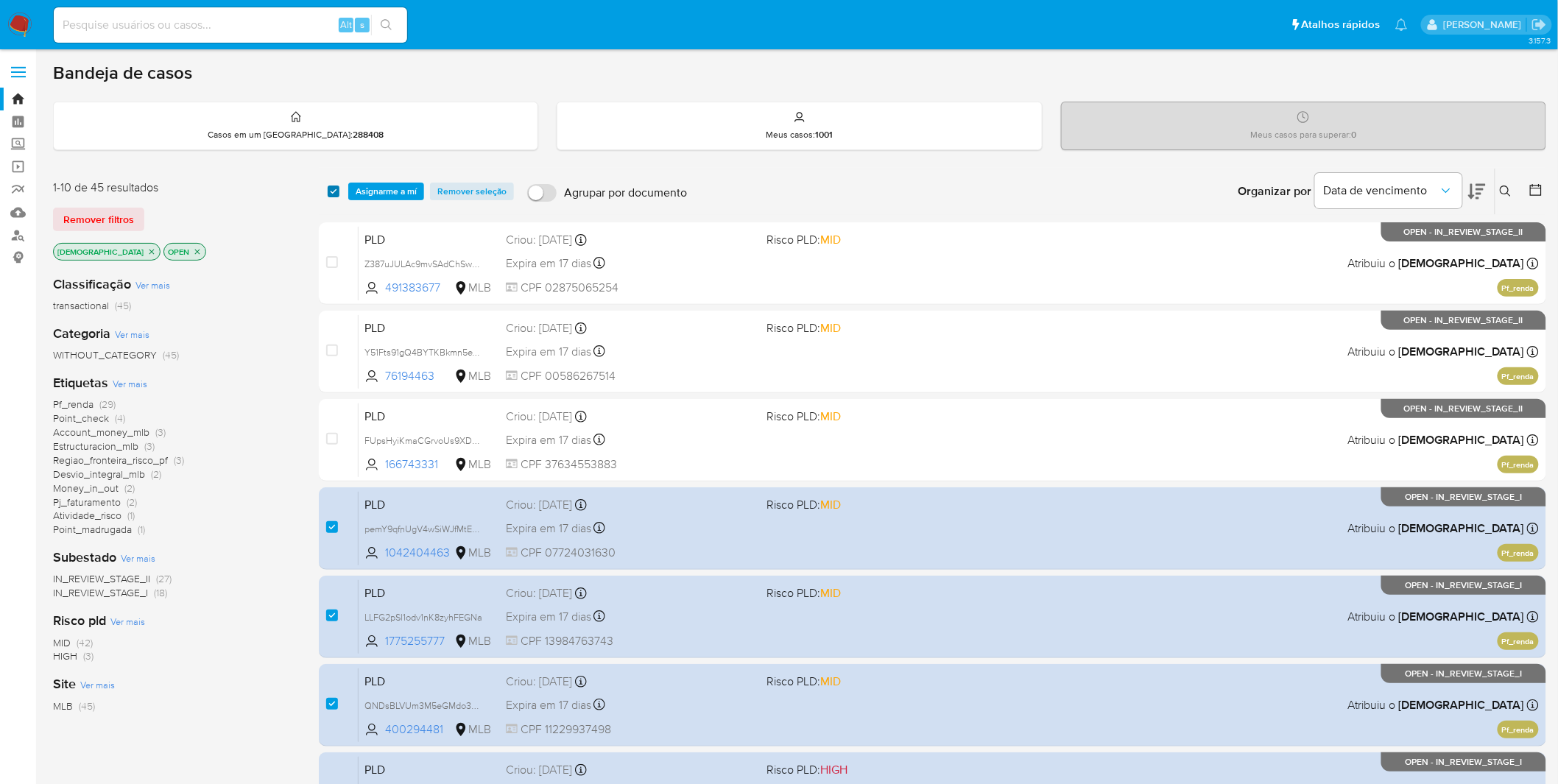
click at [328, 193] on input "checkbox" at bounding box center [333, 191] width 12 height 12
checkbox input "false"
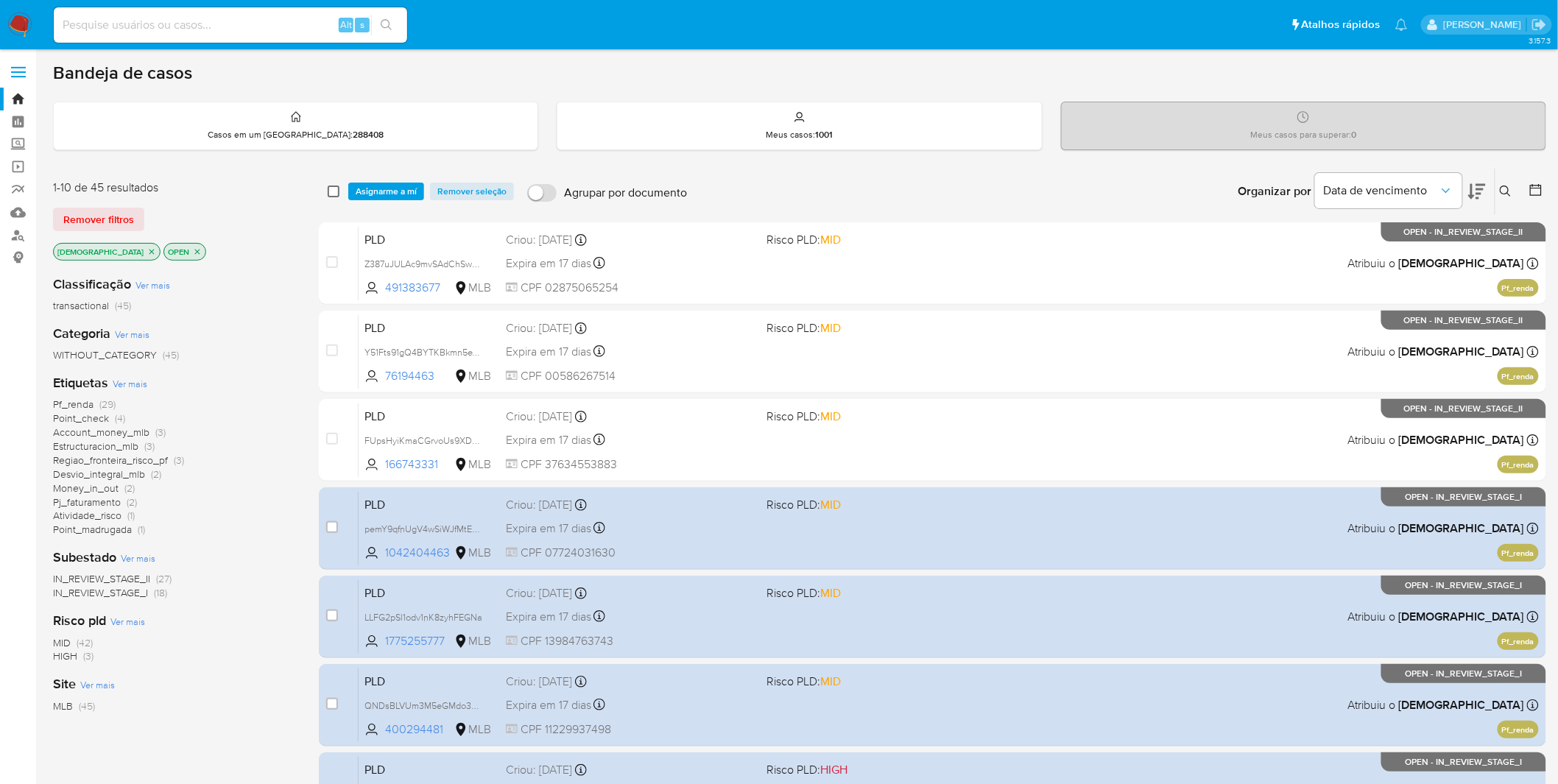
checkbox input "false"
